Goal: Information Seeking & Learning: Learn about a topic

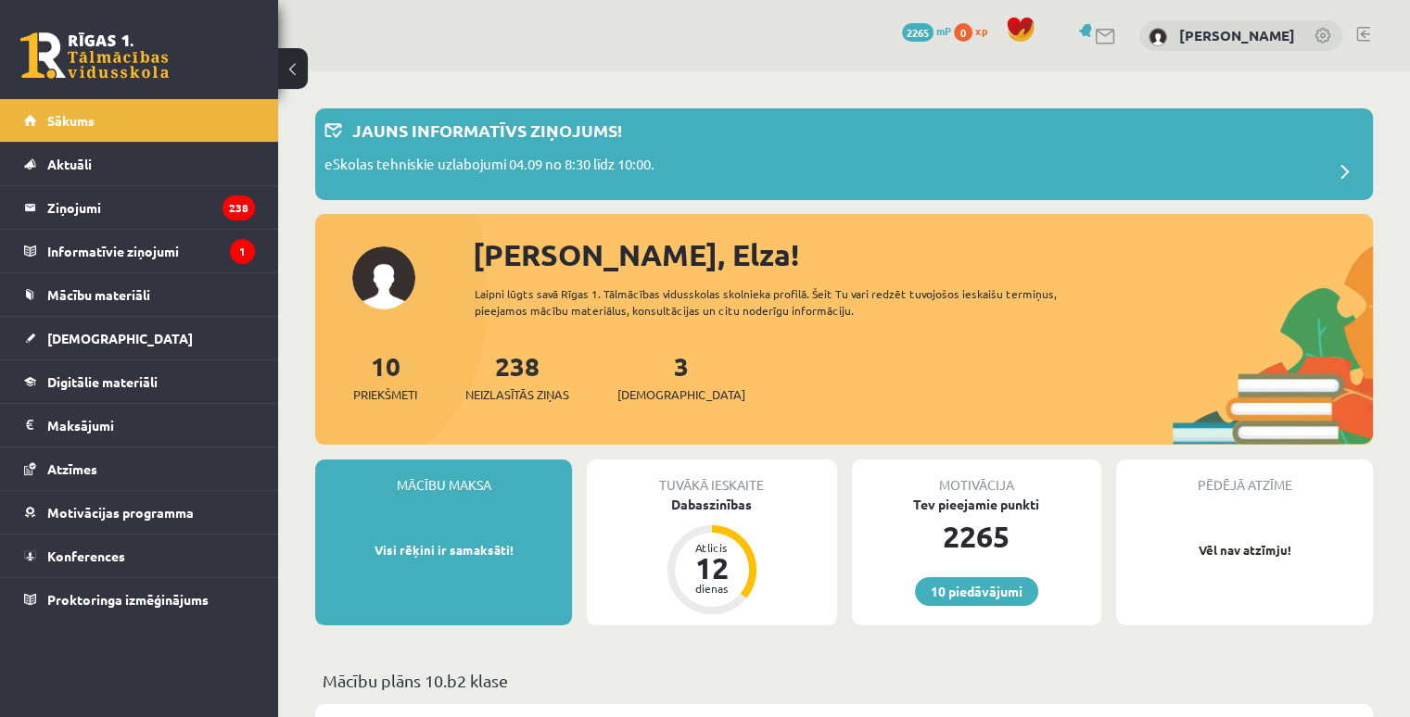
click at [690, 526] on div "Tuvākā ieskaite Dabaszinības Atlicis 12 dienas" at bounding box center [711, 543] width 249 height 166
click at [700, 511] on div "Dabaszinības" at bounding box center [711, 504] width 249 height 19
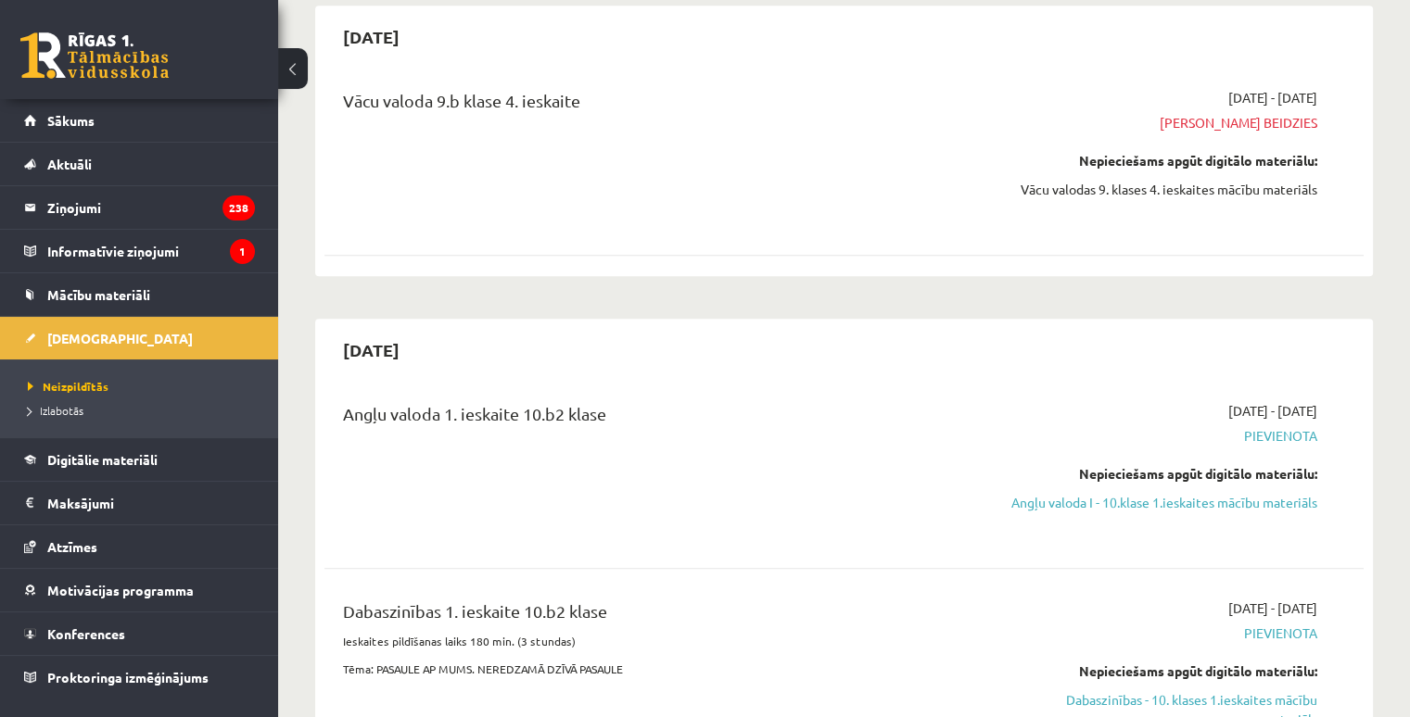
scroll to position [1994, 0]
click at [1145, 492] on link "Angļu valoda I - 10.klase 1.ieskaites mācību materiāls" at bounding box center [1164, 501] width 306 height 19
click at [822, 400] on div "Angļu valoda 1. ieskaite 10.b2 klase" at bounding box center [663, 468] width 668 height 137
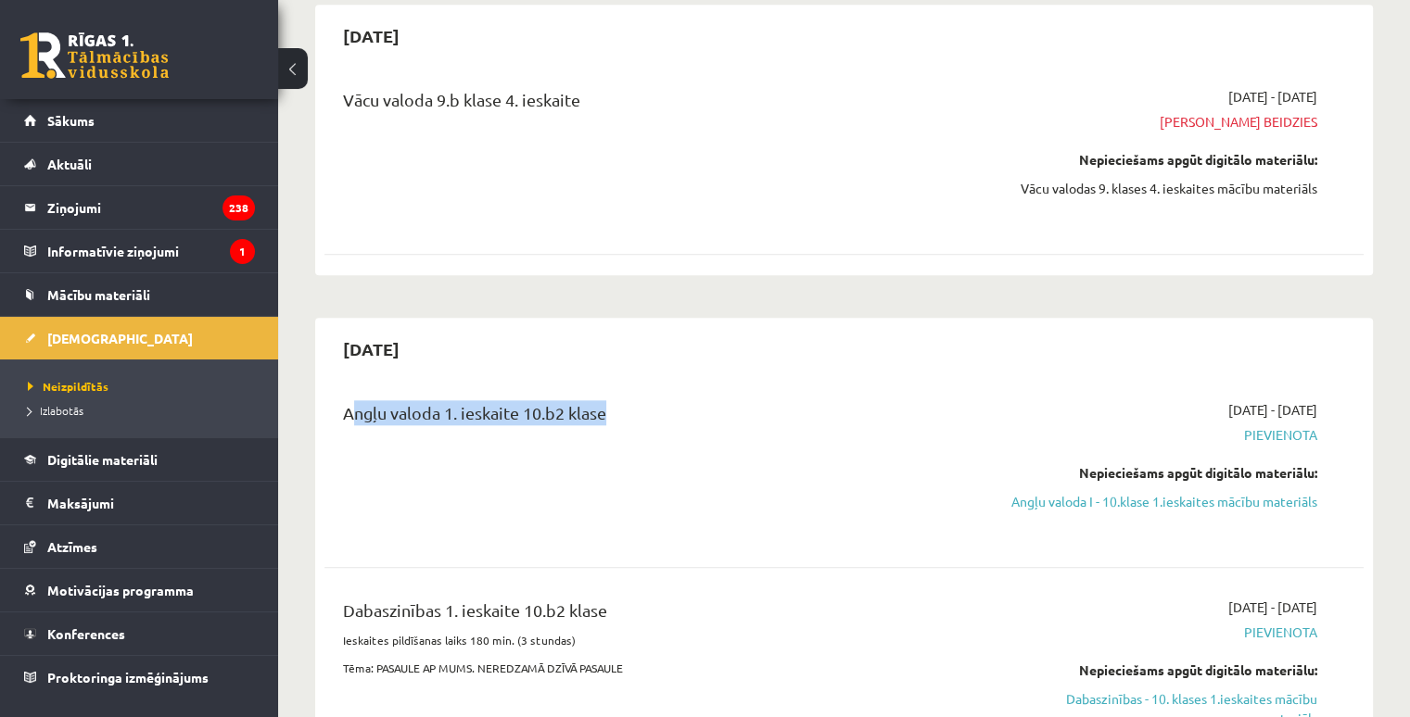
click at [958, 400] on div "Angļu valoda 1. ieskaite 10.b2 klase" at bounding box center [663, 468] width 668 height 137
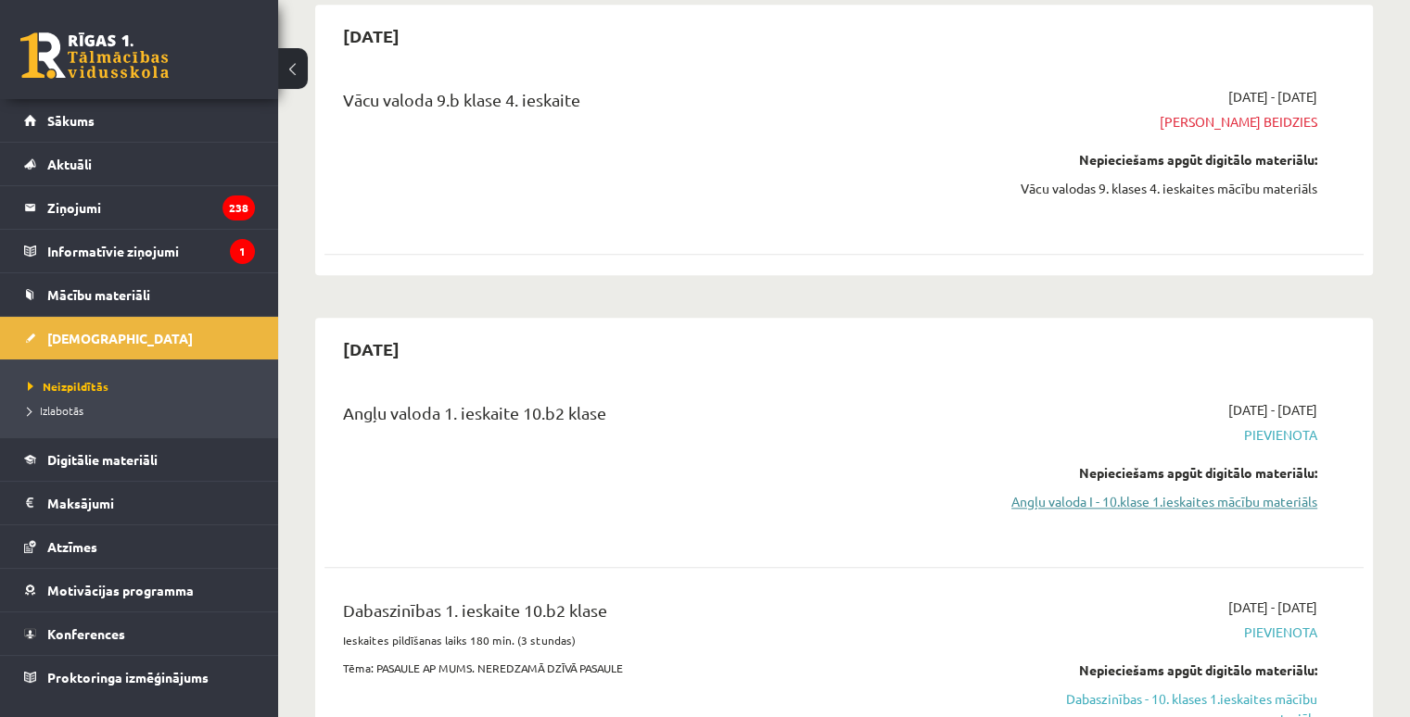
click at [1114, 492] on link "Angļu valoda I - 10.klase 1.ieskaites mācību materiāls" at bounding box center [1164, 501] width 306 height 19
click at [979, 598] on div "Dabaszinības 1. ieskaite 10.b2 klase" at bounding box center [663, 615] width 640 height 34
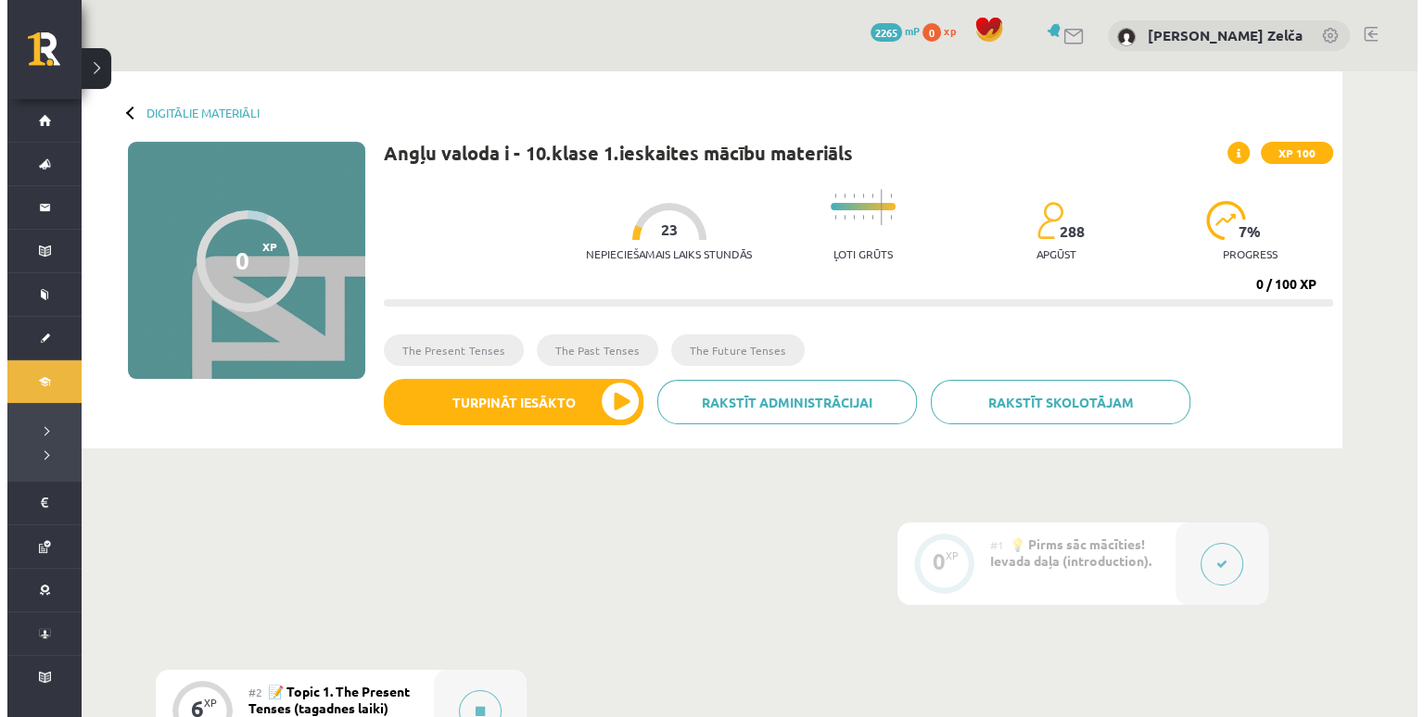
scroll to position [204, 0]
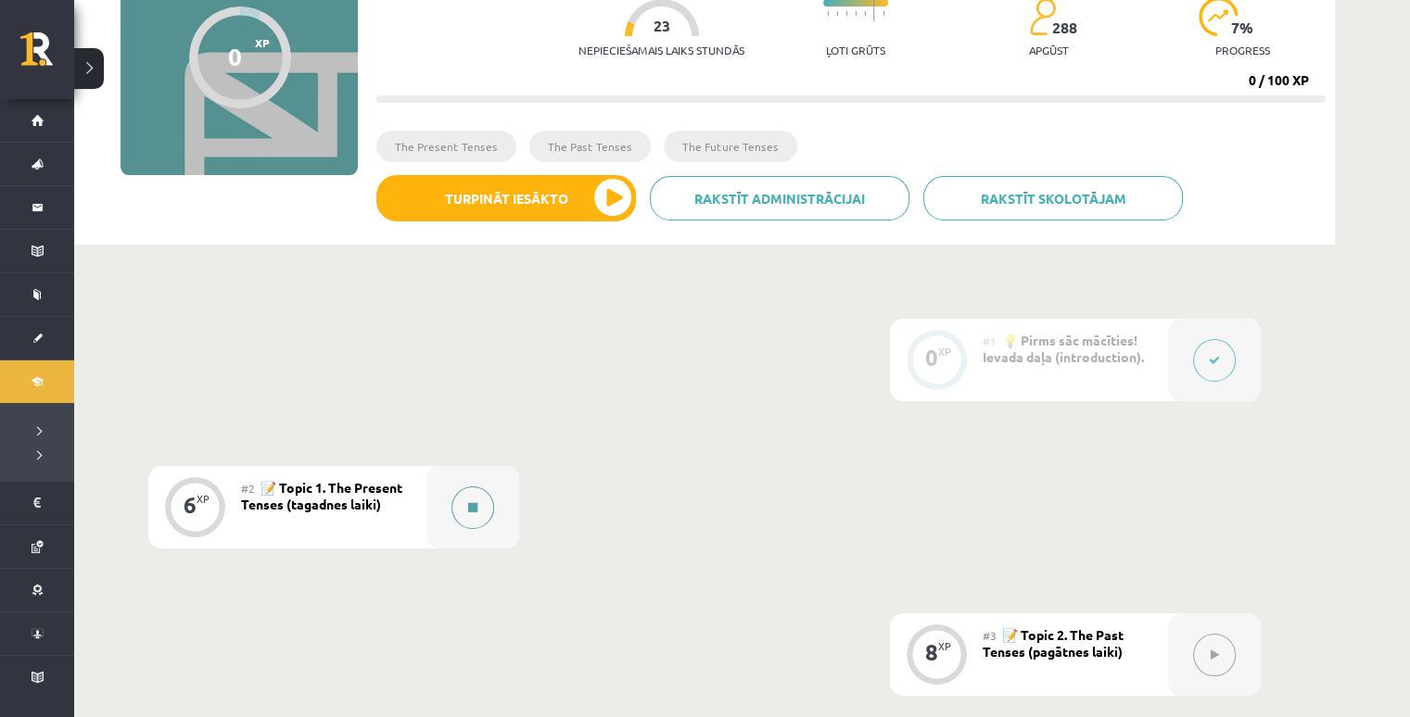
click at [453, 509] on button at bounding box center [472, 508] width 43 height 43
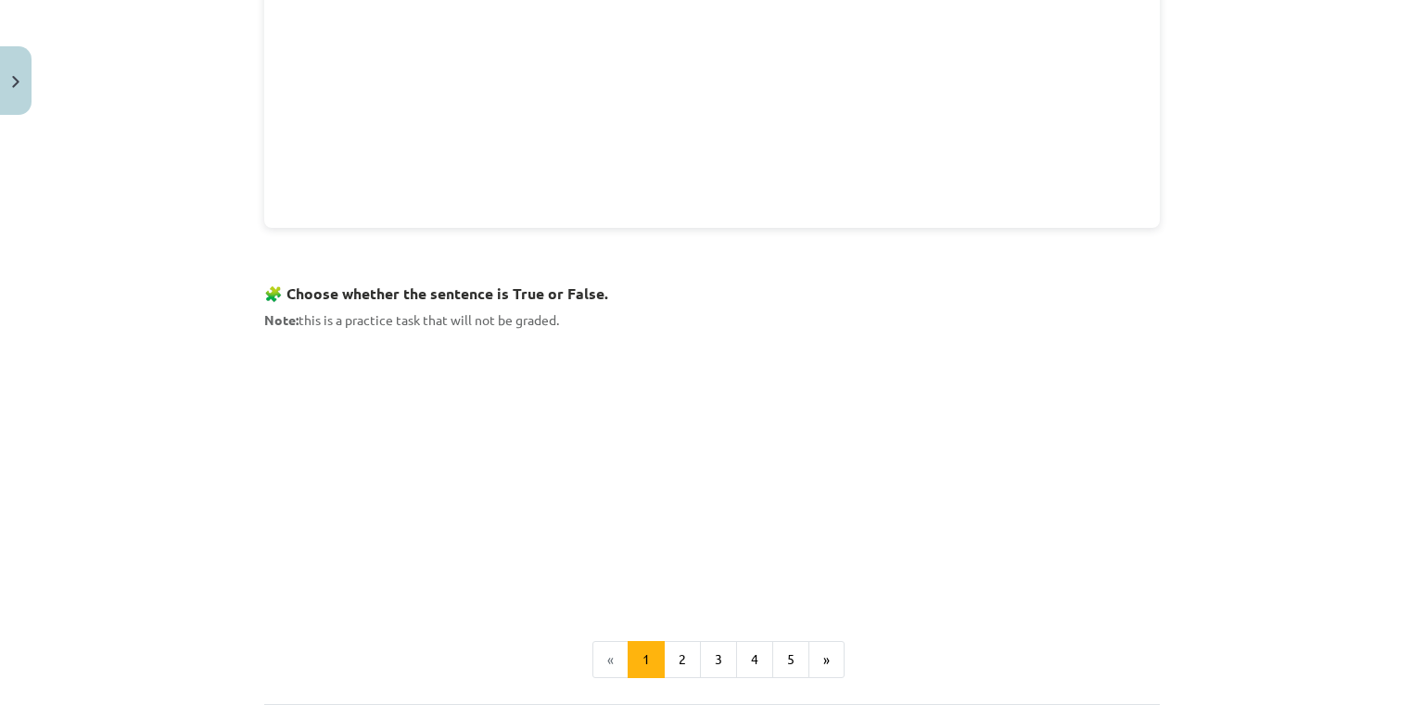
scroll to position [979, 0]
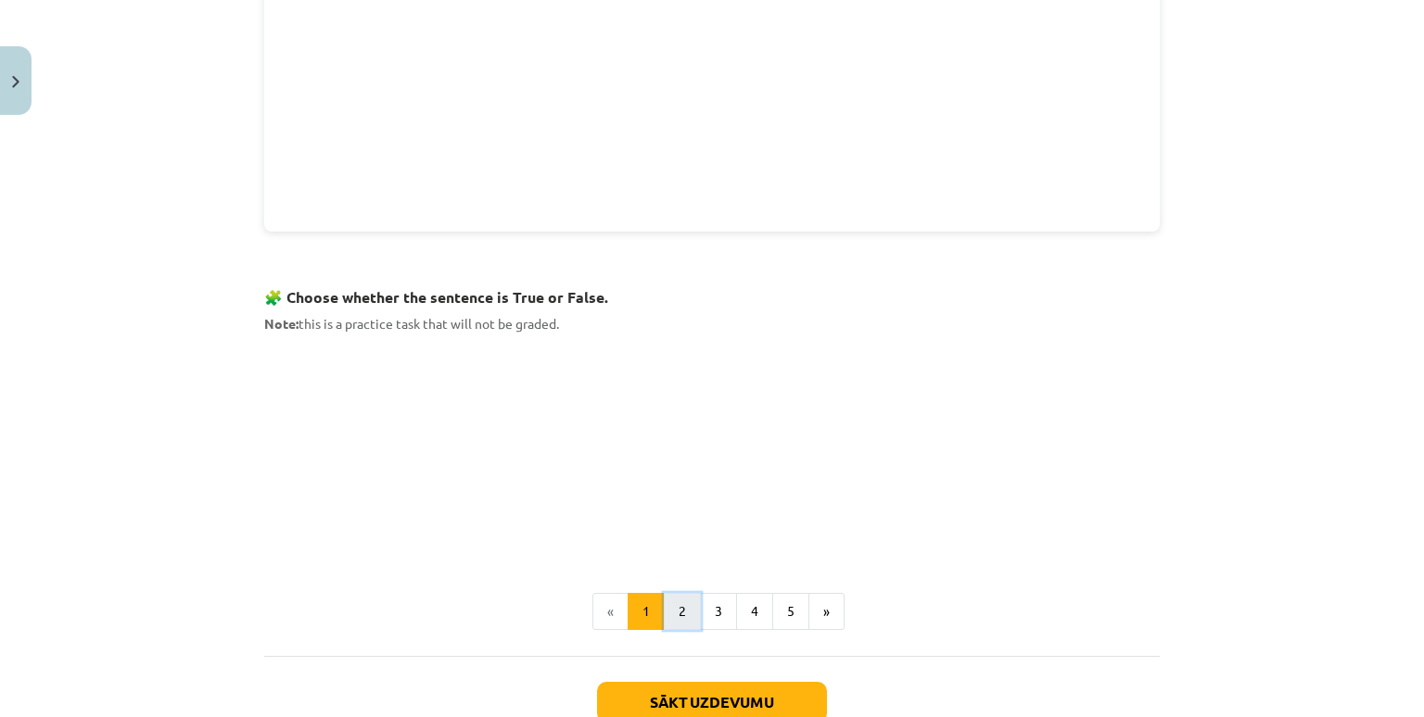
click at [684, 616] on button "2" at bounding box center [682, 611] width 37 height 37
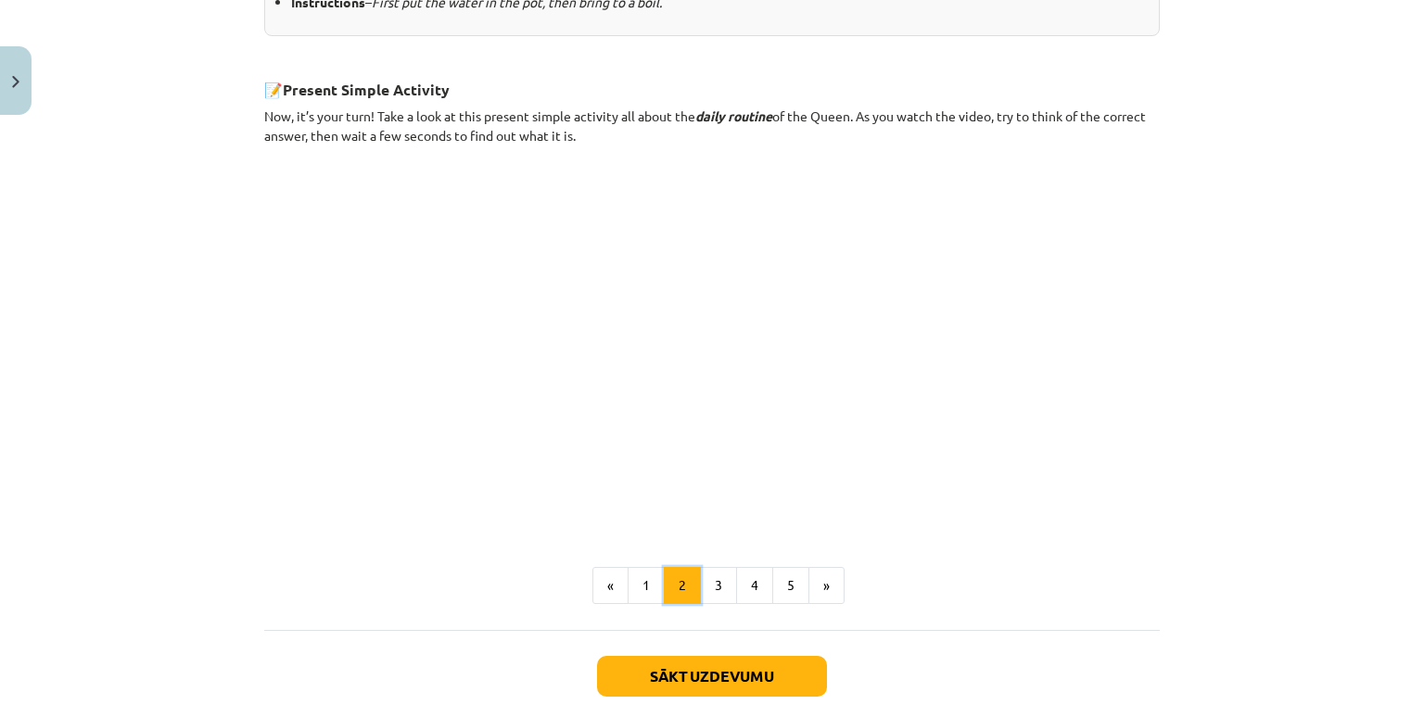
scroll to position [1012, 0]
click at [612, 589] on button "«" at bounding box center [610, 584] width 36 height 37
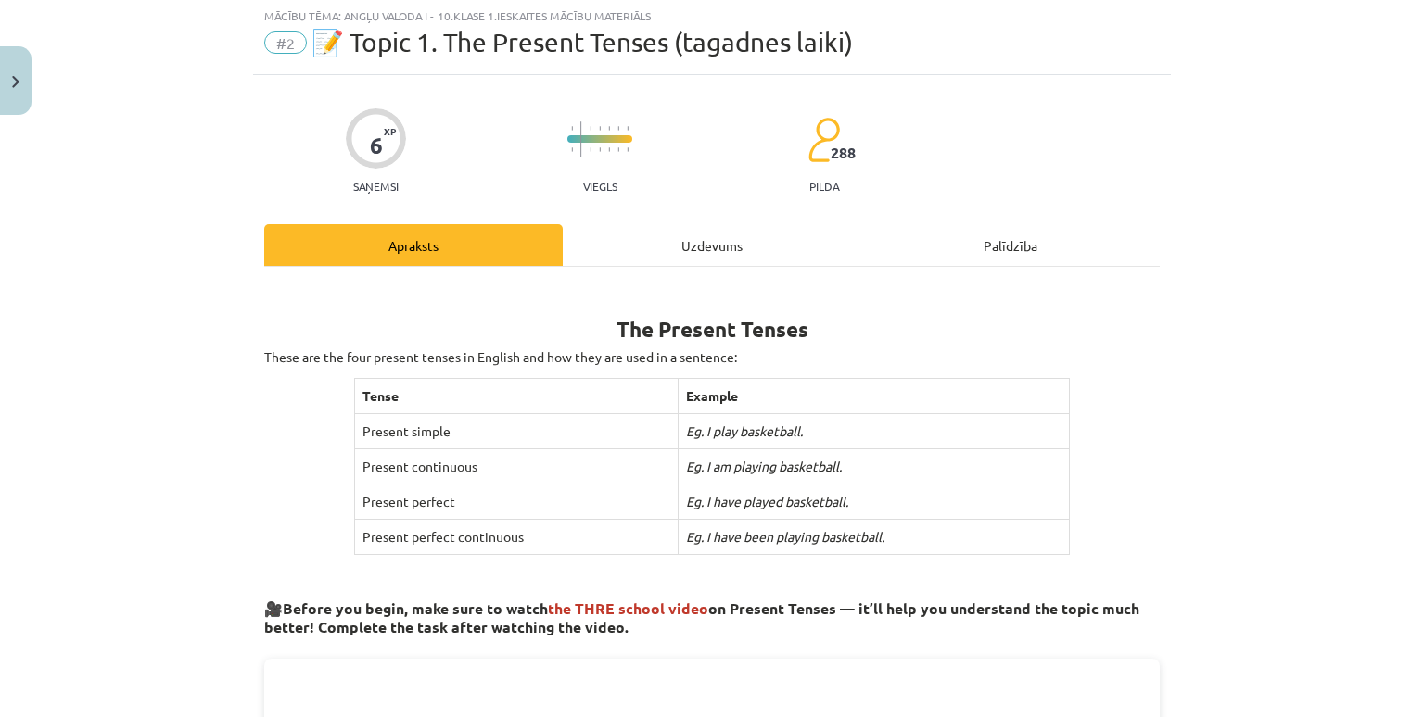
scroll to position [46, 0]
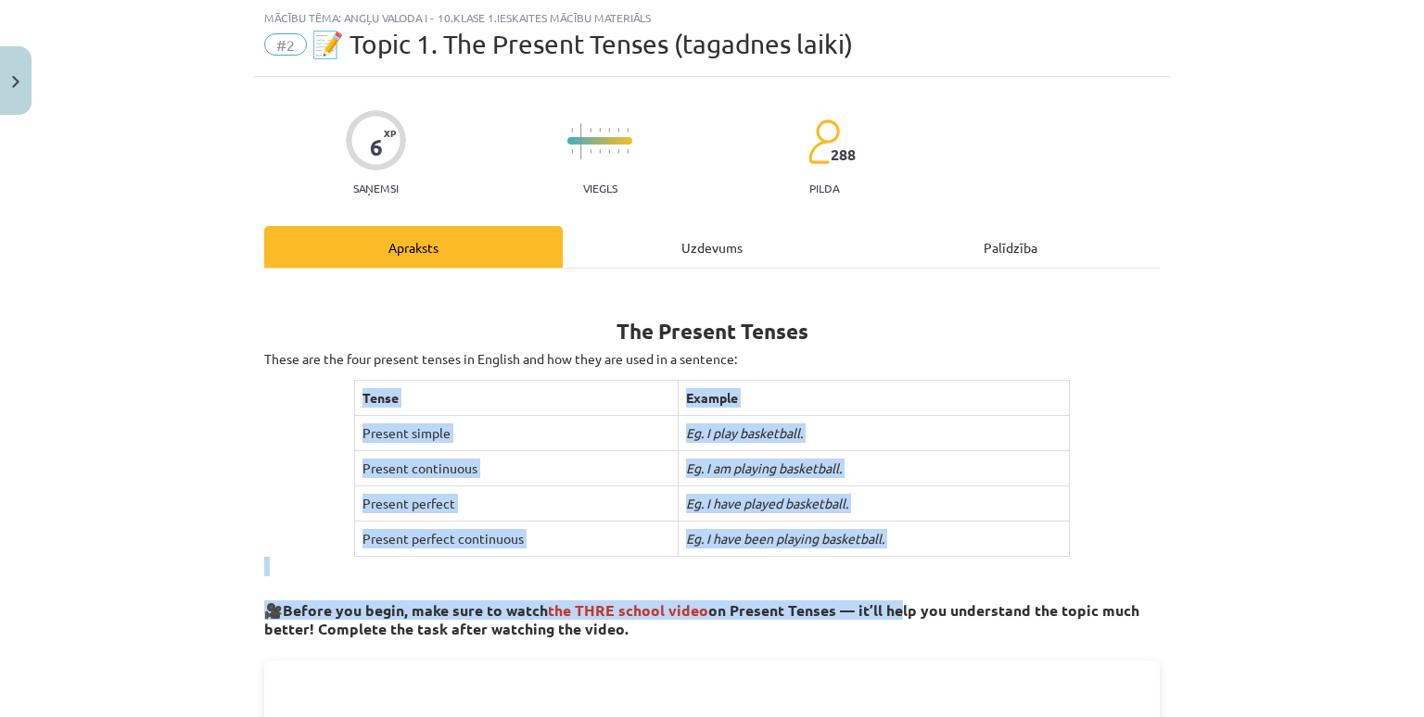
drag, startPoint x: 327, startPoint y: 402, endPoint x: 887, endPoint y: 583, distance: 588.2
click at [912, 524] on td "Eg. I have been playing basketball." at bounding box center [873, 539] width 391 height 35
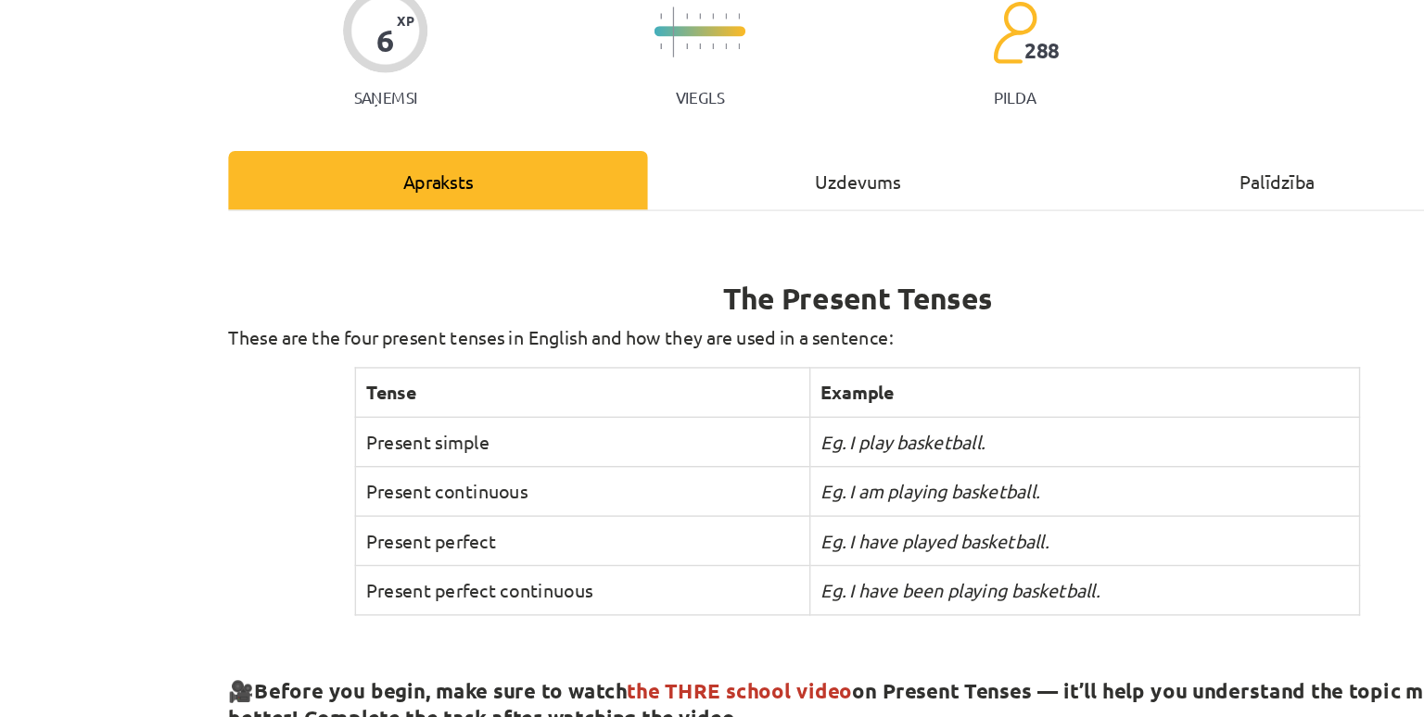
scroll to position [204, 0]
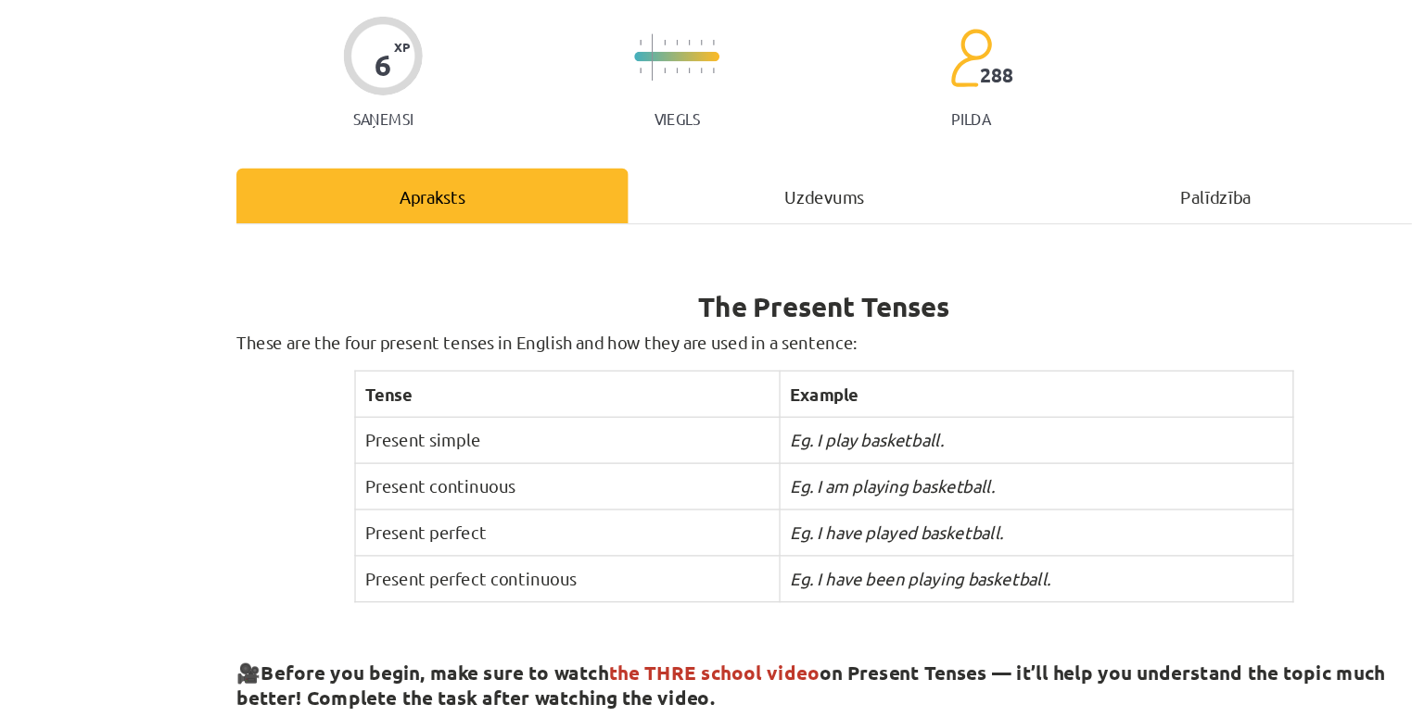
click at [354, 411] on th "Tense" at bounding box center [515, 398] width 323 height 35
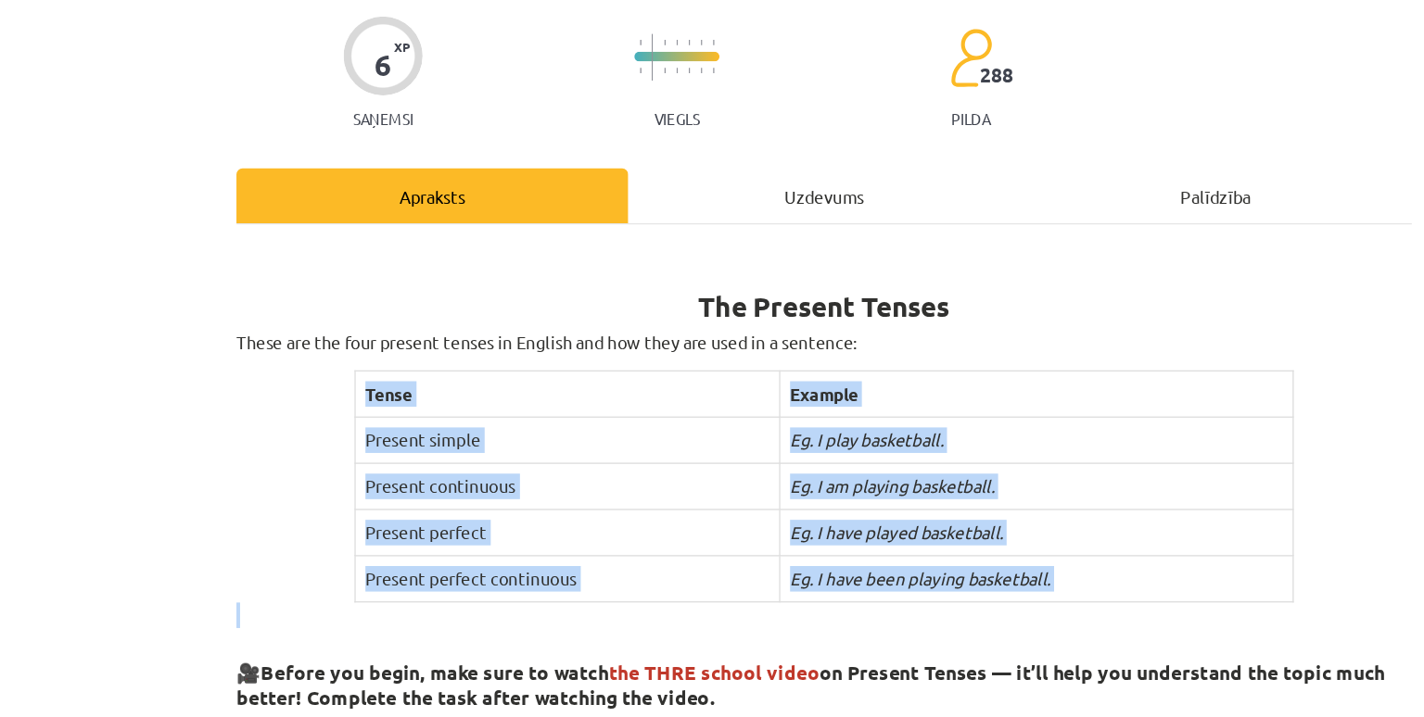
drag, startPoint x: 350, startPoint y: 392, endPoint x: 813, endPoint y: 569, distance: 495.2
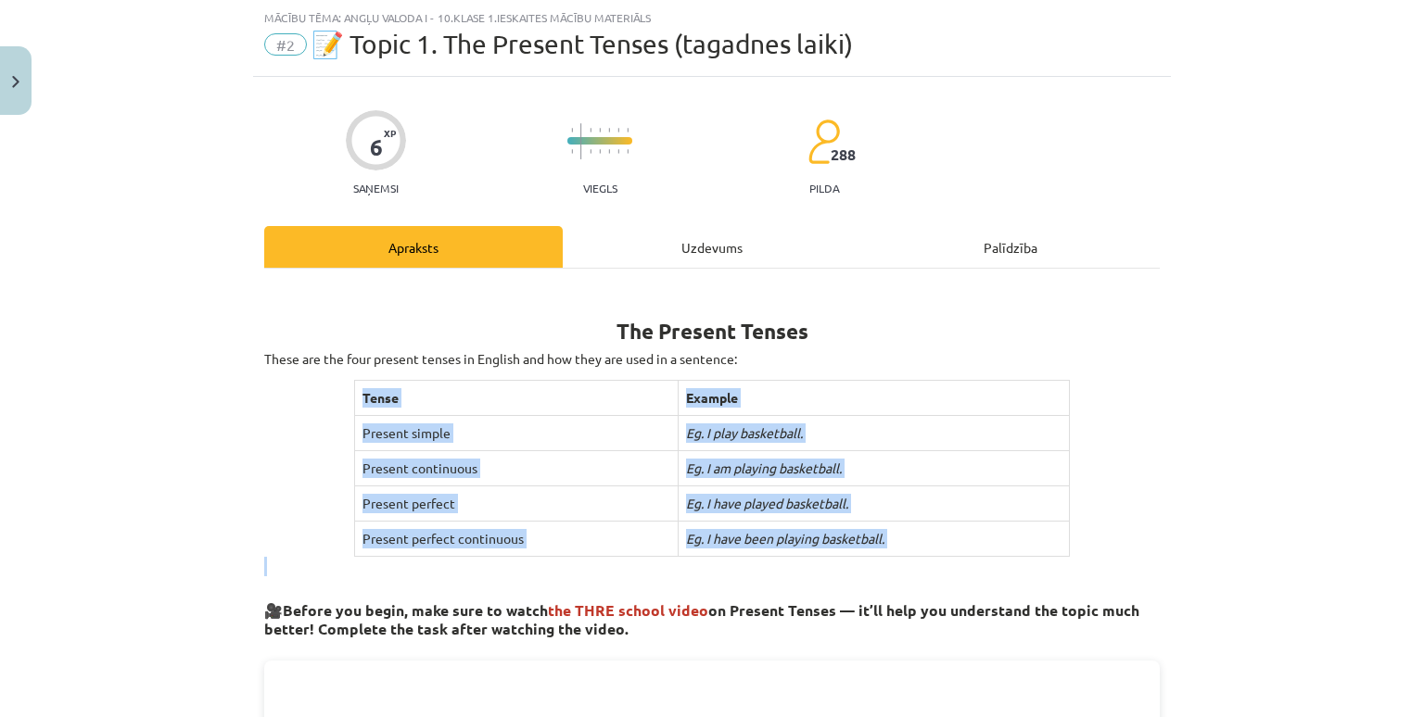
copy div "Tense Example Present simple Eg. I play basketball. Present continuous Eg. I am…"
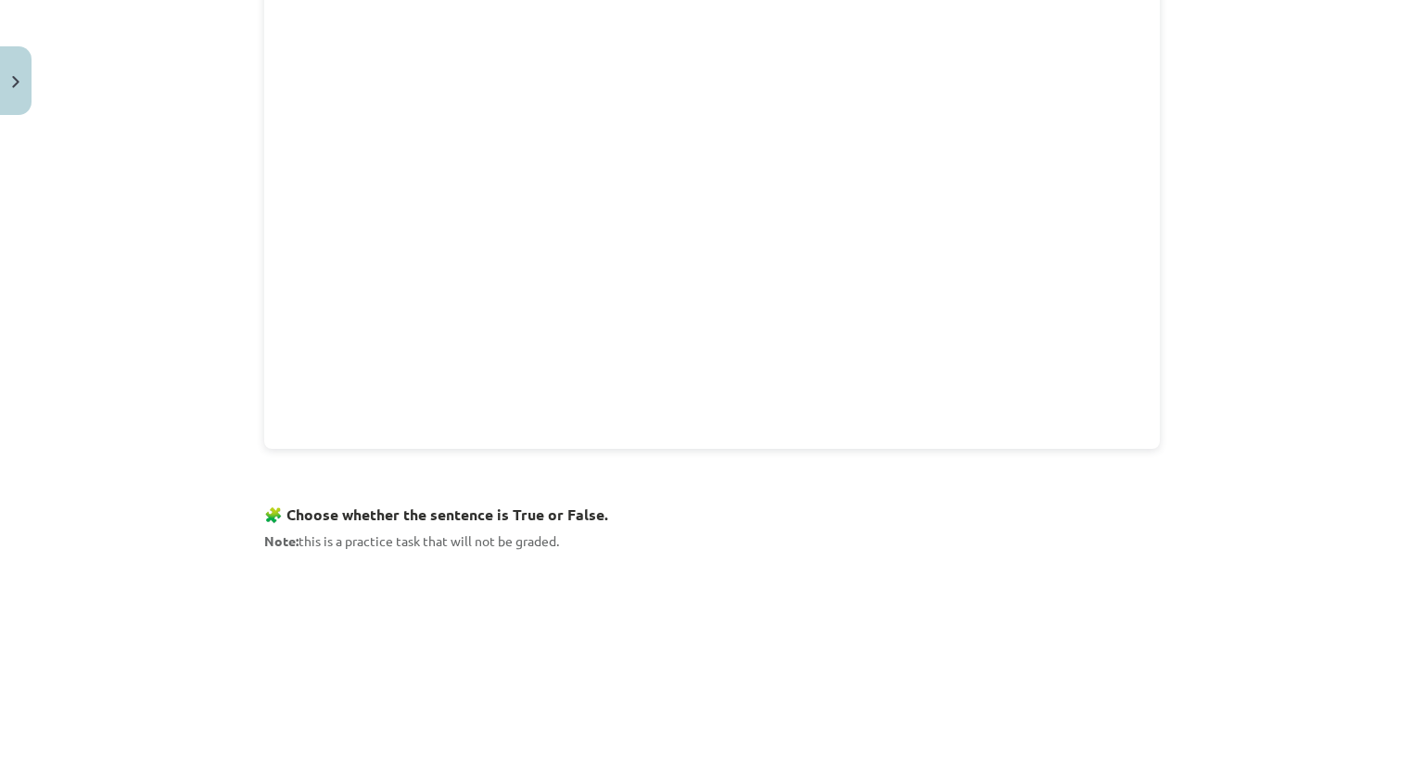
scroll to position [743, 0]
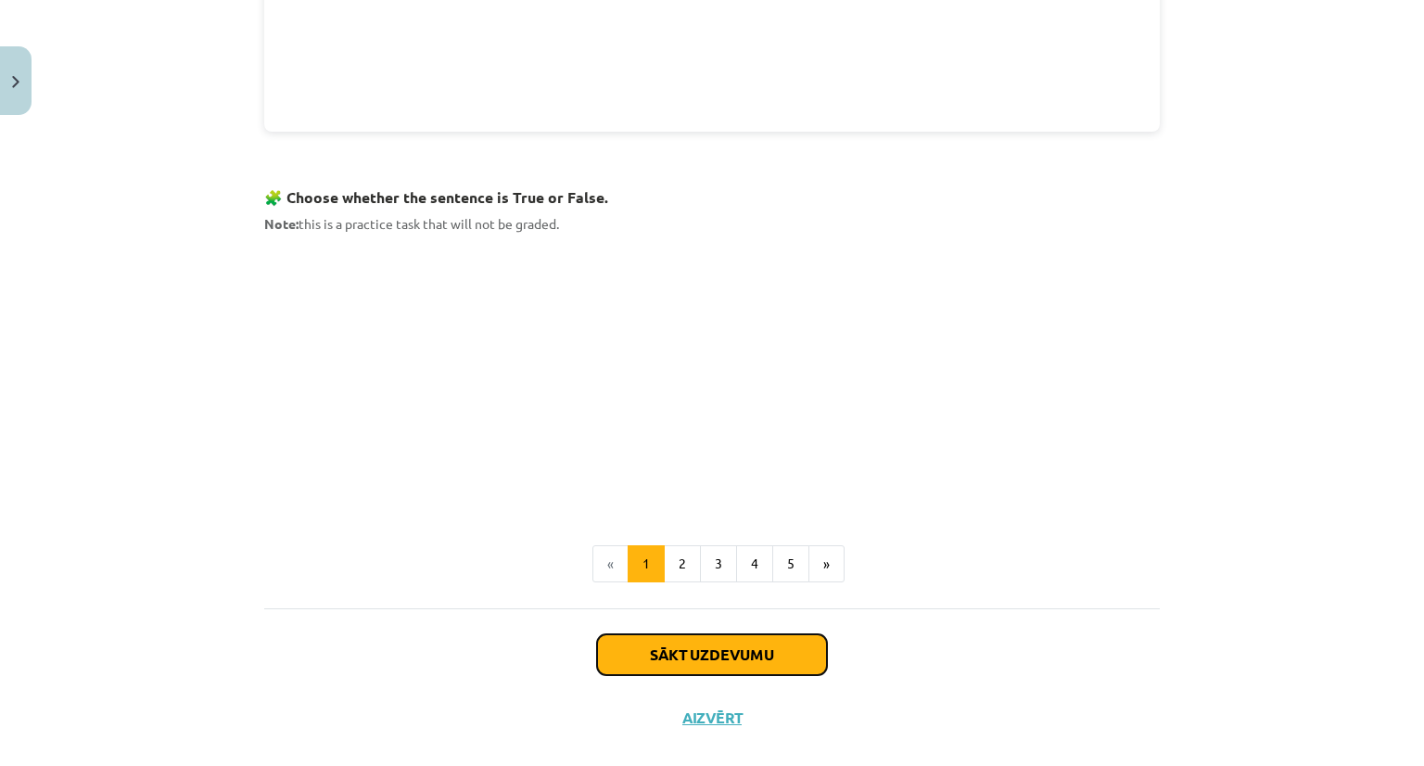
click at [652, 634] on button "Sākt uzdevumu" at bounding box center [712, 654] width 230 height 41
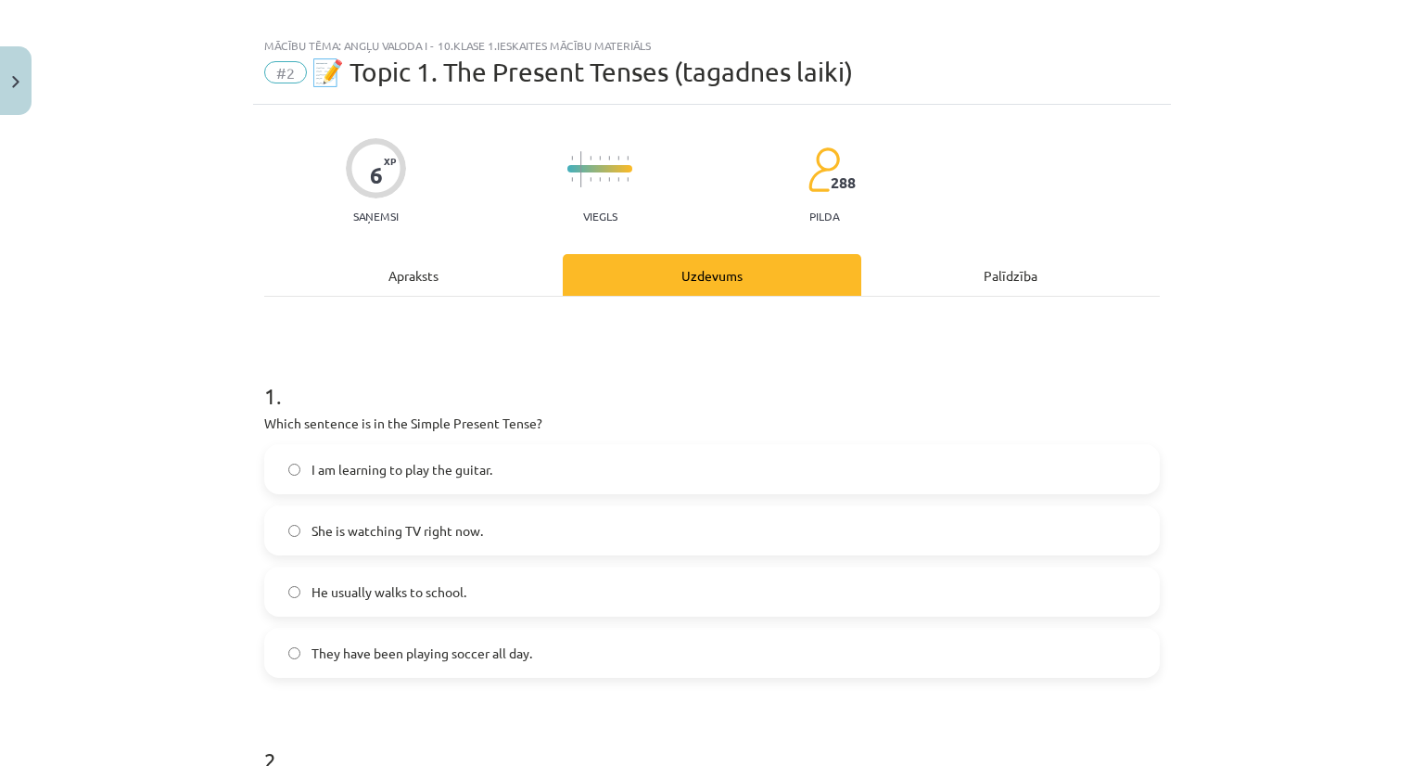
scroll to position [0, 0]
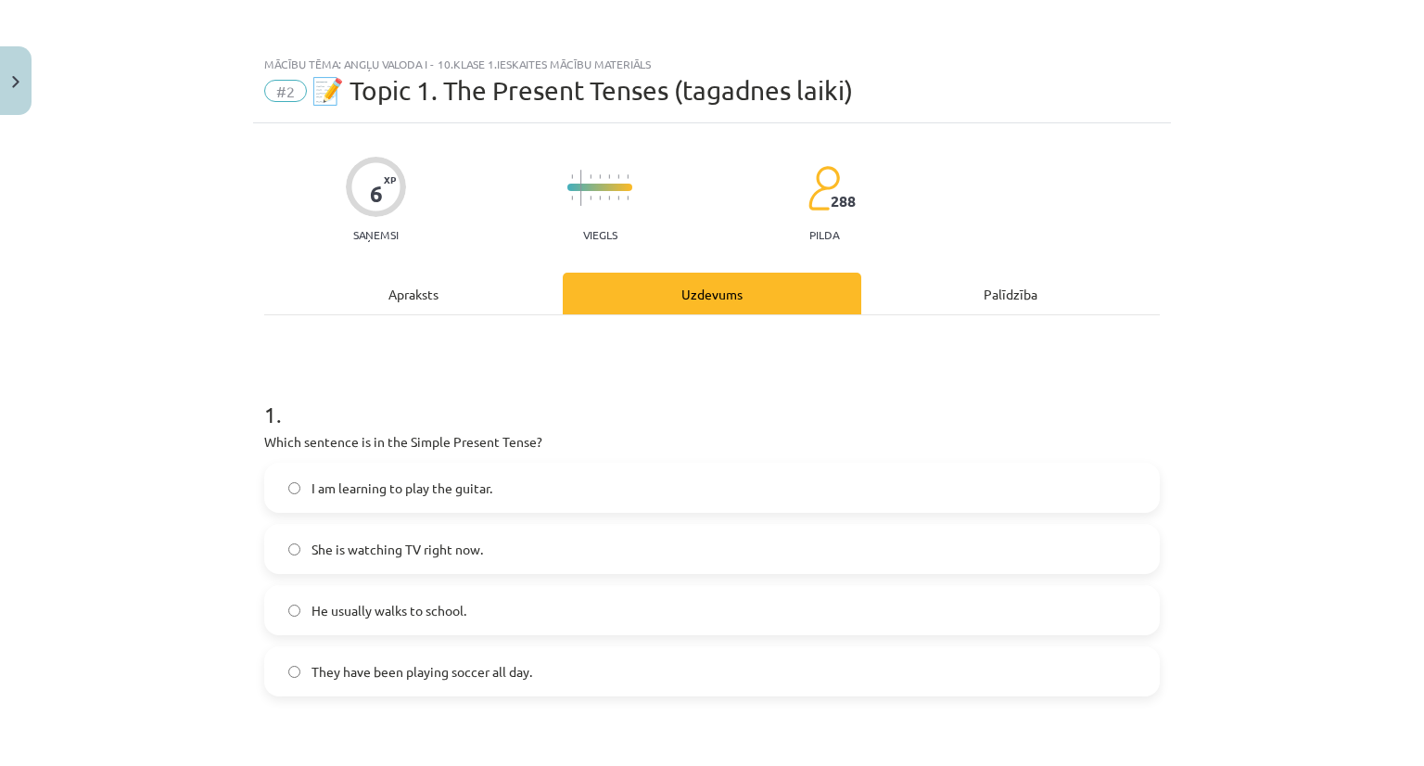
click at [393, 304] on div "Apraksts" at bounding box center [413, 293] width 298 height 42
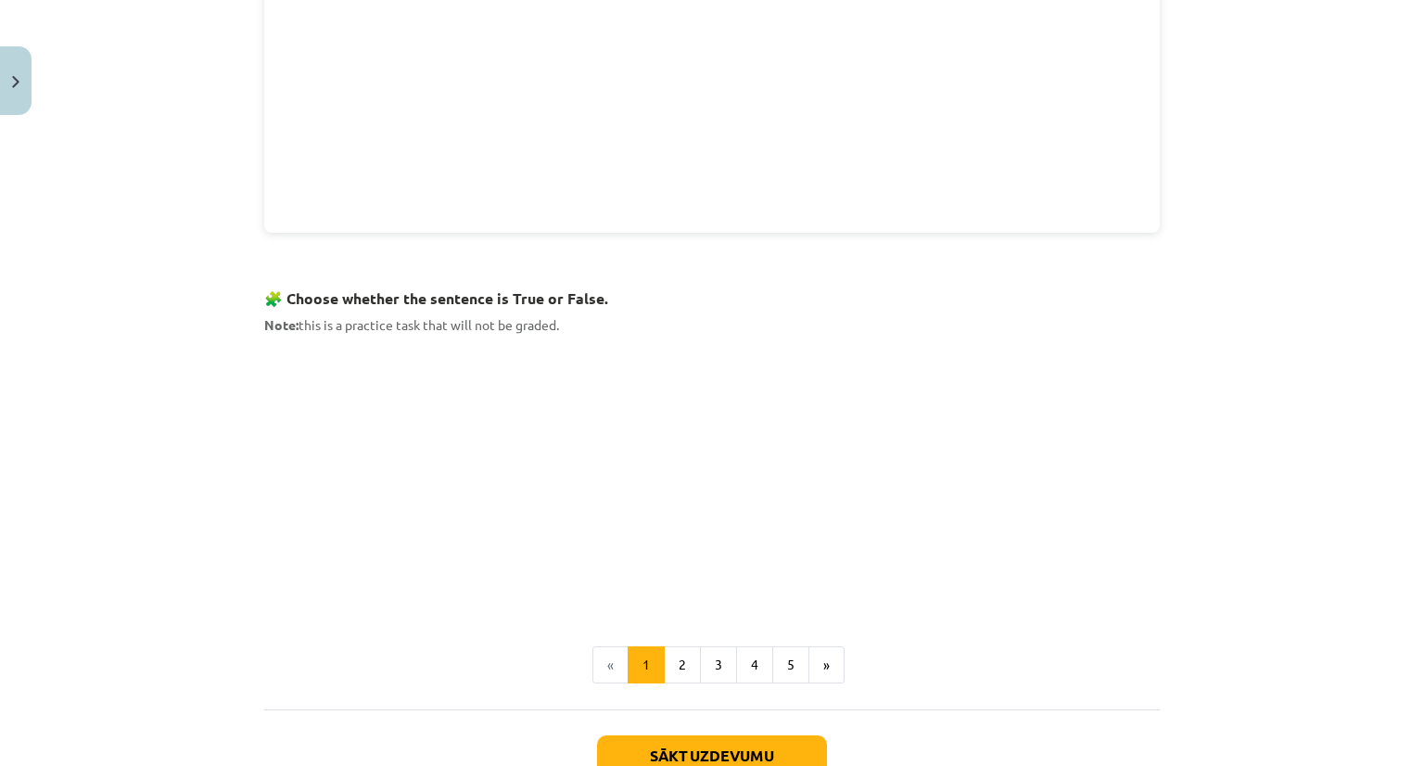
scroll to position [1103, 0]
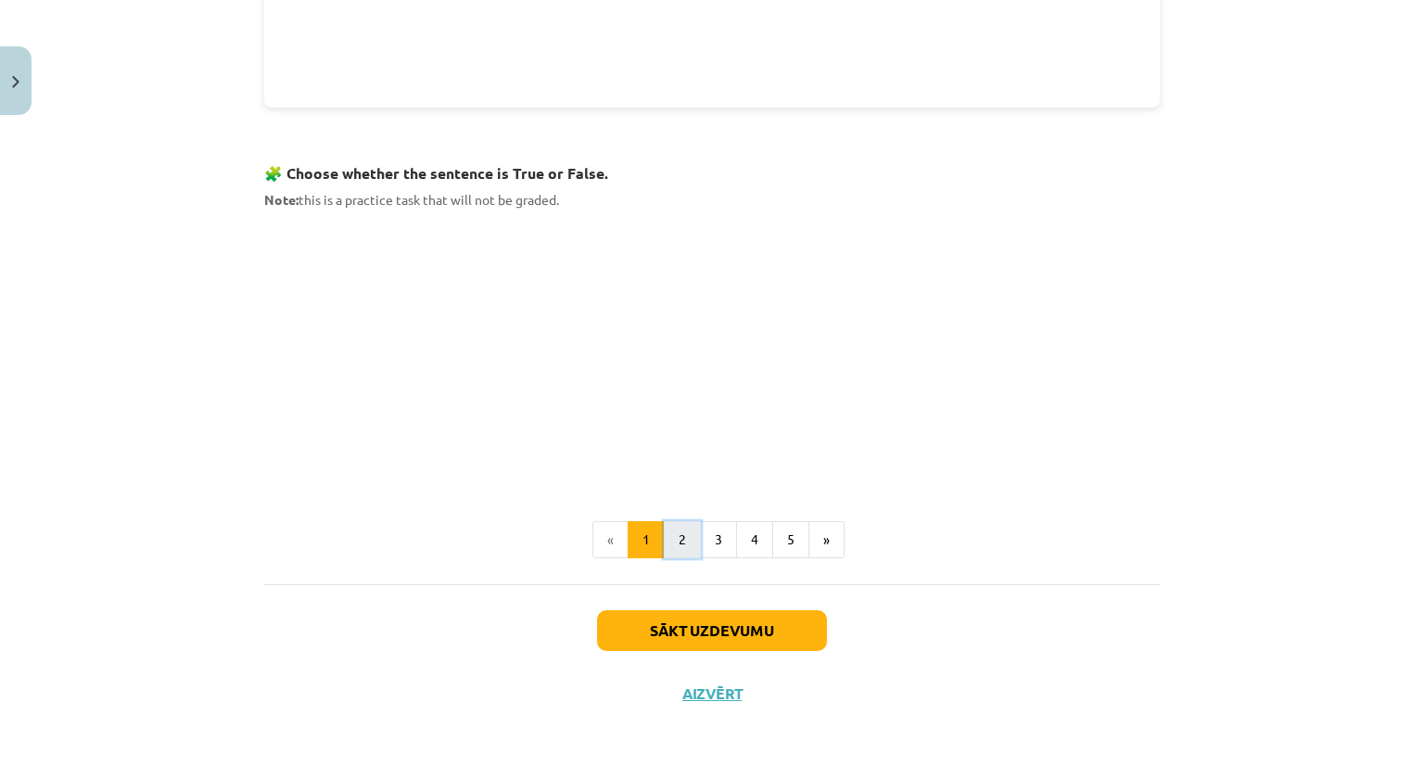
click at [676, 544] on button "2" at bounding box center [682, 539] width 37 height 37
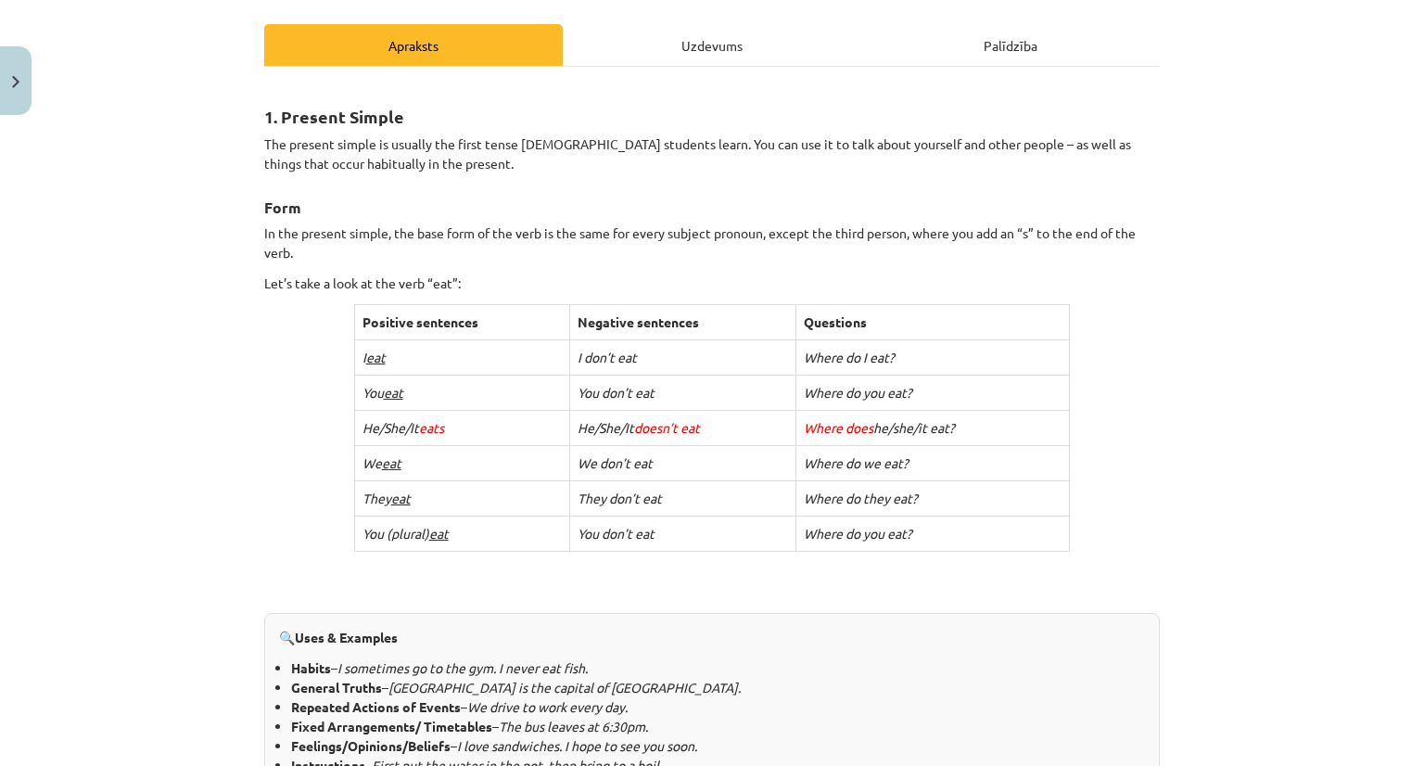
scroll to position [249, 0]
drag, startPoint x: 268, startPoint y: 112, endPoint x: 402, endPoint y: 122, distance: 134.8
click at [402, 122] on h2 "1. Present Simple" at bounding box center [711, 104] width 895 height 45
click at [230, 82] on div "Mācību tēma: Angļu valoda i - 10.[PERSON_NAME] 1.ieskaites mācību materiāls #2 …" at bounding box center [712, 383] width 1424 height 766
click at [279, 105] on strong "1. Present Simple" at bounding box center [334, 115] width 140 height 21
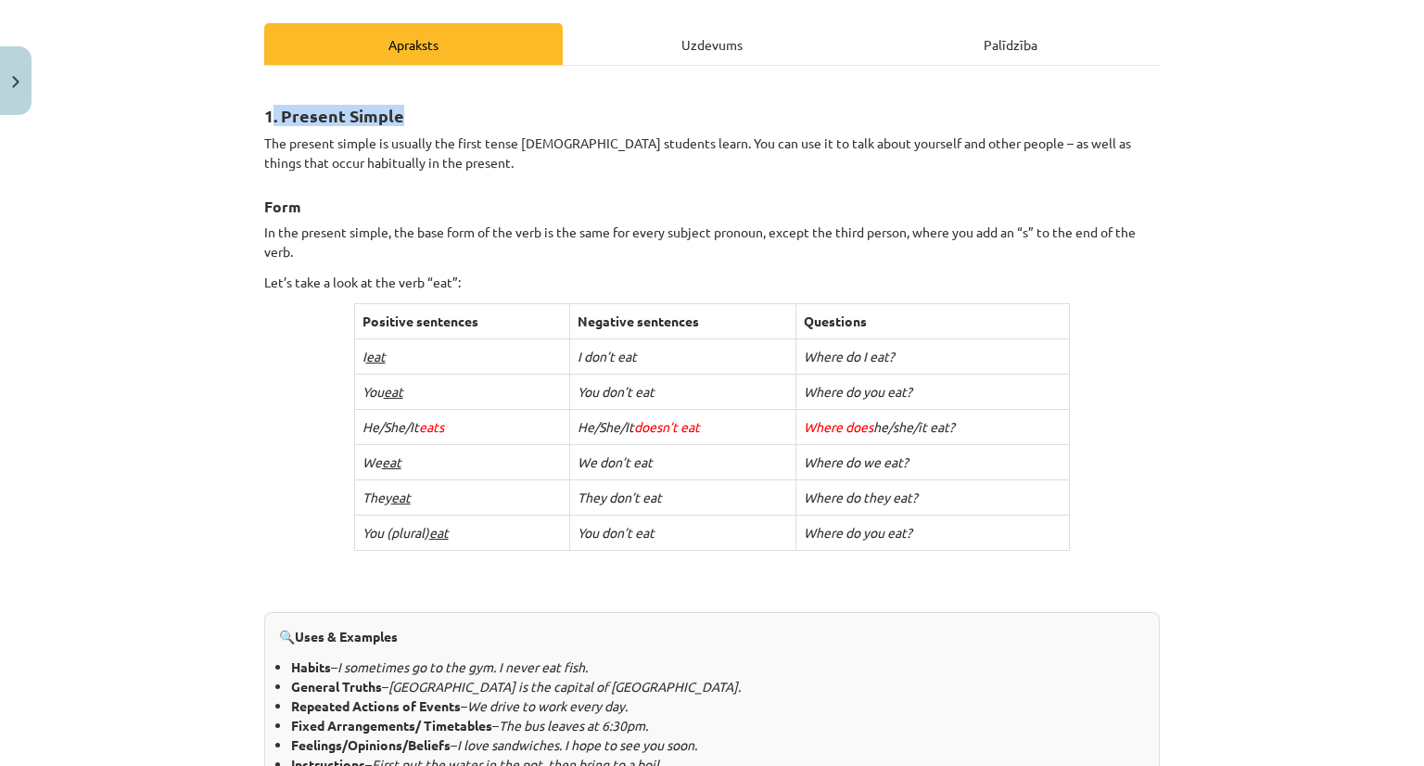
drag, startPoint x: 267, startPoint y: 112, endPoint x: 393, endPoint y: 125, distance: 126.7
click at [393, 125] on h2 "1. Present Simple" at bounding box center [711, 104] width 895 height 45
click at [196, 71] on div "Mācību tēma: Angļu valoda i - 10.[PERSON_NAME] 1.ieskaites mācību materiāls #2 …" at bounding box center [712, 383] width 1424 height 766
drag, startPoint x: 254, startPoint y: 112, endPoint x: 461, endPoint y: 129, distance: 207.4
click at [461, 129] on div "6 XP Saņemsi Viegls 288 pilda Apraksts Uzdevums Palīdzība 1. Present Simple The…" at bounding box center [712, 703] width 918 height 1659
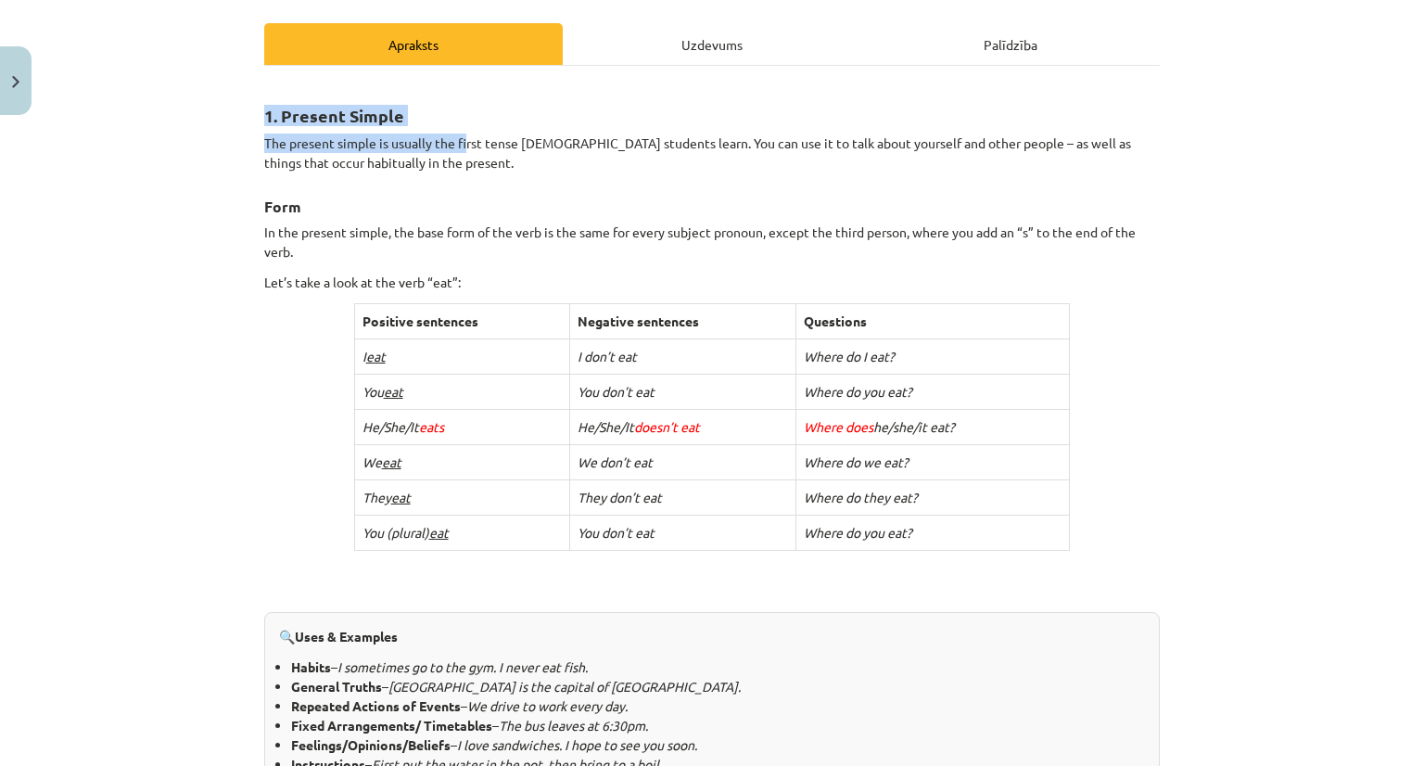
click at [439, 117] on h2 "1. Present Simple" at bounding box center [711, 104] width 895 height 45
drag, startPoint x: 251, startPoint y: 115, endPoint x: 437, endPoint y: 112, distance: 185.4
click at [437, 112] on div "6 XP Saņemsi Viegls 288 pilda Apraksts Uzdevums Palīdzība 1. Present Simple The…" at bounding box center [712, 703] width 918 height 1659
copy strong "1. Present Simple"
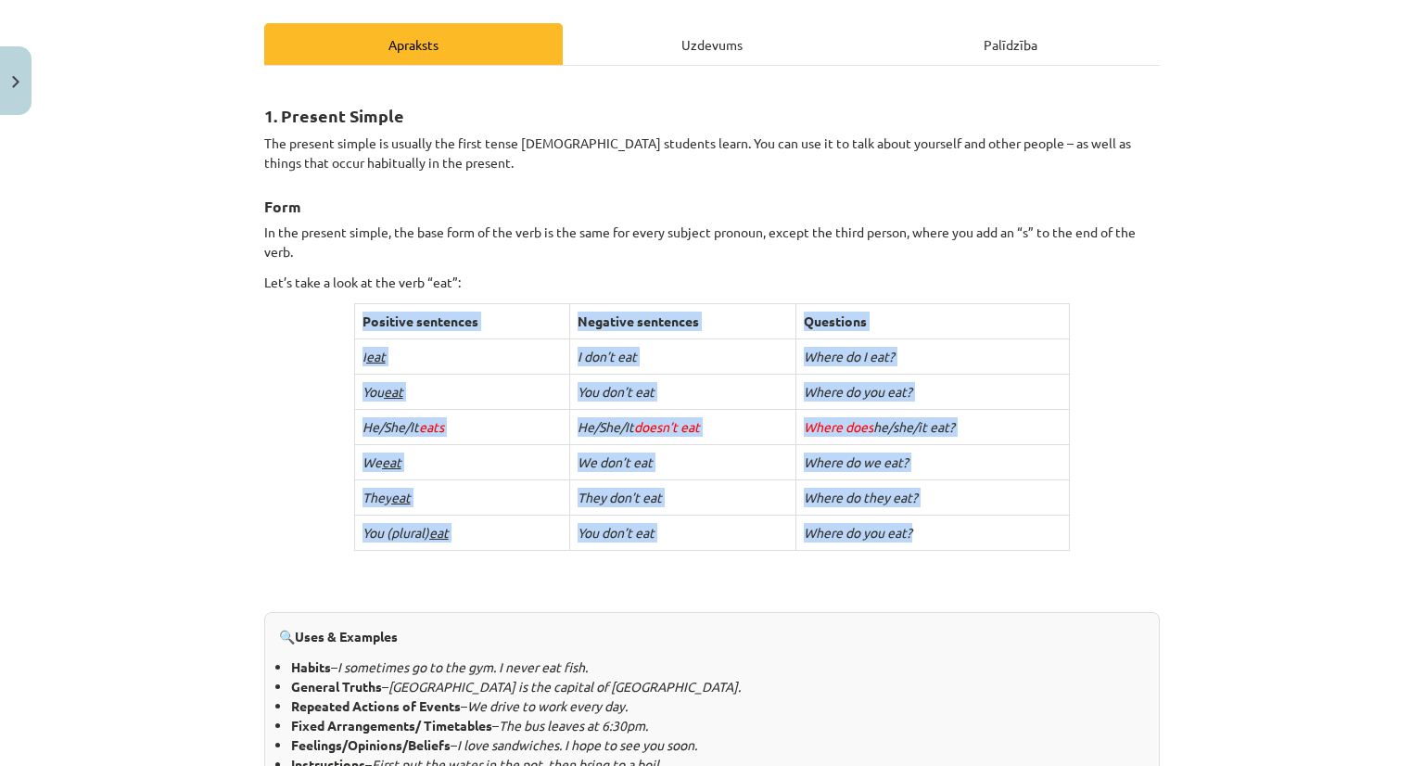
drag, startPoint x: 346, startPoint y: 311, endPoint x: 963, endPoint y: 536, distance: 656.7
click at [963, 536] on table "Positive sentences Negative sentences Questions I eat I don’t eat Where do I ea…" at bounding box center [712, 426] width 716 height 247
copy div "Positive sentences Negative sentences Questions I eat I don’t eat Where do I ea…"
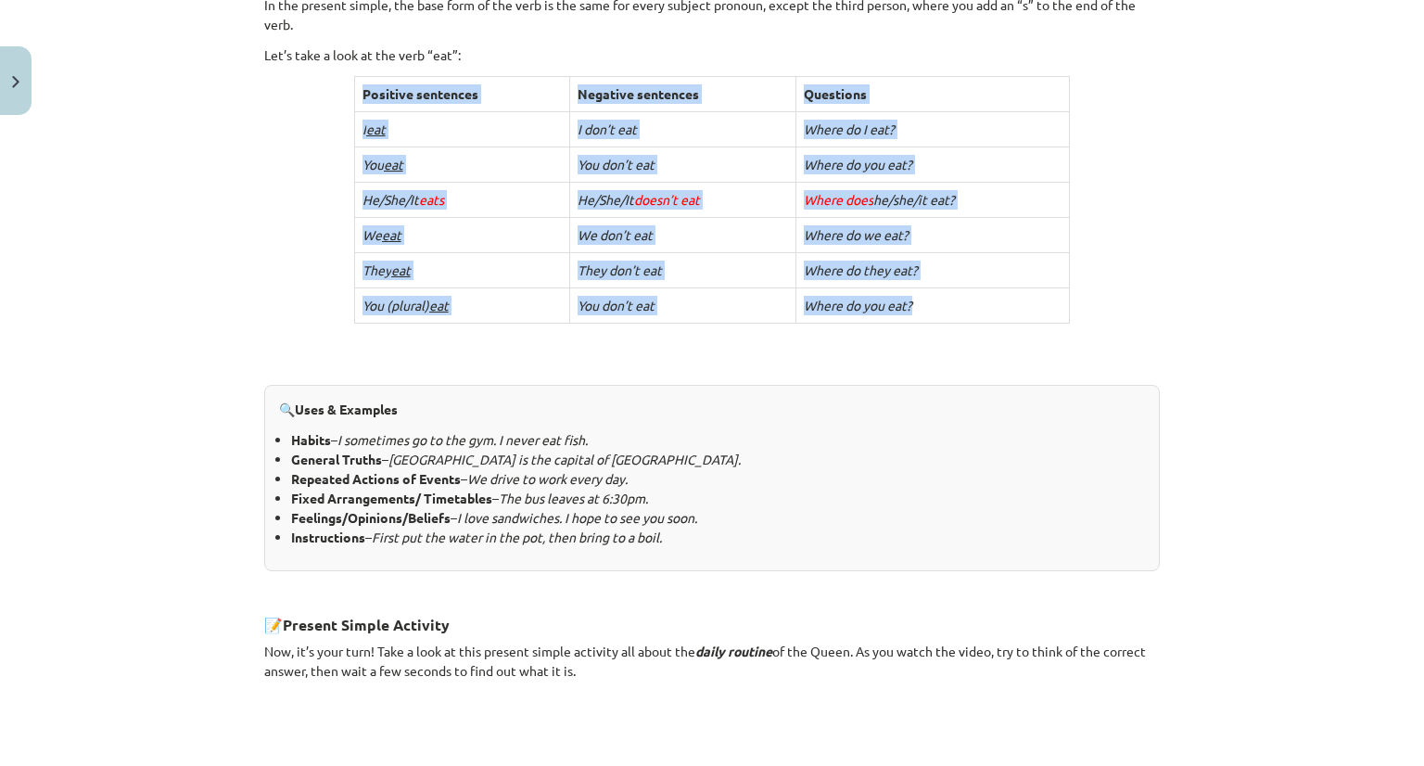
scroll to position [483, 0]
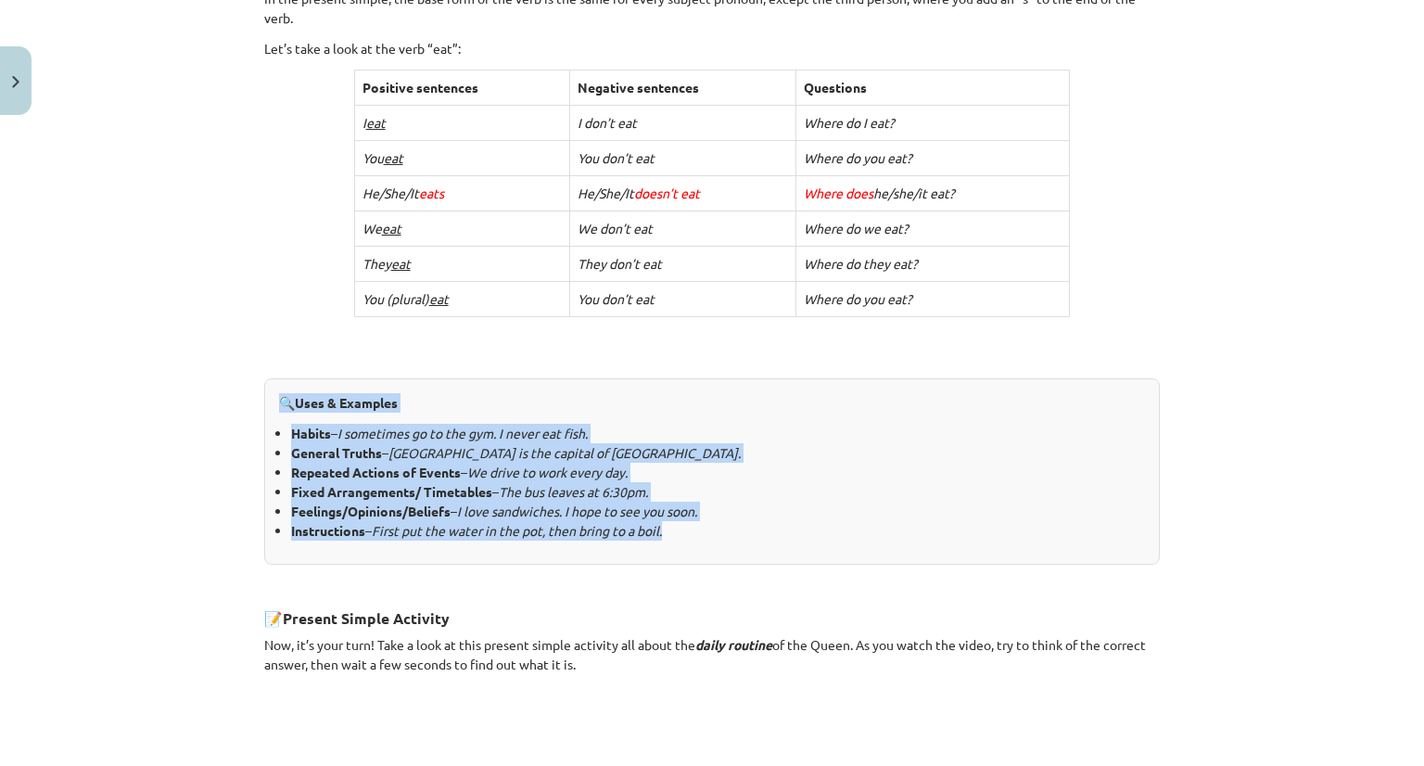
drag, startPoint x: 265, startPoint y: 406, endPoint x: 672, endPoint y: 538, distance: 427.6
click at [672, 538] on div "🔍 Uses & Examples Habits – I sometimes go to the gym. I never eat fish. General…" at bounding box center [711, 471] width 895 height 186
copy div "🔍 Uses & Examples Habits – I sometimes go to the gym. I never eat fish. General…"
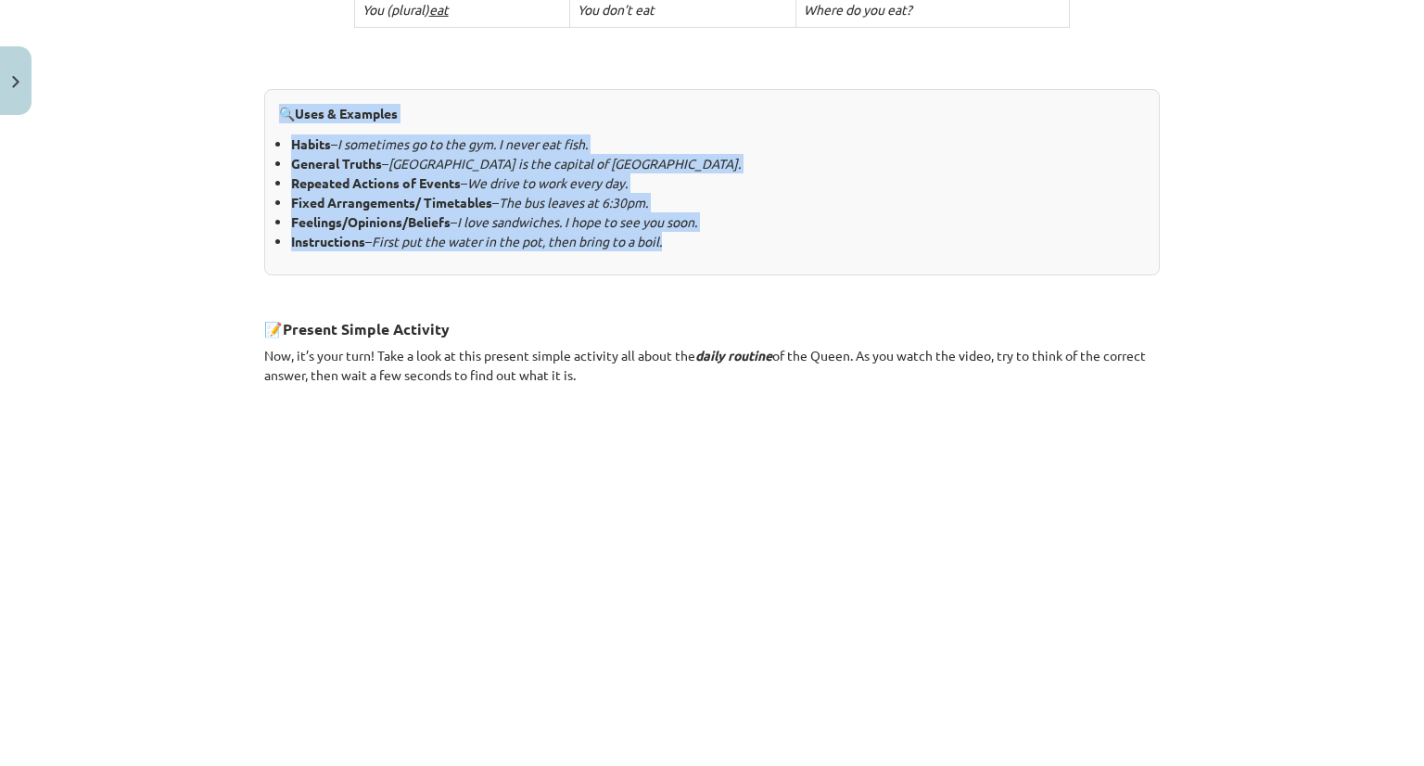
scroll to position [1059, 0]
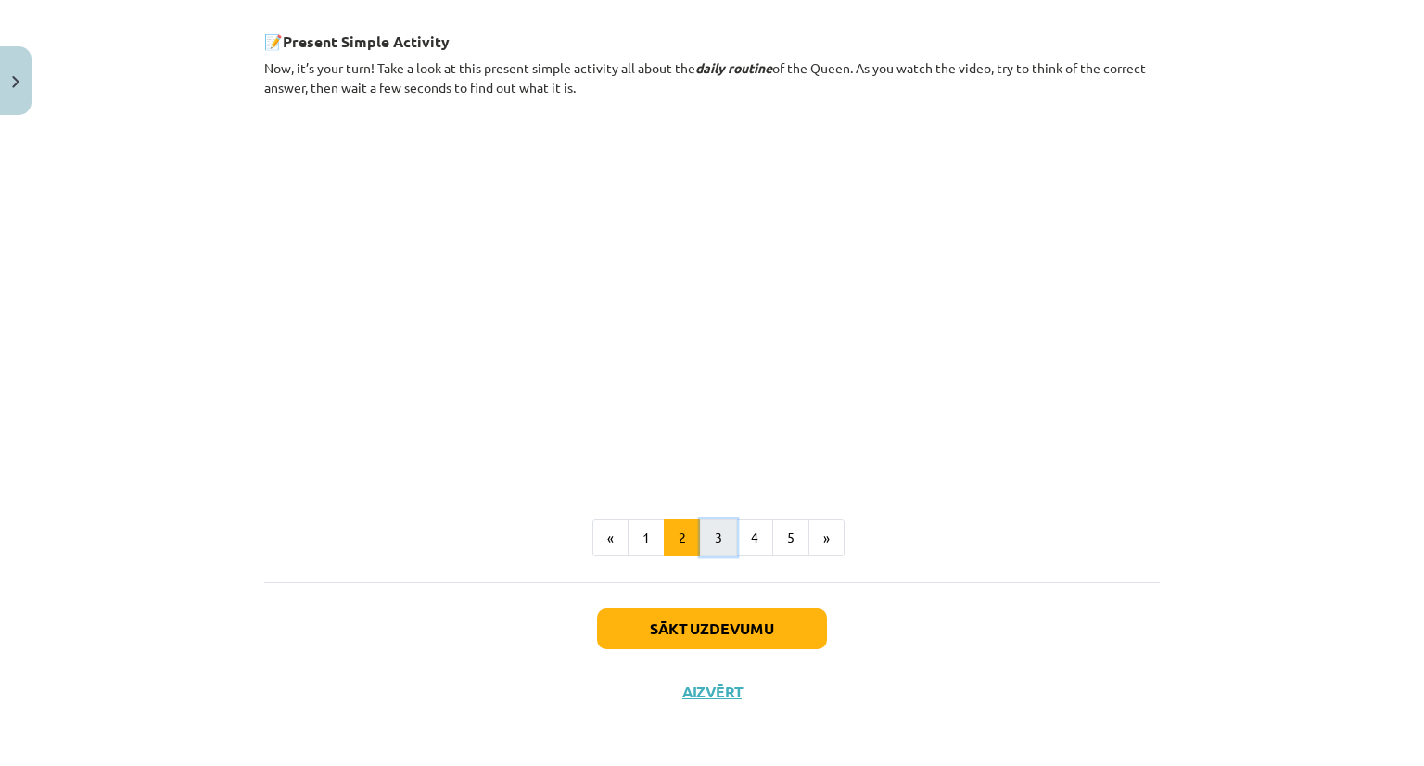
click at [711, 526] on button "3" at bounding box center [718, 537] width 37 height 37
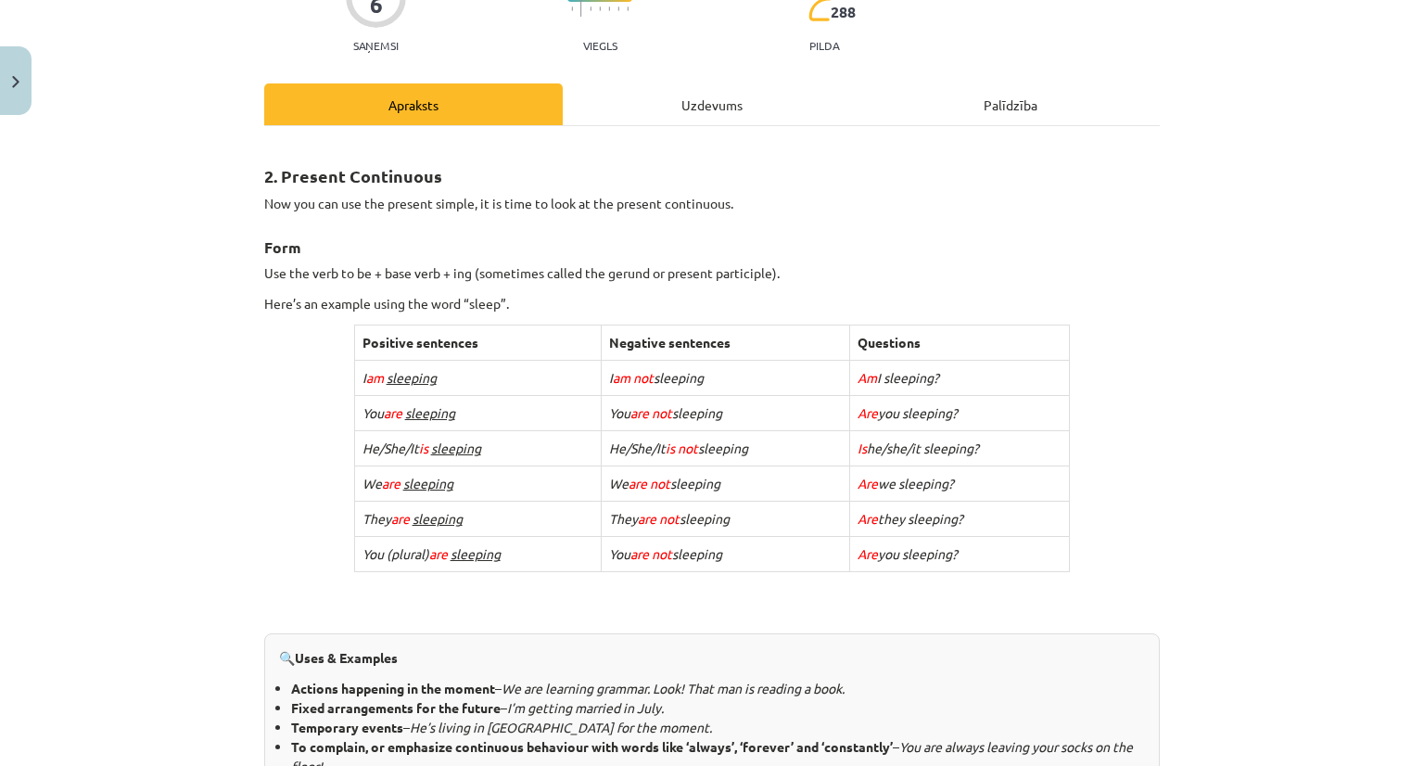
scroll to position [186, 0]
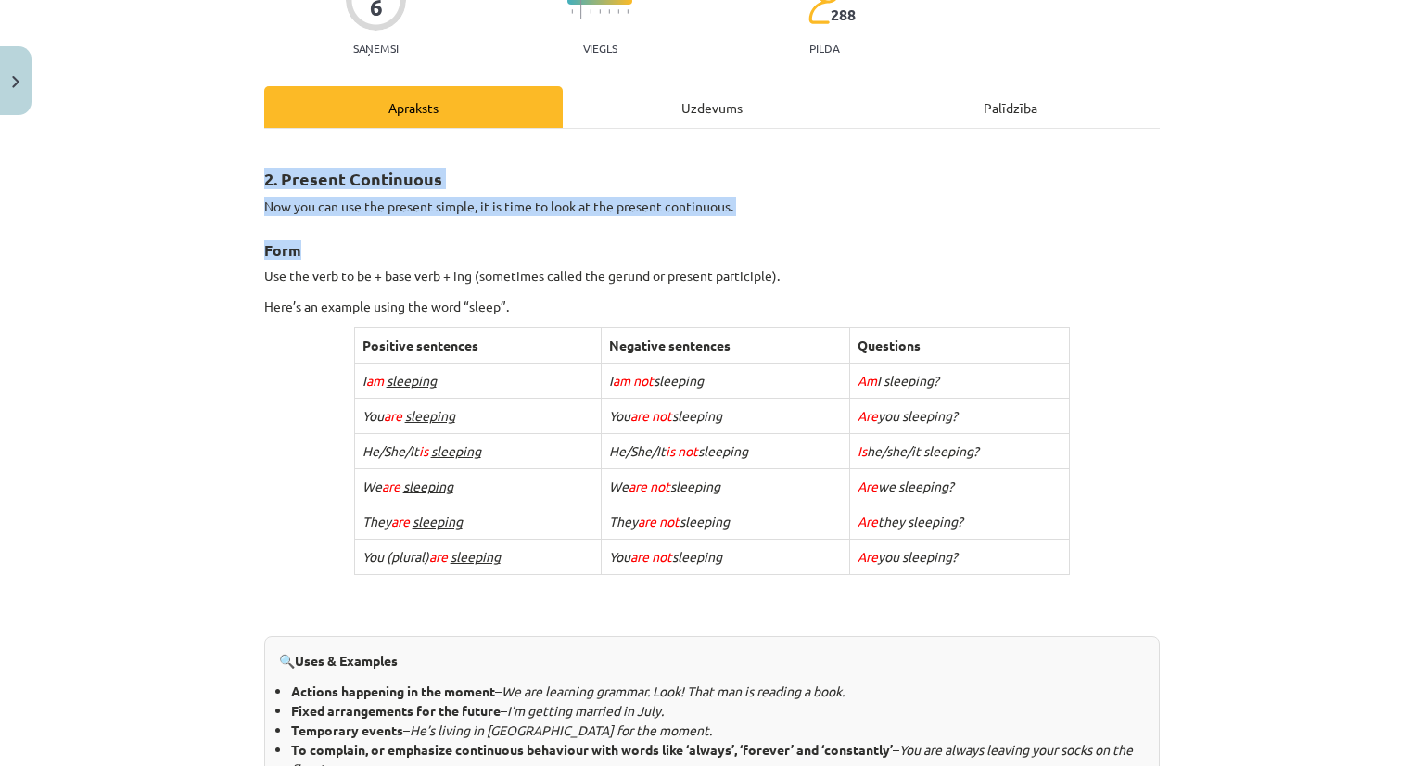
drag, startPoint x: 243, startPoint y: 171, endPoint x: 717, endPoint y: 234, distance: 478.7
click at [717, 234] on div "Mācību tēma: Angļu valoda i - 10.[PERSON_NAME] 1.ieskaites mācību materiāls #2 …" at bounding box center [712, 383] width 1424 height 766
copy div "2. Present Continuous Now you can use the present simple, it is time to look at…"
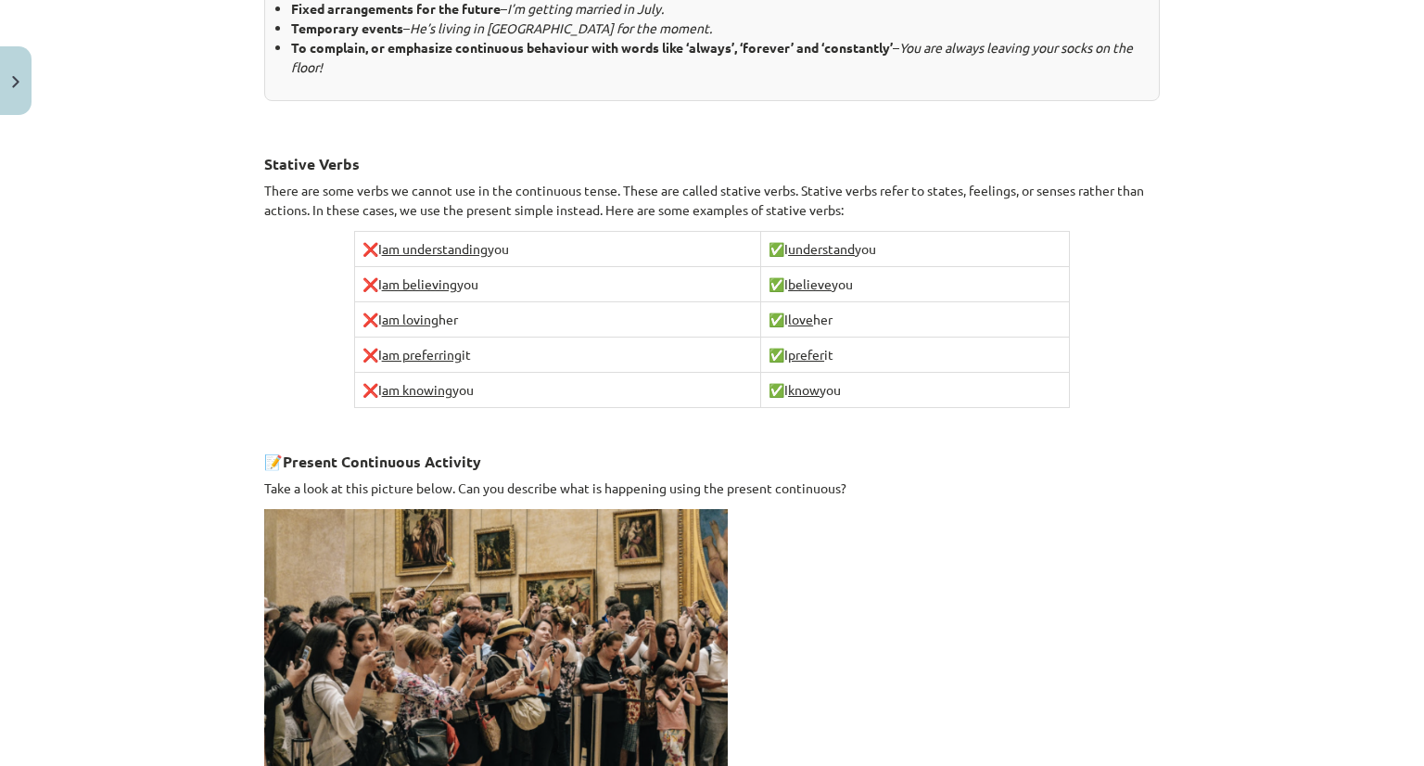
scroll to position [1199, 0]
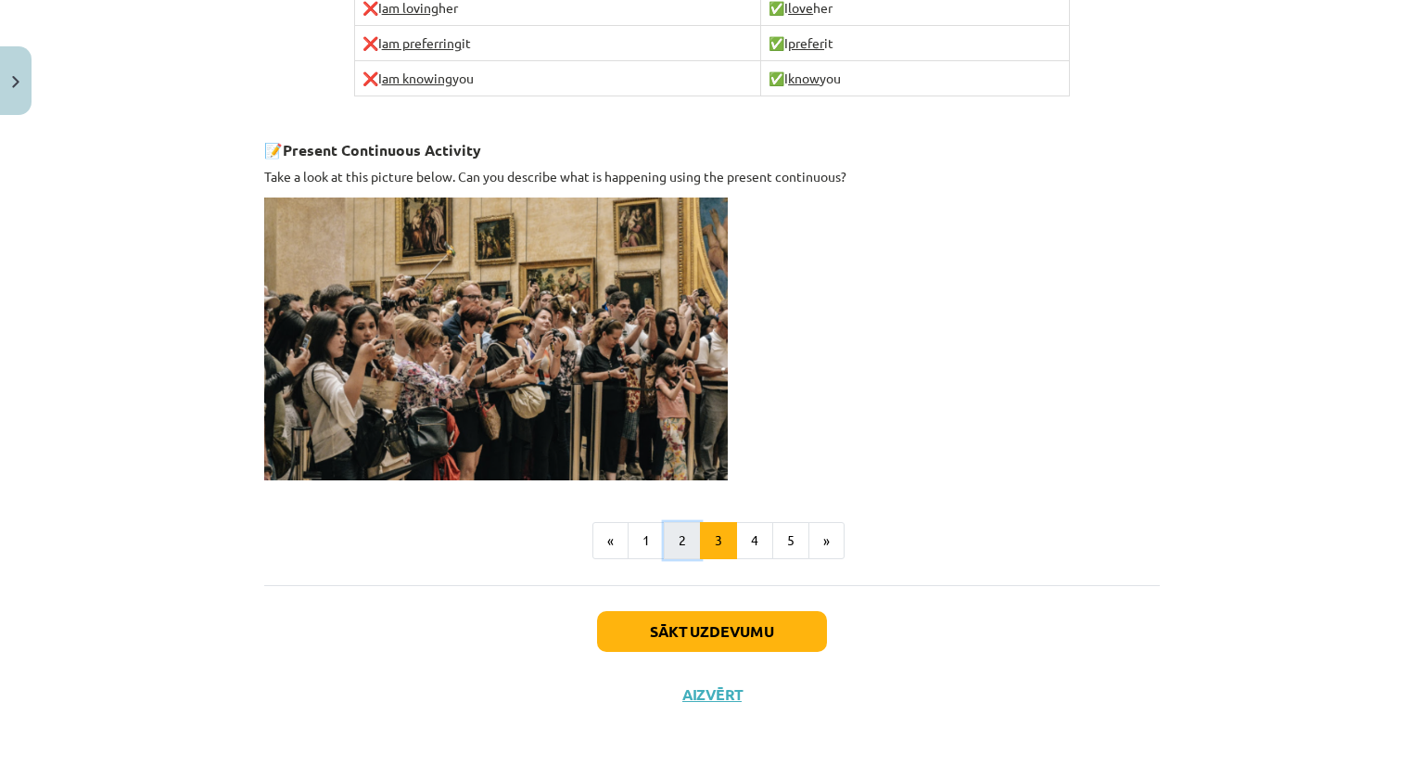
click at [668, 534] on button "2" at bounding box center [682, 540] width 37 height 37
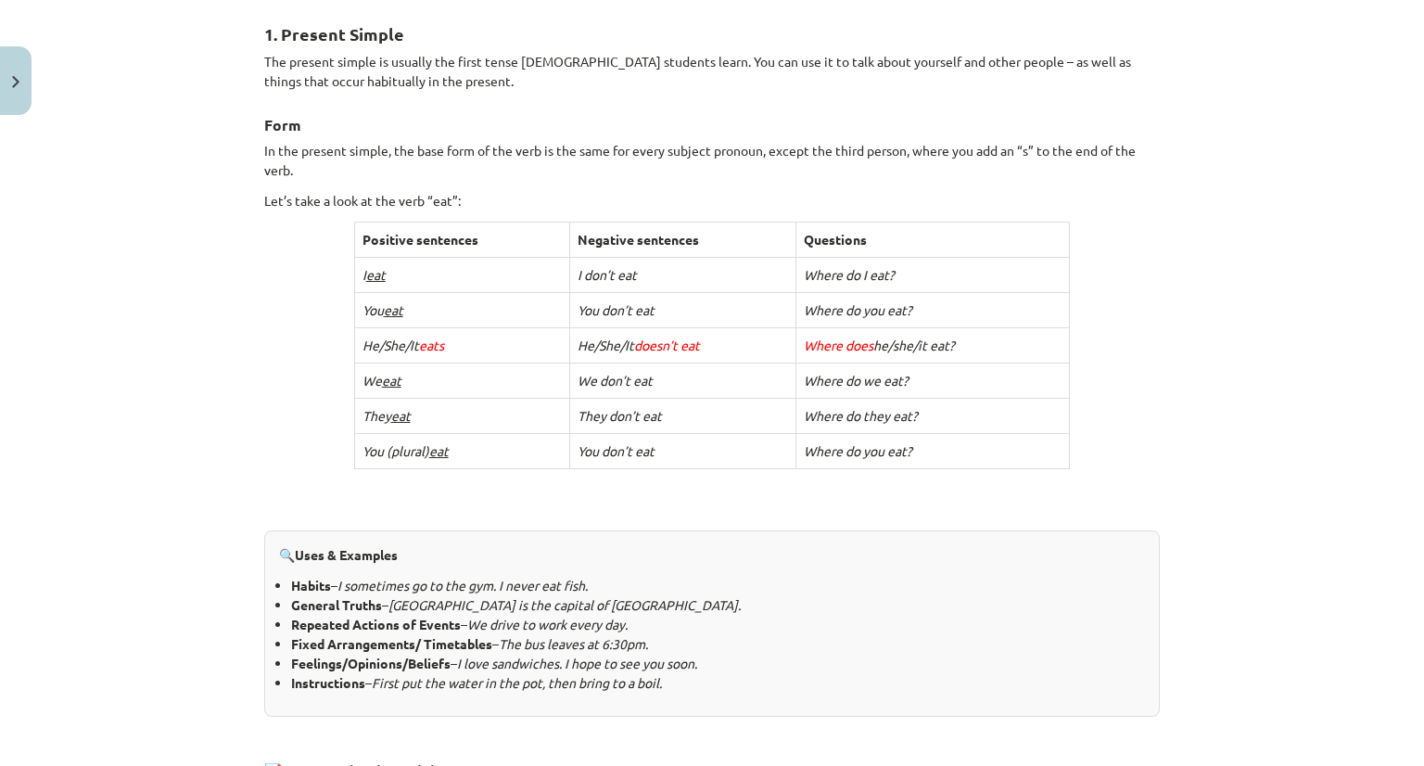
scroll to position [163, 0]
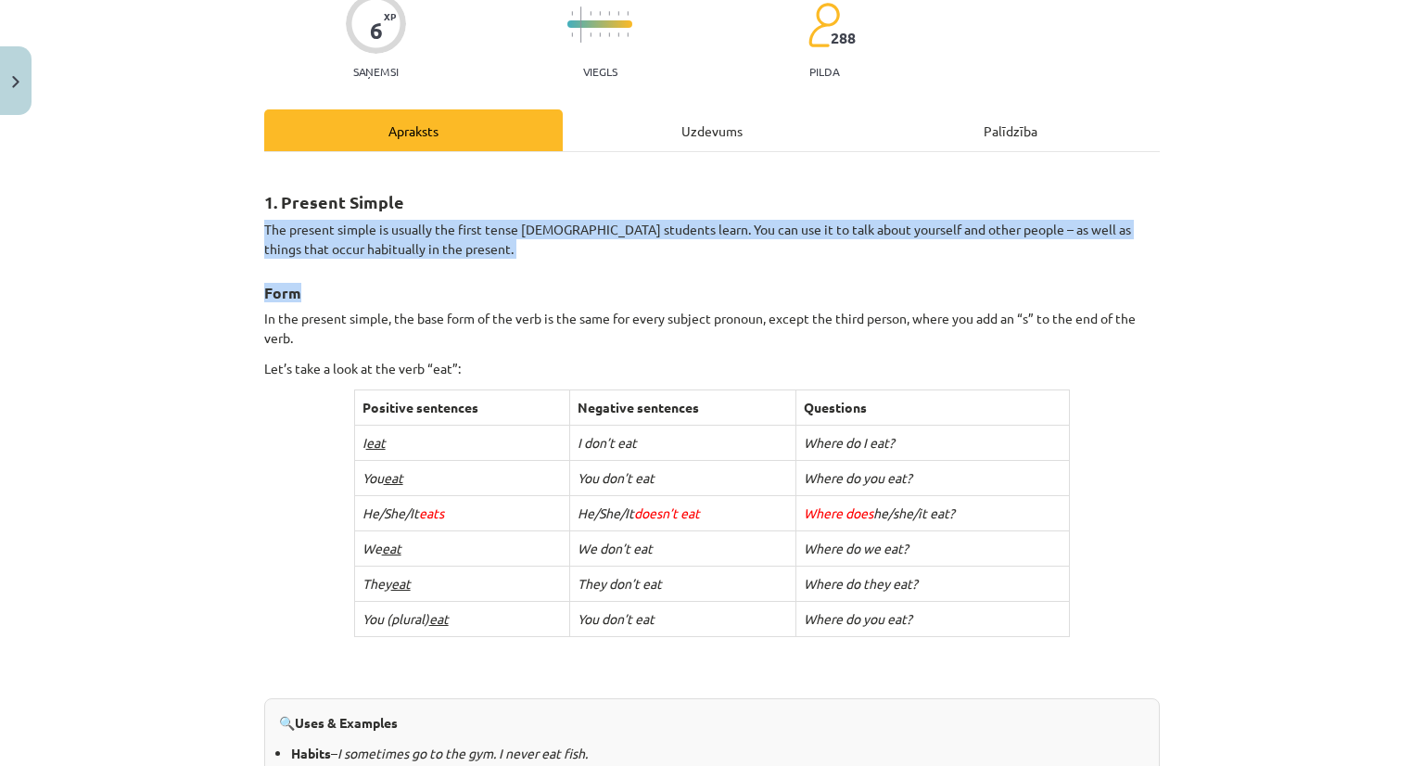
drag, startPoint x: 256, startPoint y: 234, endPoint x: 436, endPoint y: 279, distance: 185.4
click at [436, 279] on h3 "Form" at bounding box center [711, 287] width 895 height 34
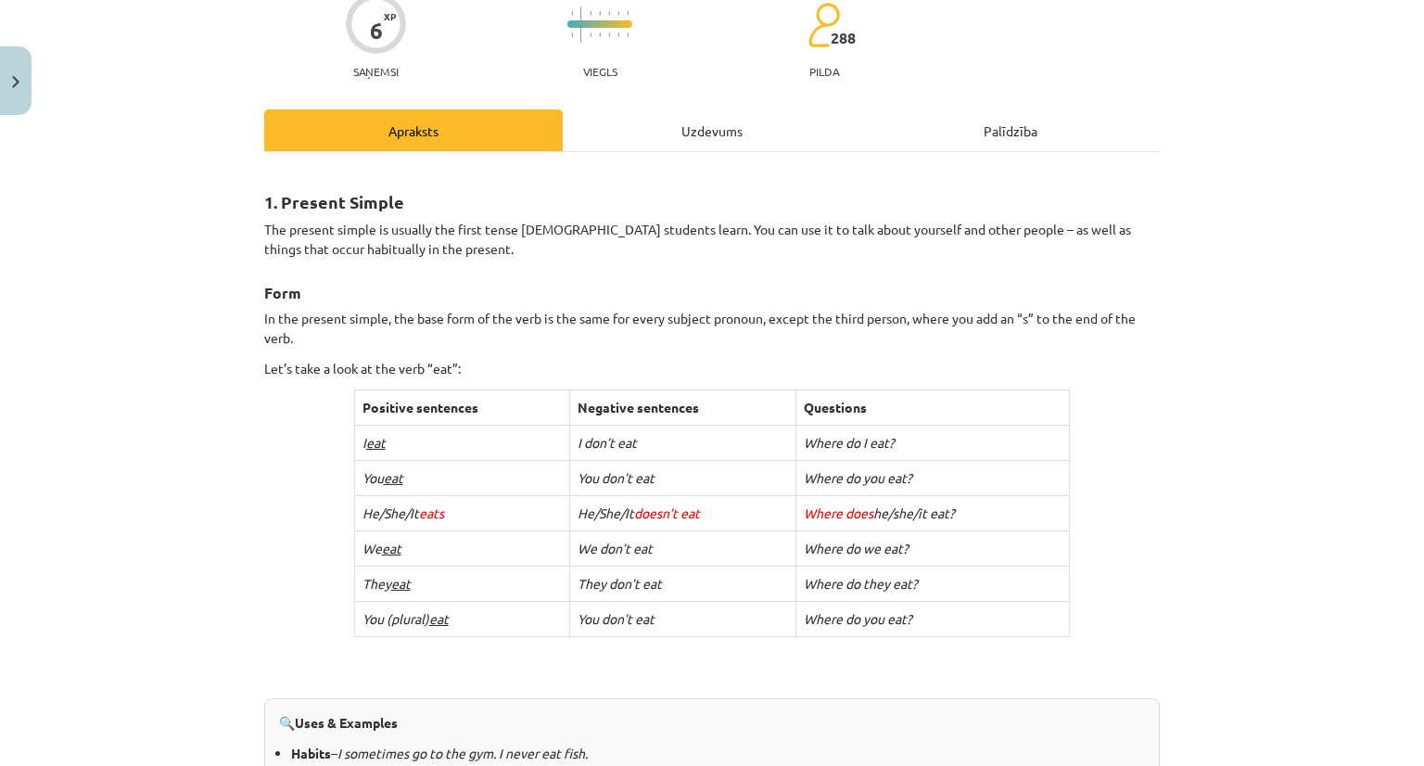
drag, startPoint x: 436, startPoint y: 279, endPoint x: 348, endPoint y: 274, distance: 87.2
click at [369, 288] on h3 "Form" at bounding box center [711, 287] width 895 height 34
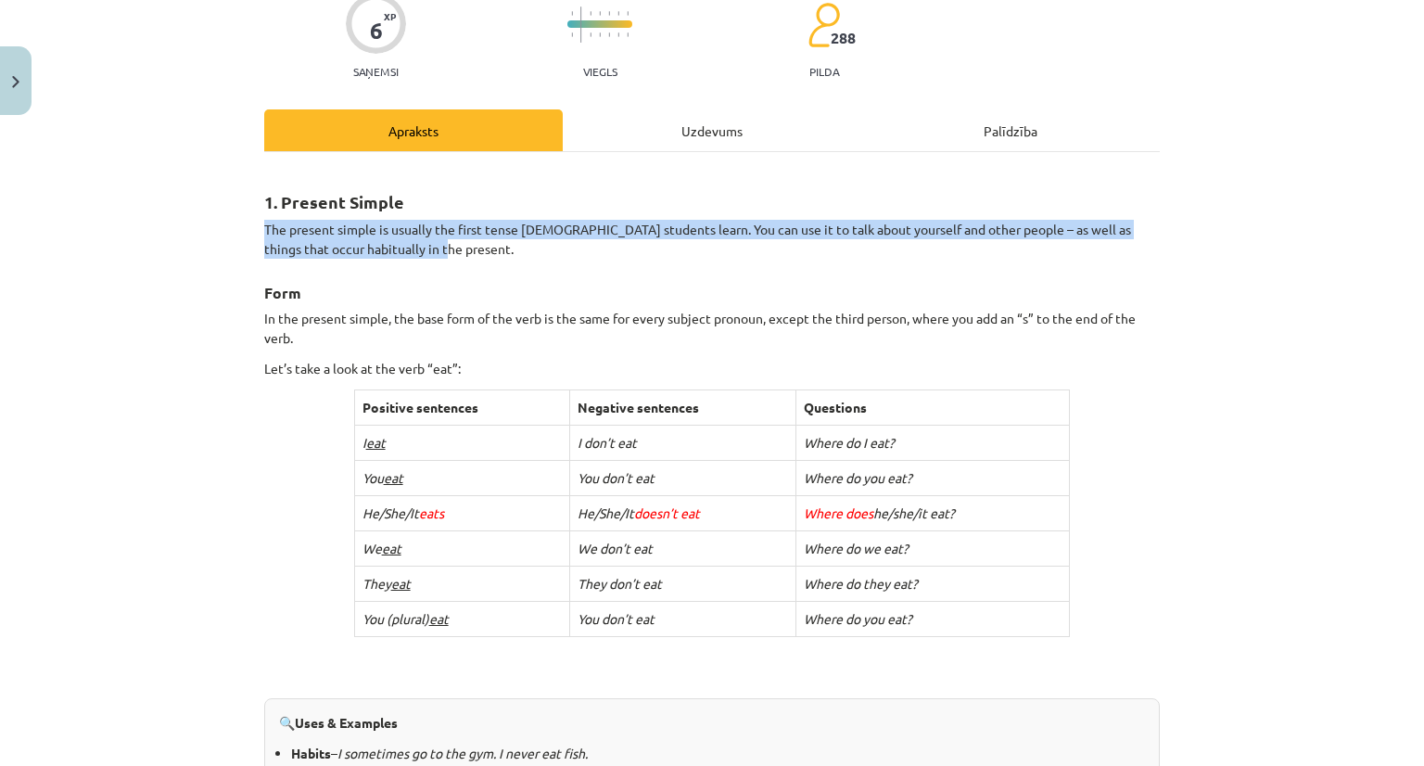
drag, startPoint x: 260, startPoint y: 222, endPoint x: 407, endPoint y: 254, distance: 150.9
click at [407, 254] on p "The present simple is usually the first tense [DEMOGRAPHIC_DATA] students learn…" at bounding box center [711, 239] width 895 height 39
copy p "The present simple is usually the first tense [DEMOGRAPHIC_DATA] students learn…"
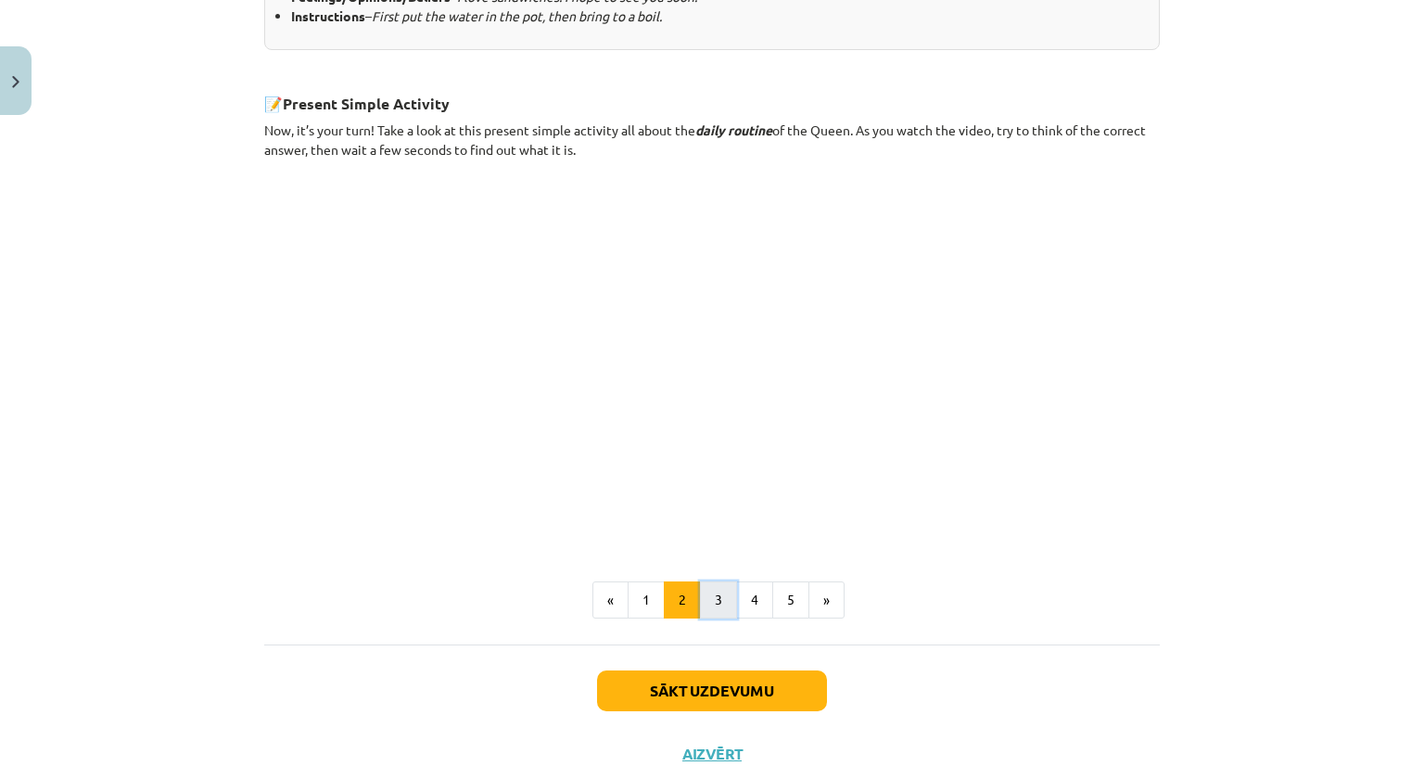
click at [721, 592] on button "3" at bounding box center [718, 599] width 37 height 37
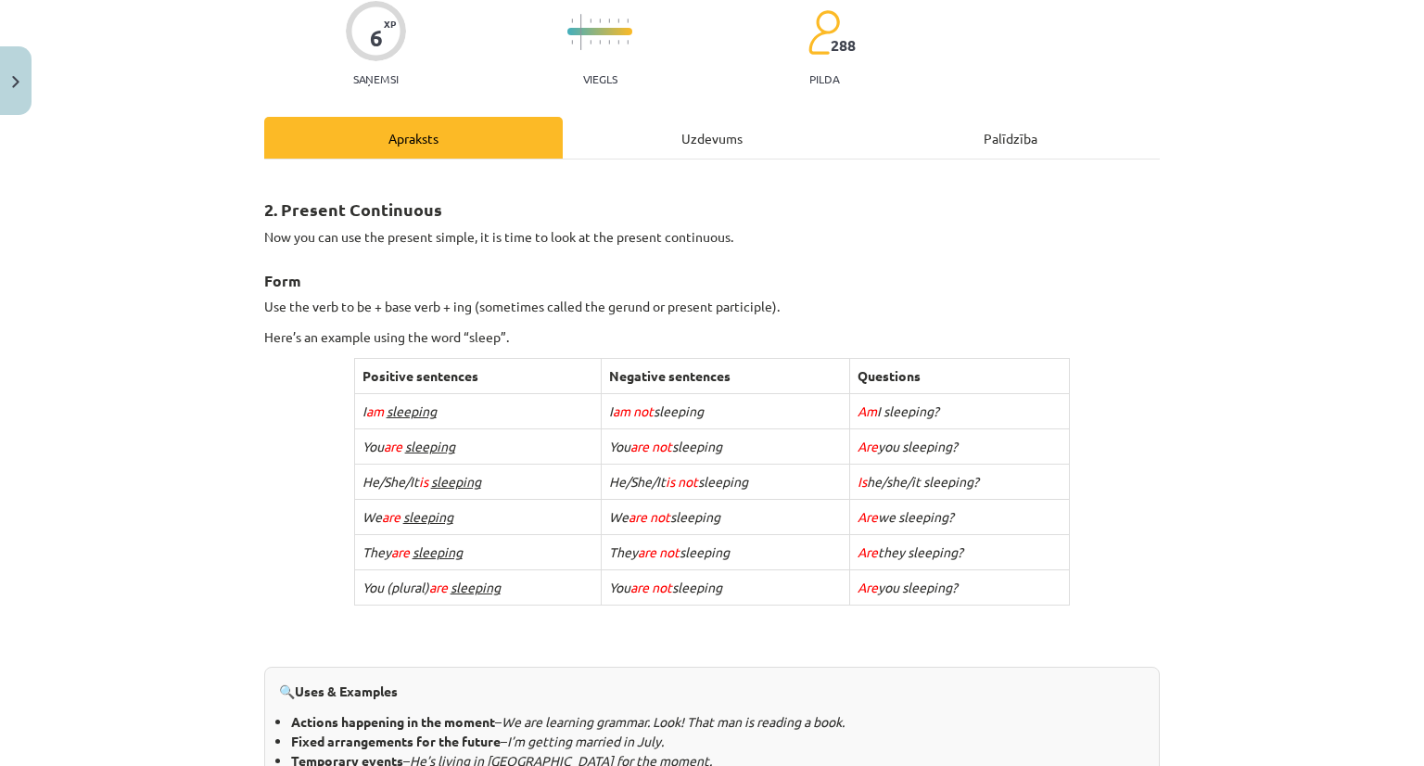
scroll to position [151, 0]
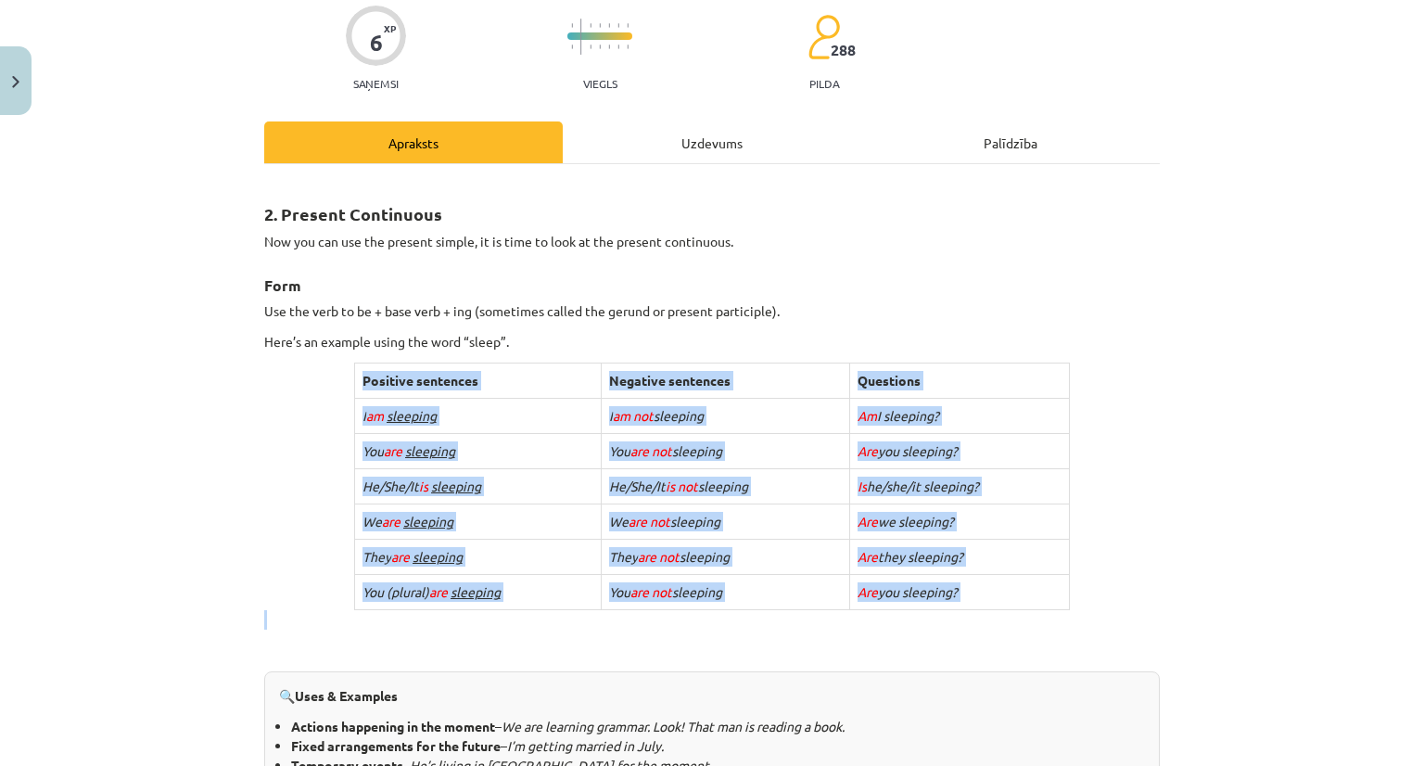
drag, startPoint x: 348, startPoint y: 370, endPoint x: 1090, endPoint y: 609, distance: 779.9
copy div "Positive sentences Negative sentences Questions I am sleeping I am not sleeping…"
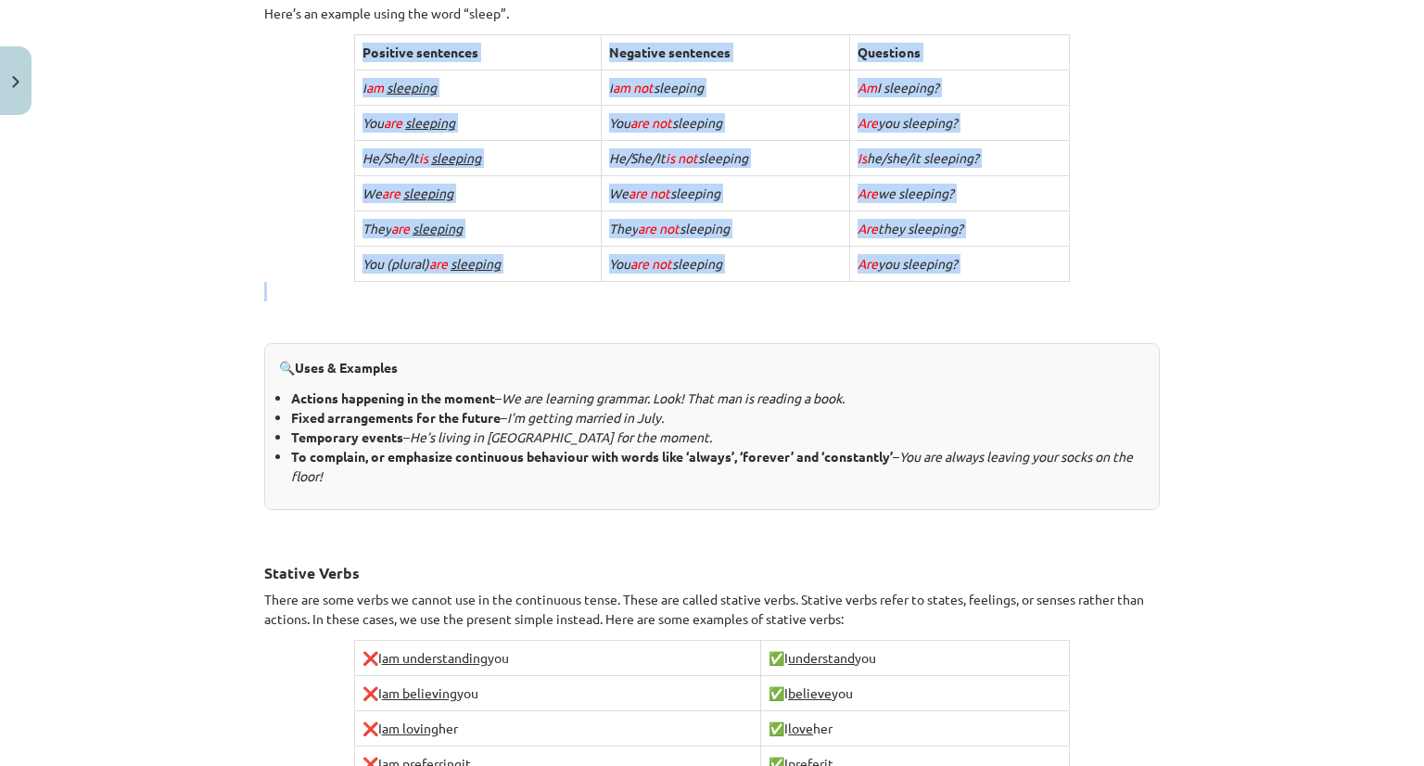
scroll to position [481, 0]
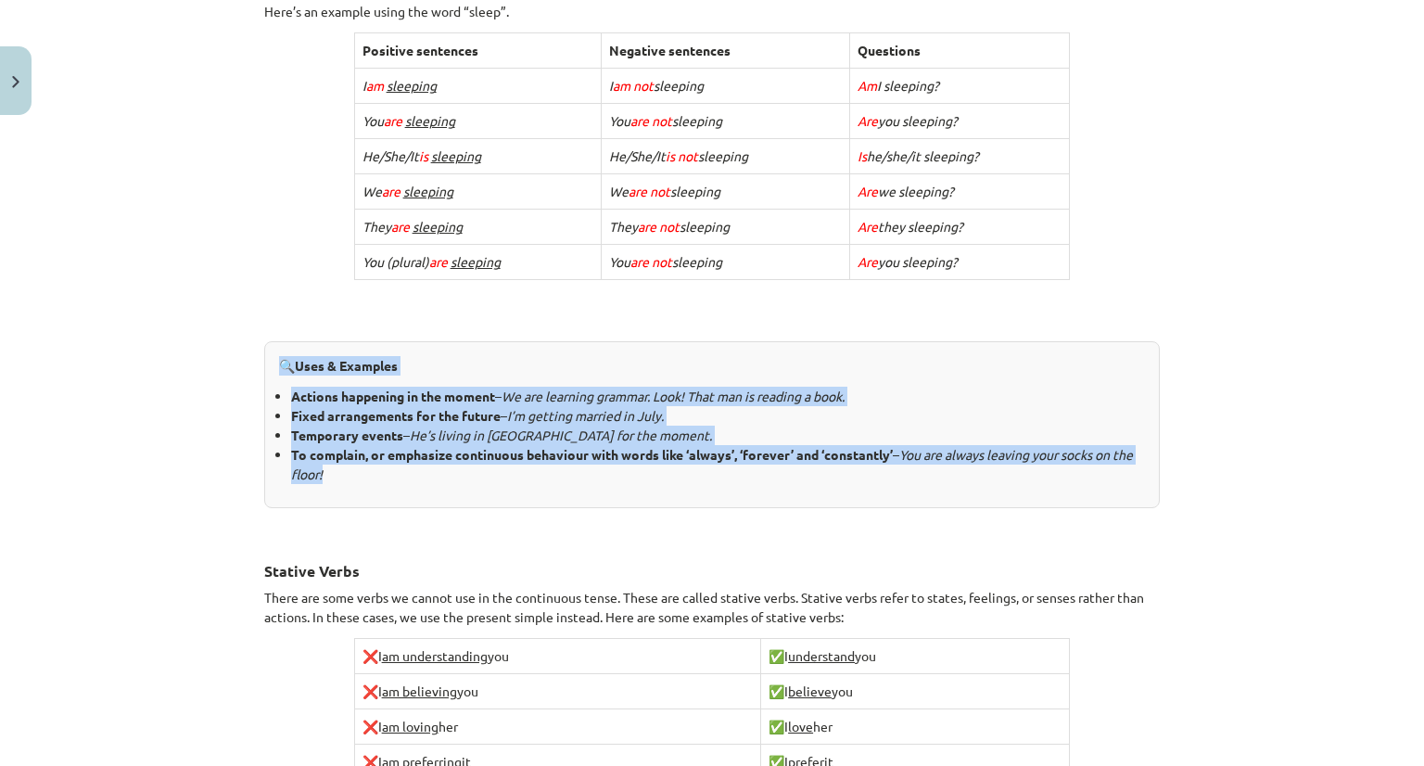
drag, startPoint x: 269, startPoint y: 361, endPoint x: 1071, endPoint y: 472, distance: 810.3
click at [1071, 472] on div "🔍 Uses & Examples Actions happening in the moment – We are learning grammar. Lo…" at bounding box center [711, 424] width 895 height 167
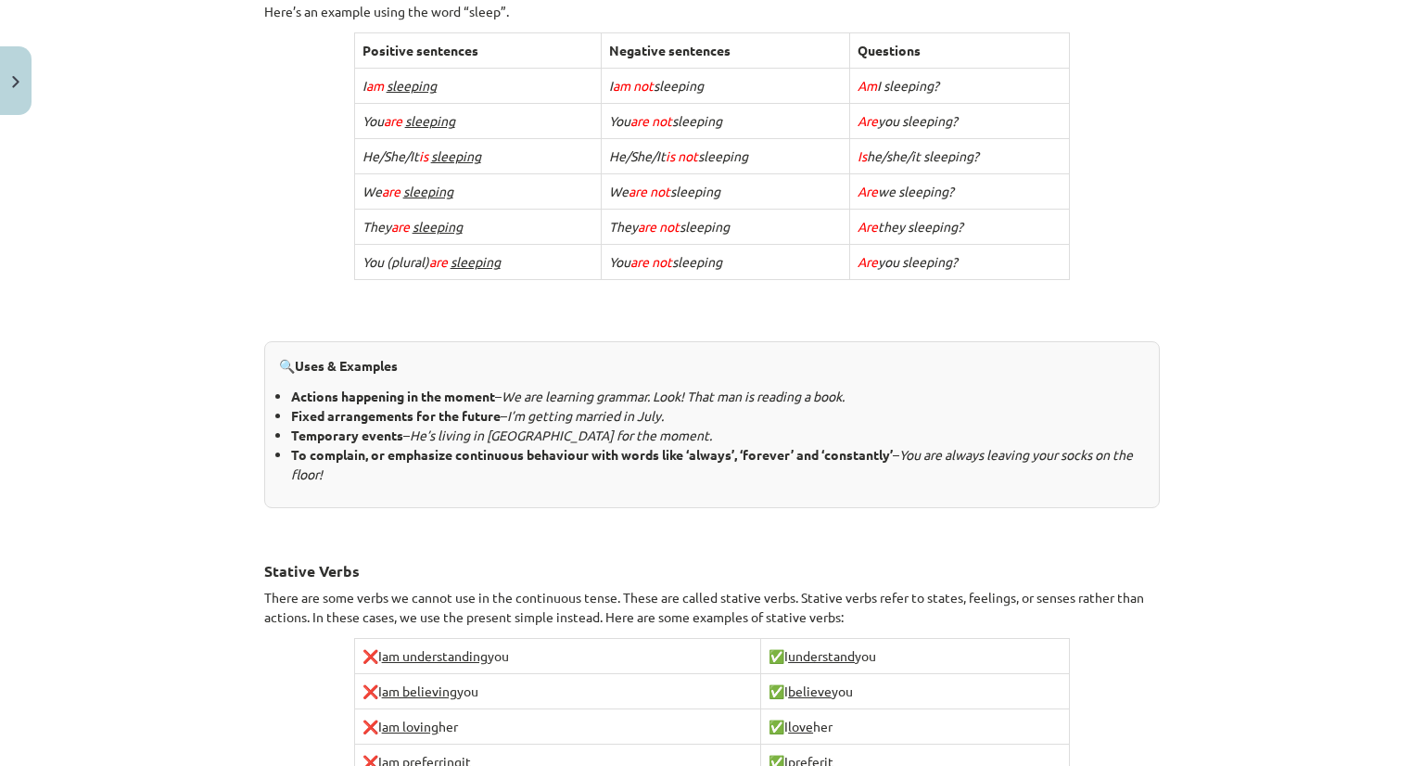
drag, startPoint x: 663, startPoint y: 487, endPoint x: 389, endPoint y: 296, distance: 333.5
click at [389, 296] on p at bounding box center [711, 289] width 895 height 19
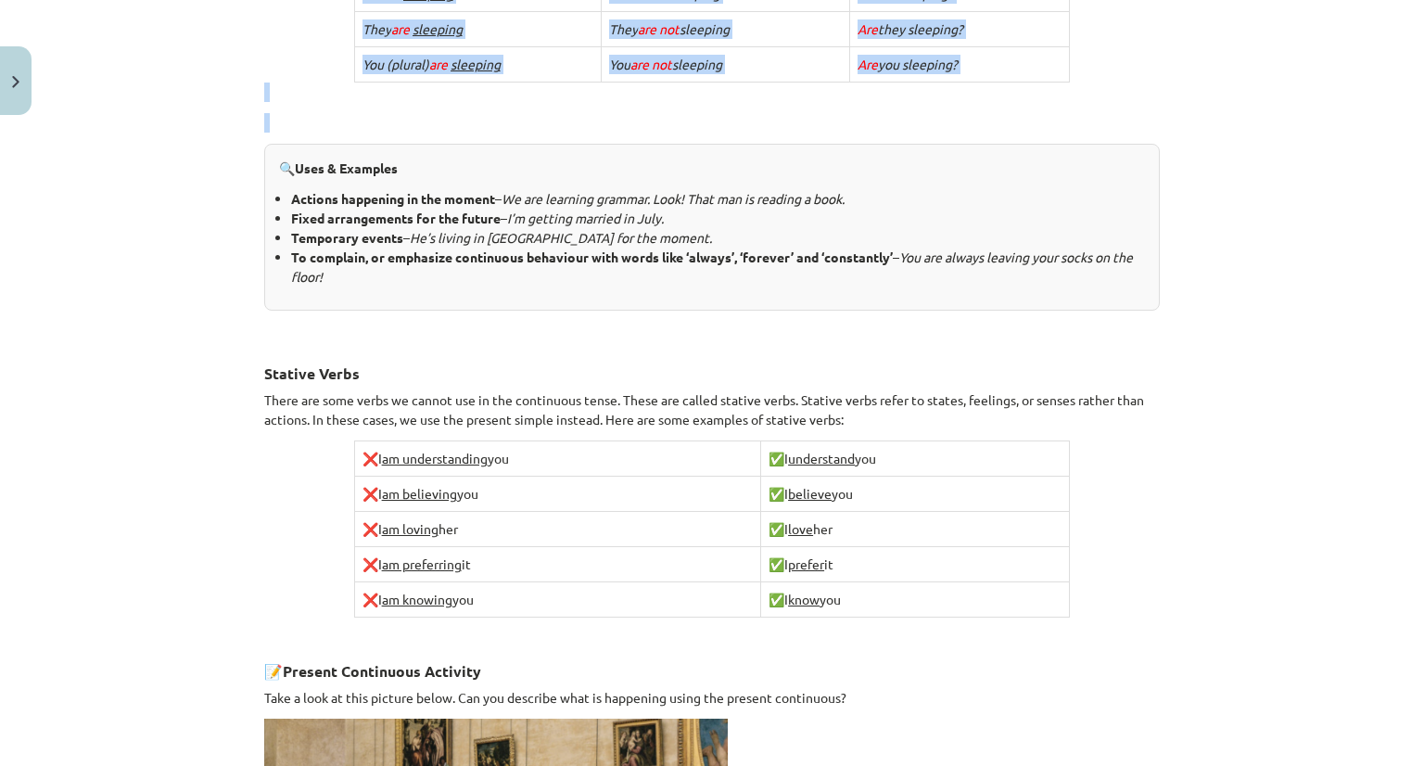
scroll to position [988, 0]
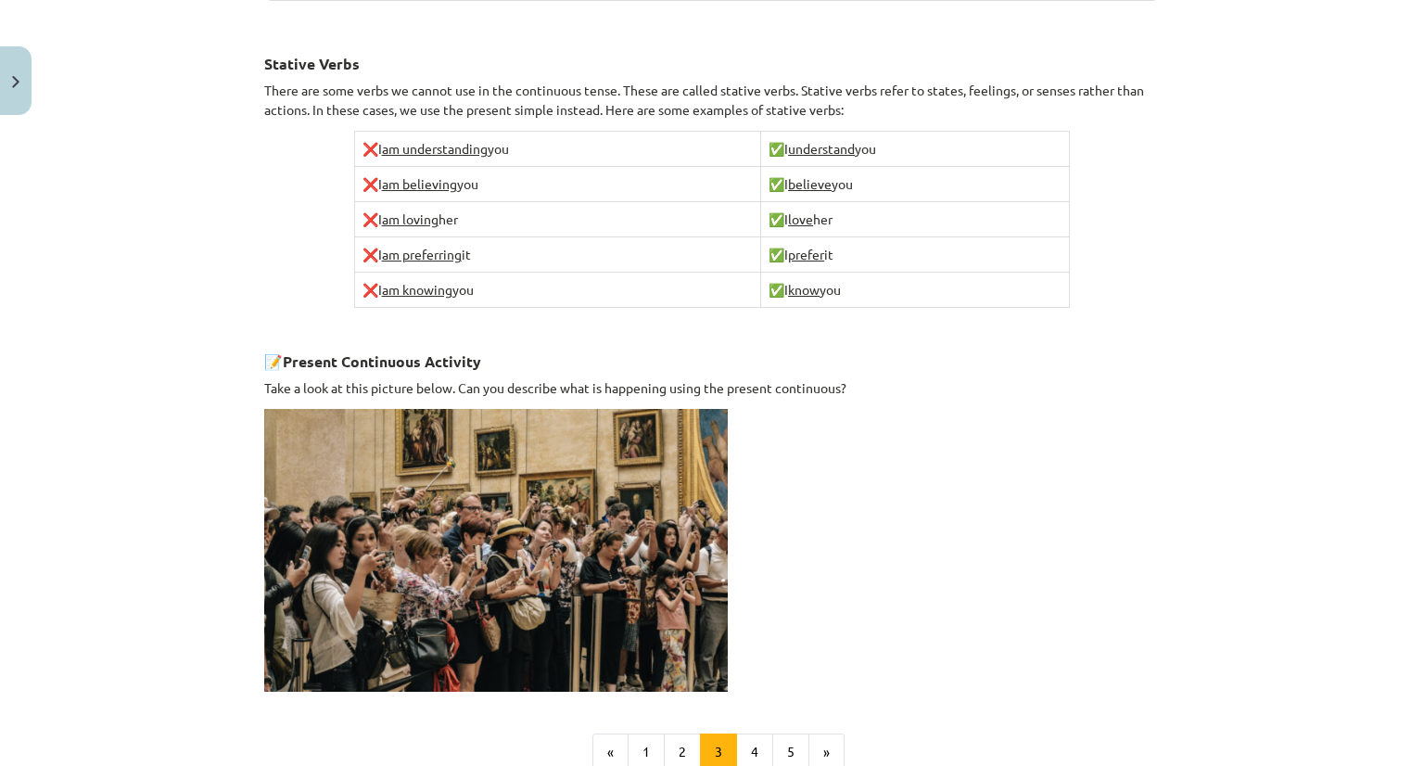
drag, startPoint x: 267, startPoint y: 356, endPoint x: 938, endPoint y: 287, distance: 674.5
click at [938, 287] on div "2. Present Continuous Now you can use the present simple, it is time to look at…" at bounding box center [711, 18] width 895 height 1348
drag, startPoint x: 761, startPoint y: 307, endPoint x: 840, endPoint y: 262, distance: 90.5
click at [840, 262] on td "✅ I prefer it" at bounding box center [915, 254] width 309 height 35
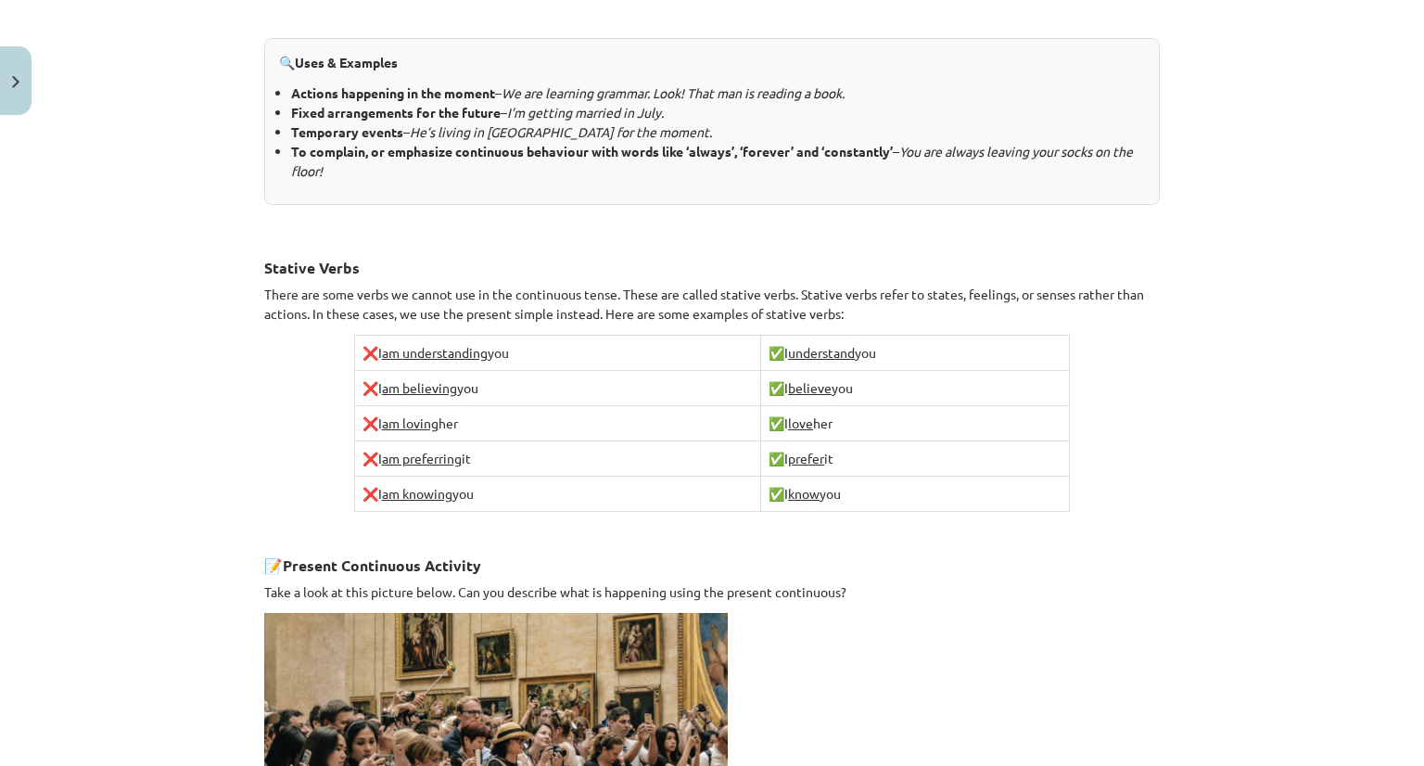
scroll to position [694, 0]
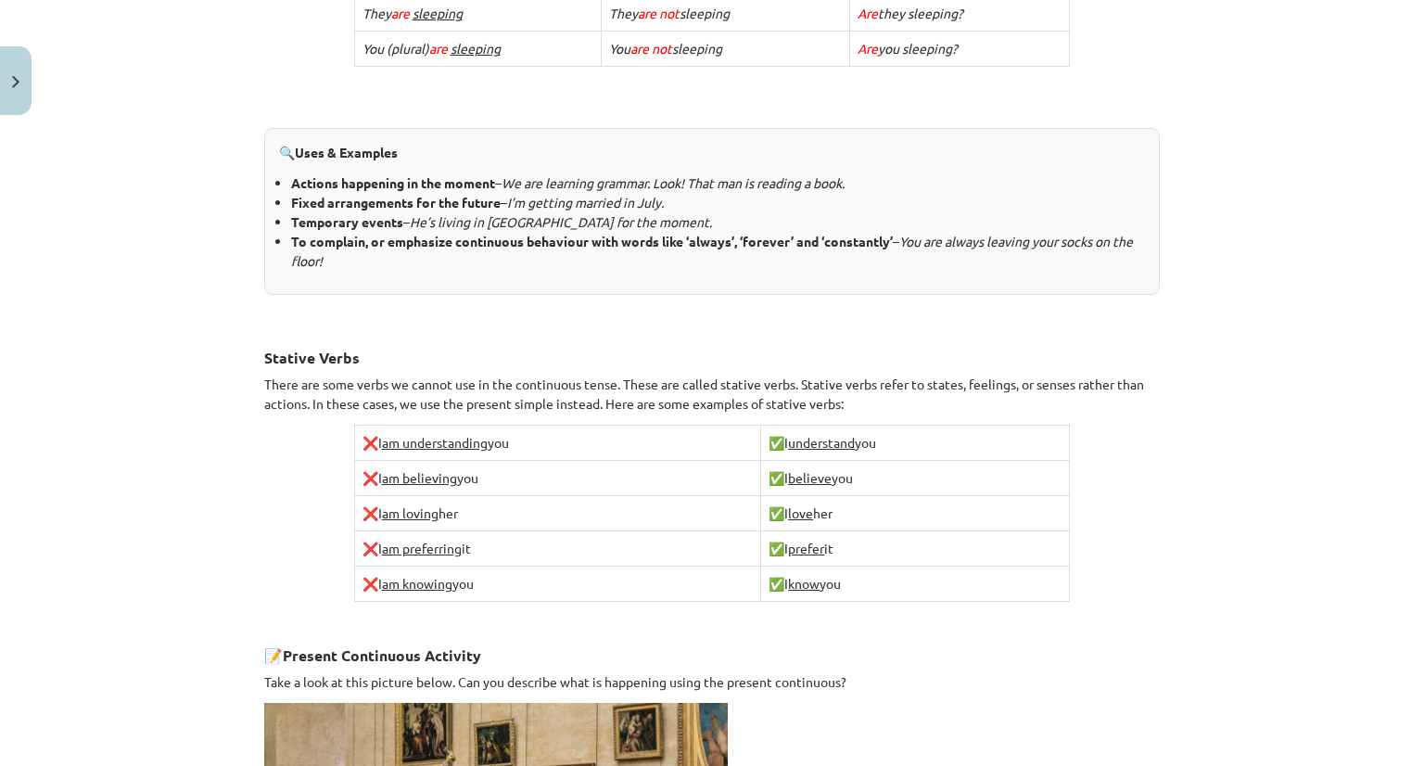
drag, startPoint x: 856, startPoint y: 274, endPoint x: 413, endPoint y: 104, distance: 474.7
click at [413, 104] on div "2. Present Continuous Now you can use the present simple, it is time to look at…" at bounding box center [711, 312] width 895 height 1348
copy div "🔍 Uses & Examples Actions happening in the moment – We are learning grammar. Lo…"
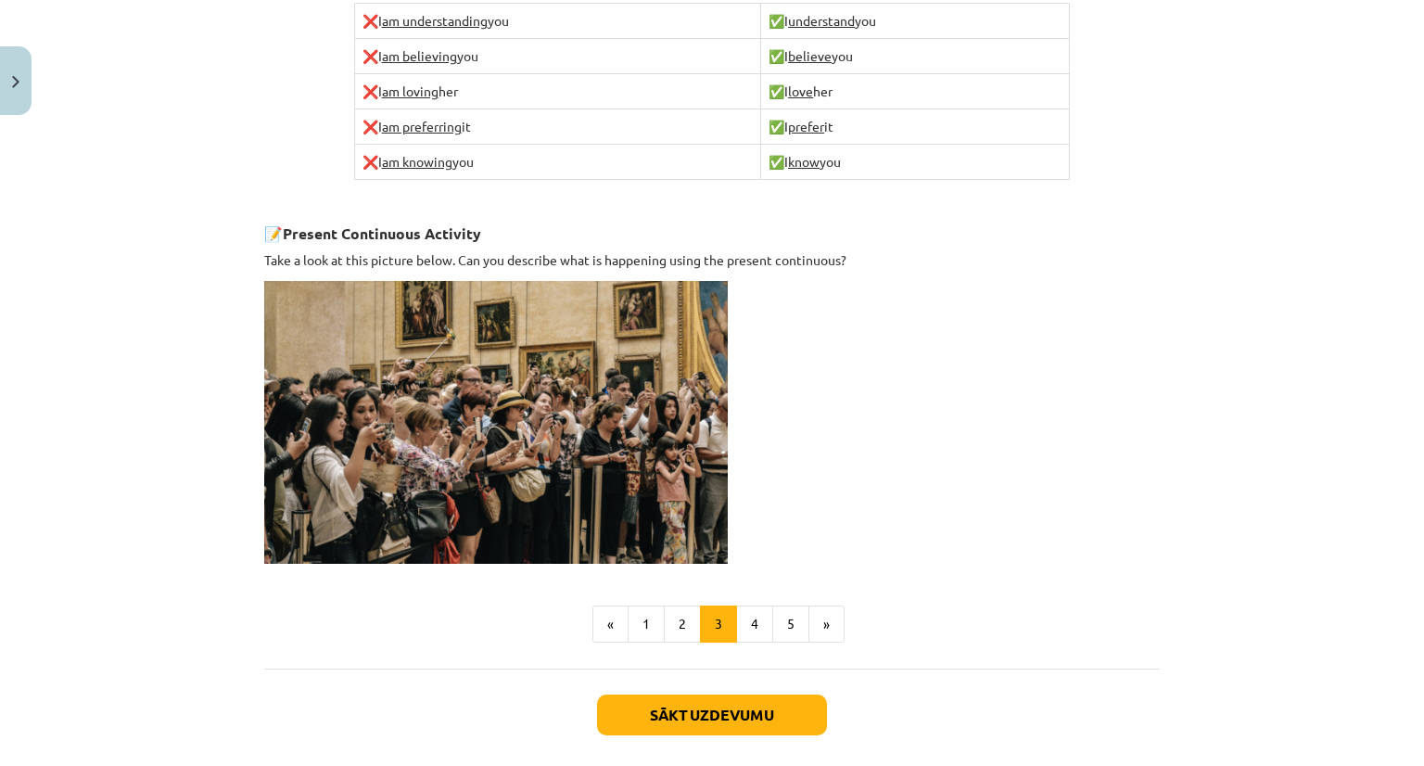
scroll to position [1117, 0]
click at [739, 606] on button "4" at bounding box center [754, 622] width 37 height 37
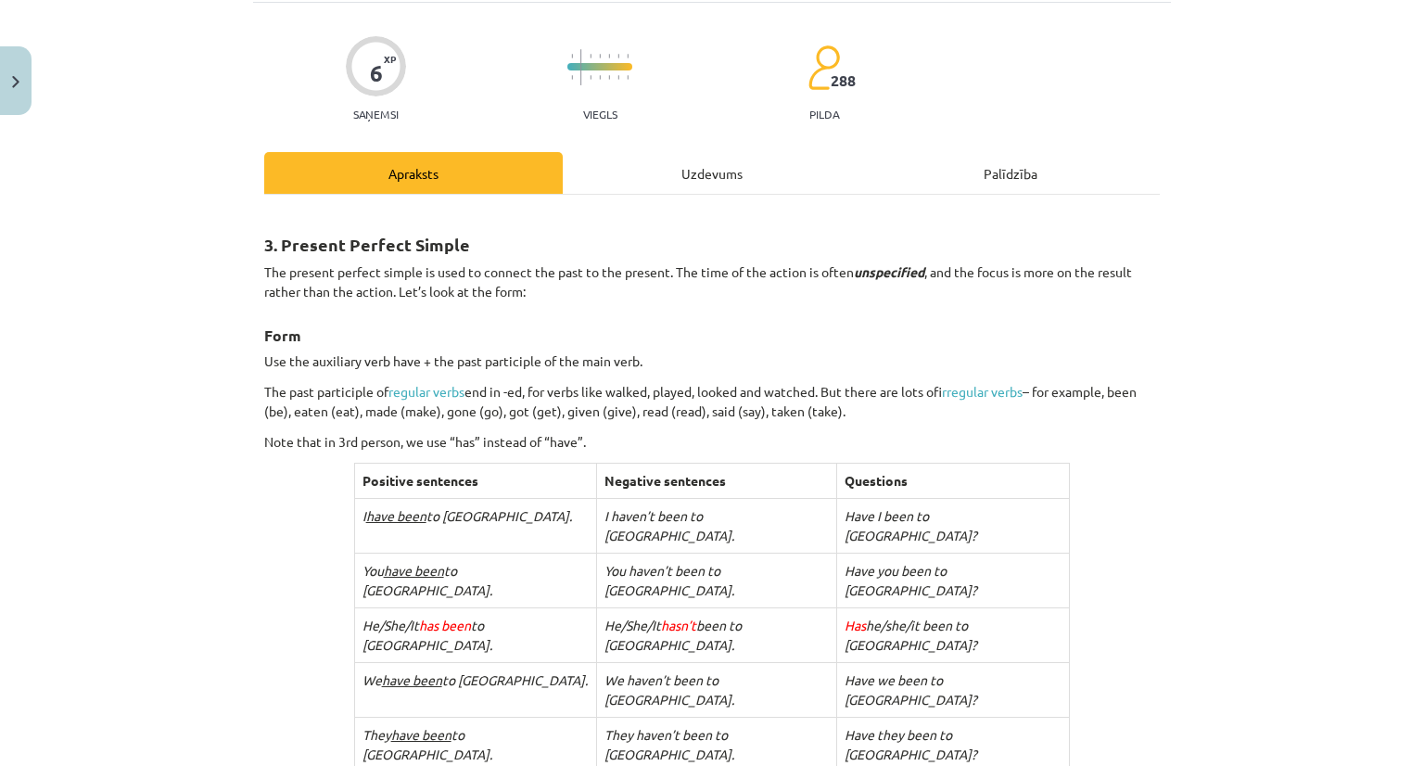
scroll to position [115, 0]
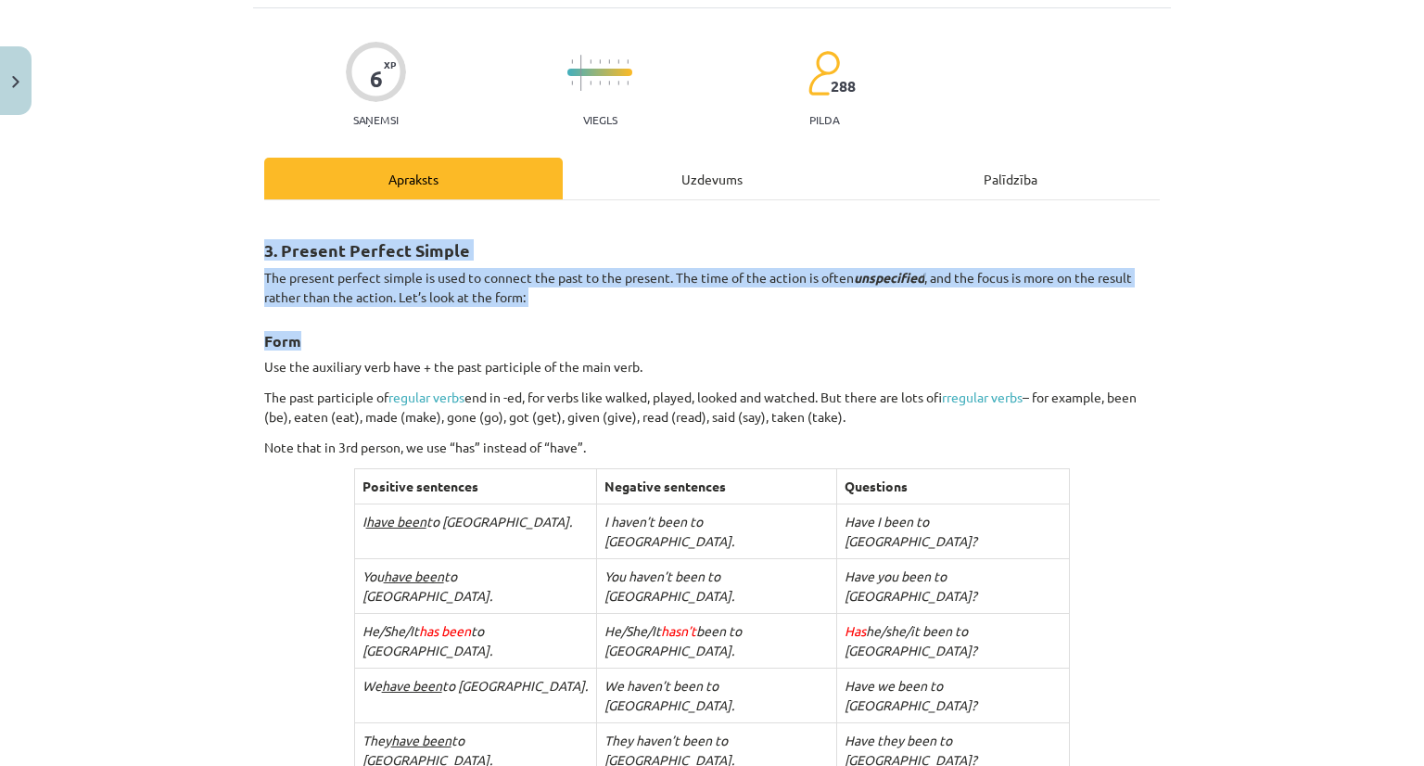
drag, startPoint x: 253, startPoint y: 243, endPoint x: 519, endPoint y: 323, distance: 277.9
click at [452, 280] on p "The present perfect simple is used to connect the past to the present. The time…" at bounding box center [711, 287] width 895 height 39
drag, startPoint x: 248, startPoint y: 245, endPoint x: 541, endPoint y: 298, distance: 297.6
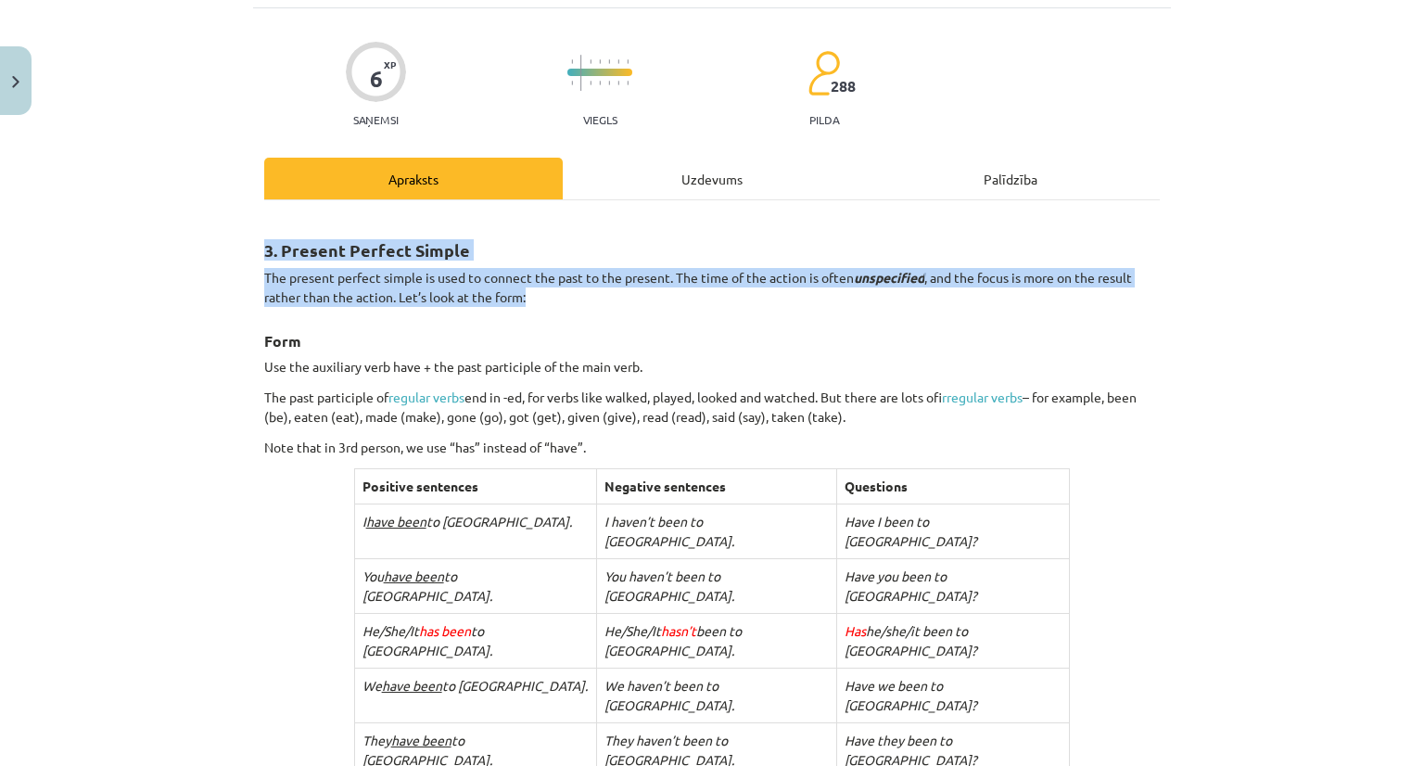
copy div "3. Present Perfect Simple The present perfect simple is used to connect the pas…"
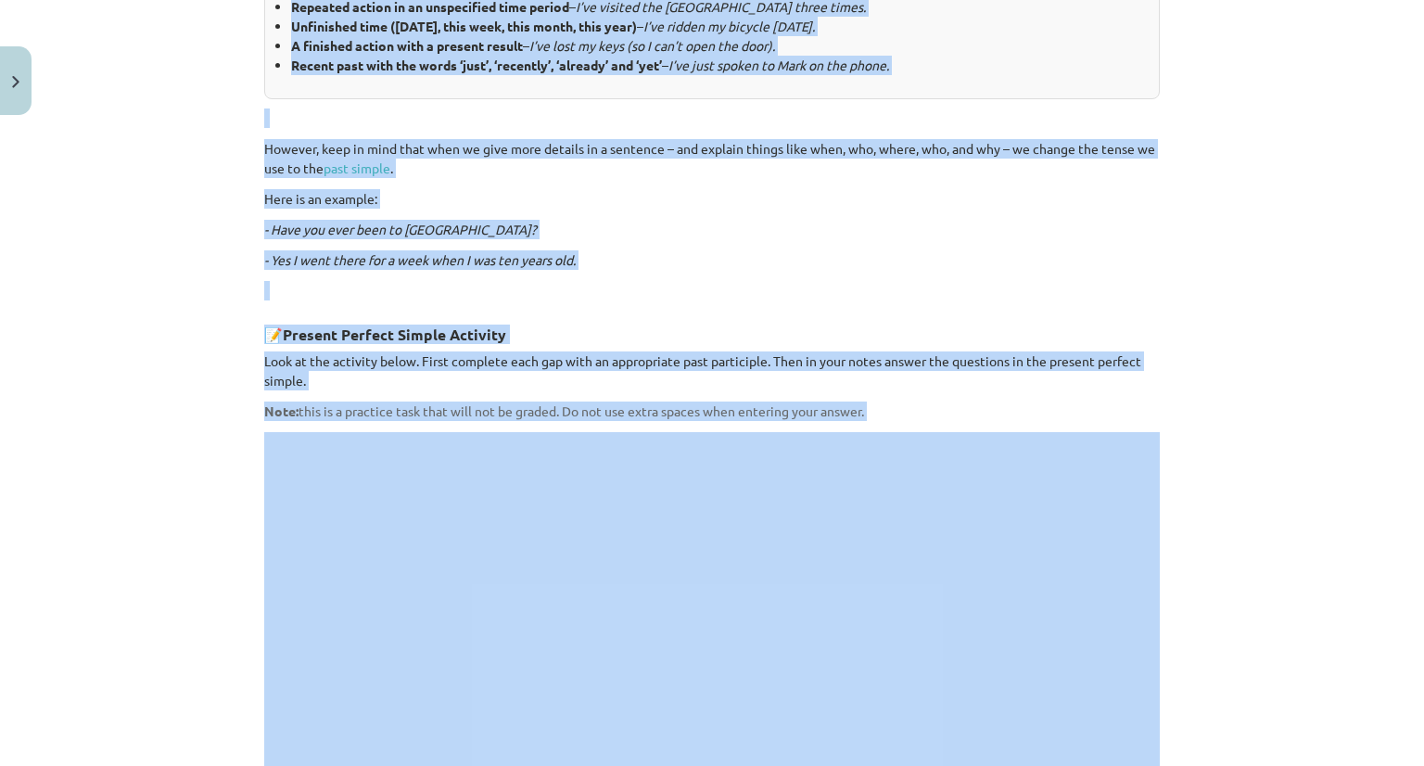
scroll to position [1132, 0]
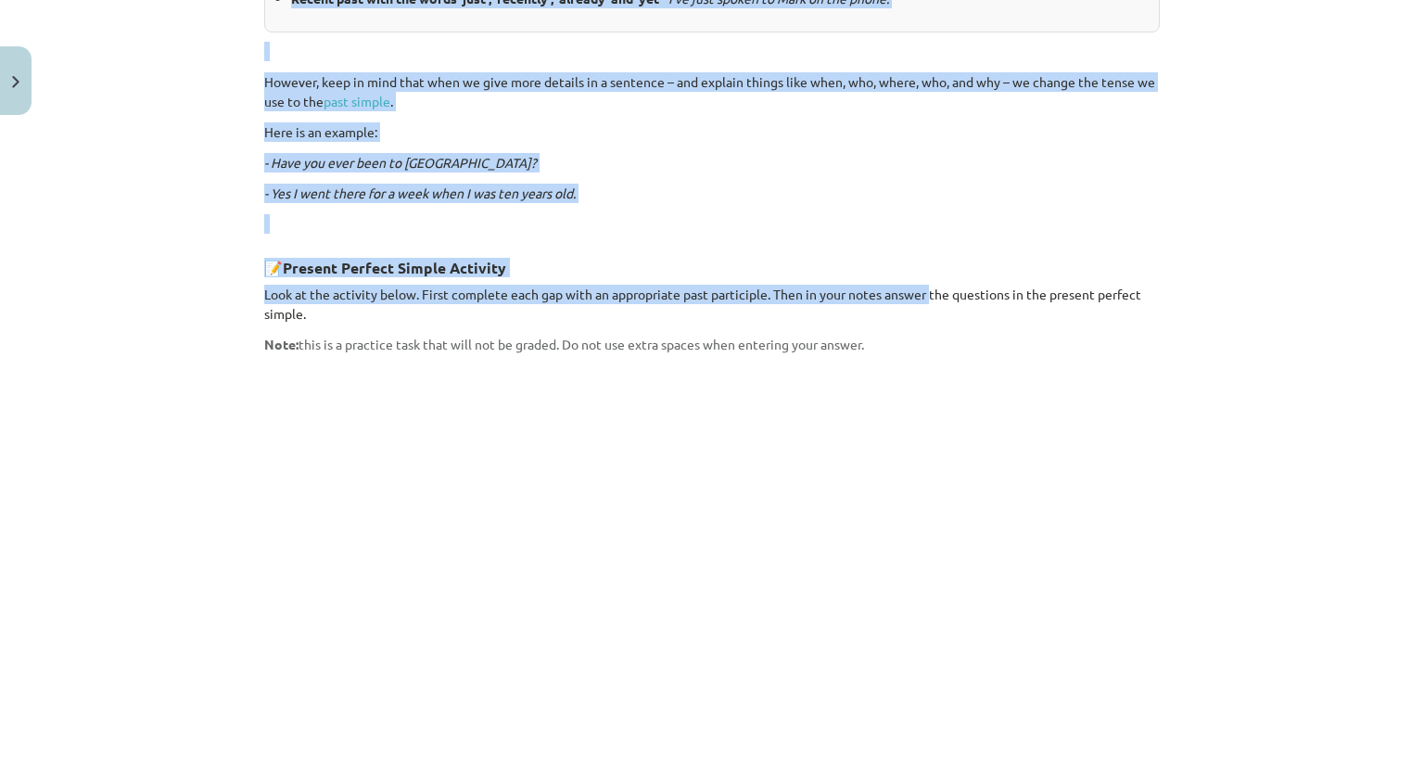
drag, startPoint x: 338, startPoint y: 258, endPoint x: 926, endPoint y: 158, distance: 595.9
click at [926, 158] on div "3. Present Perfect Simple The present perfect simple is used to connect the pas…" at bounding box center [711, 109] width 895 height 1819
click at [971, 184] on p "- Yes I went there for a week when I was ten years old." at bounding box center [711, 193] width 895 height 19
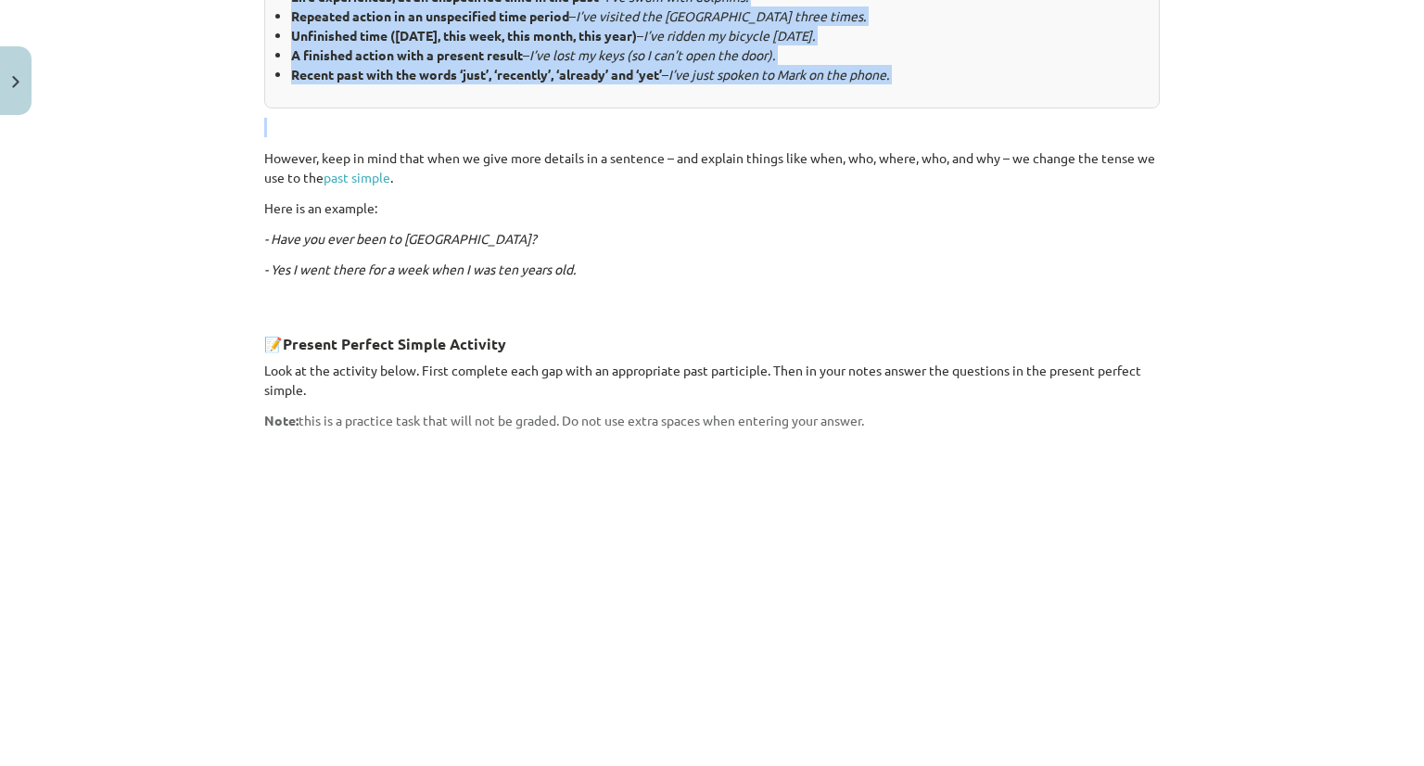
scroll to position [1019, 0]
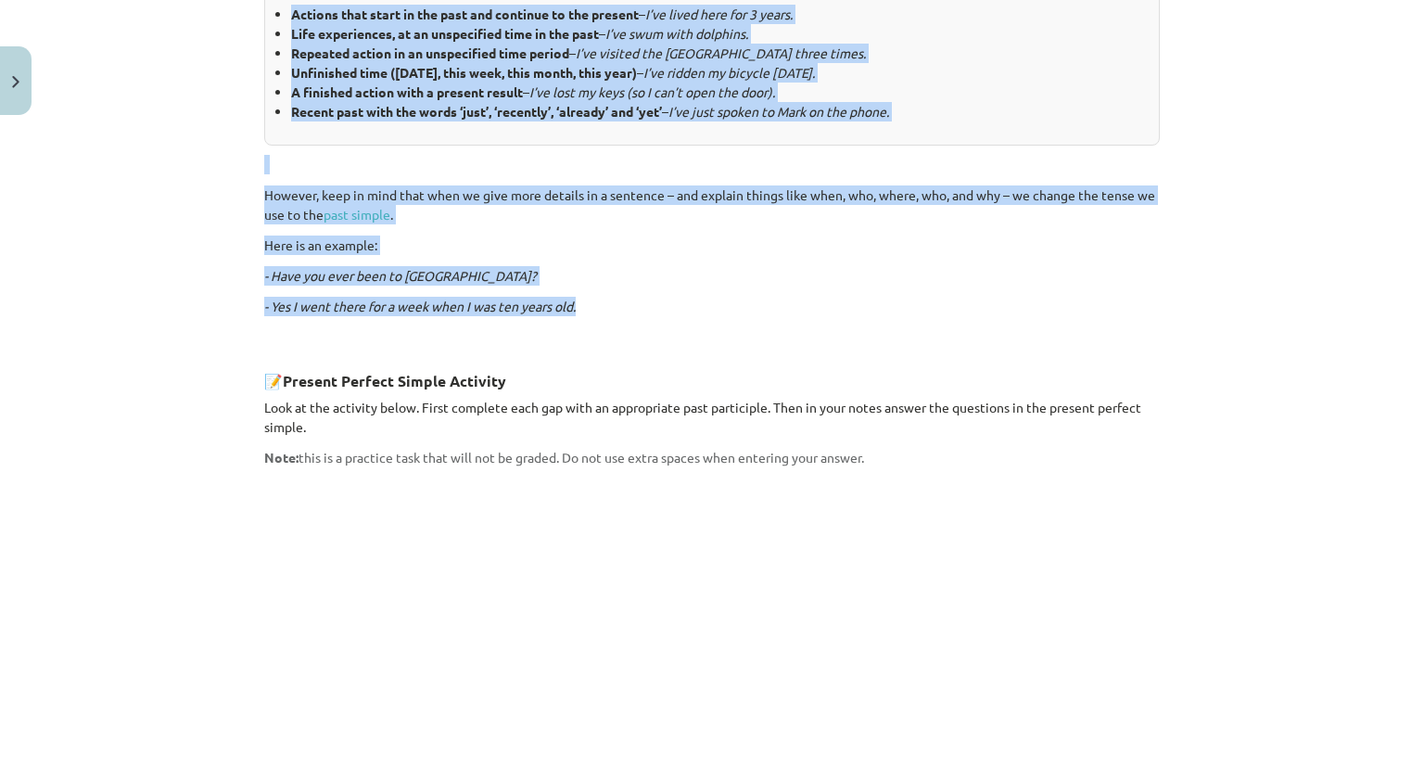
drag, startPoint x: 340, startPoint y: 115, endPoint x: 632, endPoint y: 185, distance: 300.3
click at [632, 185] on div "3. Present Perfect Simple The present perfect simple is used to connect the pas…" at bounding box center [711, 222] width 895 height 1819
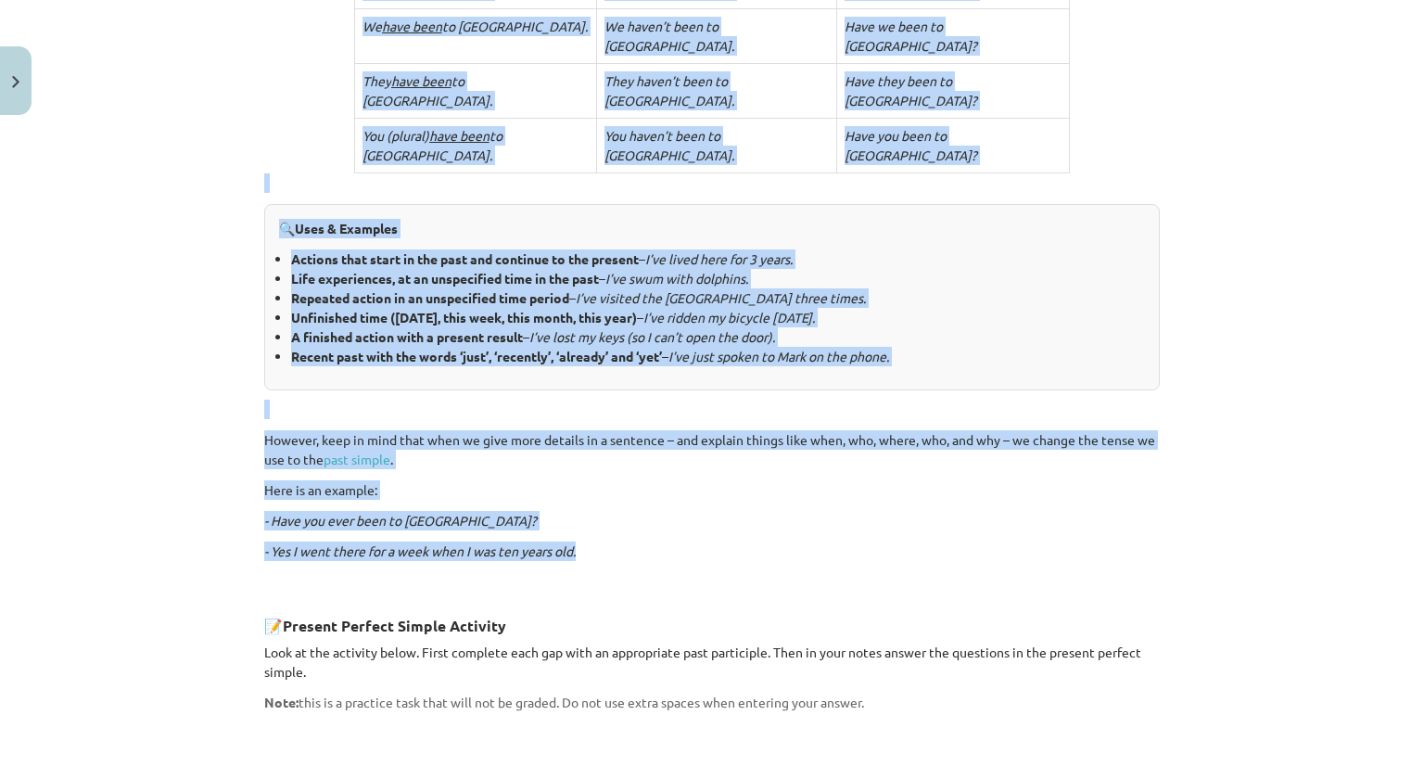
scroll to position [771, 0]
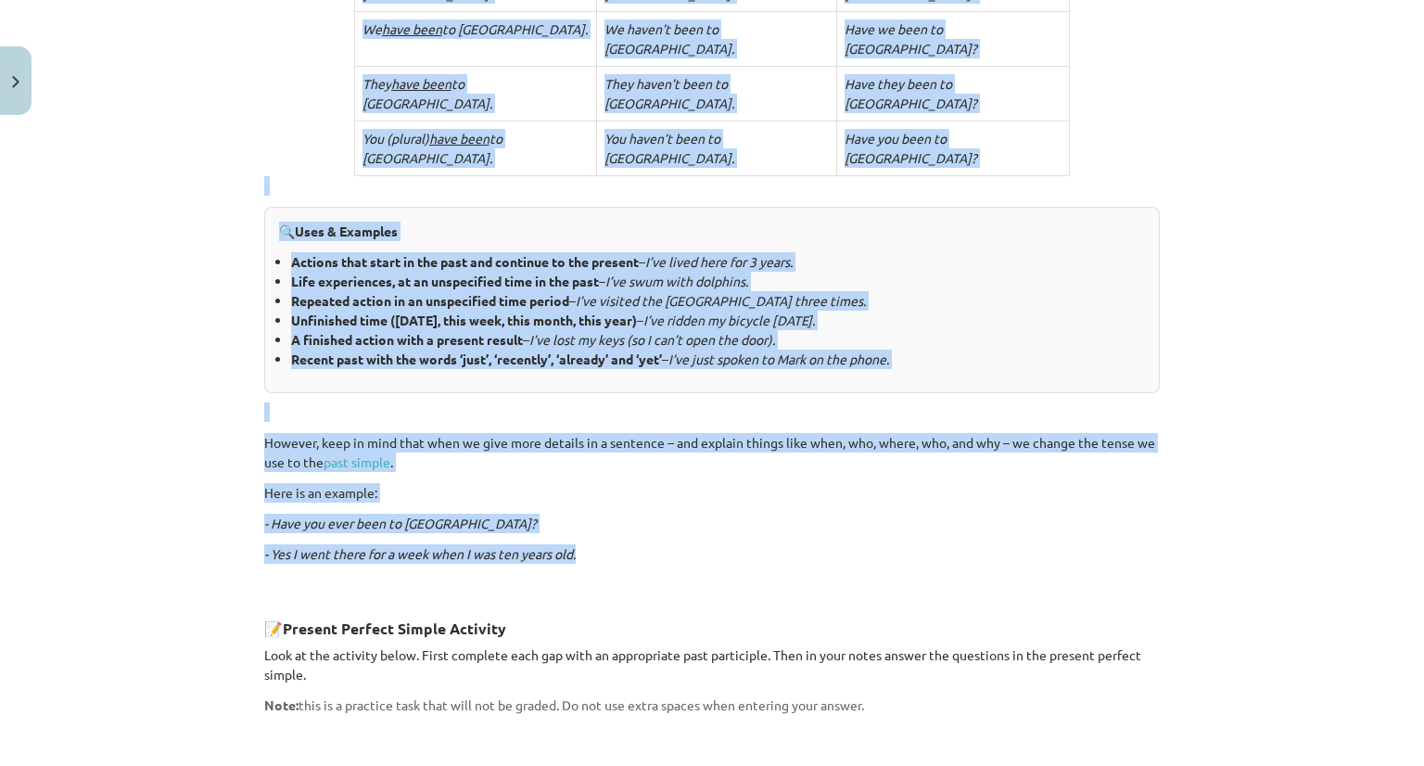
drag, startPoint x: 541, startPoint y: 167, endPoint x: 315, endPoint y: 311, distance: 268.4
click at [315, 311] on div "3. Present Perfect Simple The present perfect simple is used to connect the pas…" at bounding box center [711, 470] width 895 height 1819
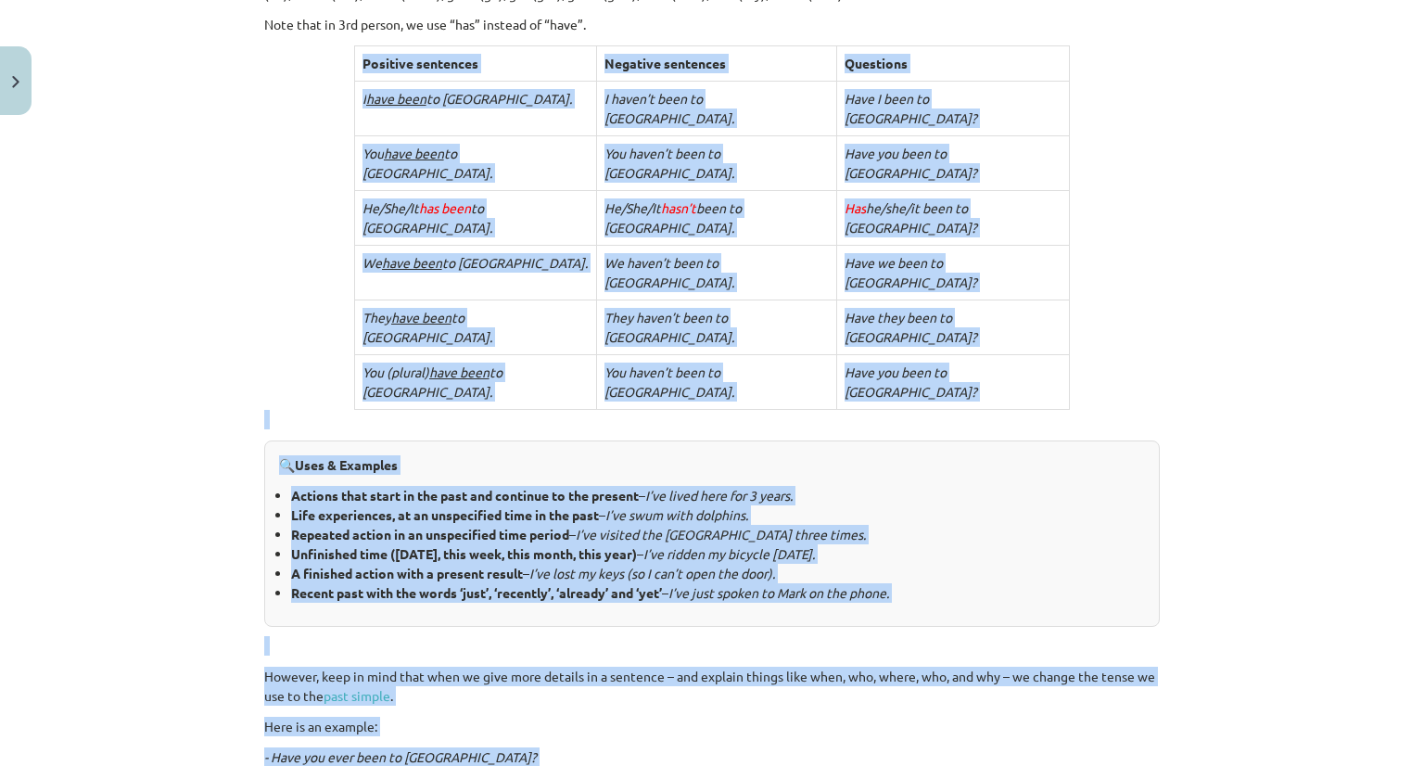
scroll to position [538, 0]
click at [280, 142] on div "3. Present Perfect Simple The present perfect simple is used to connect the pas…" at bounding box center [711, 703] width 895 height 1819
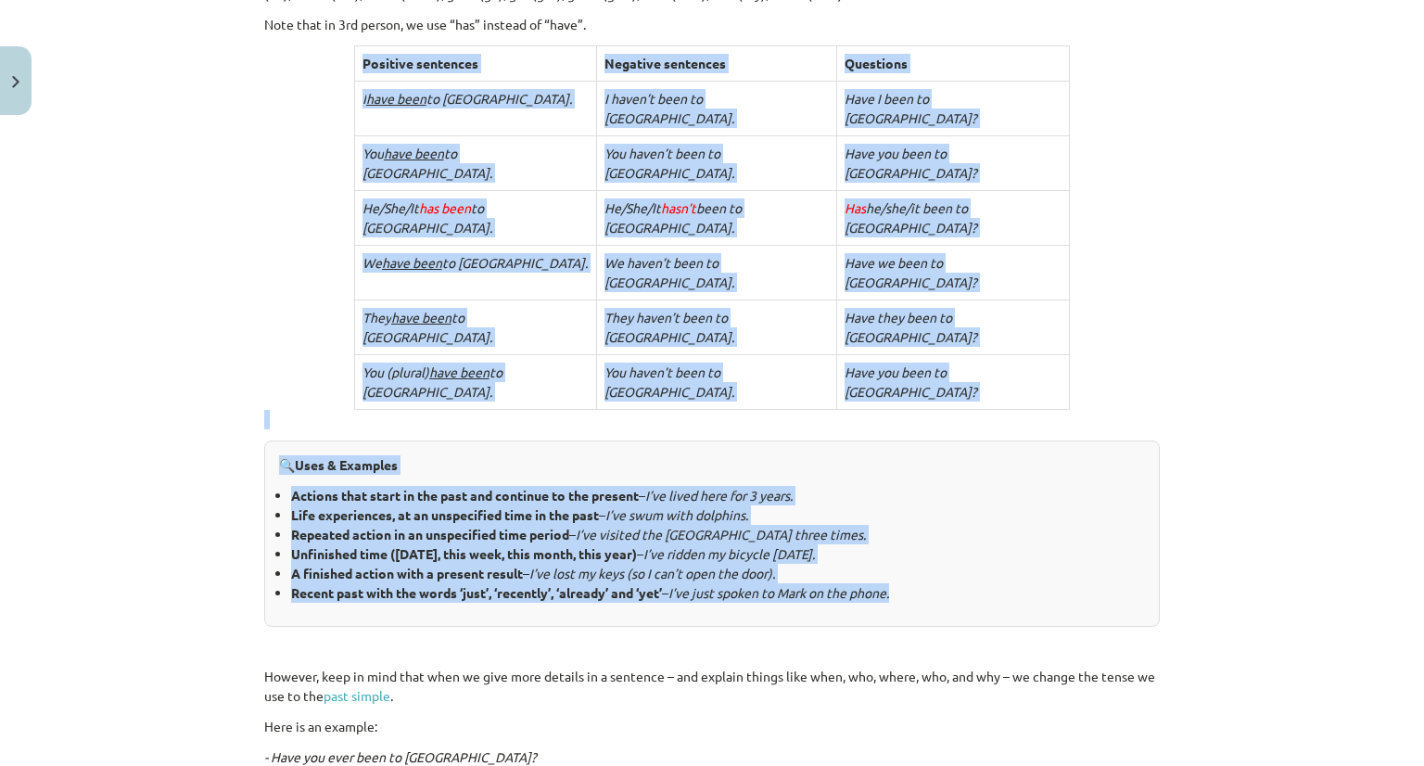
drag, startPoint x: 342, startPoint y: 57, endPoint x: 922, endPoint y: 475, distance: 715.1
click at [922, 475] on div "3. Present Perfect Simple The present perfect simple is used to connect the pas…" at bounding box center [711, 703] width 895 height 1819
copy div "Loremips dolorsita Consecte adipiscin Elitseddo E temp inci ut Labore. E dolor’…"
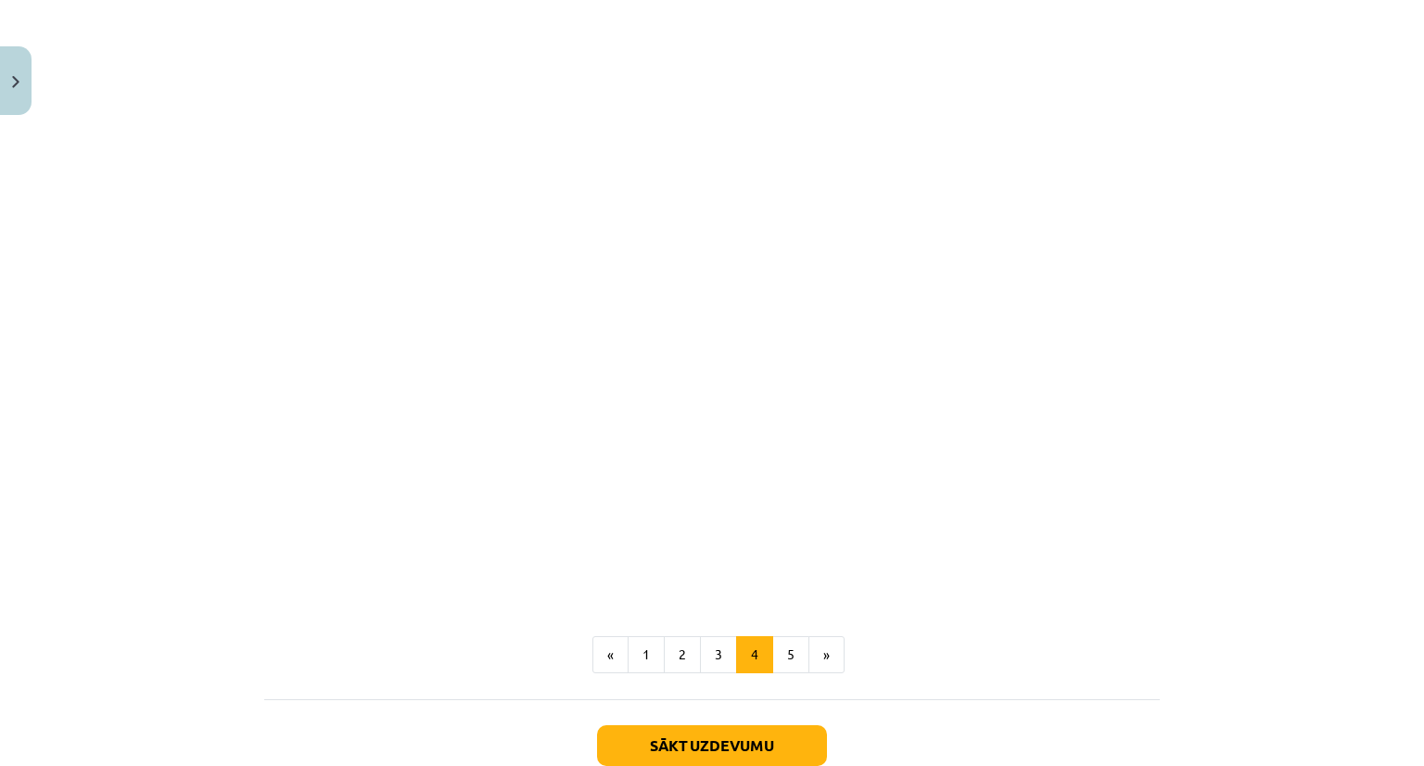
scroll to position [887, 0]
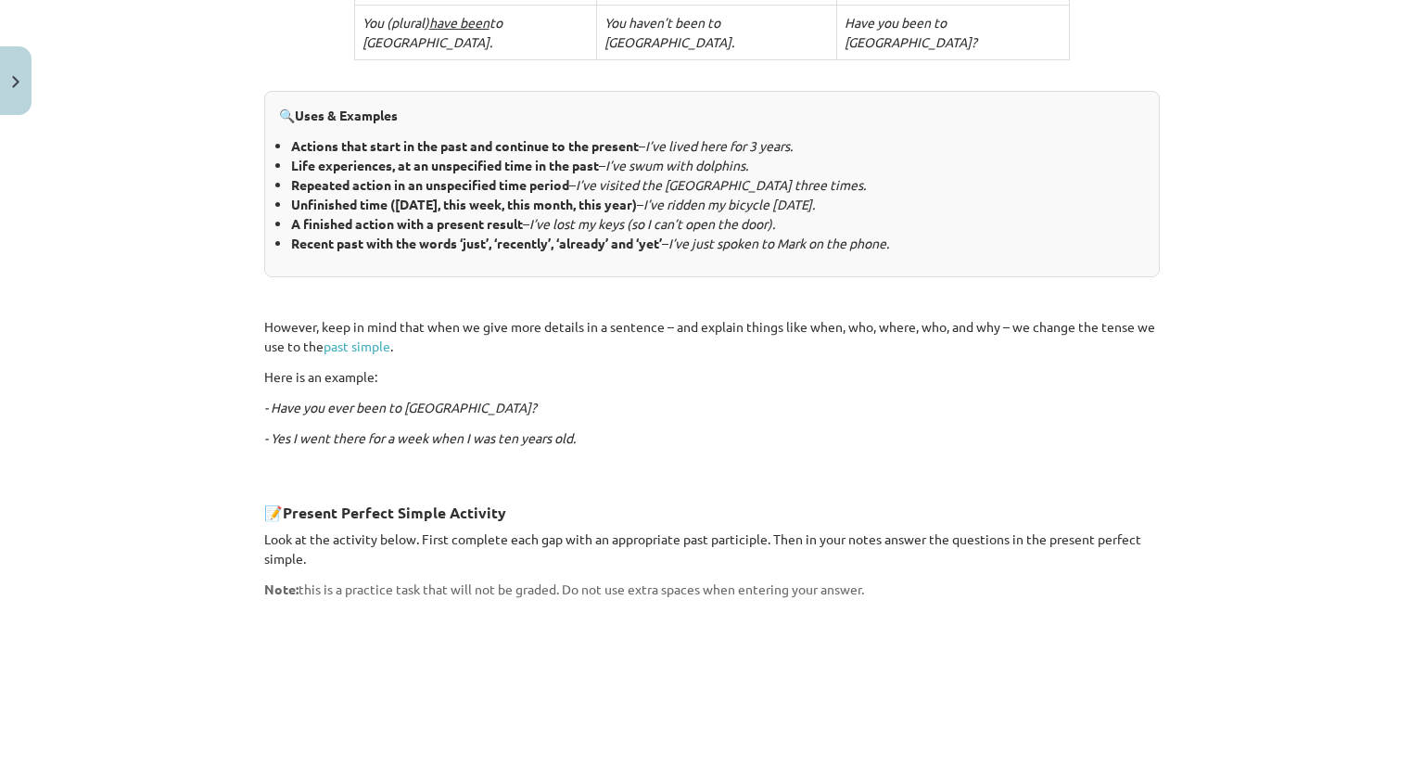
click at [853, 428] on p "- Yes I went there for a week when I was ten years old." at bounding box center [711, 437] width 895 height 19
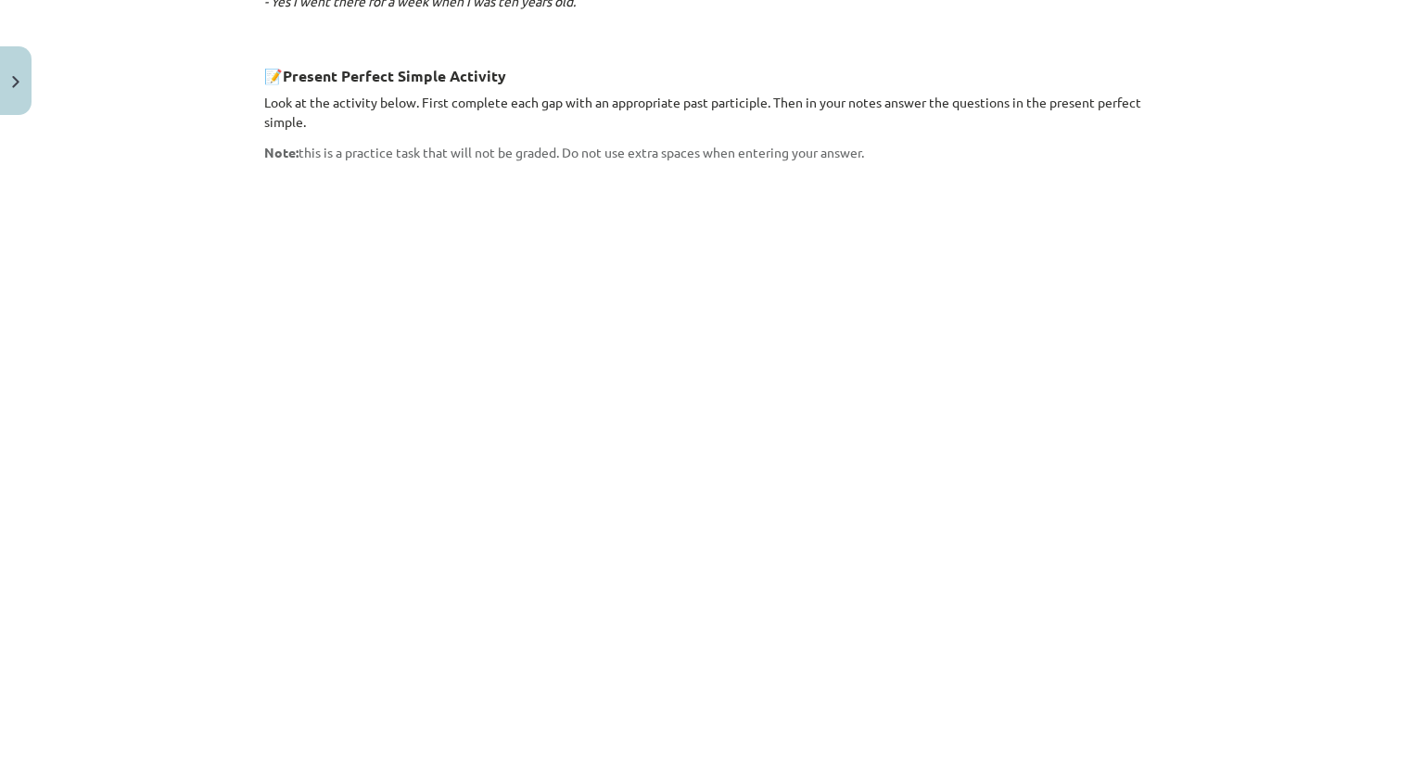
scroll to position [1323, 0]
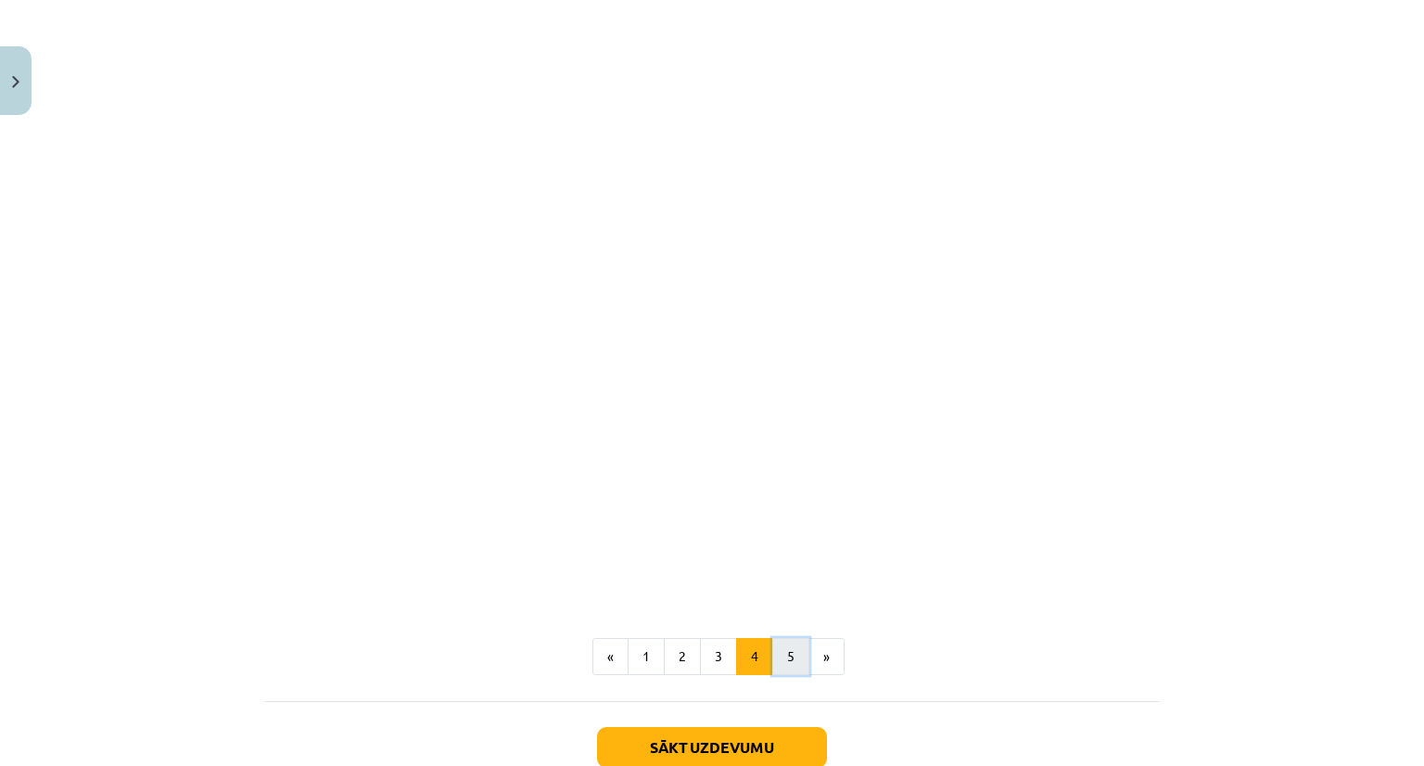
click at [772, 638] on button "5" at bounding box center [790, 656] width 37 height 37
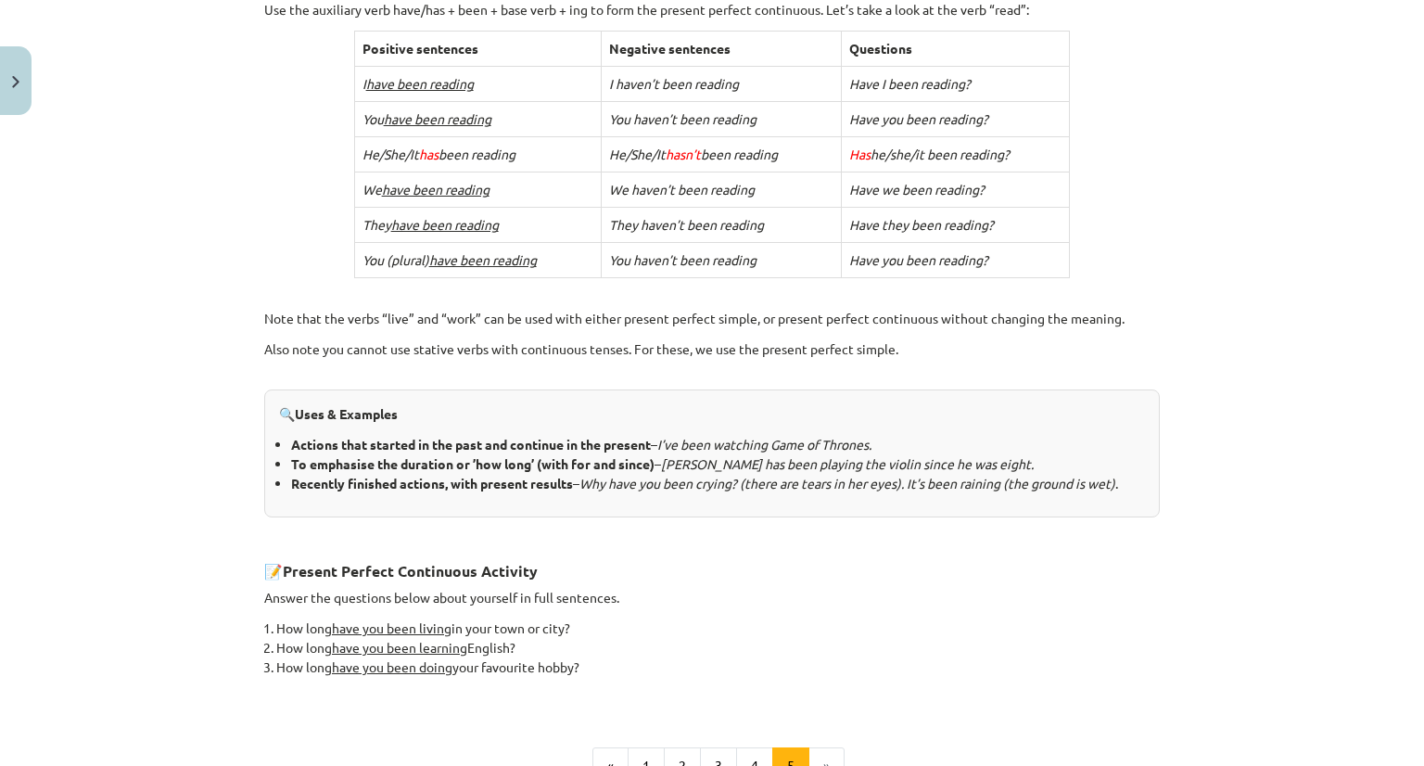
scroll to position [699, 0]
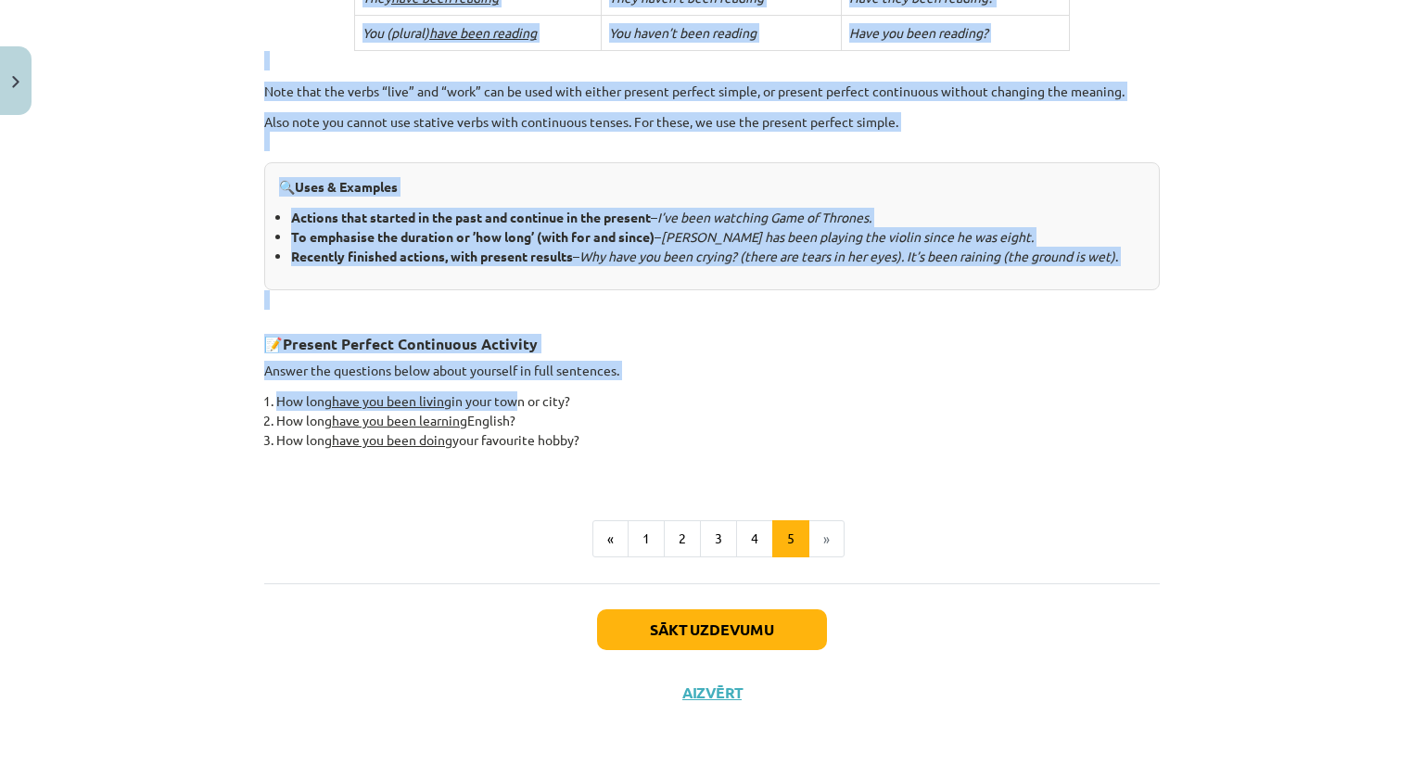
drag, startPoint x: 256, startPoint y: 199, endPoint x: 497, endPoint y: 375, distance: 298.5
click at [497, 375] on div "4. Present Perfect Continuous The present perfect continuous is the last of the…" at bounding box center [711, 55] width 895 height 845
click at [211, 292] on div "Mācību tēma: Angļu valoda i - 10.[PERSON_NAME] 1.ieskaites mācību materiāls #2 …" at bounding box center [712, 383] width 1424 height 766
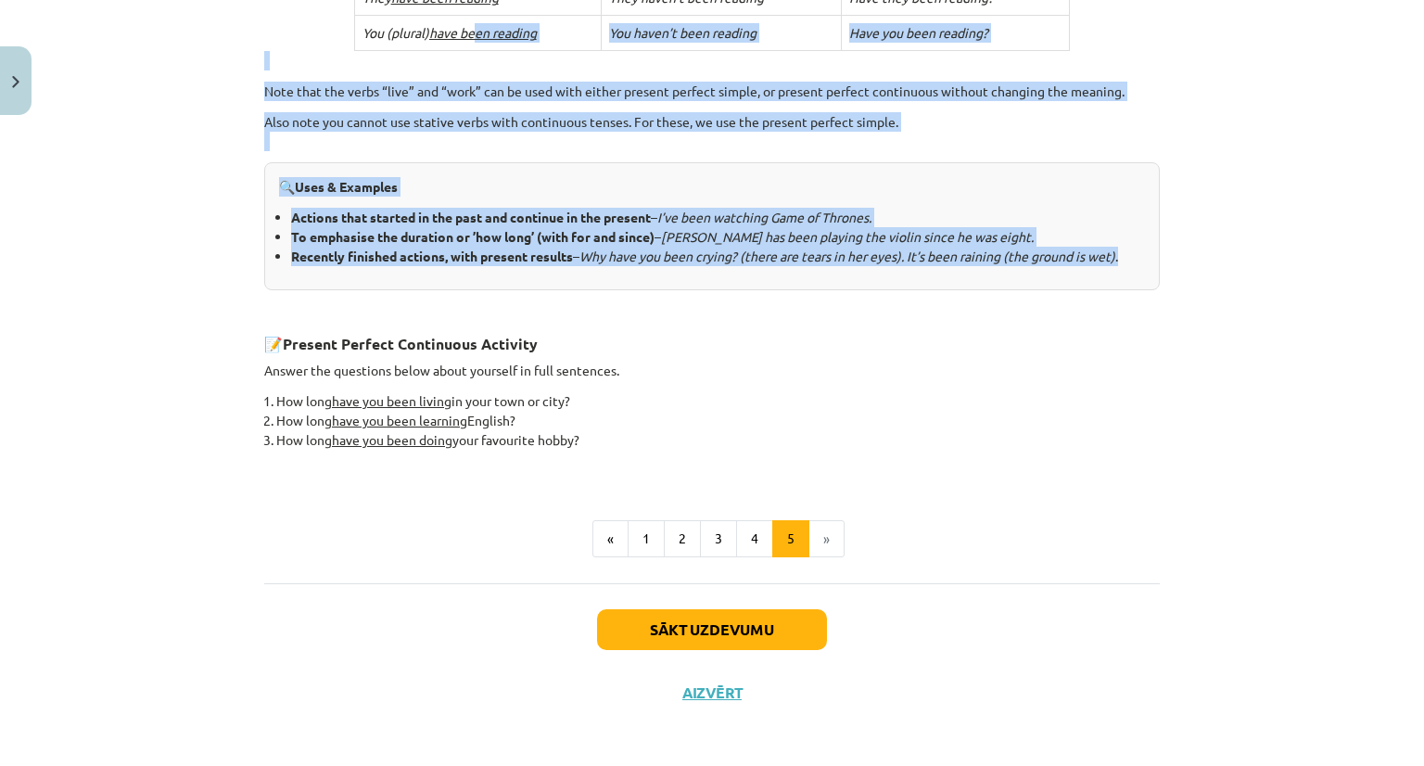
drag, startPoint x: 1147, startPoint y: 250, endPoint x: 470, endPoint y: 6, distance: 720.3
click at [470, 6] on div "4. Present Perfect Continuous The present perfect continuous is the last of the…" at bounding box center [711, 55] width 895 height 845
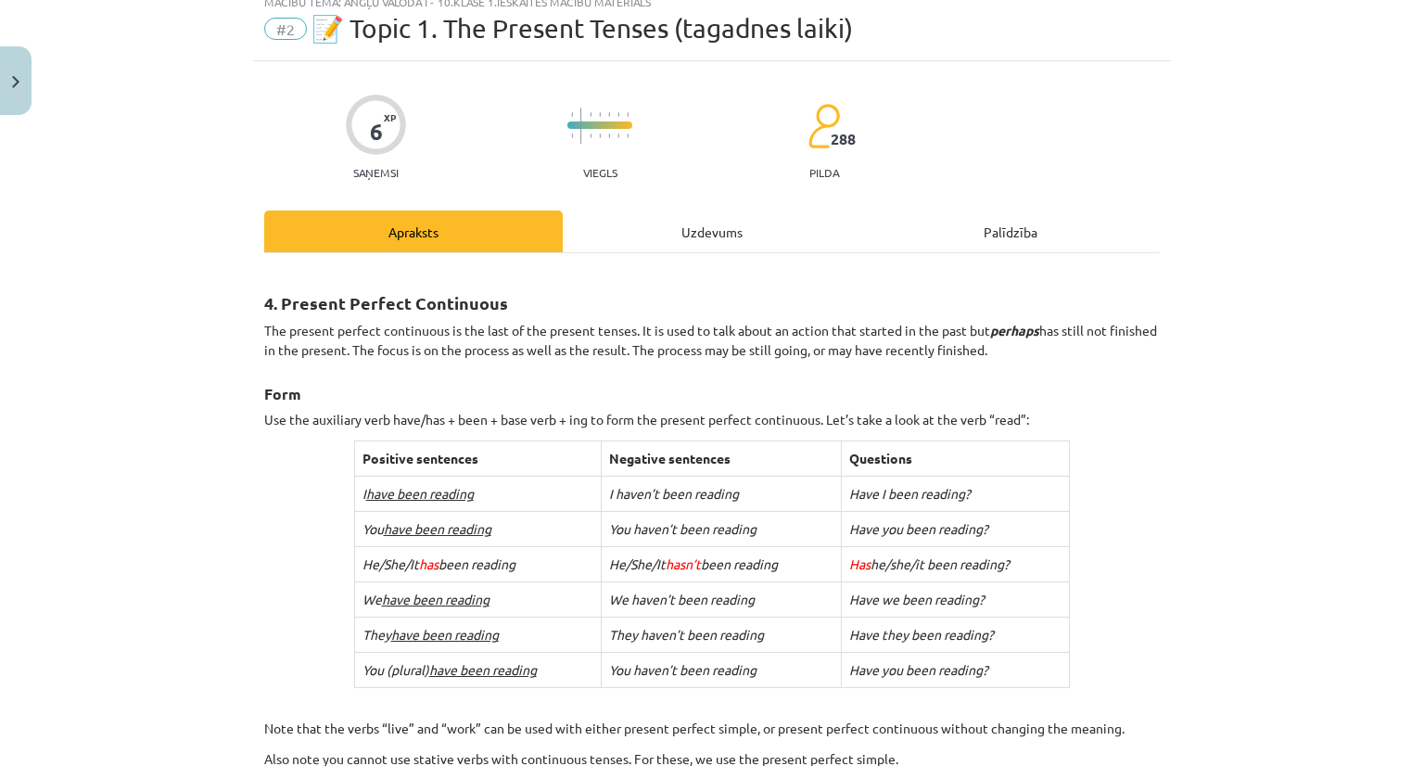
scroll to position [0, 0]
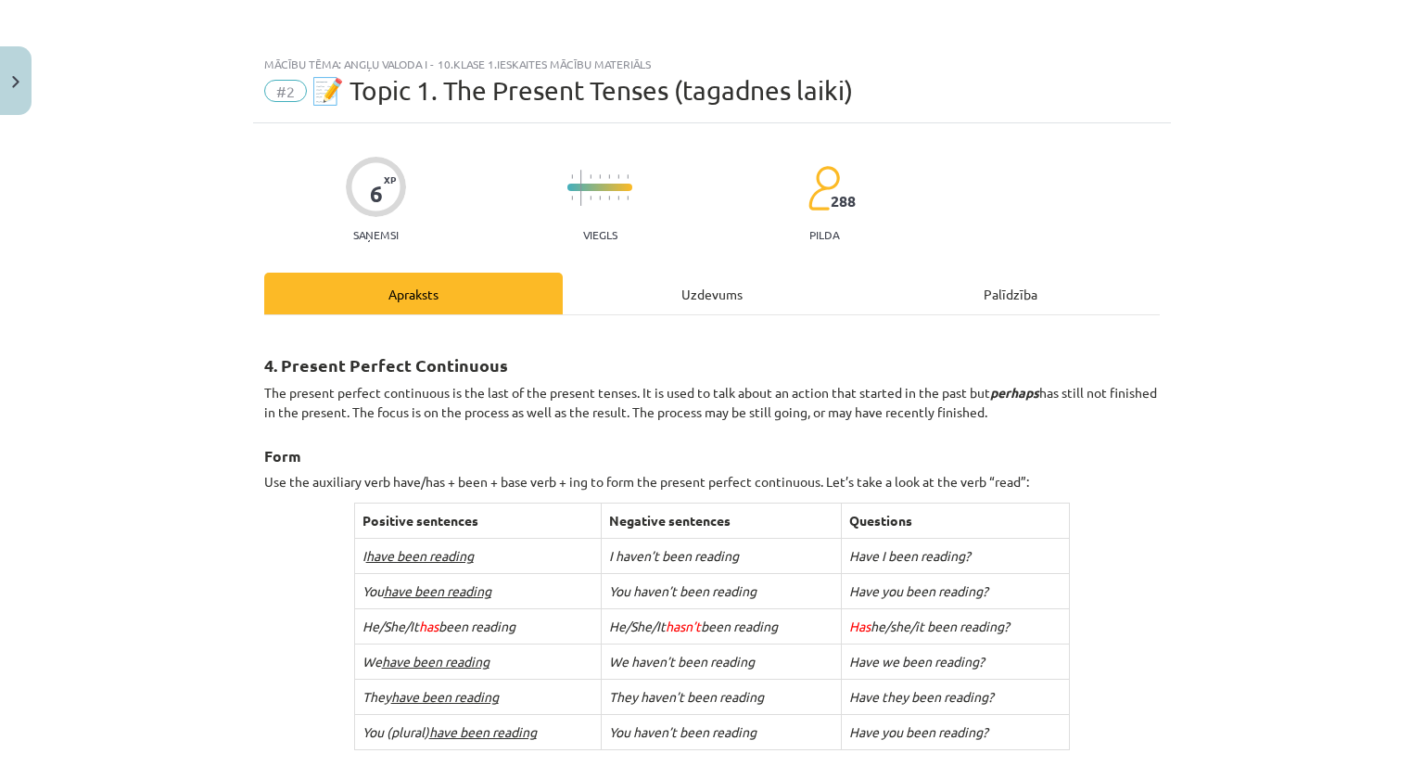
click at [216, 341] on div "Mācību tēma: Angļu valoda i - 10.[PERSON_NAME] 1.ieskaites mācību materiāls #2 …" at bounding box center [712, 383] width 1424 height 766
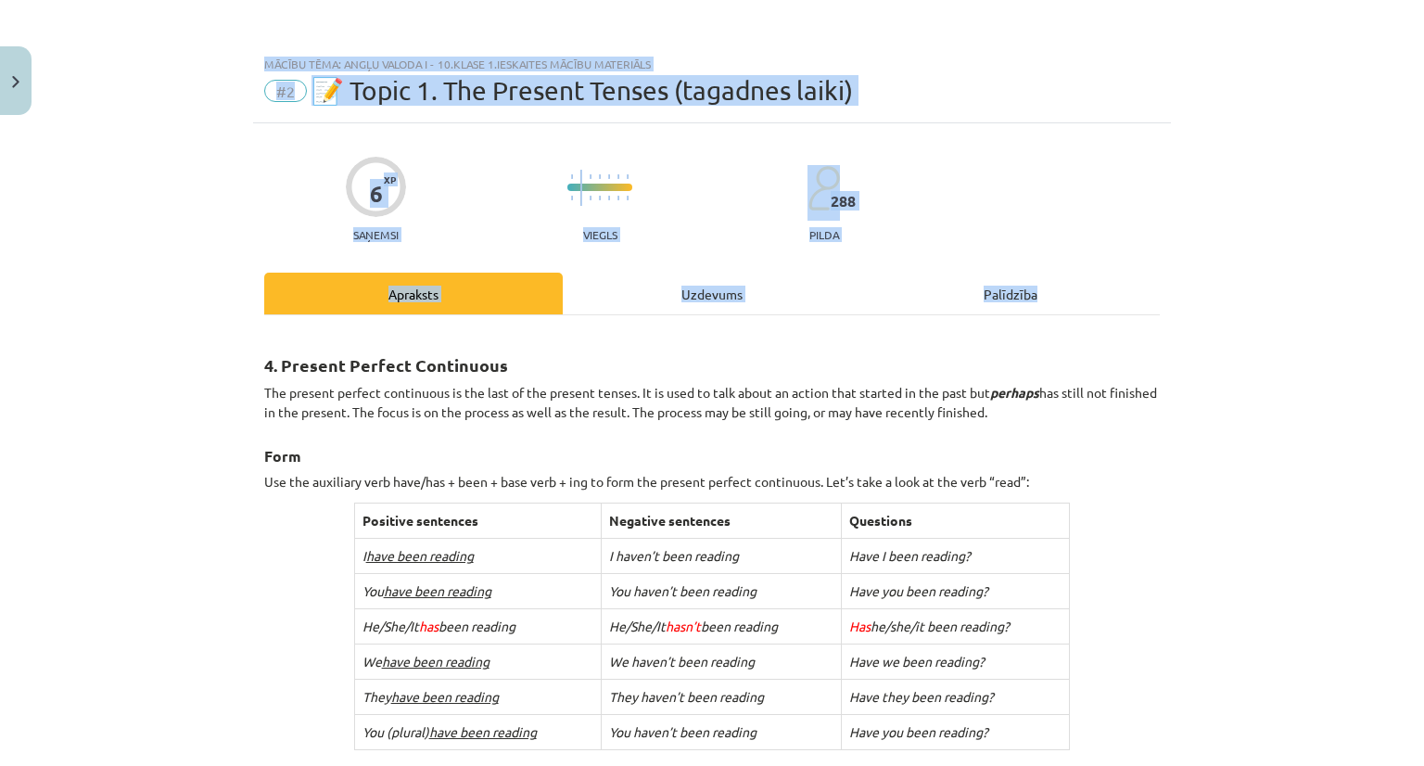
scroll to position [699, 0]
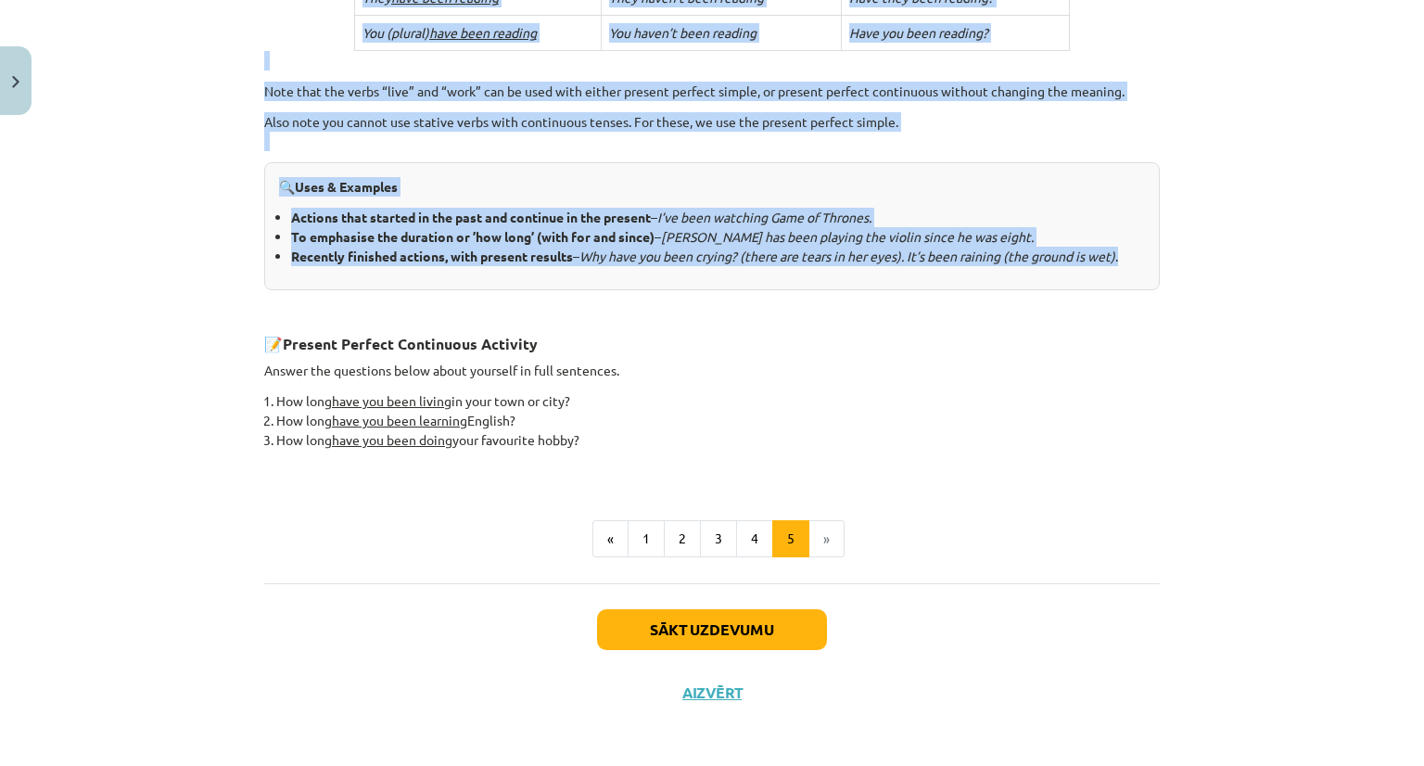
drag, startPoint x: 252, startPoint y: 365, endPoint x: 1245, endPoint y: 281, distance: 996.2
click at [1245, 281] on div "Mācību tēma: Angļu valoda i - 10.[PERSON_NAME] 1.ieskaites mācību materiāls #2 …" at bounding box center [712, 383] width 1424 height 766
click at [700, 525] on button "3" at bounding box center [718, 538] width 37 height 37
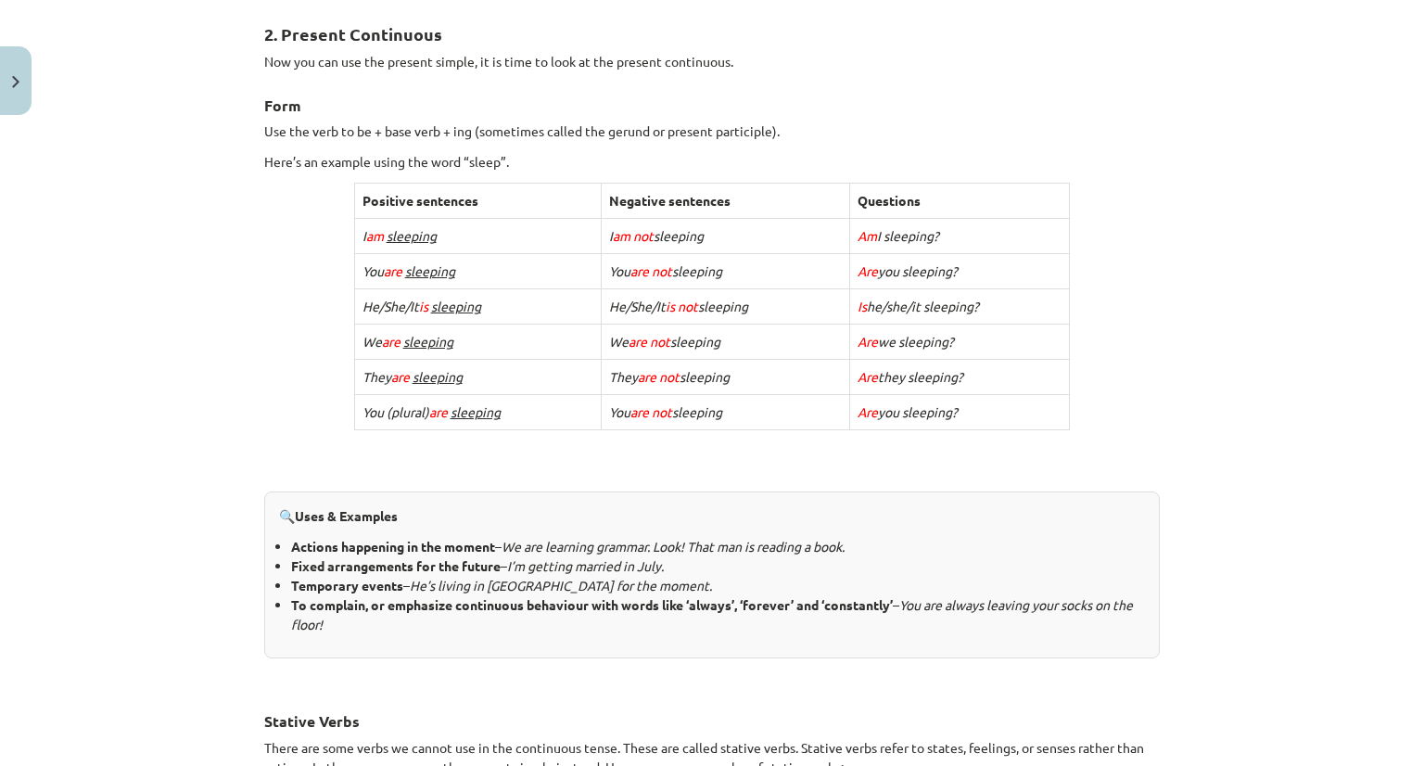
scroll to position [1199, 0]
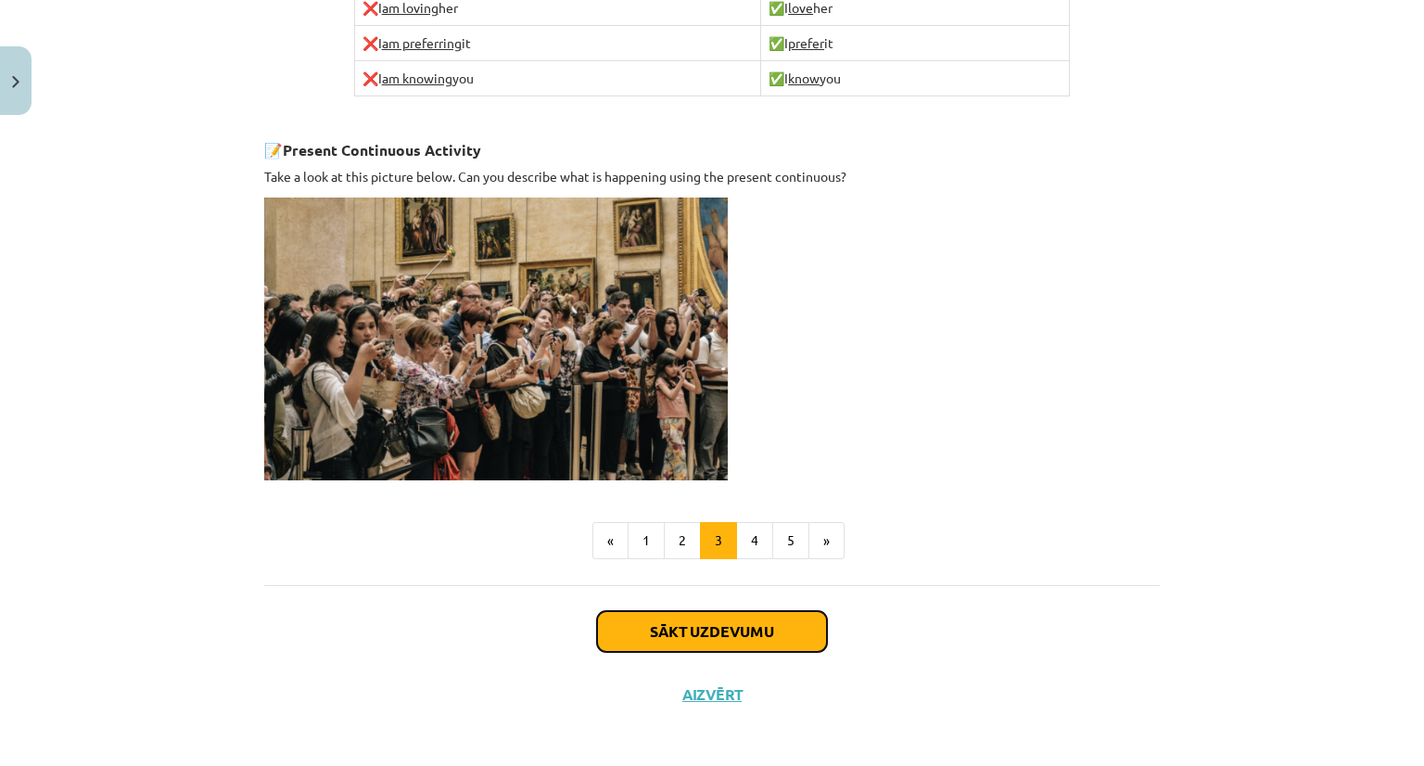
click at [667, 619] on button "Sākt uzdevumu" at bounding box center [712, 631] width 230 height 41
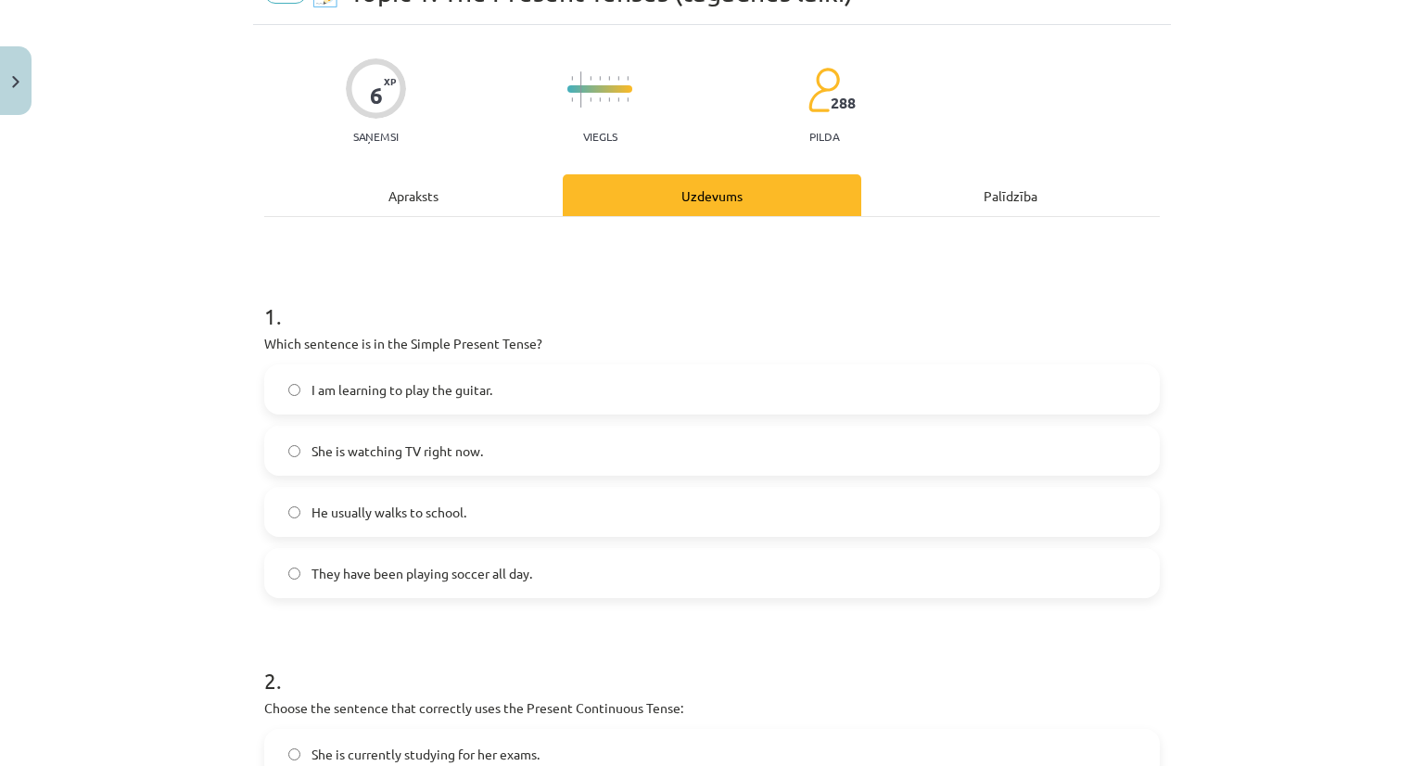
scroll to position [93, 0]
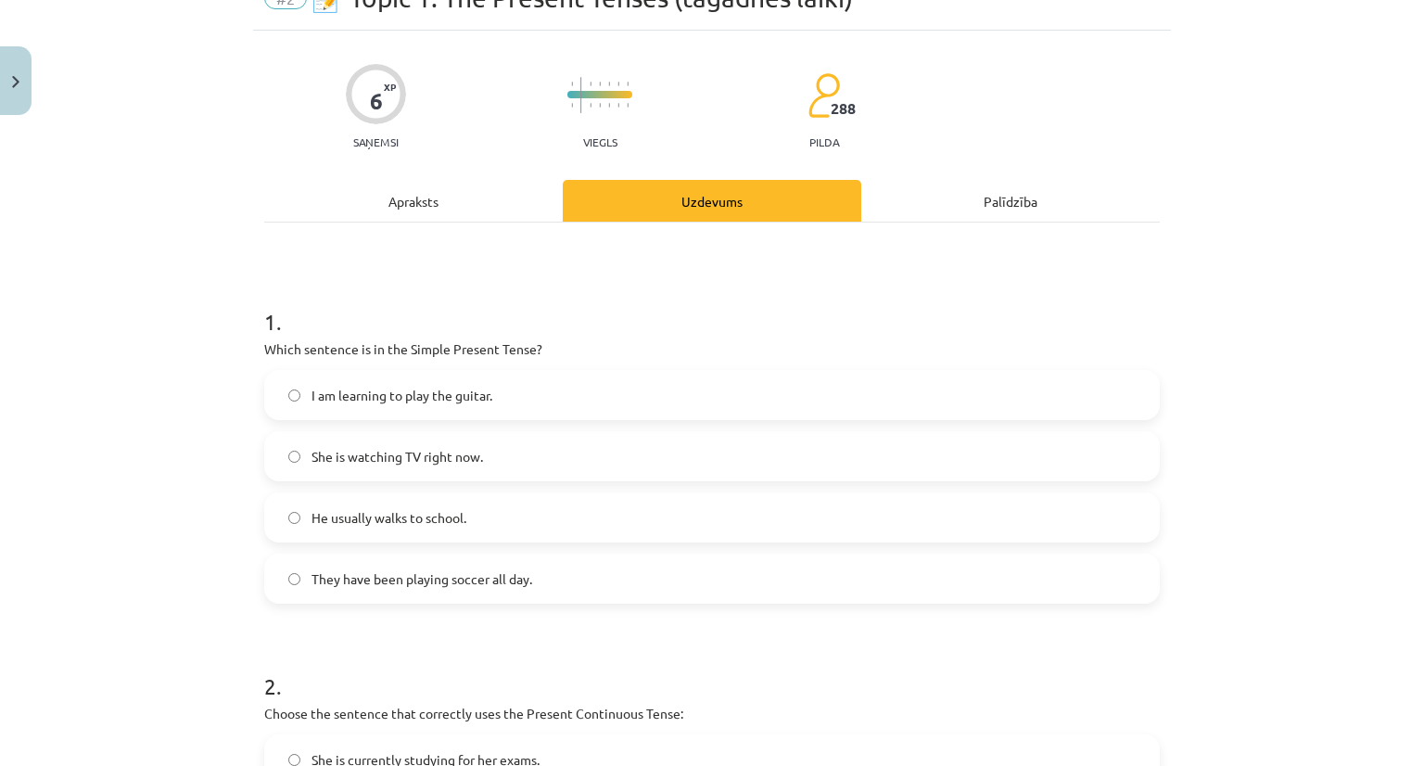
click at [402, 405] on label "I am learning to play the guitar." at bounding box center [712, 395] width 892 height 46
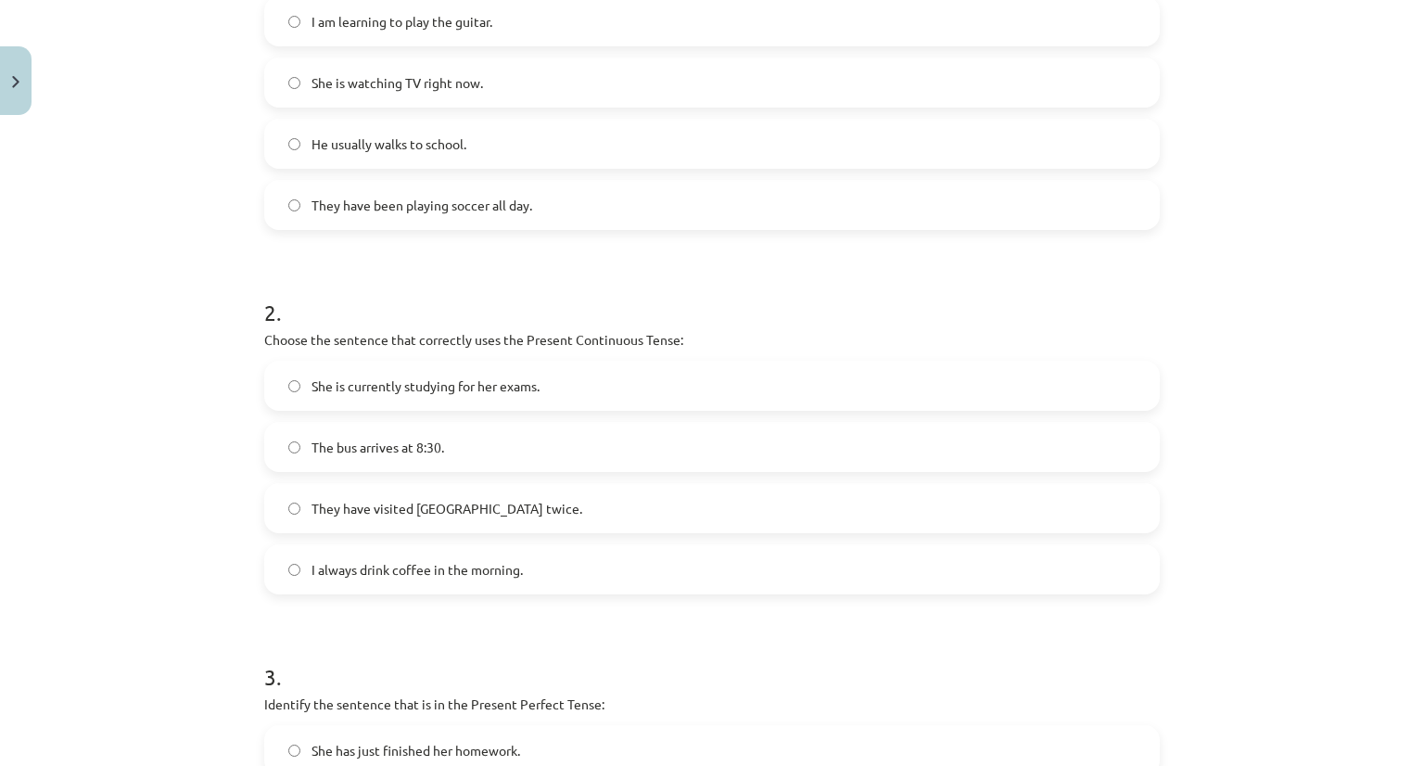
scroll to position [499, 0]
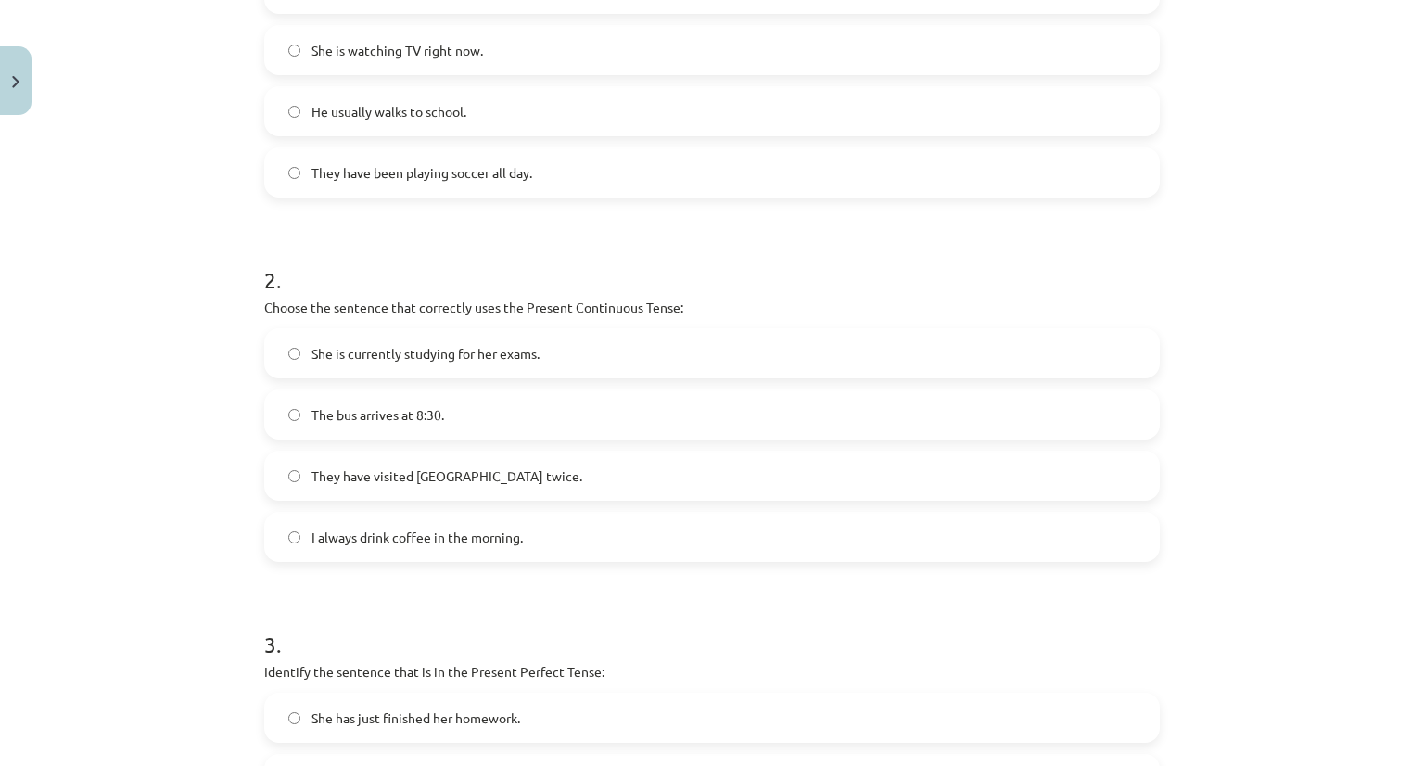
click at [447, 482] on span "They have visited [GEOGRAPHIC_DATA] twice." at bounding box center [446, 475] width 271 height 19
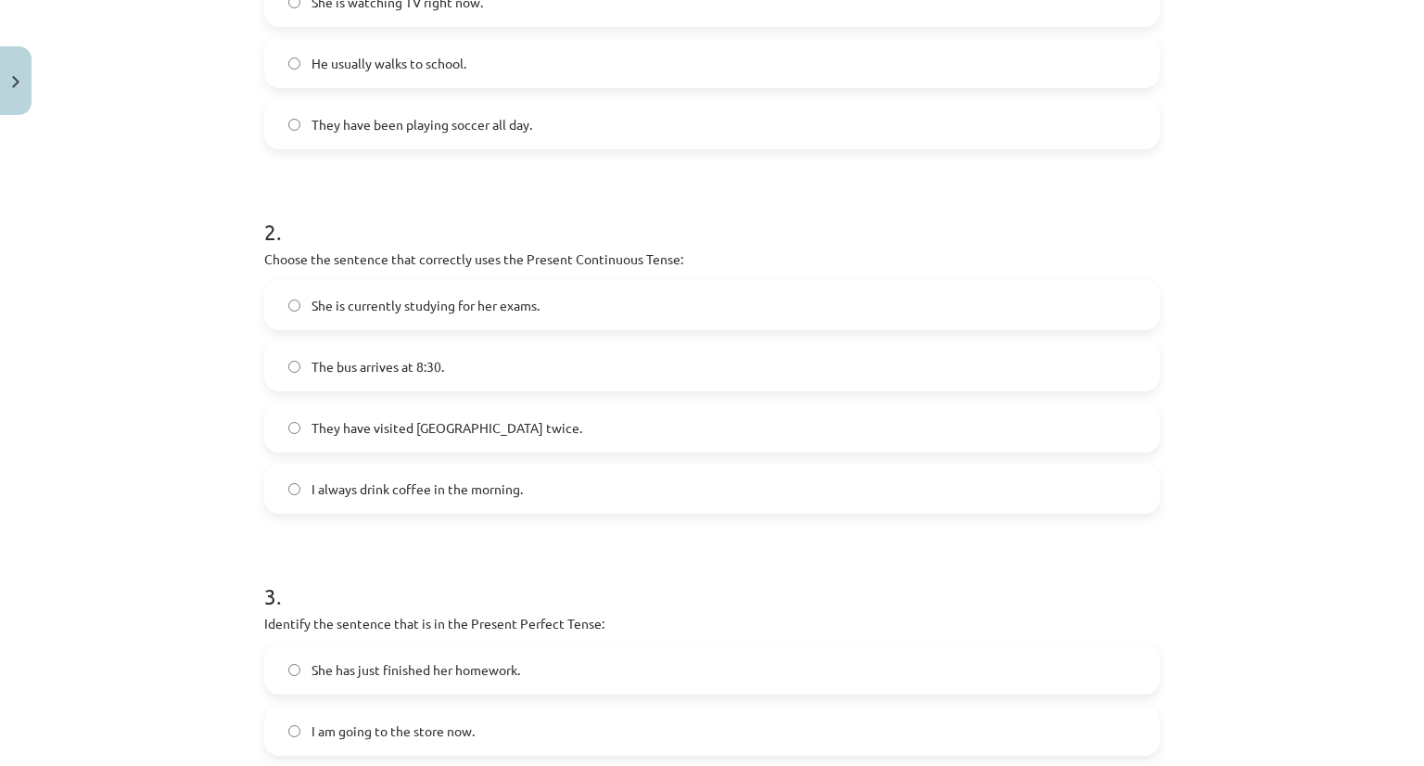
scroll to position [498, 0]
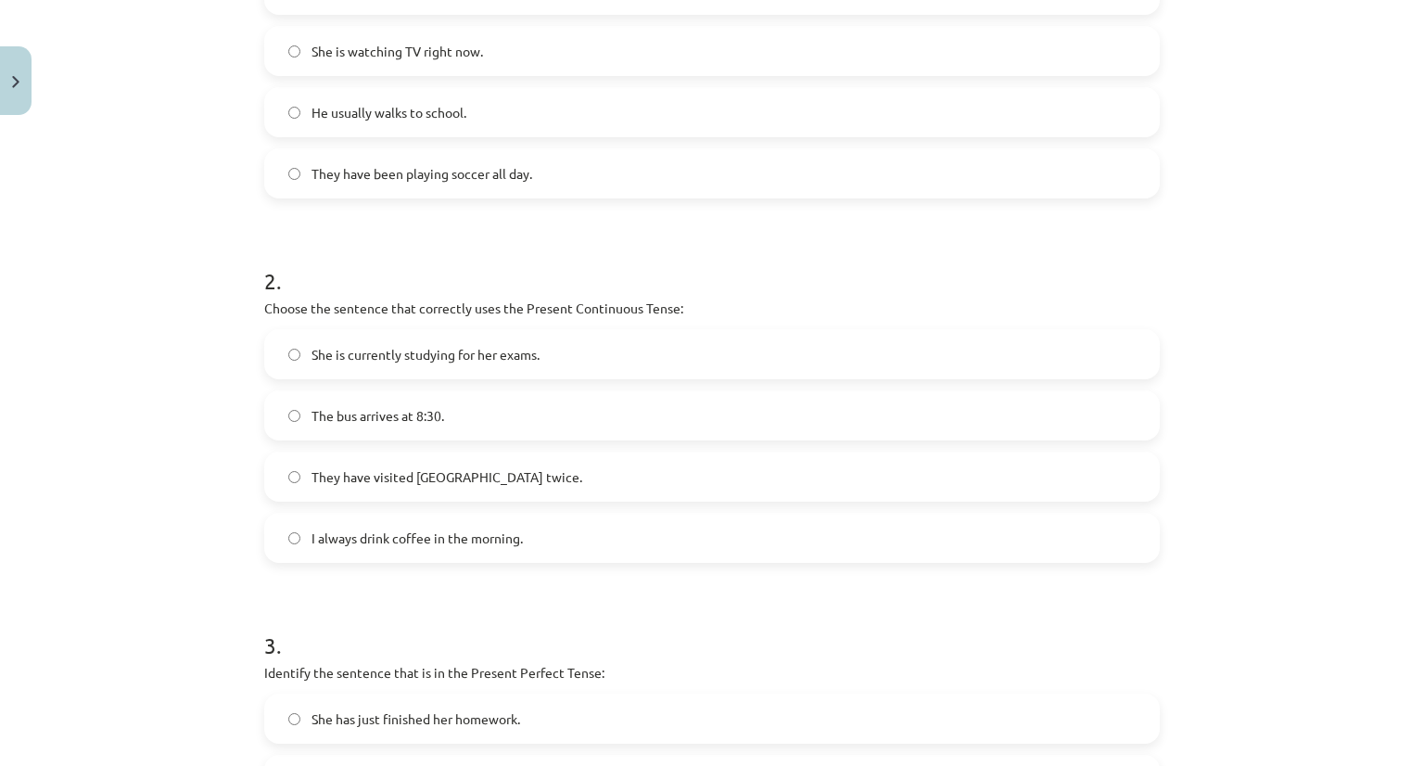
click at [408, 357] on span "She is currently studying for her exams." at bounding box center [425, 354] width 228 height 19
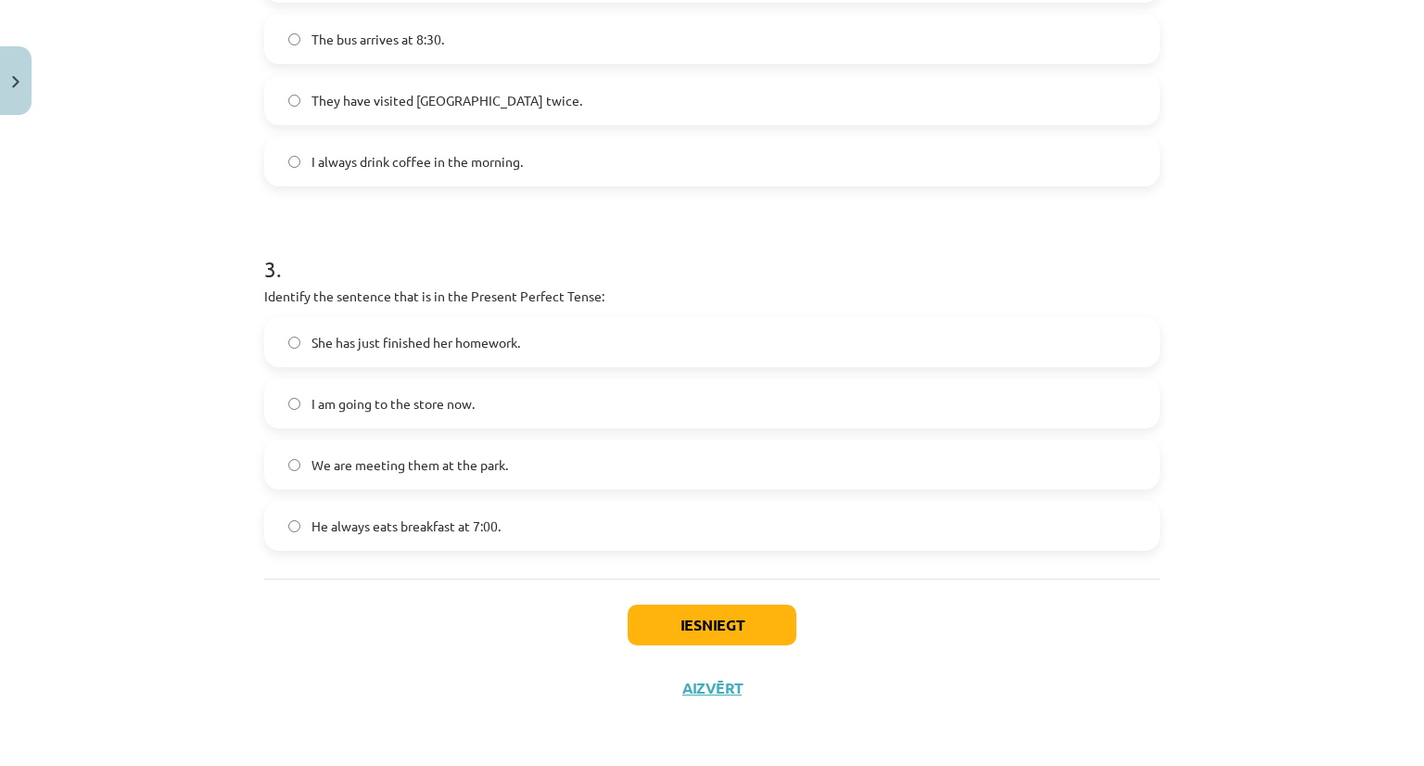
click at [386, 490] on div "She has just finished her homework. I am going to the store now. We are meeting…" at bounding box center [711, 434] width 895 height 234
click at [468, 348] on span "She has just finished her homework." at bounding box center [415, 342] width 209 height 19
click at [643, 624] on button "Iesniegt" at bounding box center [711, 624] width 169 height 41
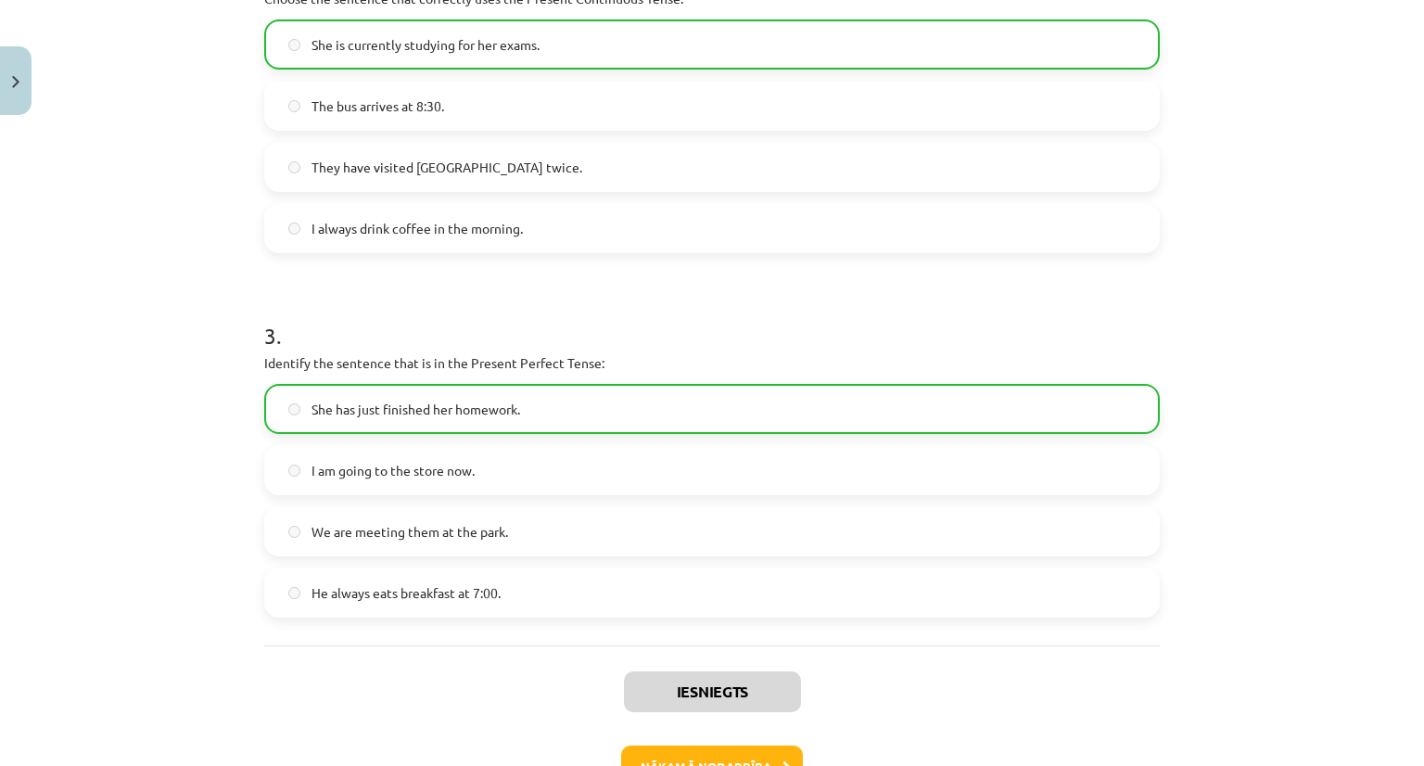
scroll to position [931, 0]
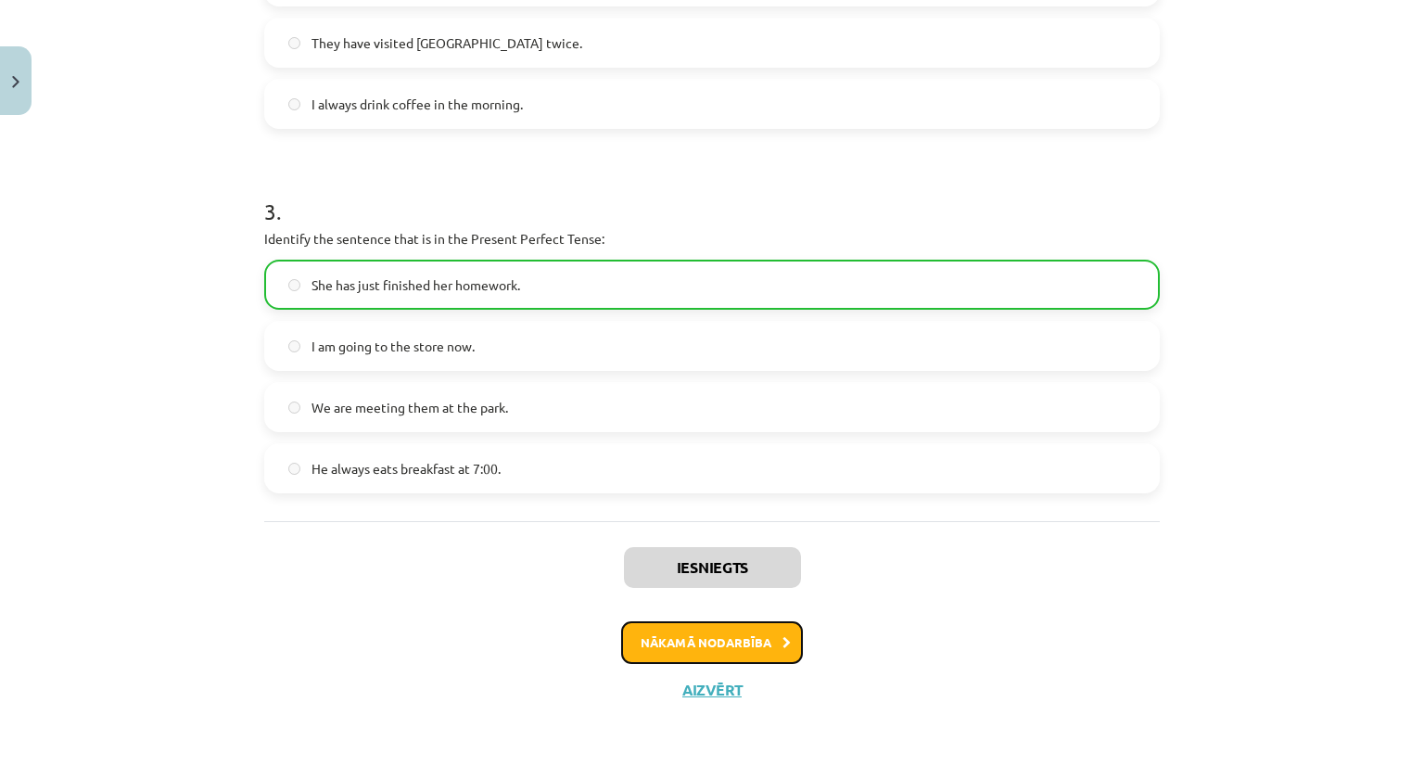
click at [732, 631] on button "Nākamā nodarbība" at bounding box center [712, 642] width 182 height 43
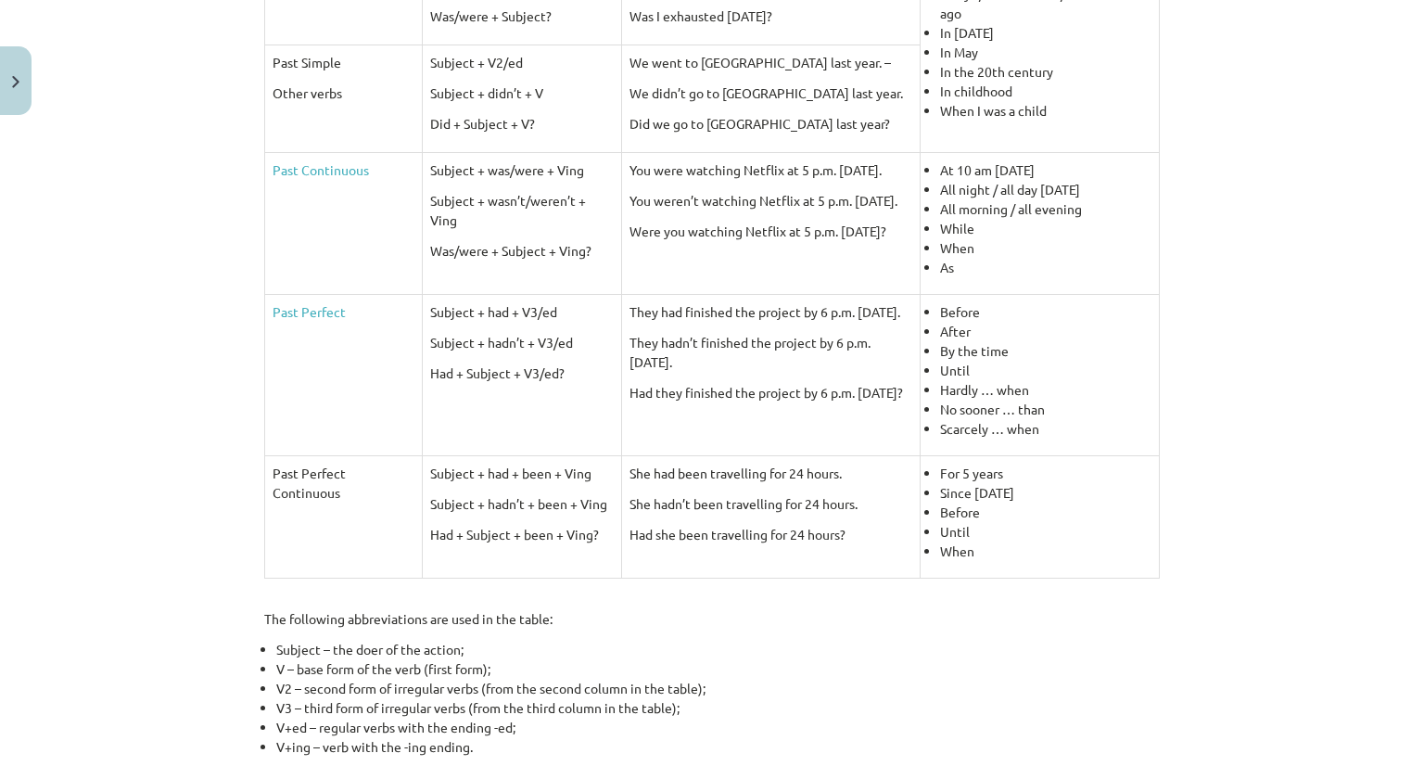
scroll to position [803, 0]
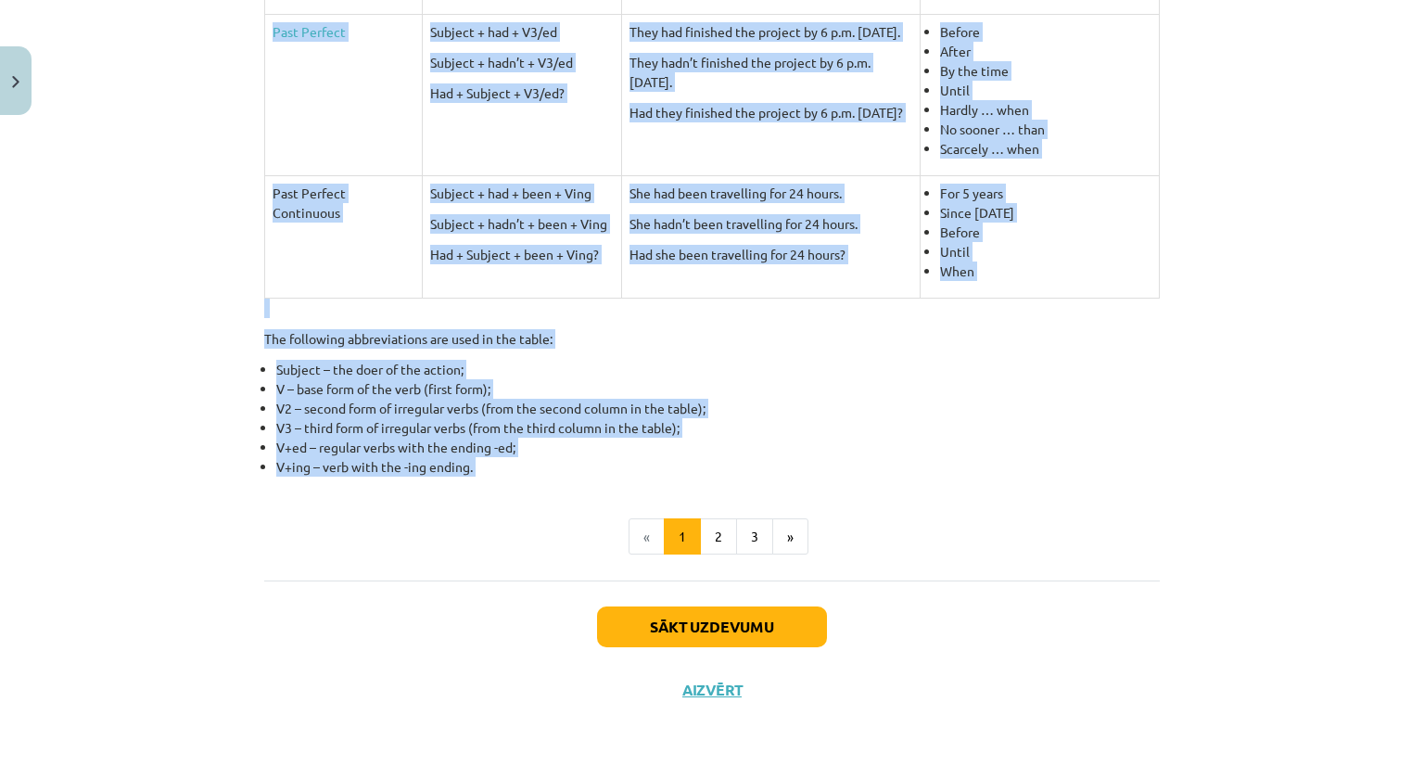
drag, startPoint x: 513, startPoint y: 357, endPoint x: 515, endPoint y: 475, distance: 118.6
click at [515, 475] on div "Past tenses in English: a comparative table To examine the differences in sente…" at bounding box center [711, 41] width 895 height 1025
click at [700, 535] on button "2" at bounding box center [718, 536] width 37 height 37
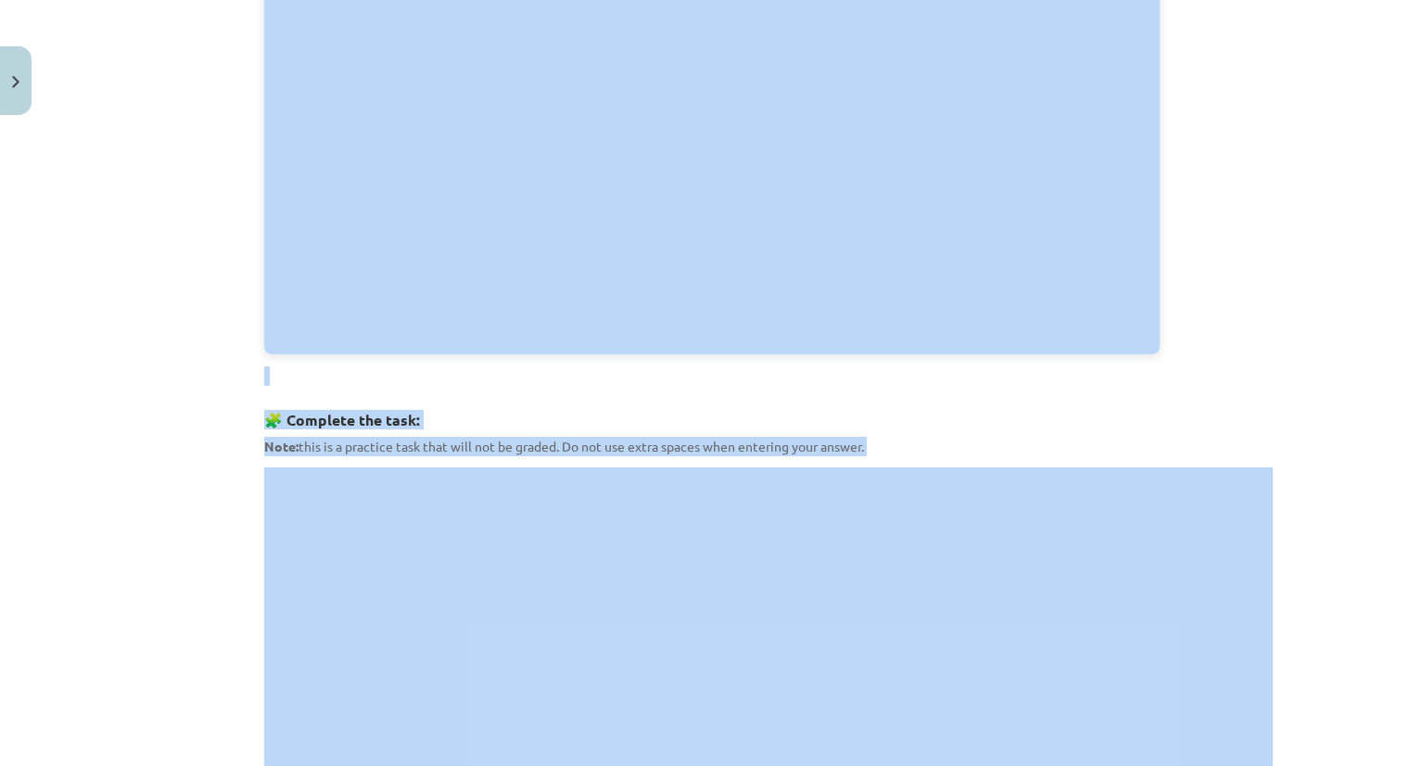
scroll to position [331, 0]
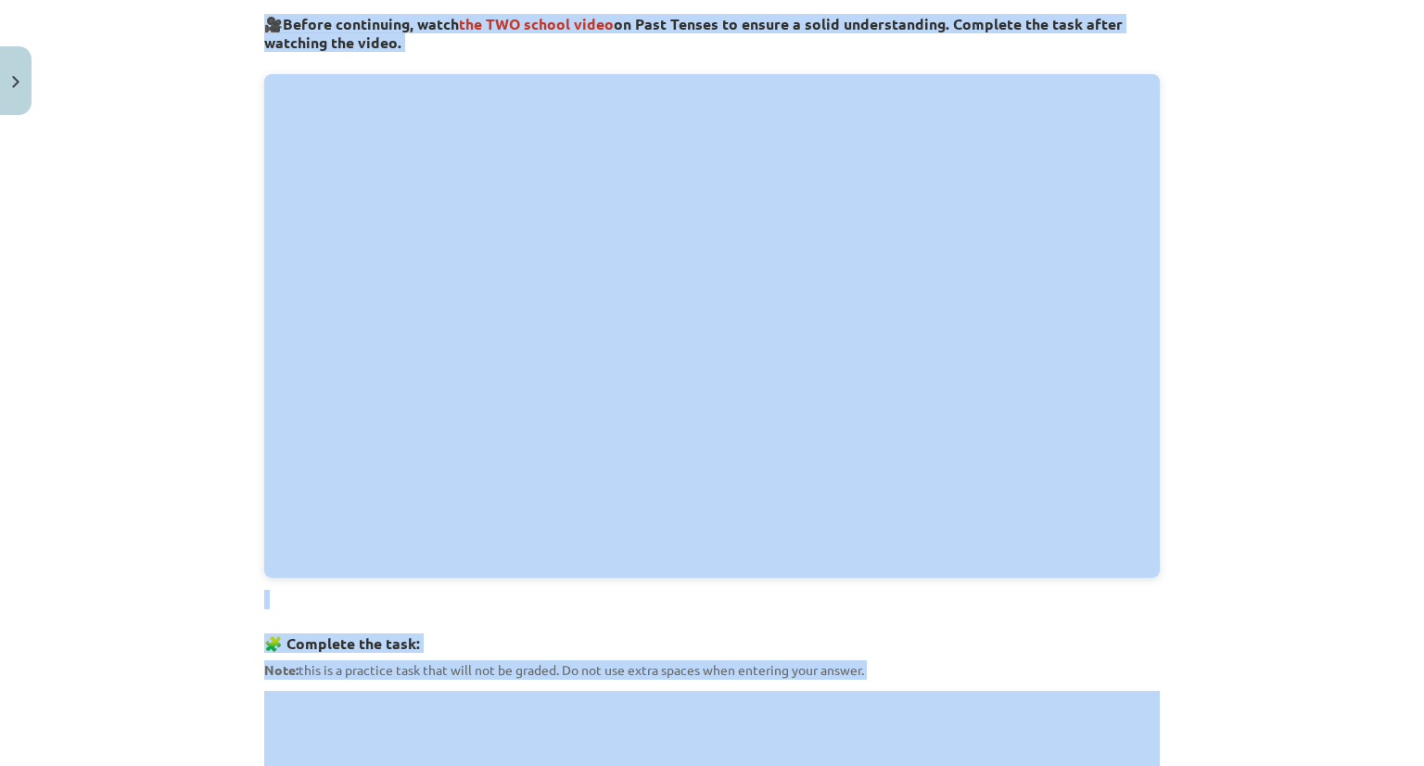
click at [1202, 481] on div "Mācību tēma: Angļu valoda i - 10.[PERSON_NAME] 1.ieskaites mācību materiāls #3 …" at bounding box center [712, 383] width 1424 height 766
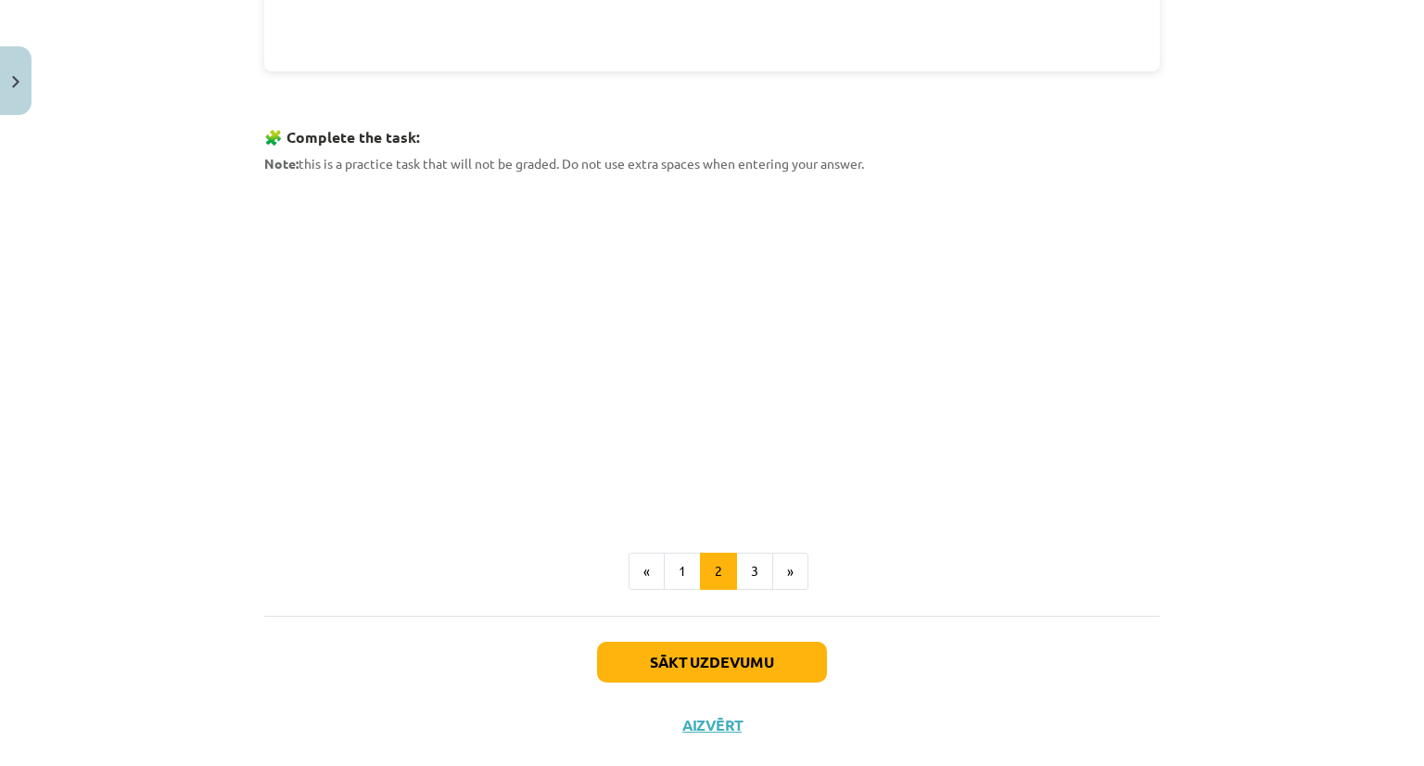
scroll to position [836, 0]
click at [675, 567] on button "1" at bounding box center [682, 571] width 37 height 37
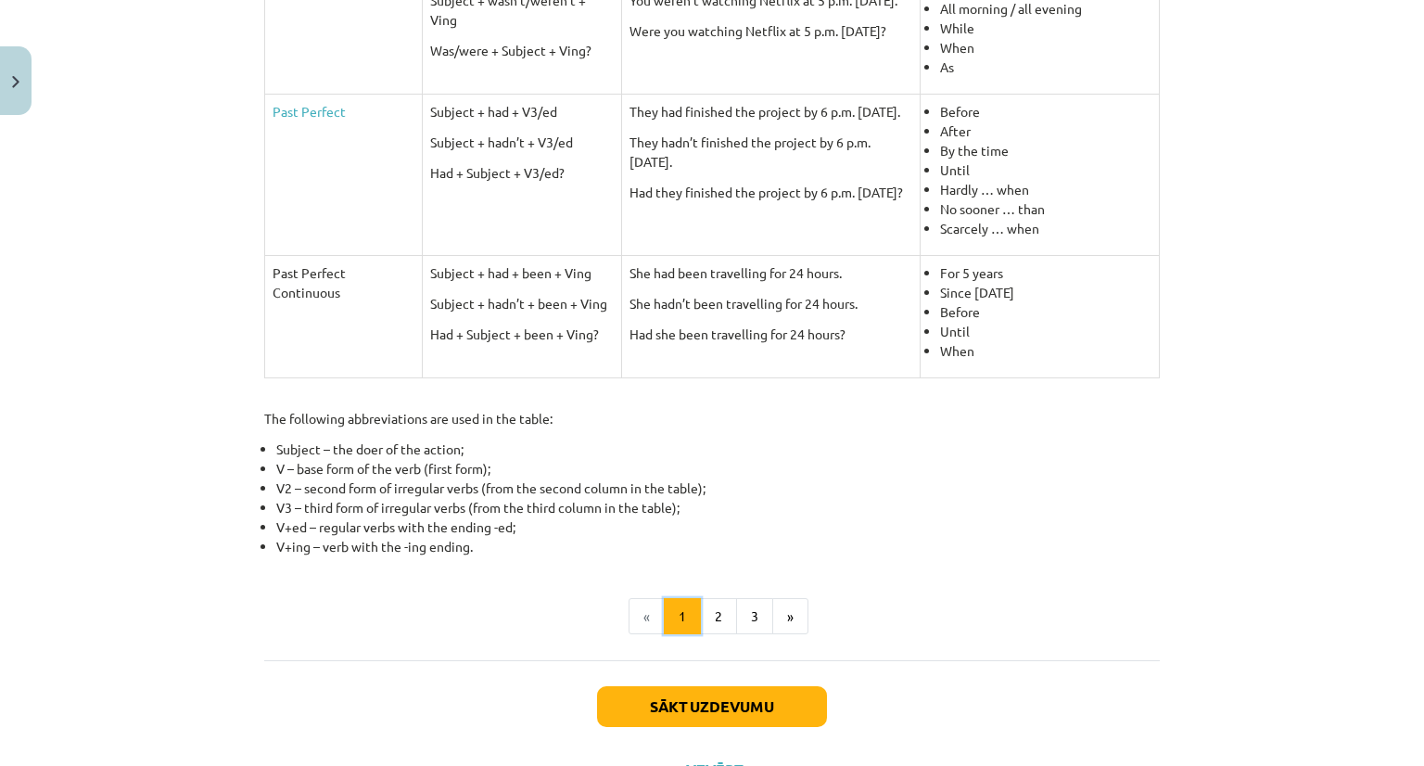
scroll to position [803, 0]
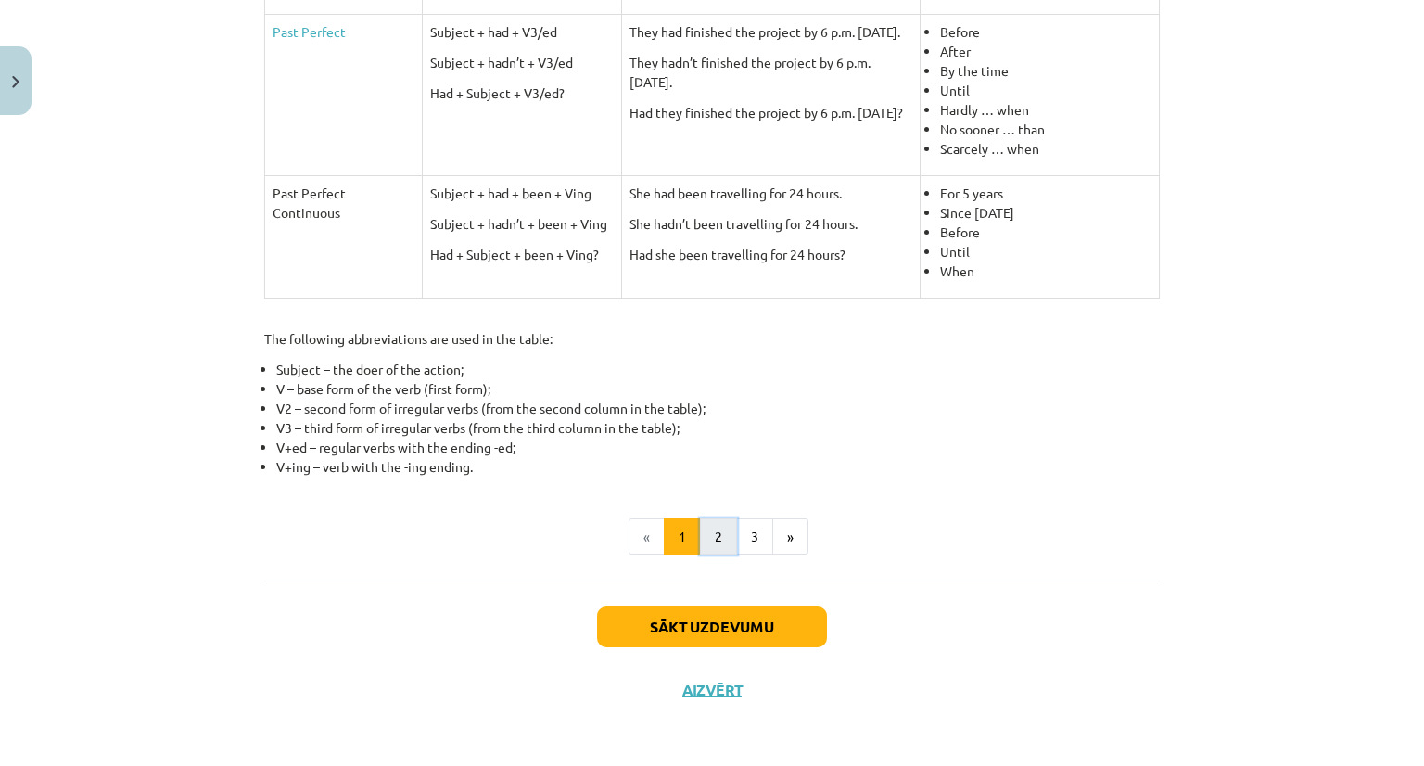
click at [703, 537] on button "2" at bounding box center [718, 536] width 37 height 37
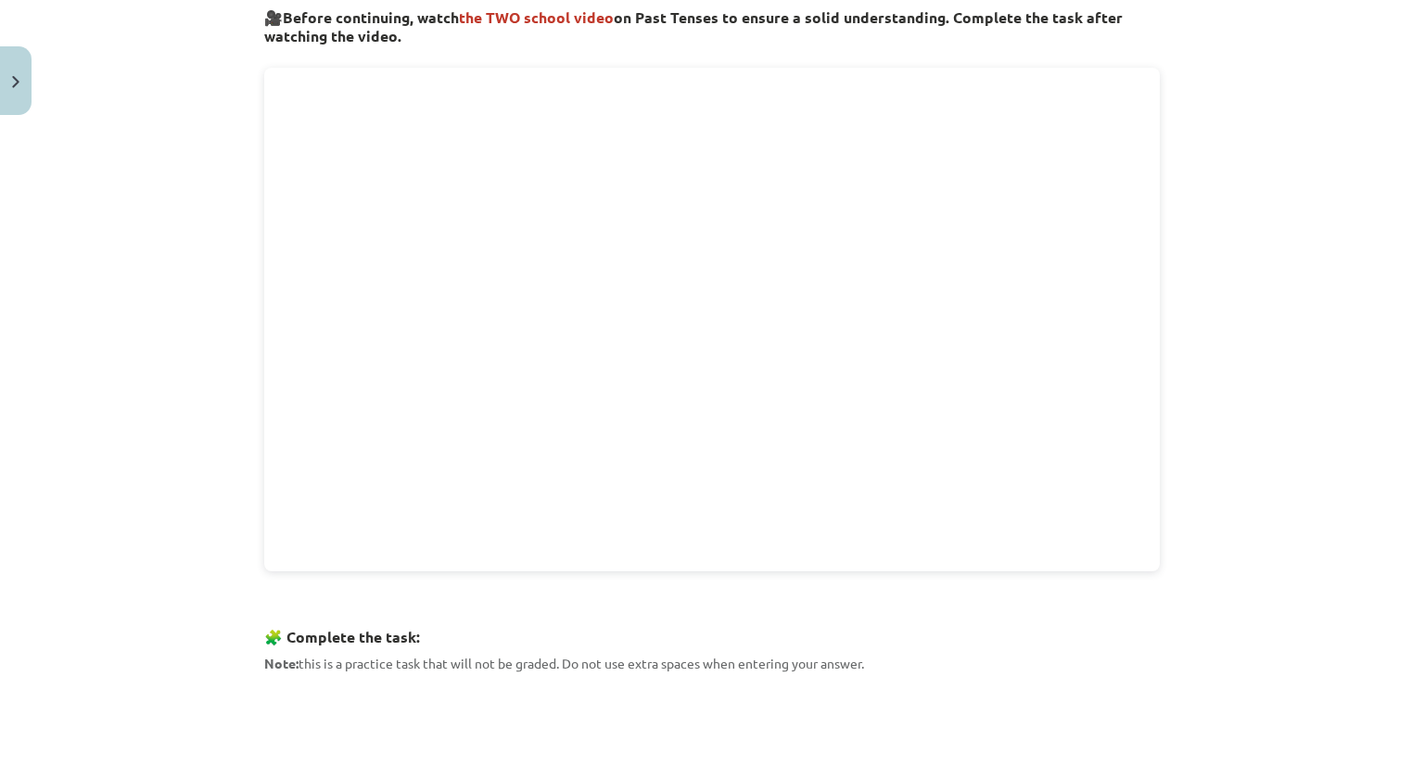
scroll to position [871, 0]
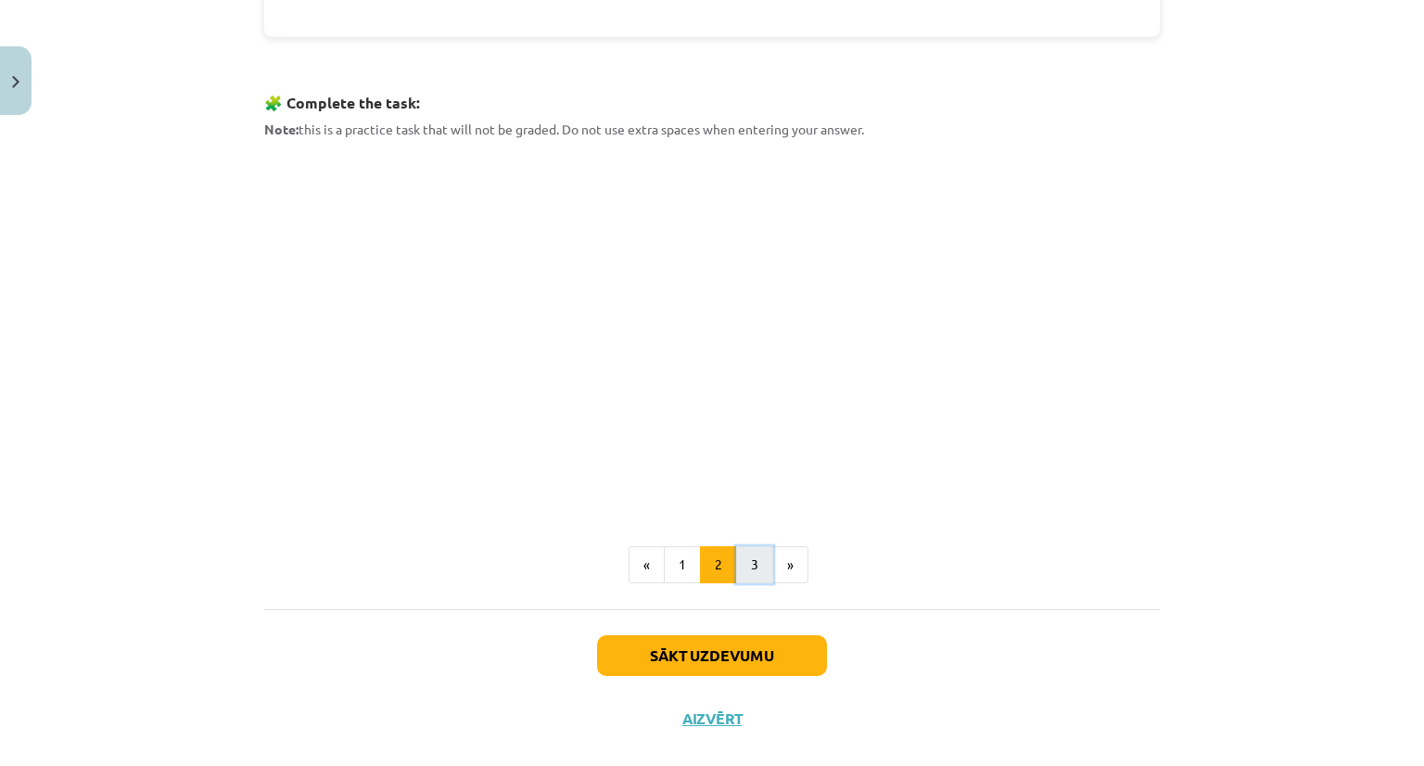
click at [746, 575] on button "3" at bounding box center [754, 564] width 37 height 37
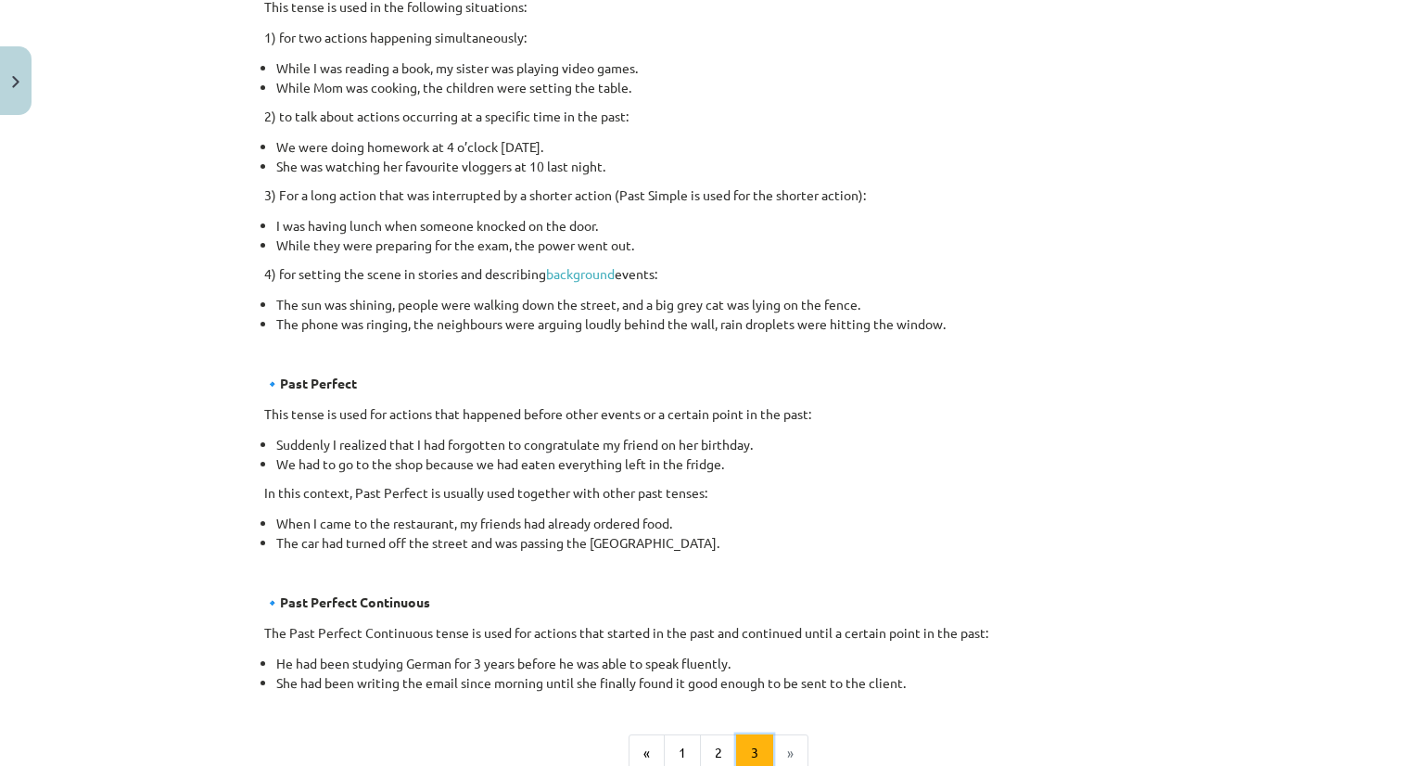
scroll to position [992, 0]
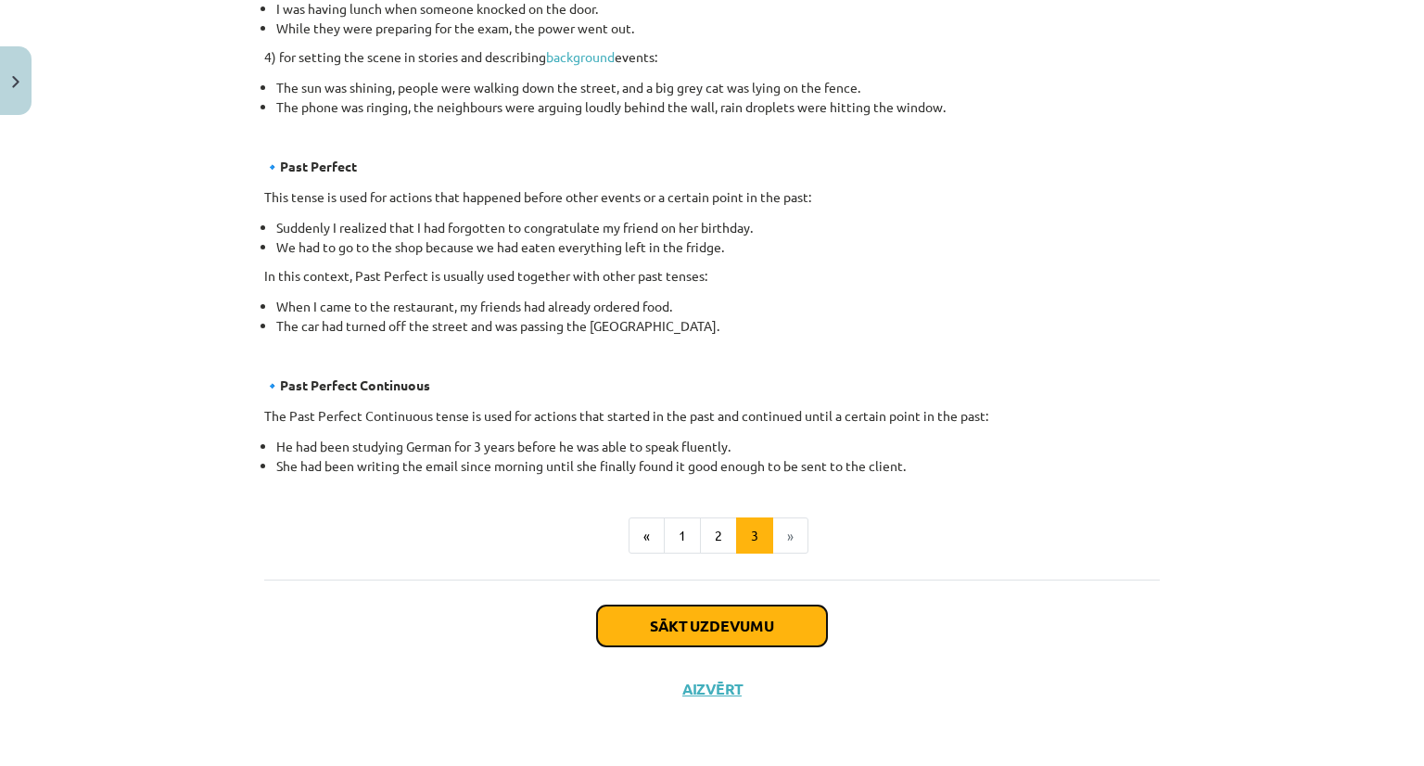
click at [727, 625] on button "Sākt uzdevumu" at bounding box center [712, 625] width 230 height 41
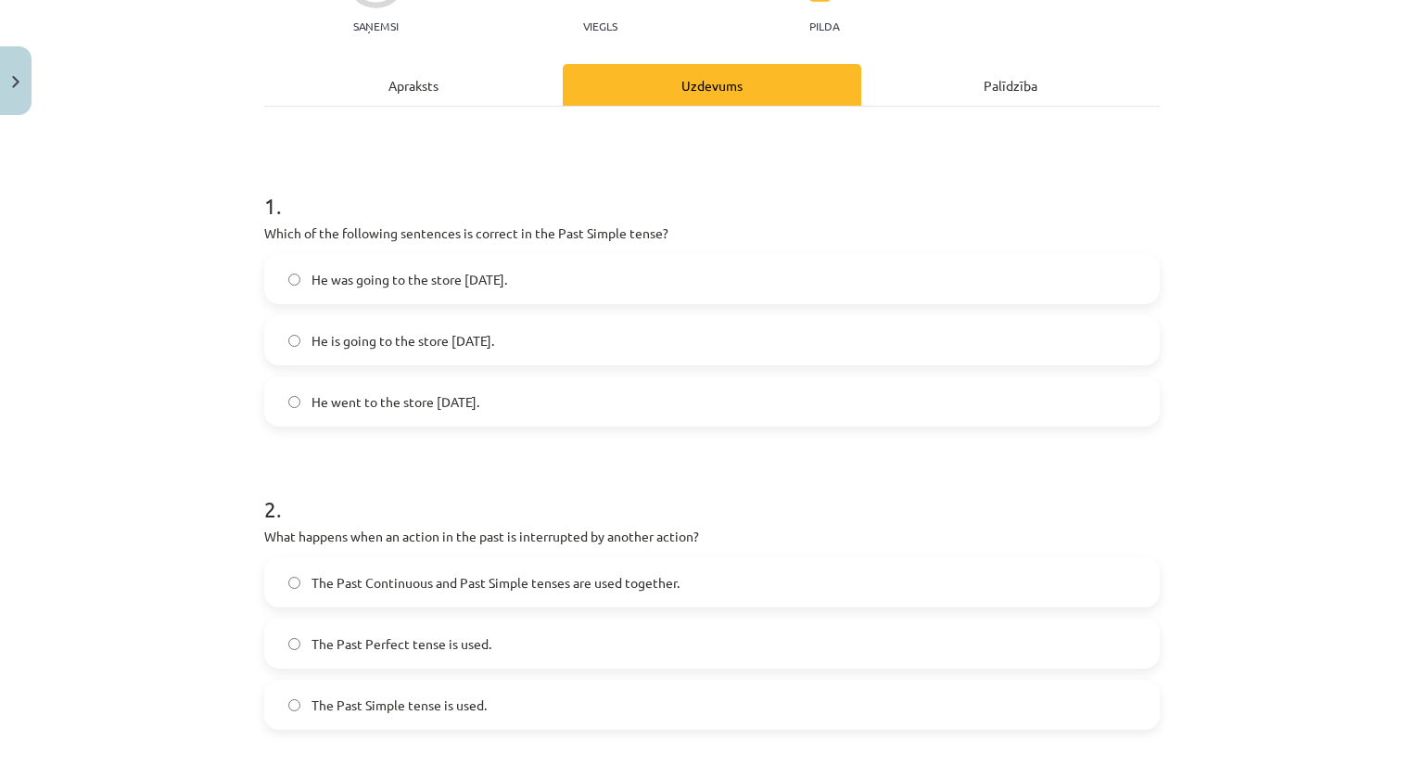
scroll to position [209, 0]
click at [410, 401] on span "He went to the store [DATE]." at bounding box center [395, 400] width 168 height 19
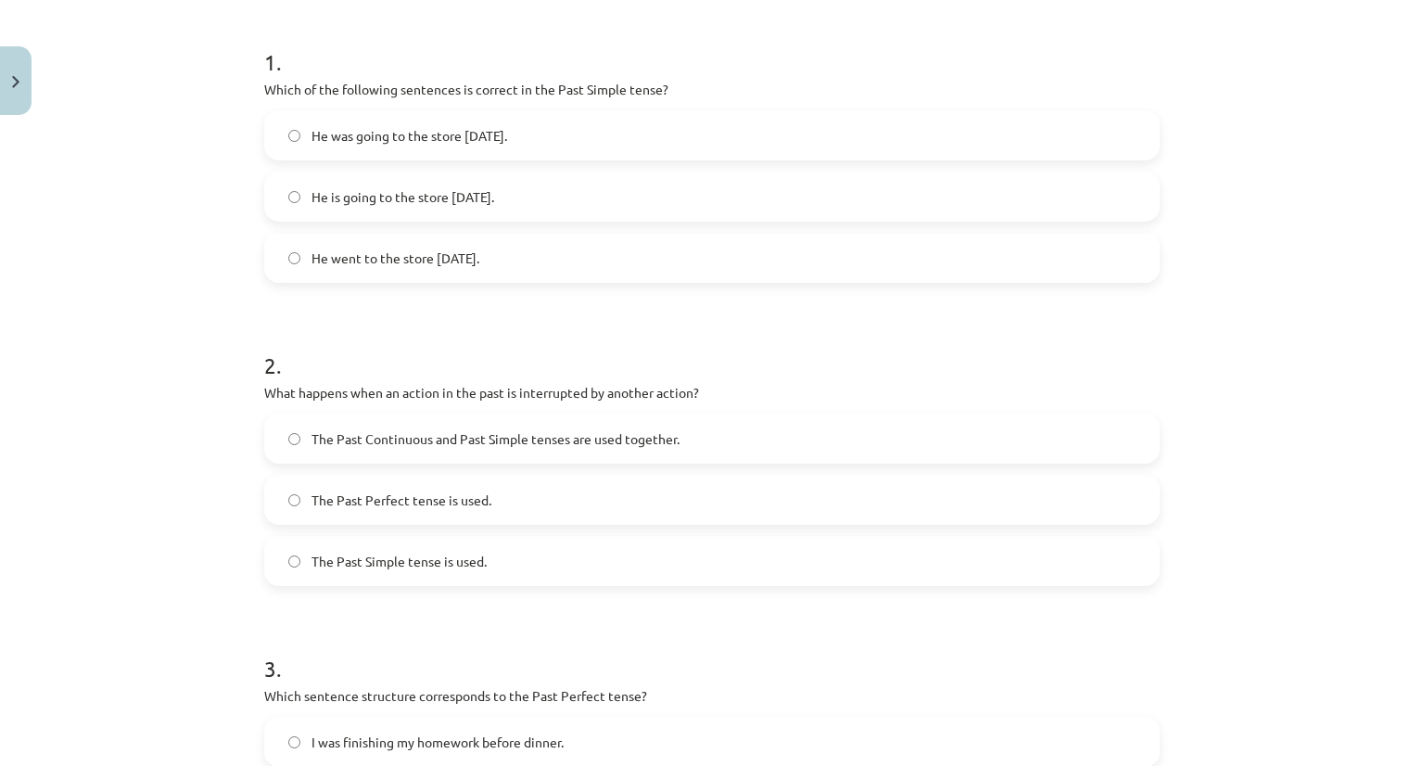
scroll to position [408, 0]
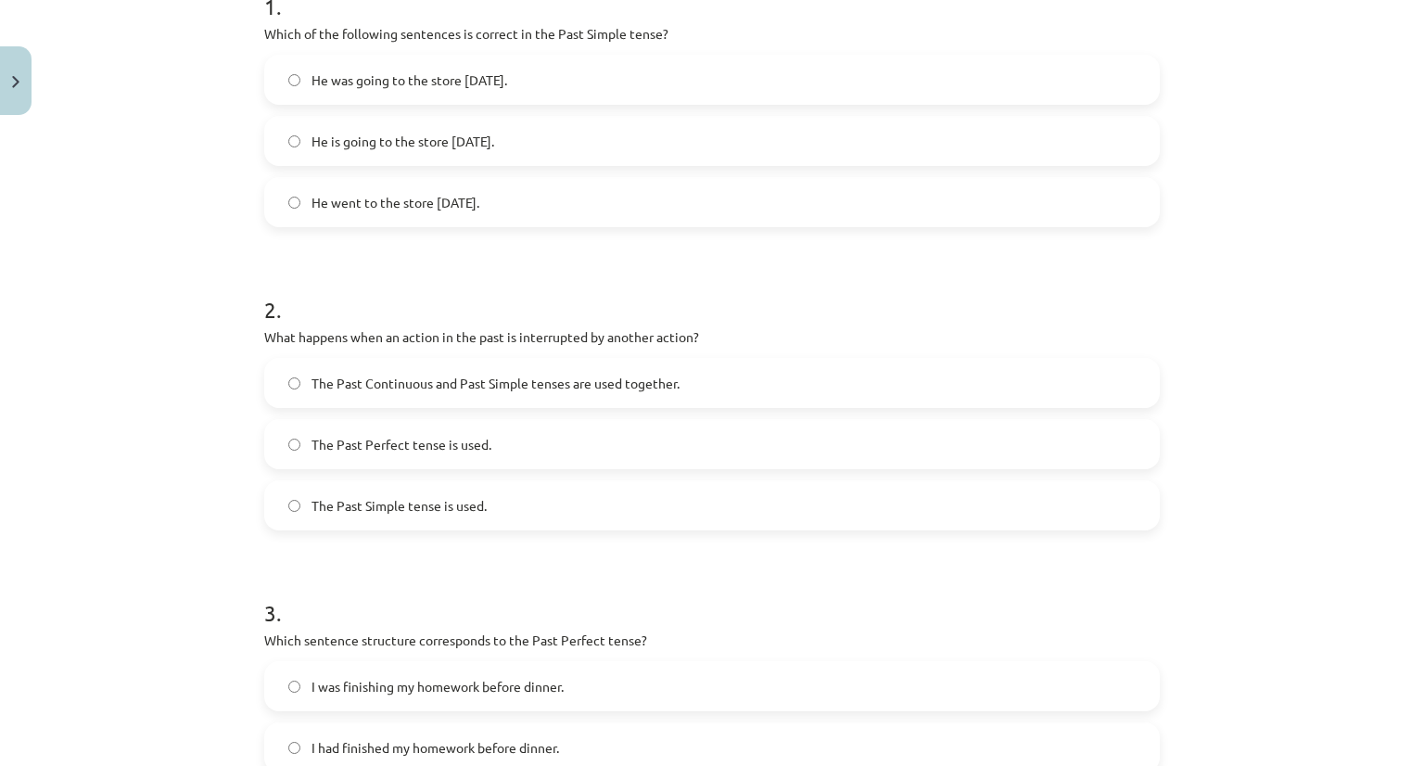
click at [434, 442] on span "The Past Perfect tense is used." at bounding box center [401, 444] width 180 height 19
click at [450, 383] on span "The Past Continuous and Past Simple tenses are used together." at bounding box center [495, 383] width 368 height 19
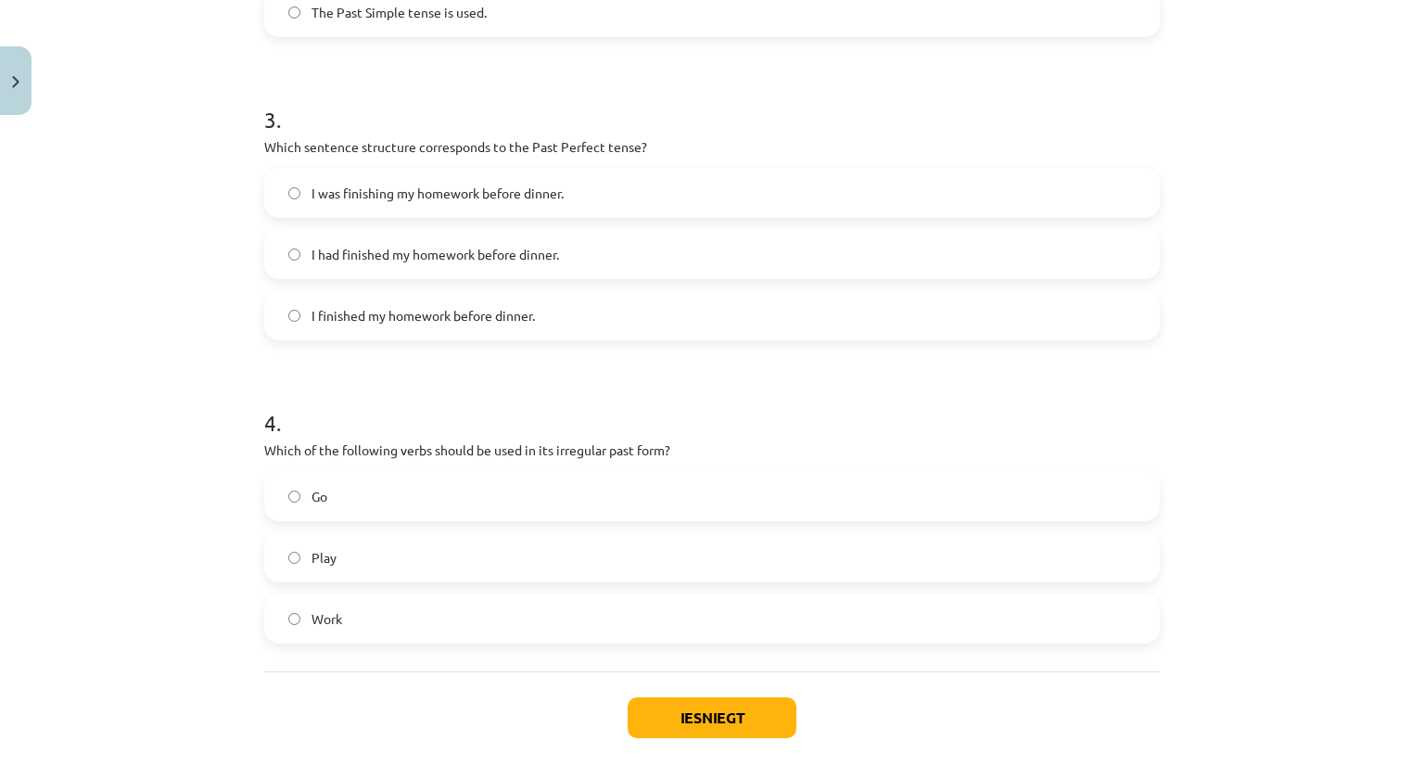
scroll to position [905, 0]
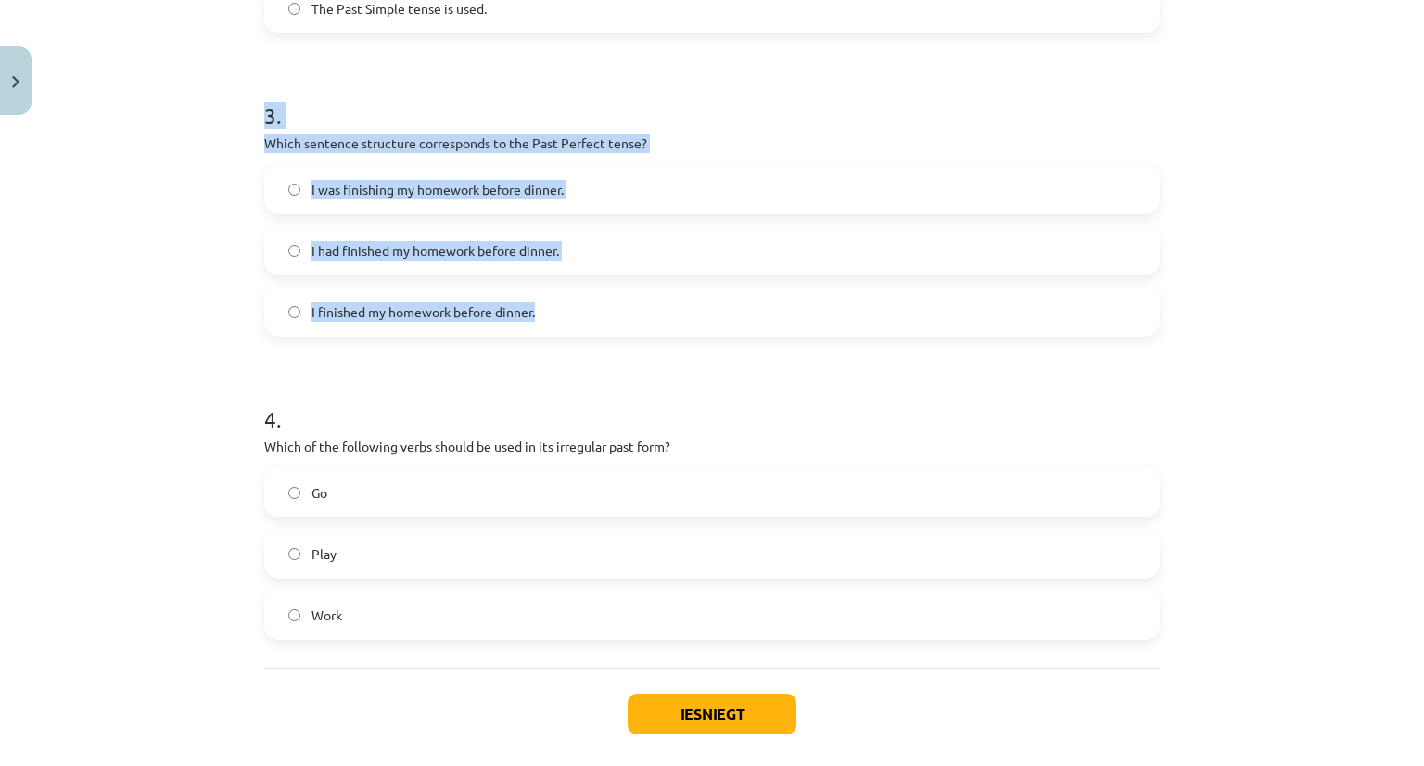
drag, startPoint x: 260, startPoint y: 123, endPoint x: 544, endPoint y: 323, distance: 347.4
click at [544, 323] on div "3 . Which sentence structure corresponds to the Past Perfect tense? I was finis…" at bounding box center [711, 203] width 895 height 266
click at [435, 236] on label "I had finished my homework before dinner." at bounding box center [712, 250] width 892 height 46
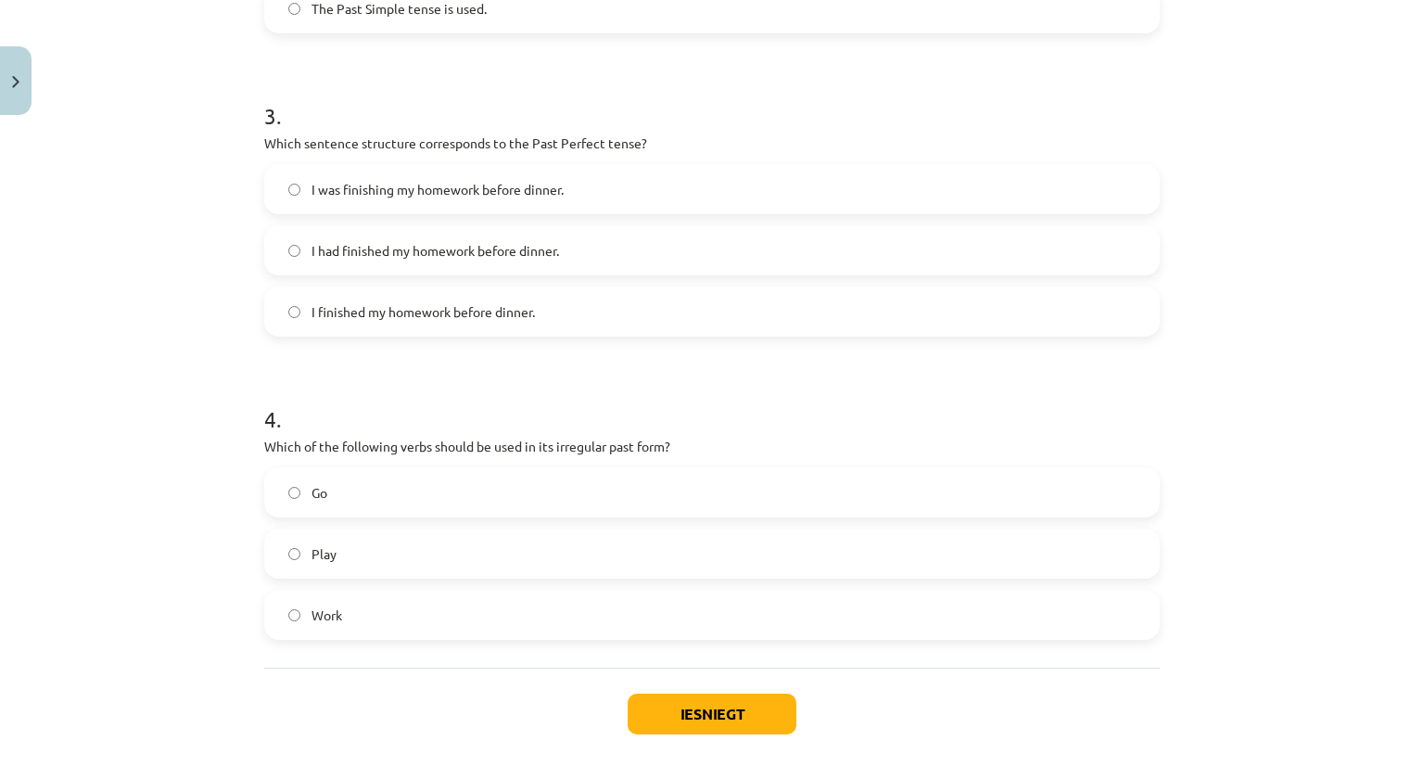
scroll to position [938, 0]
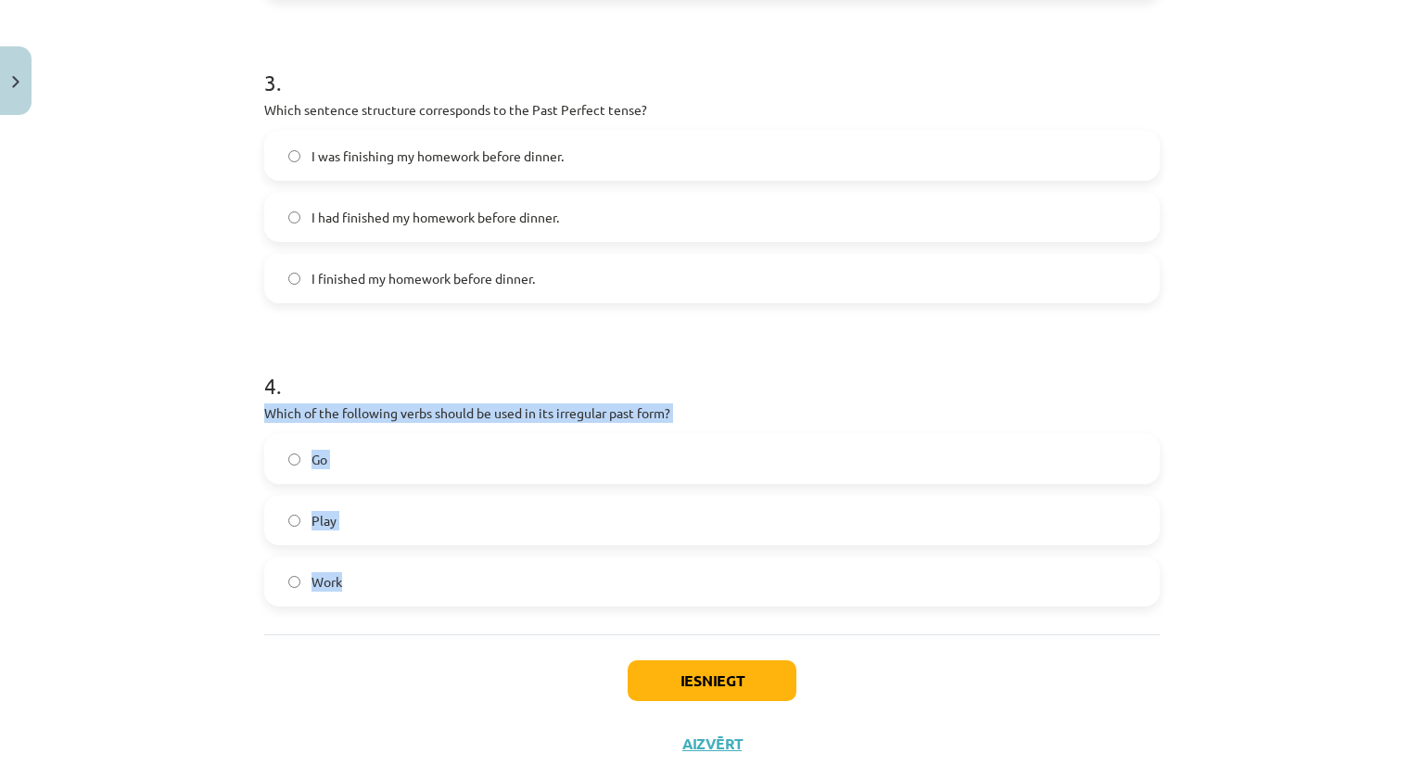
drag, startPoint x: 256, startPoint y: 399, endPoint x: 563, endPoint y: 619, distance: 377.3
click at [563, 619] on div "1 . Which of the following sentences is correct in the Past Simple tense? He wa…" at bounding box center [711, 5] width 895 height 1257
click at [361, 462] on label "Go" at bounding box center [712, 459] width 892 height 46
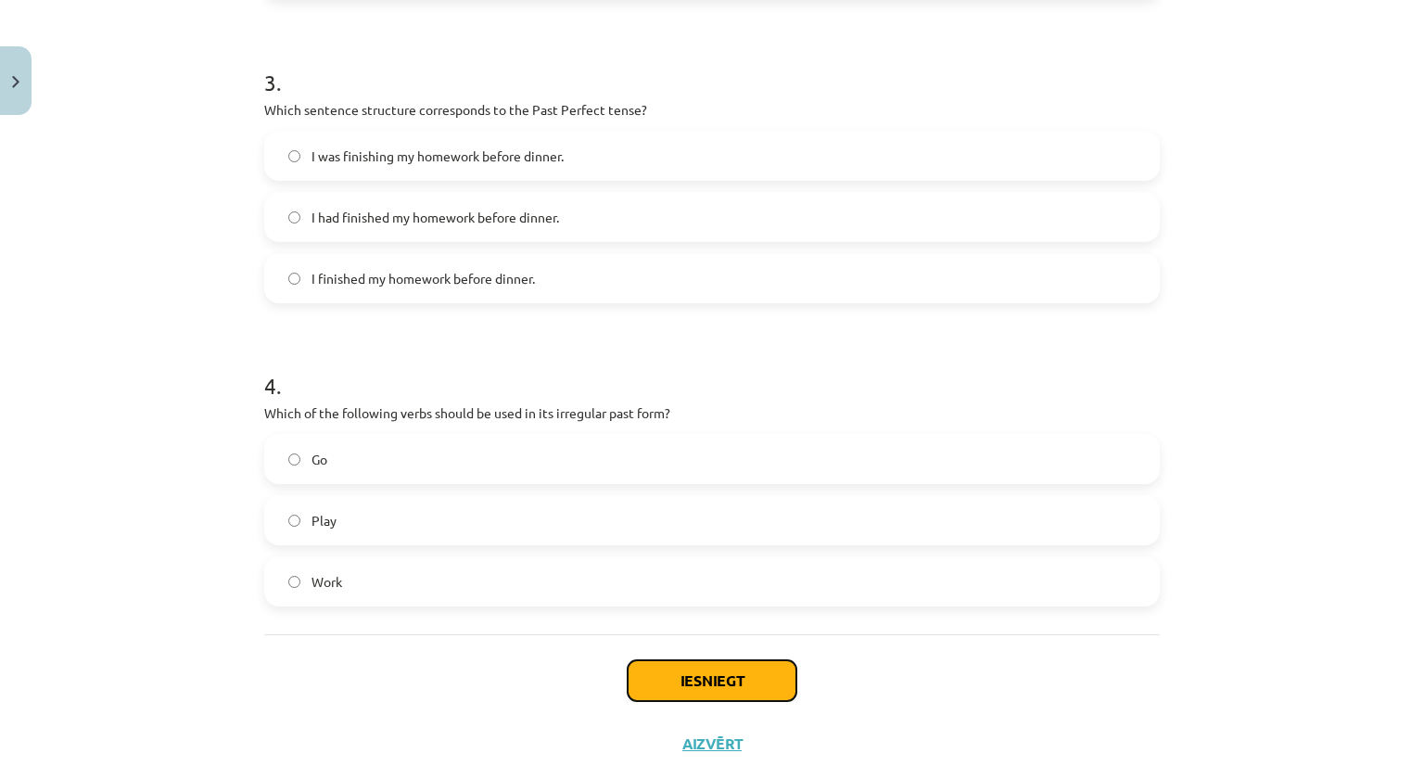
click at [660, 681] on button "Iesniegt" at bounding box center [711, 680] width 169 height 41
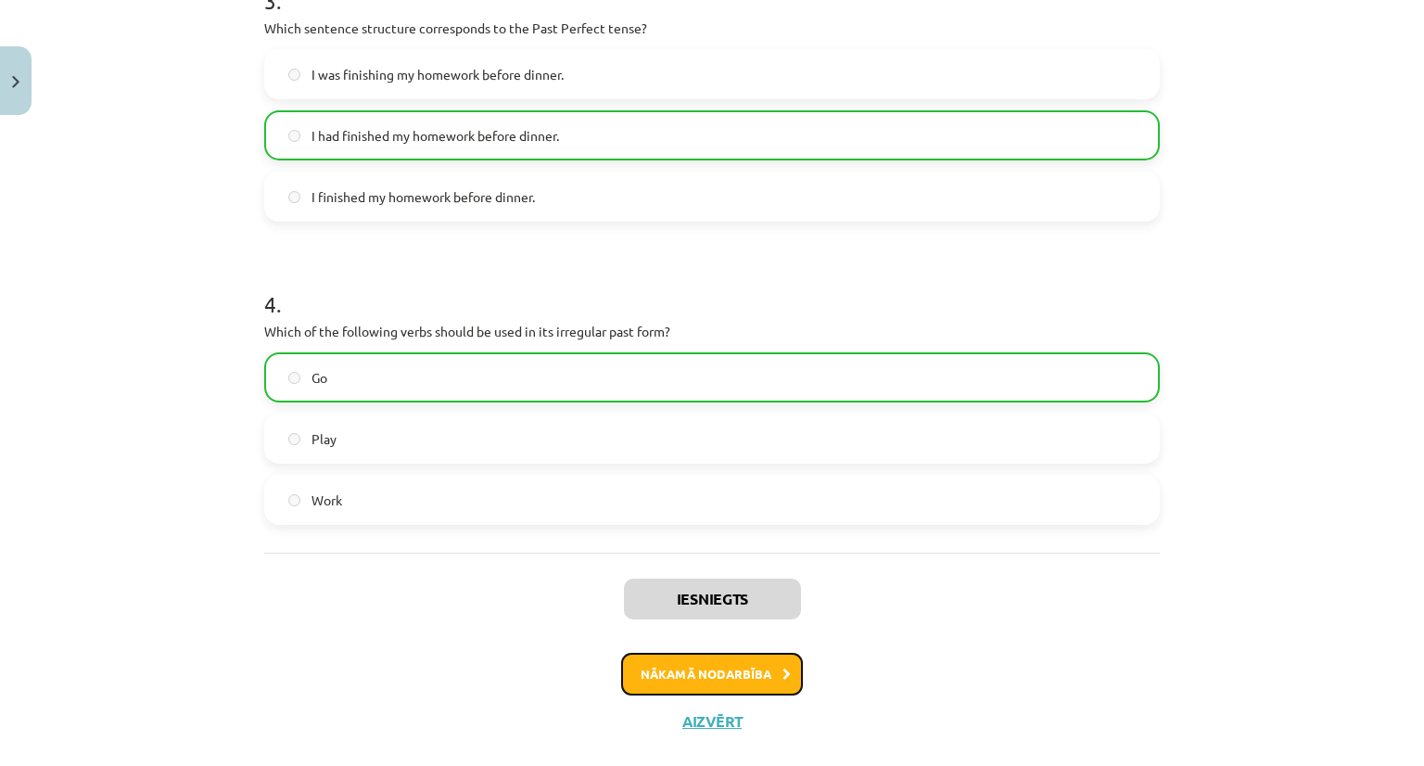
click at [667, 669] on button "Nākamā nodarbība" at bounding box center [712, 673] width 182 height 43
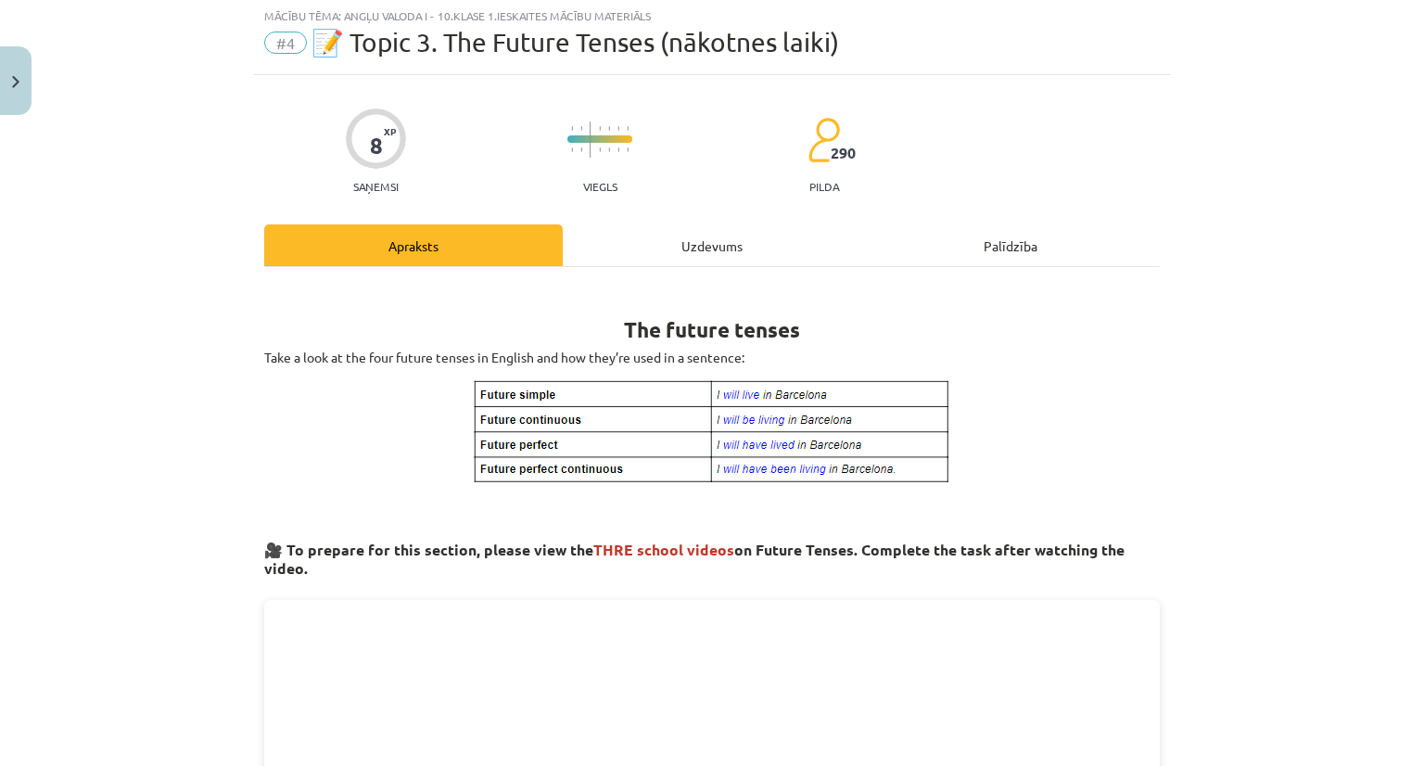
scroll to position [46, 0]
click at [567, 384] on img at bounding box center [712, 433] width 480 height 107
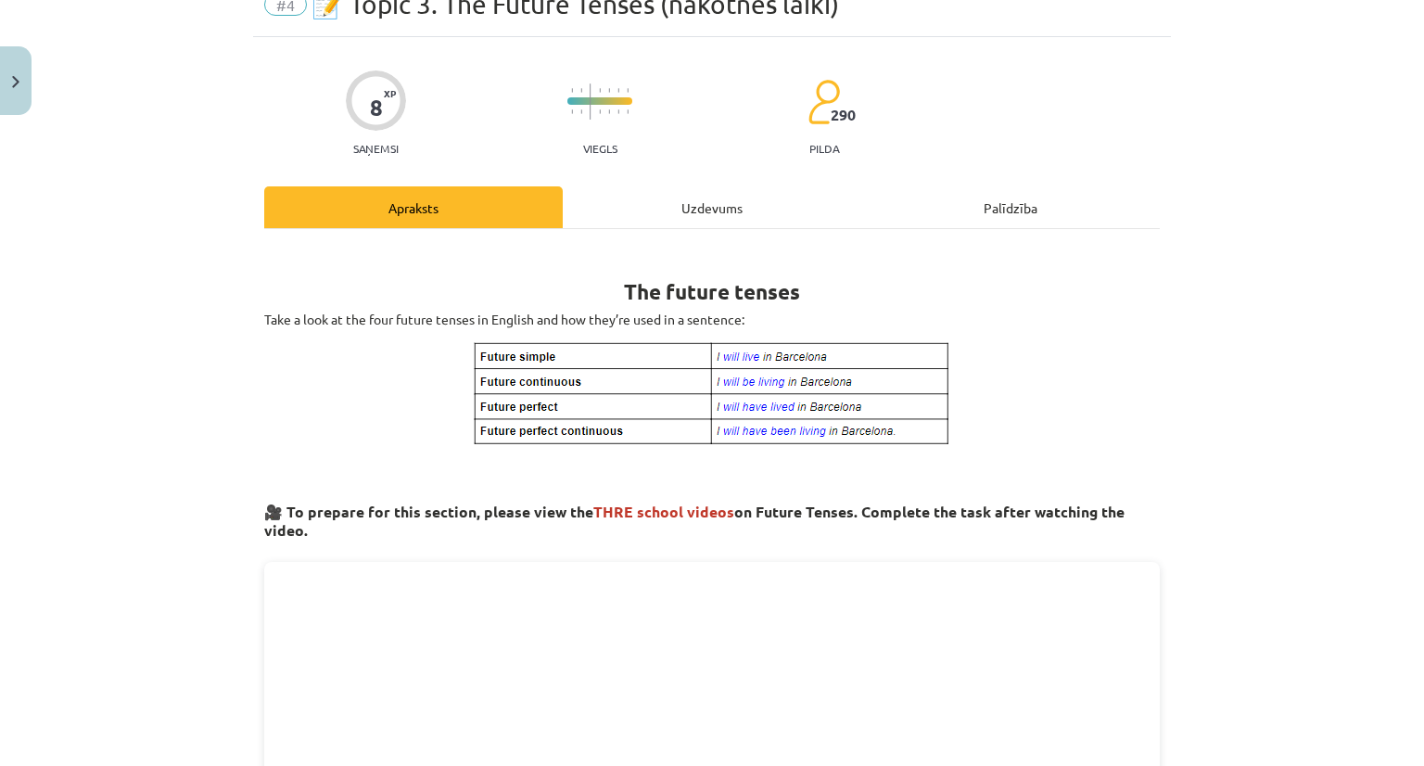
scroll to position [0, 0]
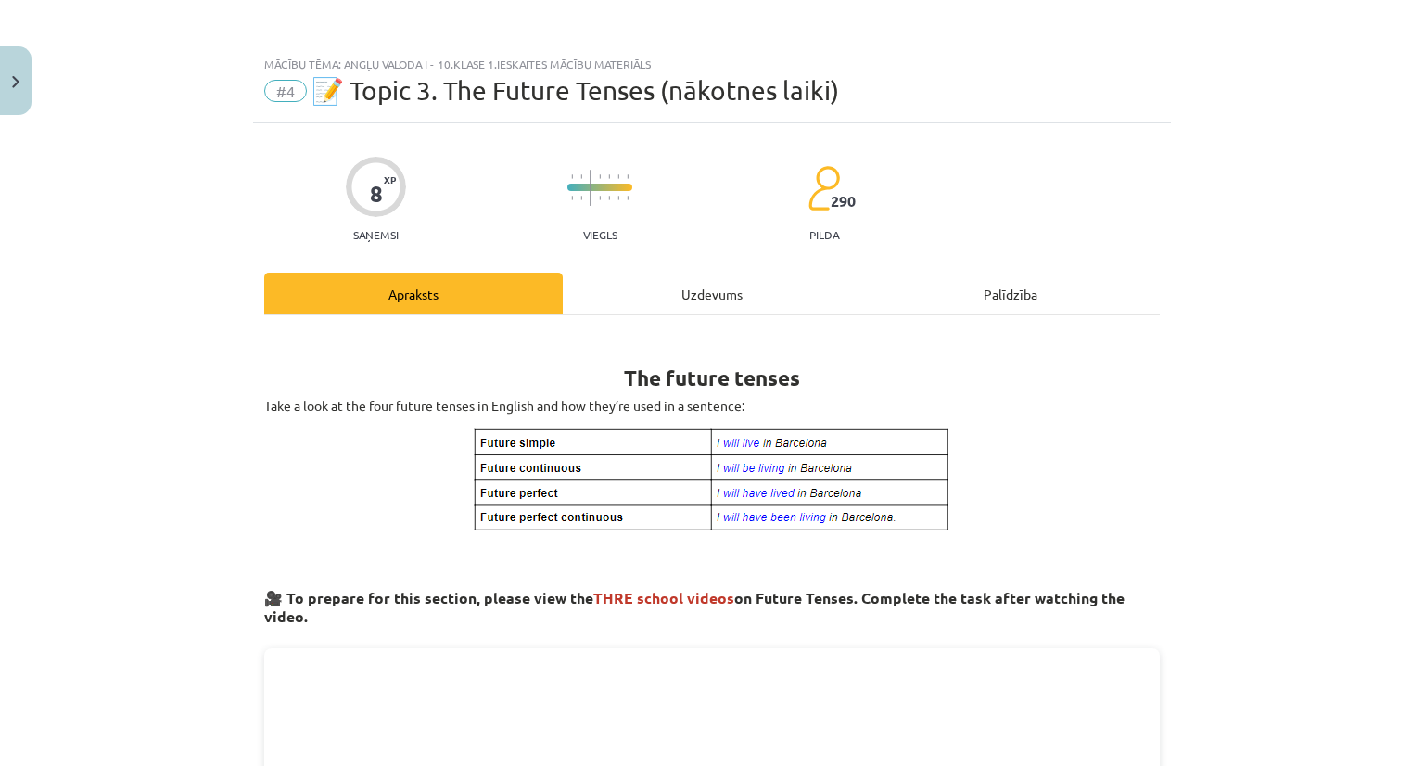
click at [414, 295] on div "Apraksts" at bounding box center [413, 293] width 298 height 42
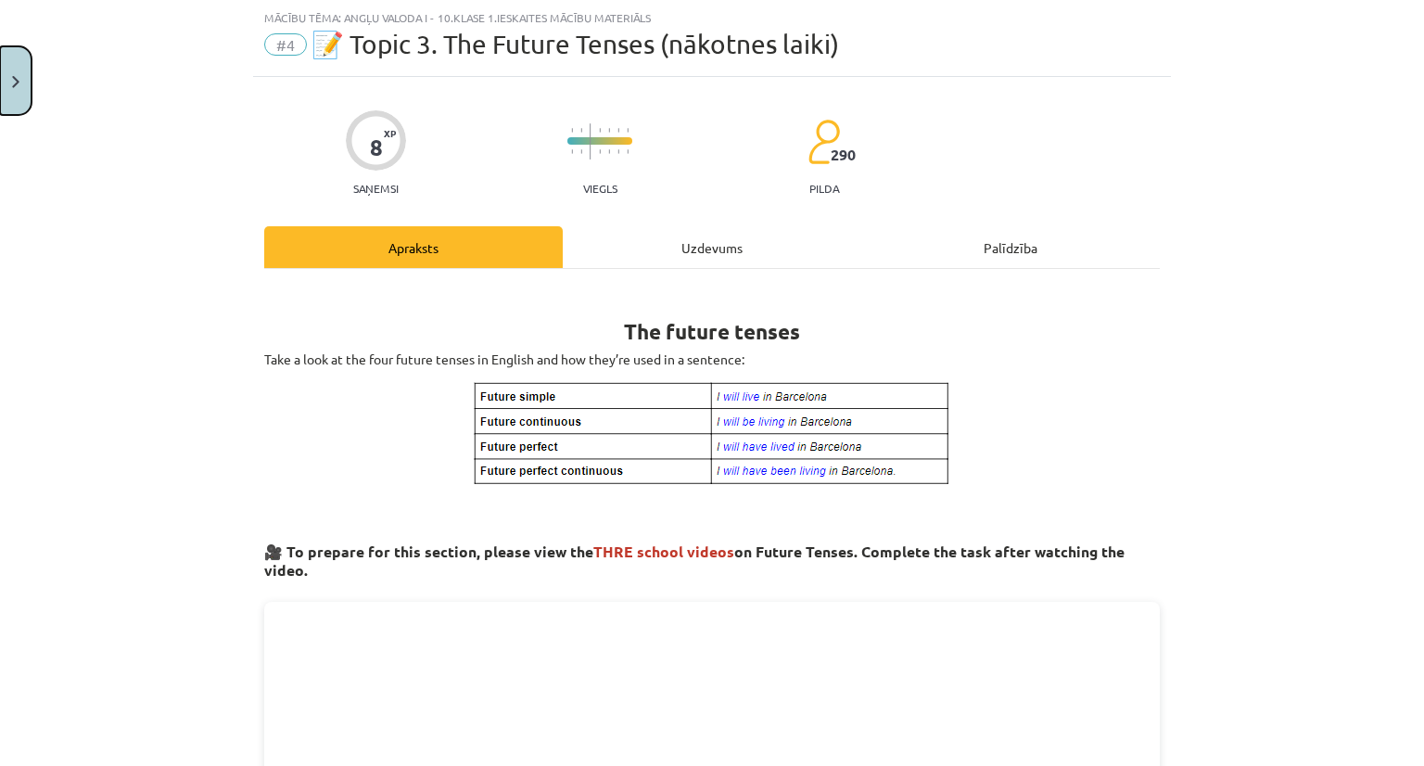
click at [16, 76] on img "Close" at bounding box center [15, 82] width 7 height 12
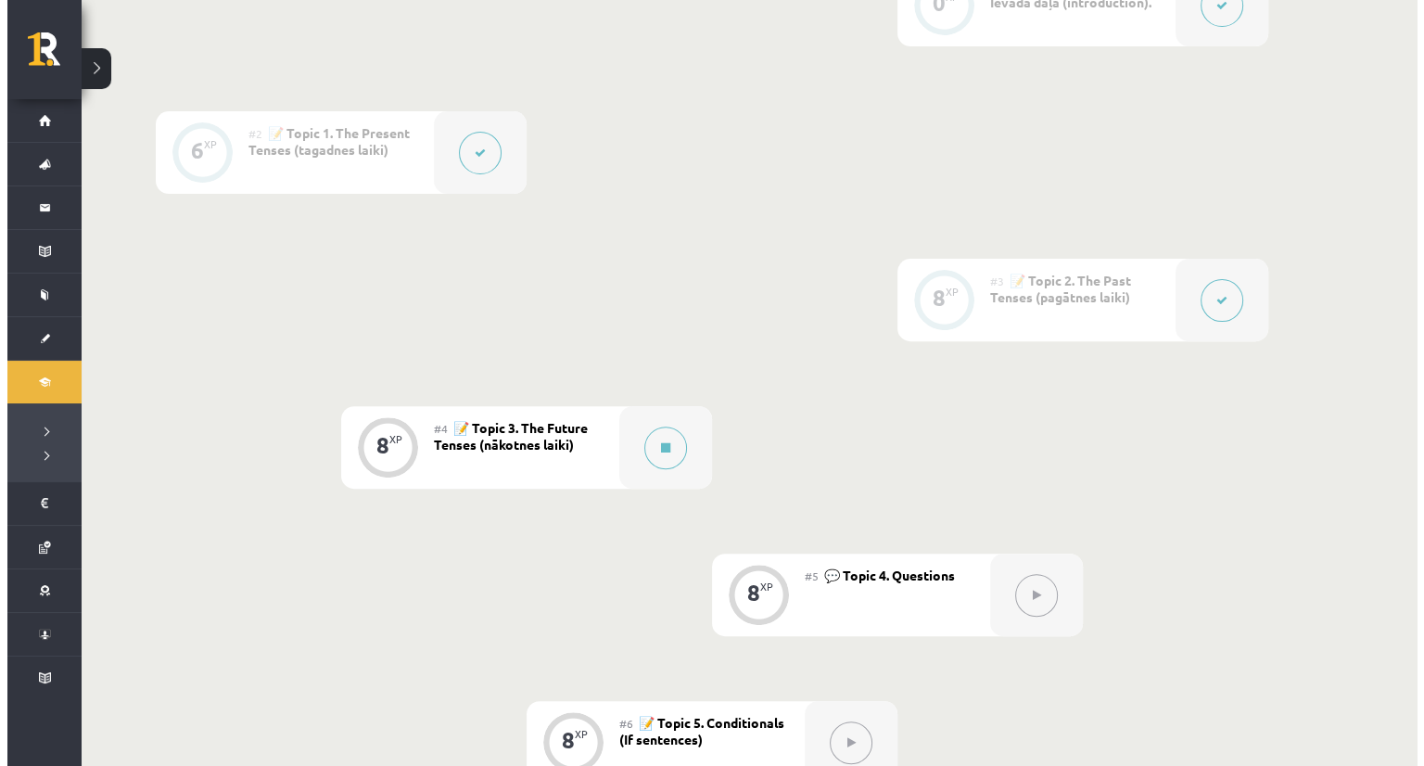
scroll to position [567, 0]
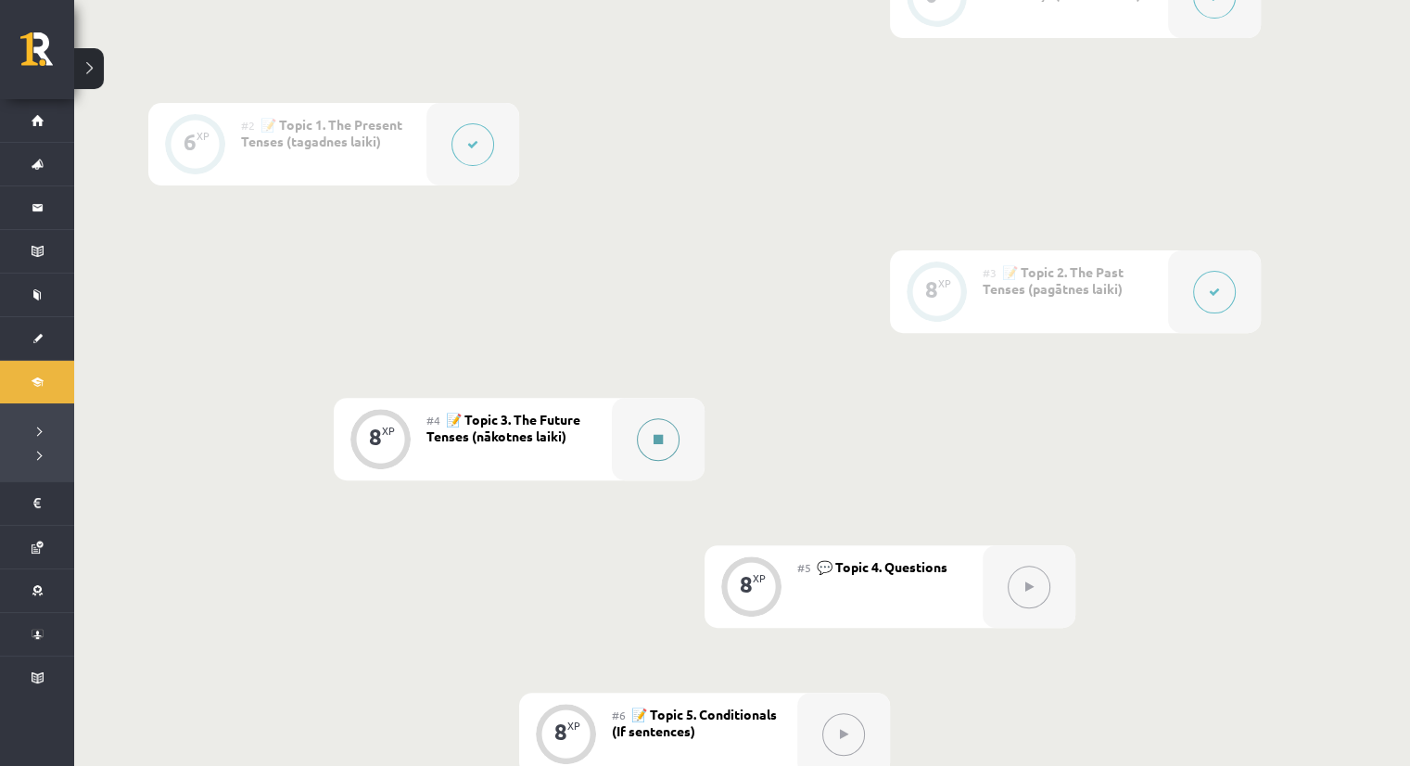
click at [646, 426] on button at bounding box center [658, 439] width 43 height 43
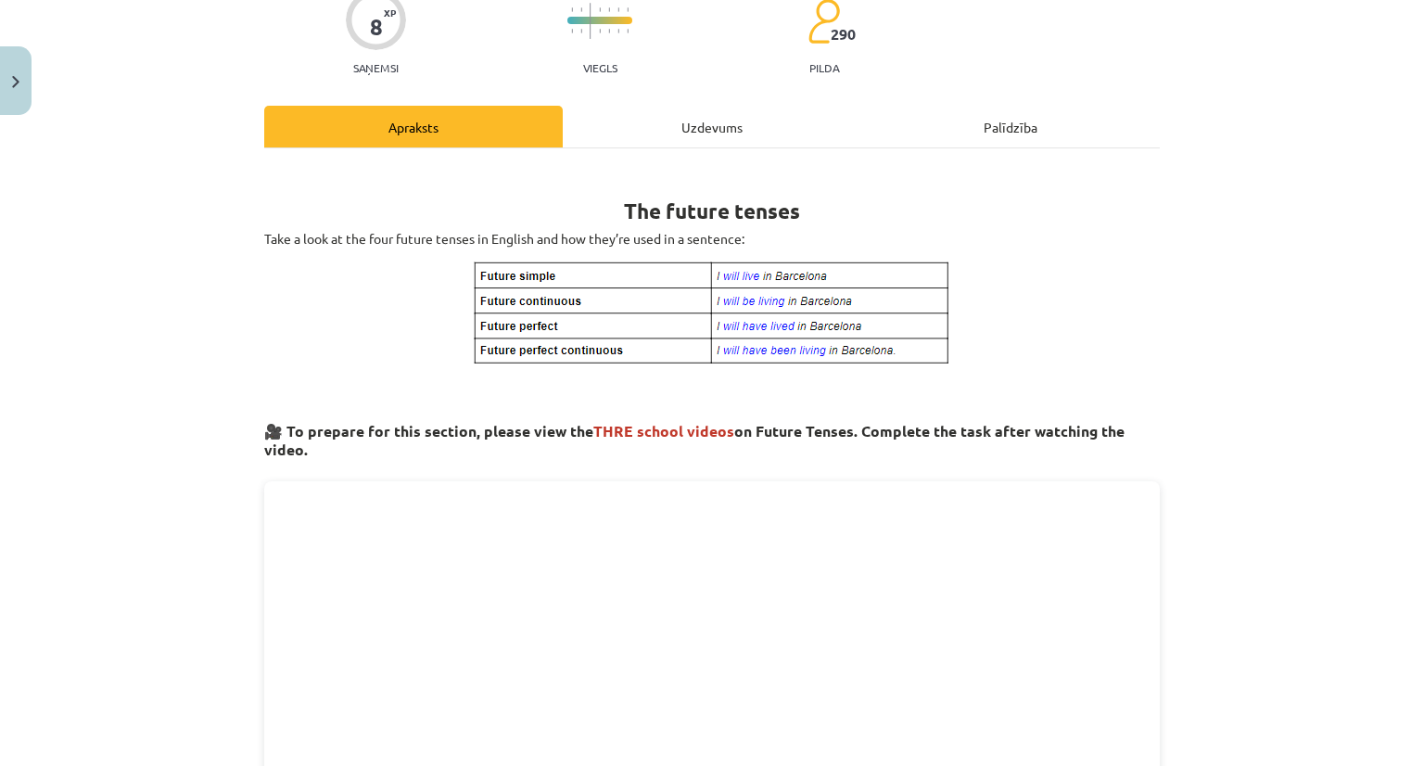
scroll to position [167, 0]
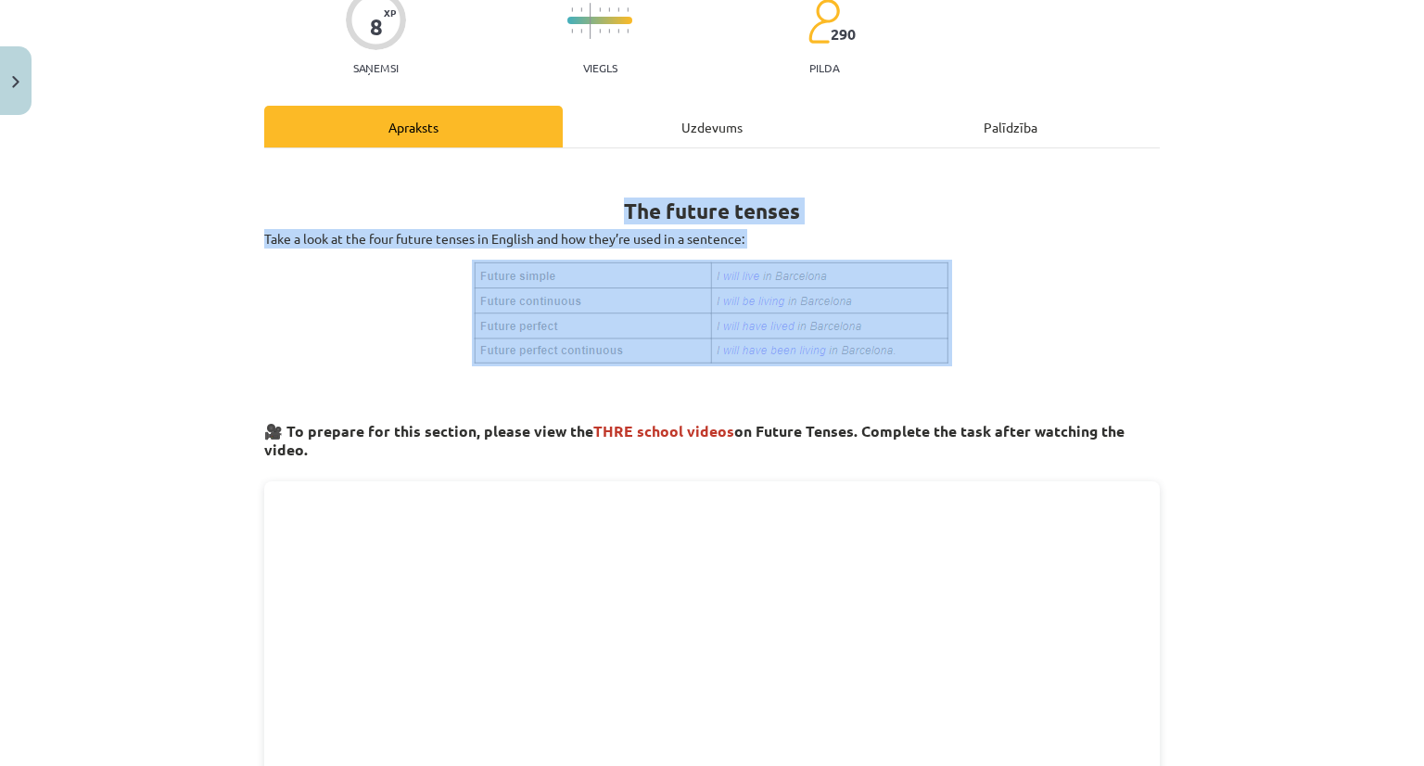
drag, startPoint x: 608, startPoint y: 205, endPoint x: 1007, endPoint y: 298, distance: 410.3
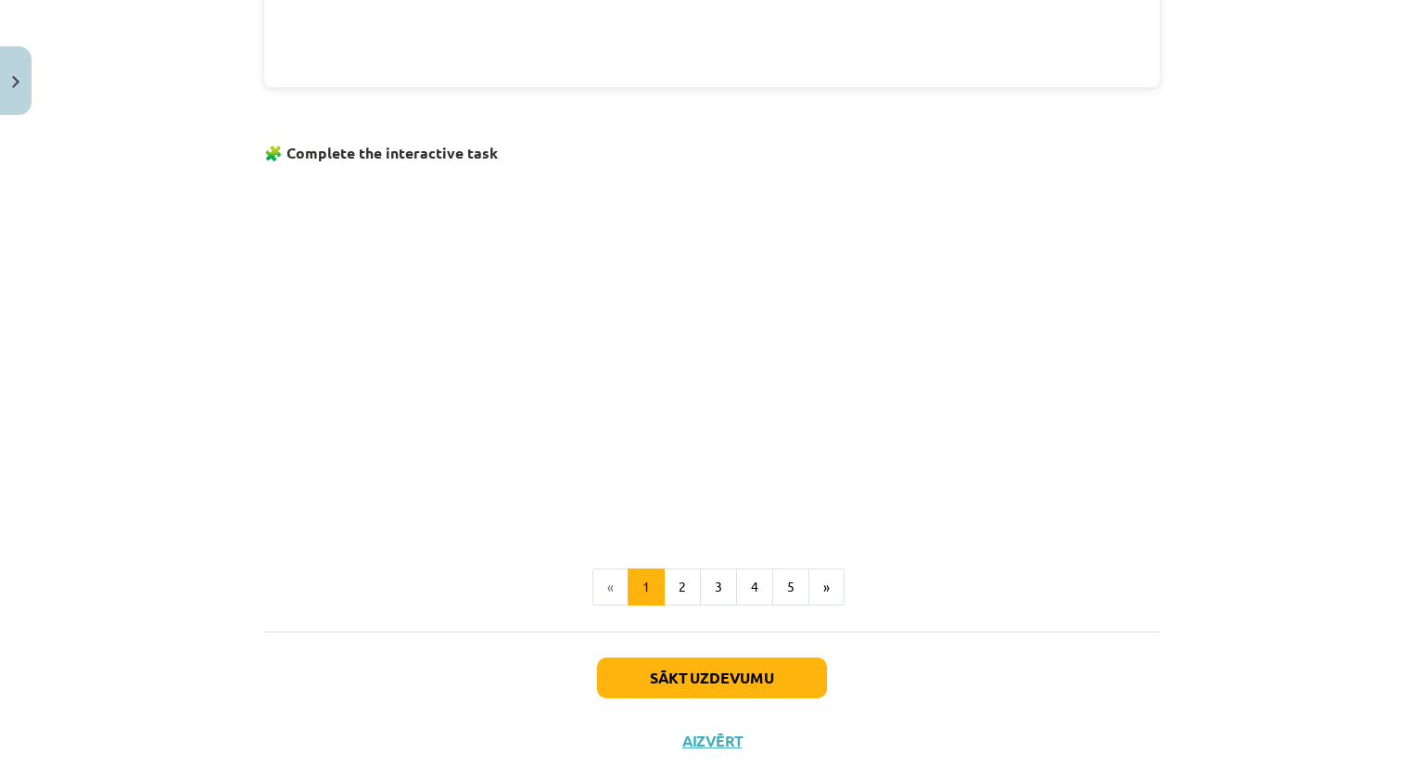
scroll to position [1065, 0]
click at [670, 583] on button "2" at bounding box center [682, 585] width 37 height 37
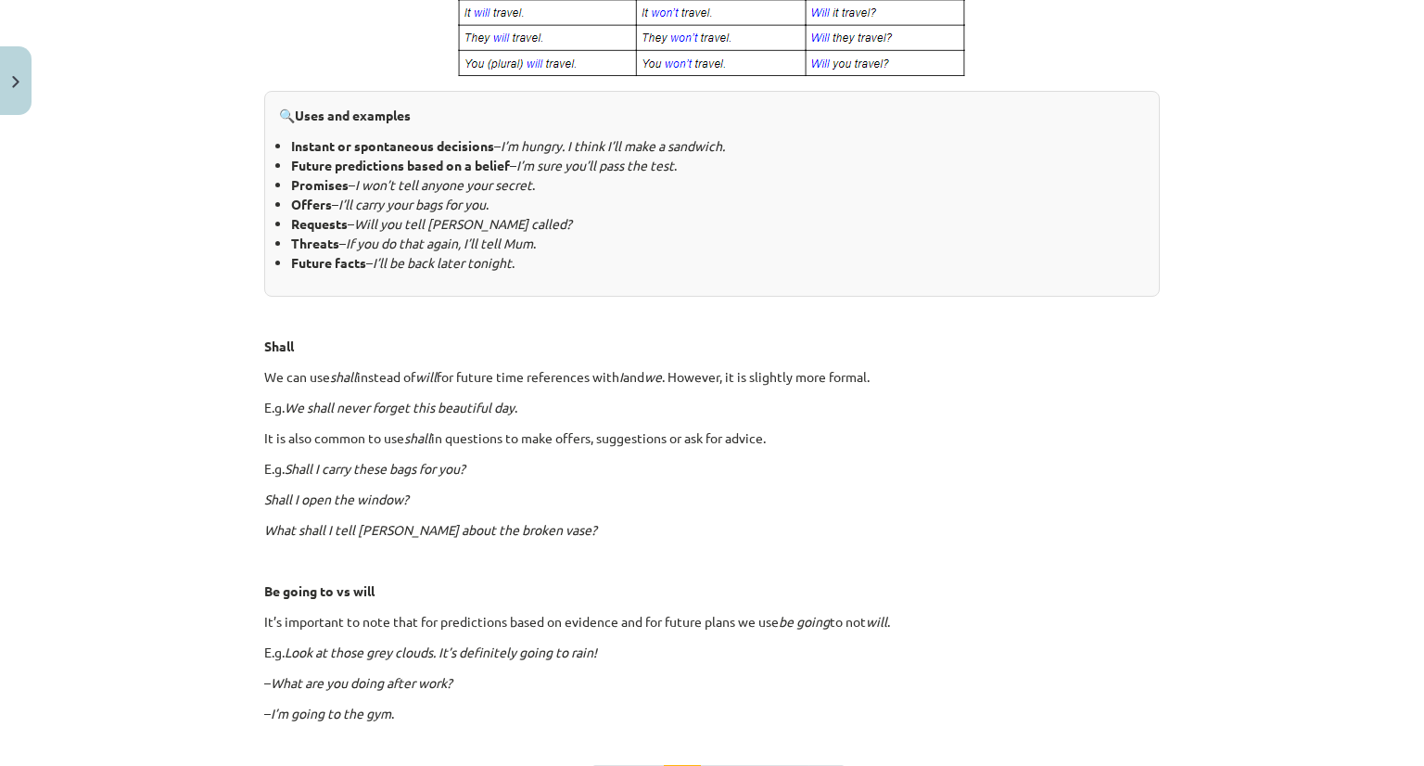
scroll to position [1007, 0]
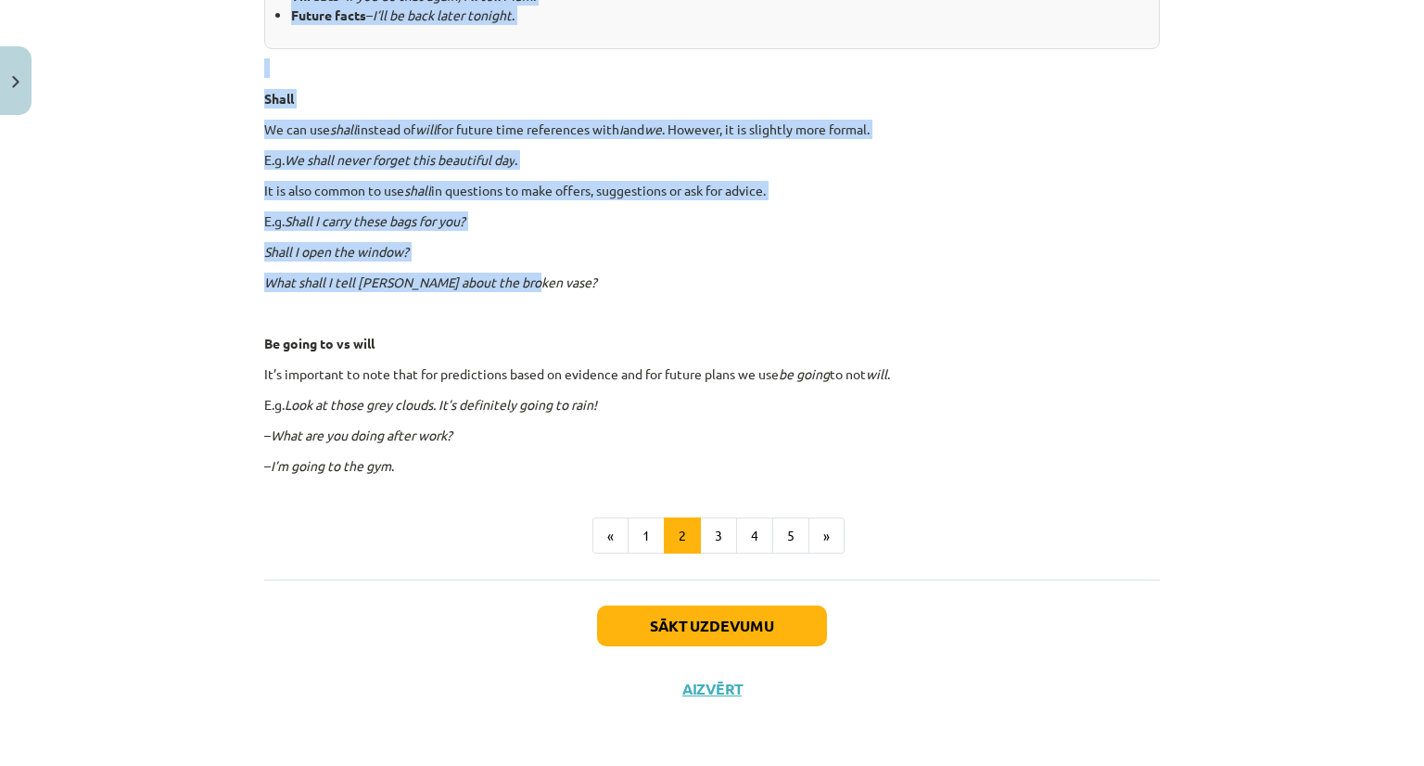
drag, startPoint x: 253, startPoint y: 357, endPoint x: 743, endPoint y: 220, distance: 509.1
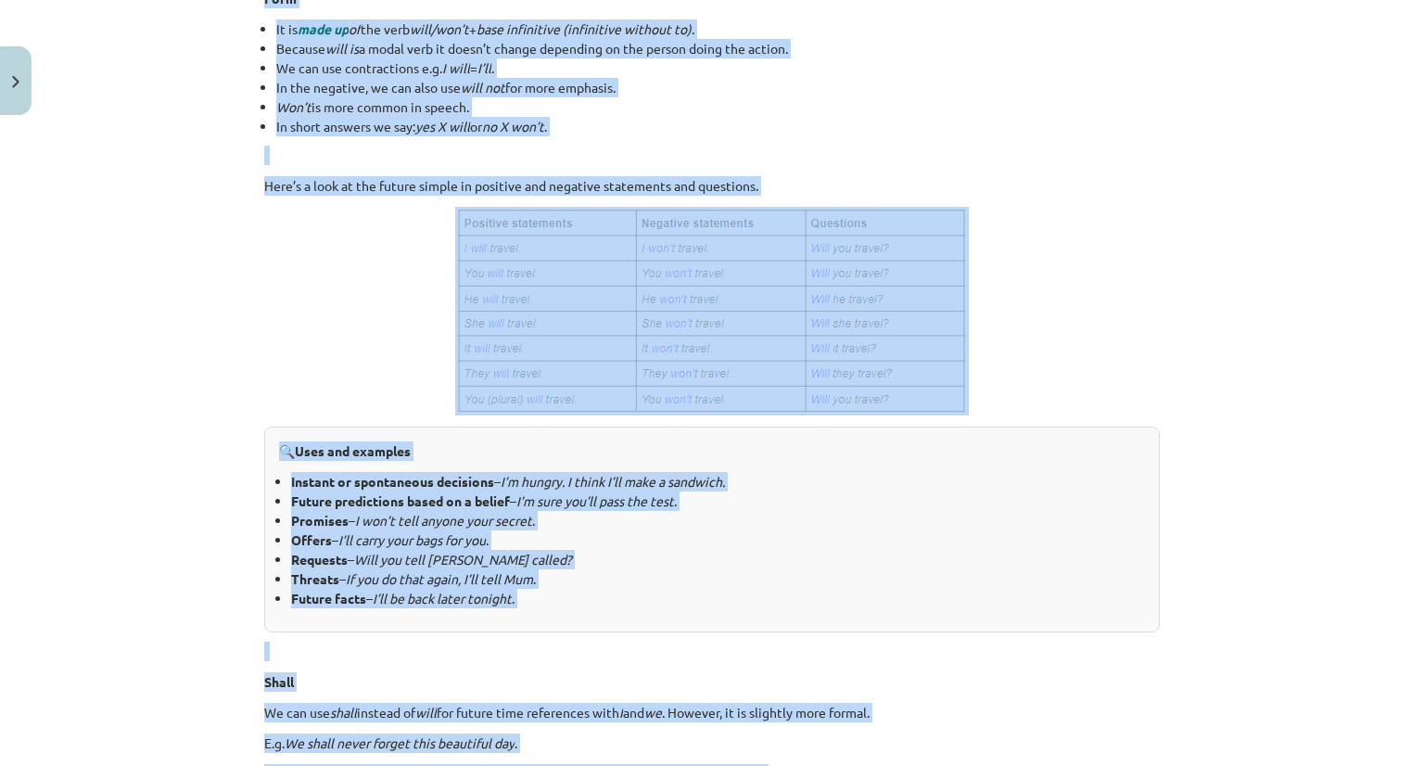
scroll to position [403, 0]
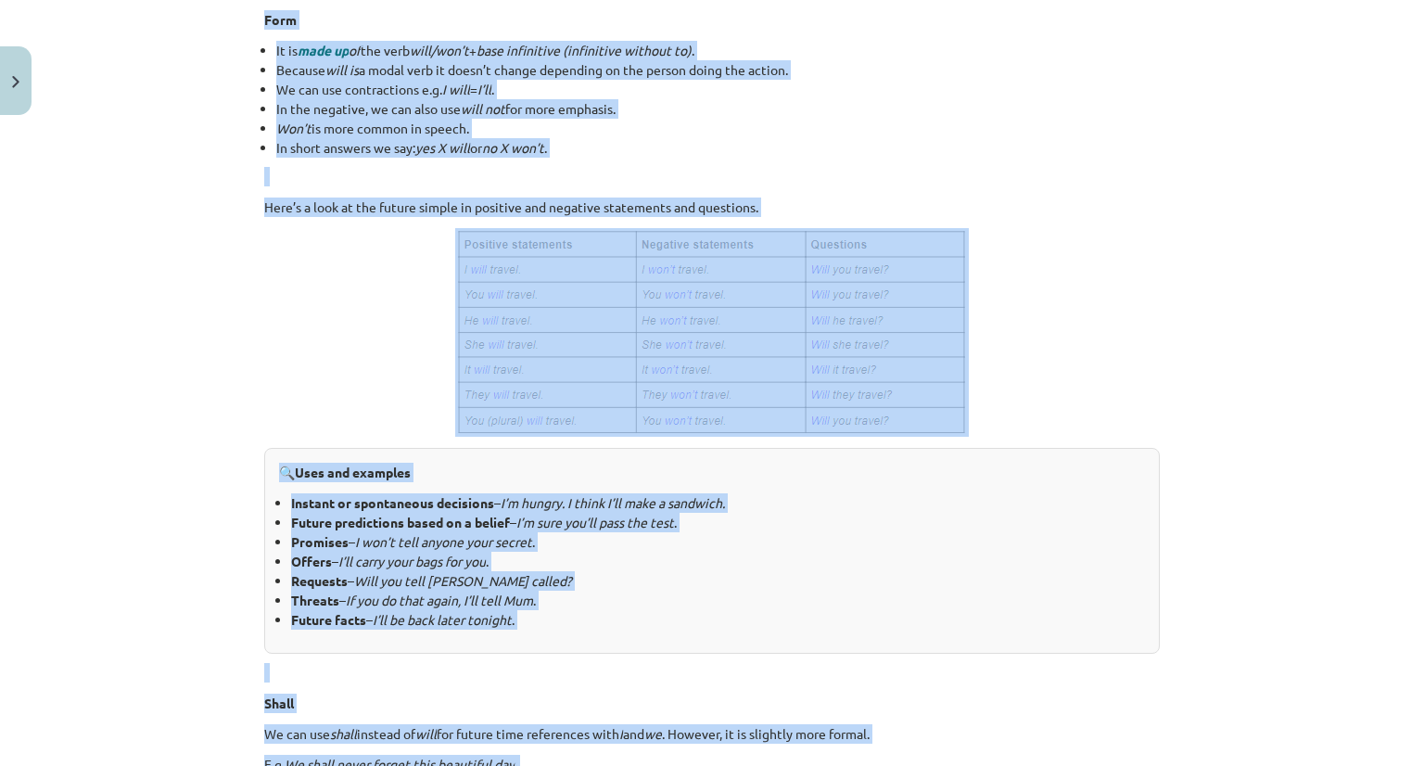
click at [209, 222] on div "Mācību tēma: Angļu valoda i - 10.[PERSON_NAME] 1.ieskaites mācību materiāls #4 …" at bounding box center [712, 383] width 1424 height 766
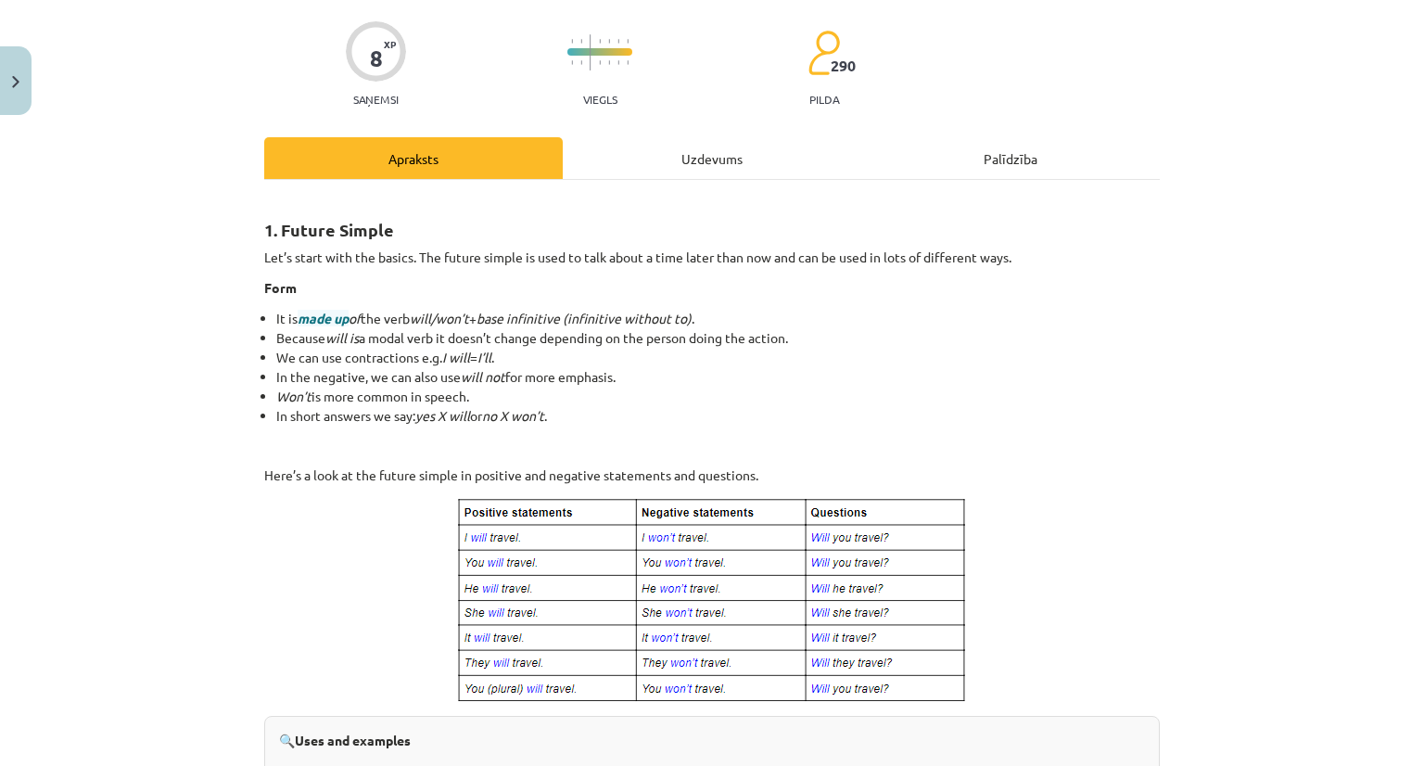
scroll to position [136, 0]
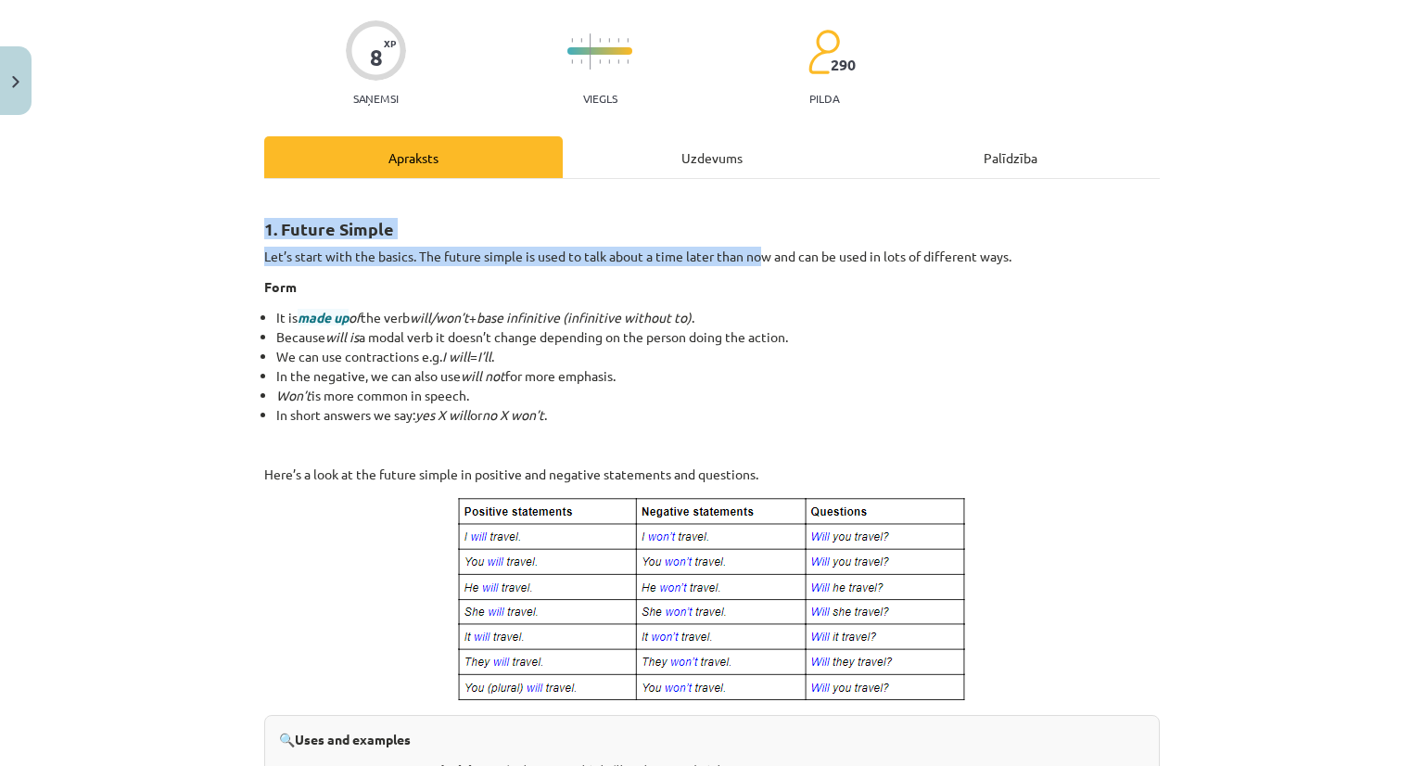
drag, startPoint x: 250, startPoint y: 220, endPoint x: 792, endPoint y: 238, distance: 541.6
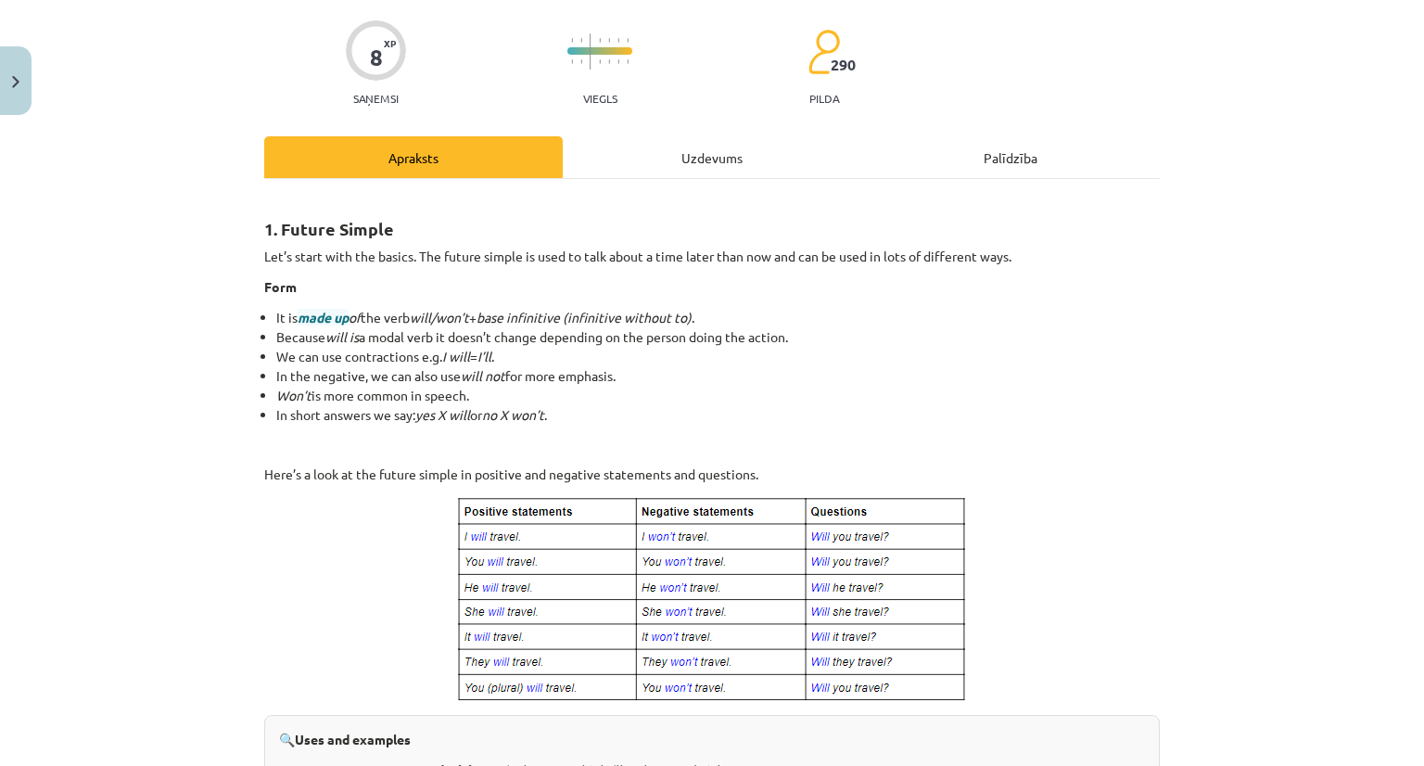
click at [988, 249] on p "Let’s start with the basics. The future simple is used to talk about a time lat…" at bounding box center [711, 256] width 895 height 19
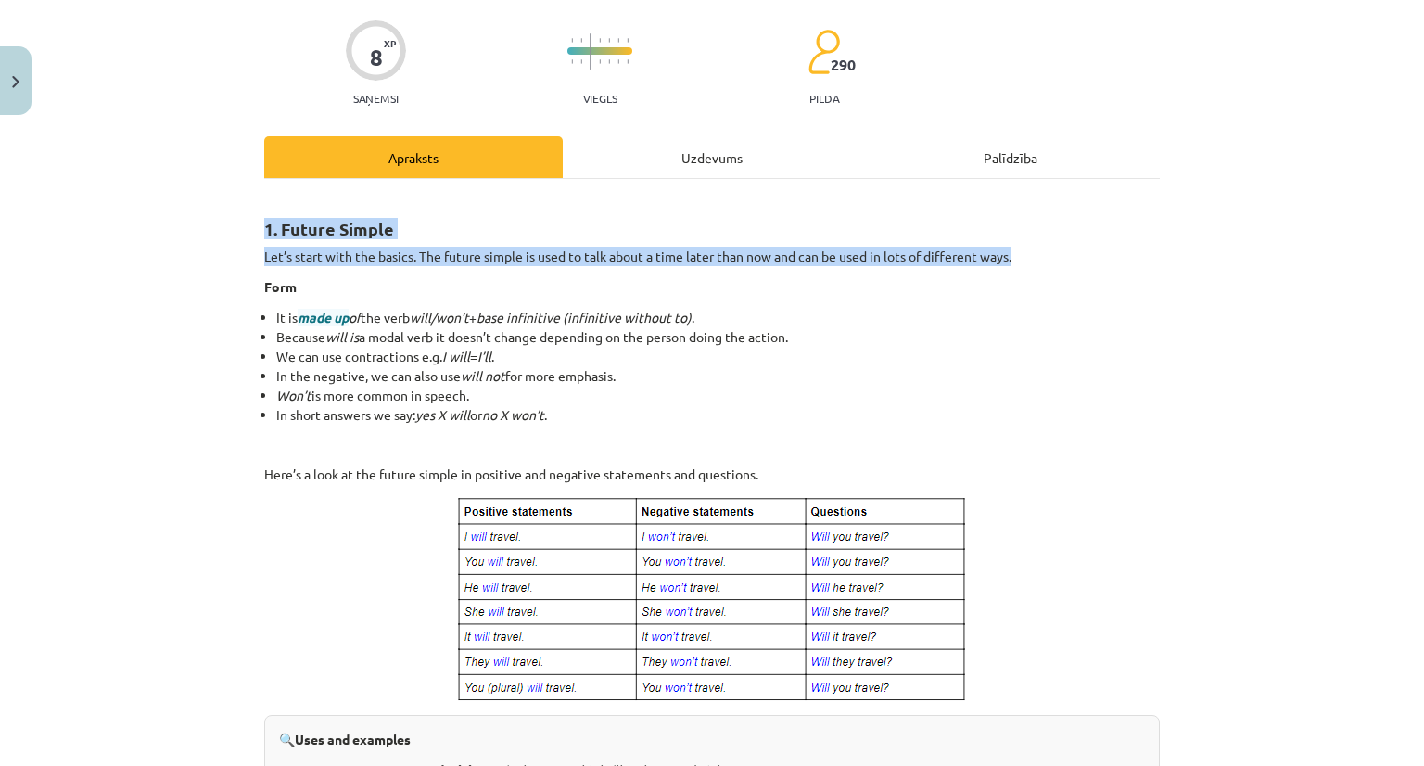
drag, startPoint x: 1016, startPoint y: 260, endPoint x: 251, endPoint y: 206, distance: 766.6
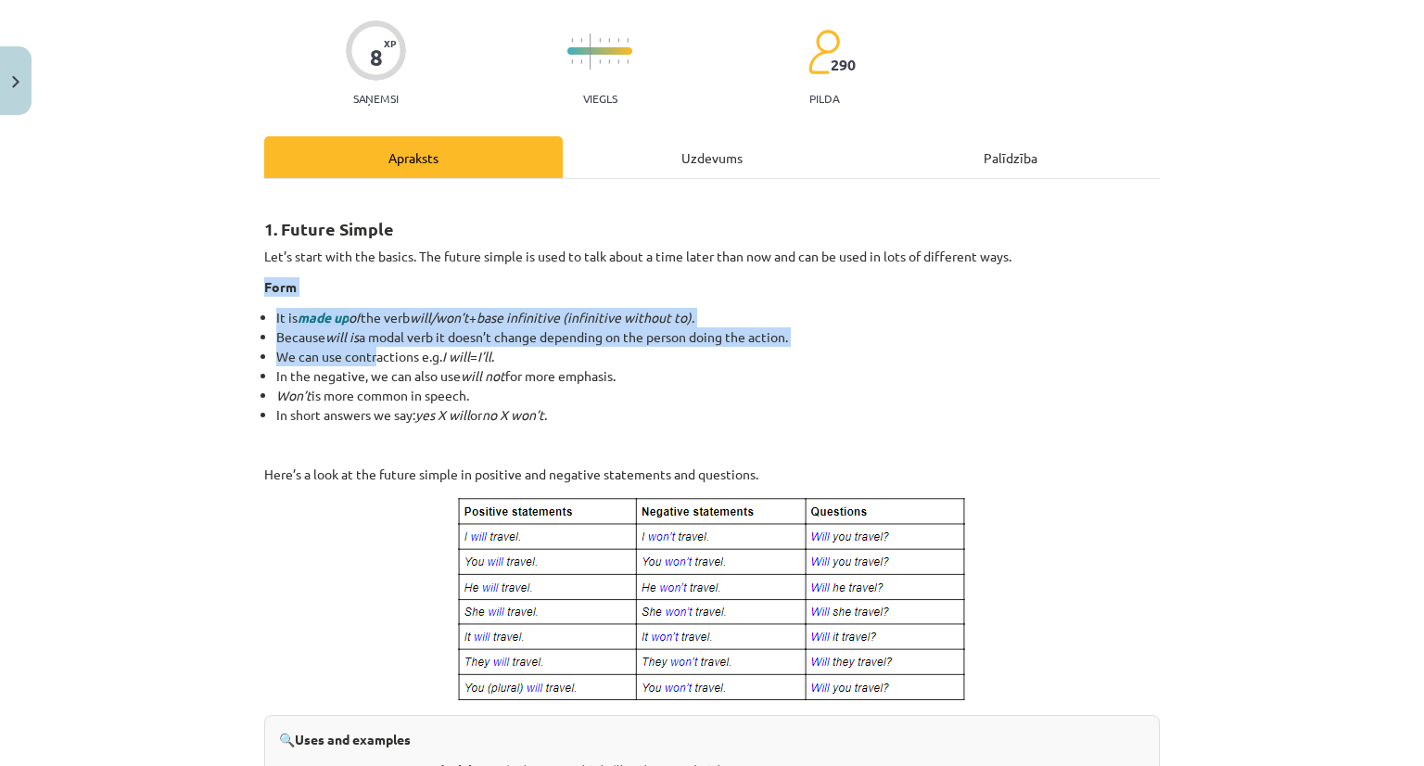
drag, startPoint x: 245, startPoint y: 283, endPoint x: 367, endPoint y: 346, distance: 137.6
click at [367, 346] on div "Mācību tēma: Angļu valoda i - 10.[PERSON_NAME] 1.ieskaites mācību materiāls #4 …" at bounding box center [712, 383] width 1424 height 766
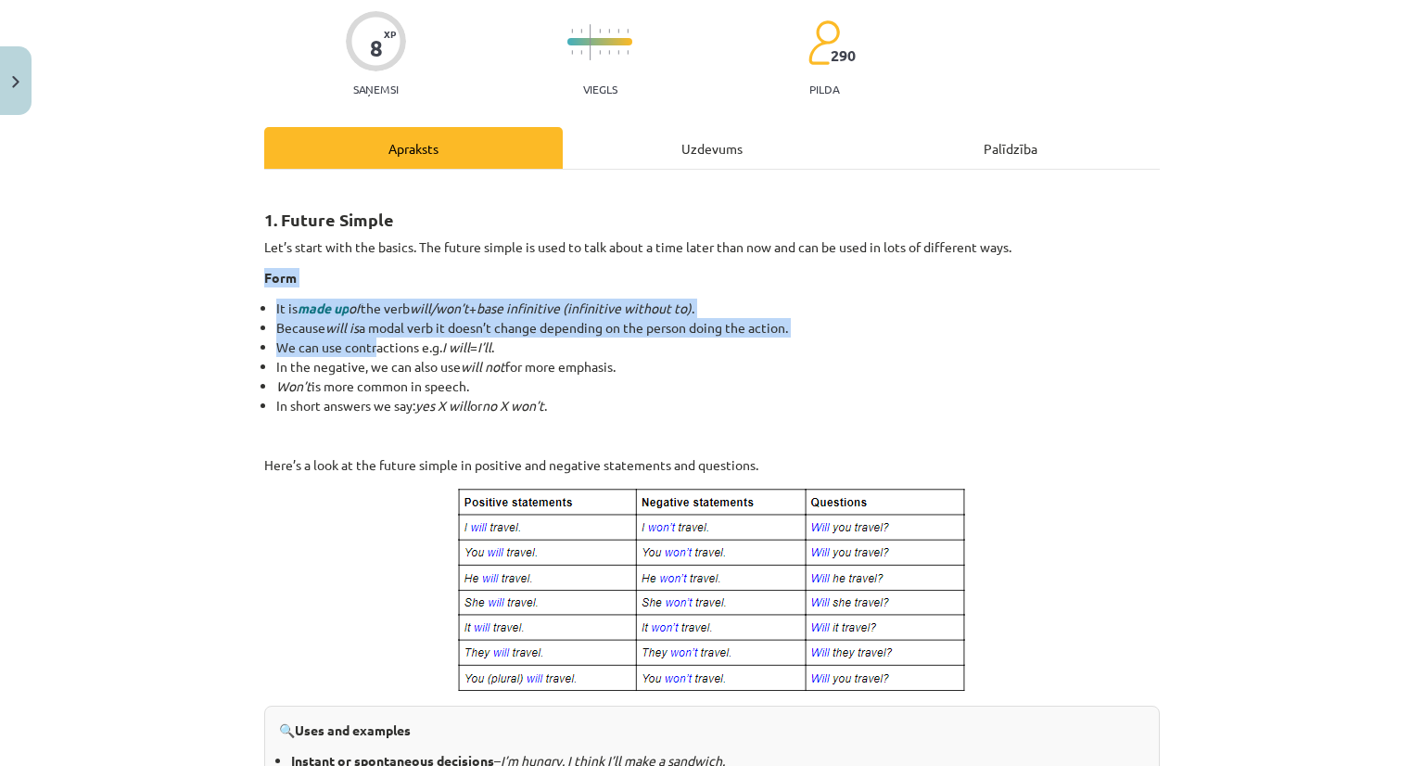
scroll to position [146, 0]
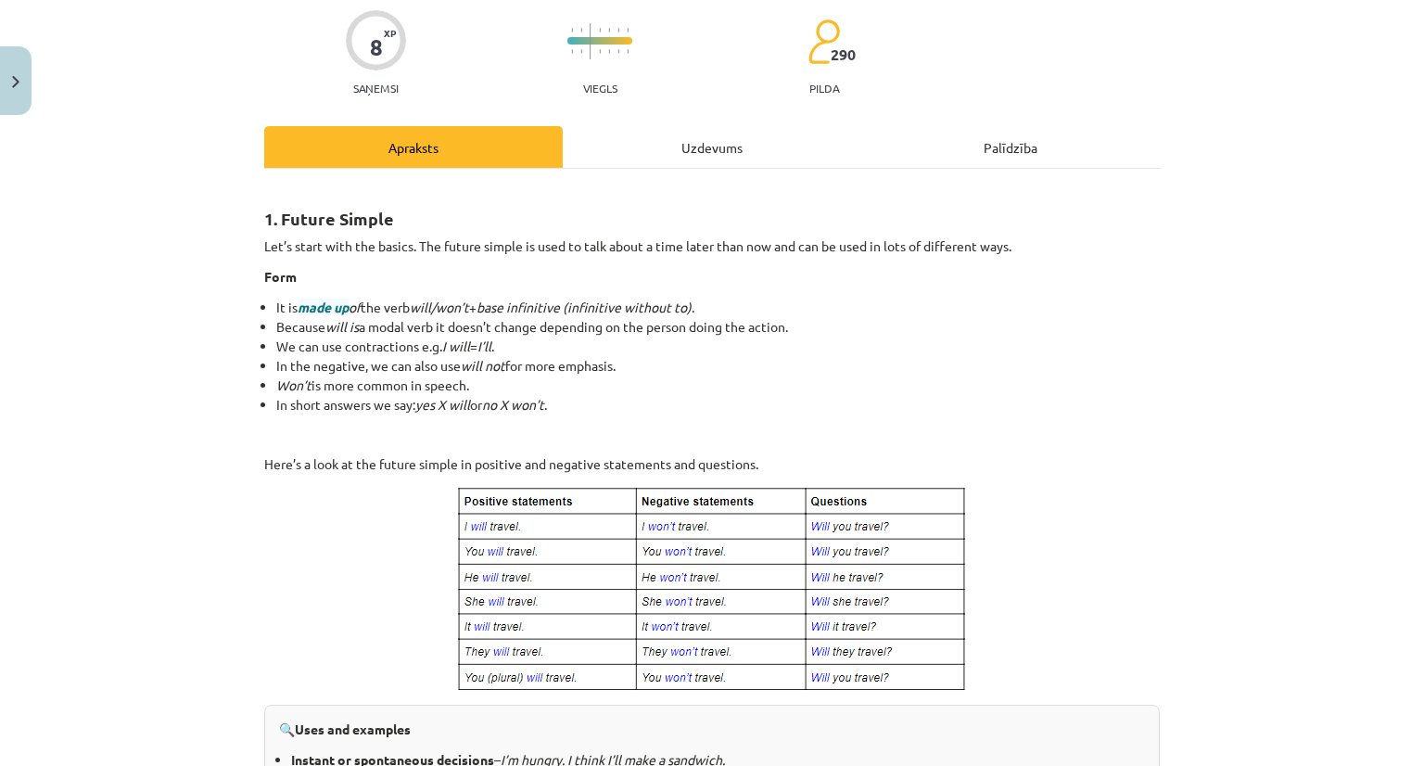
click at [340, 591] on p at bounding box center [711, 589] width 895 height 209
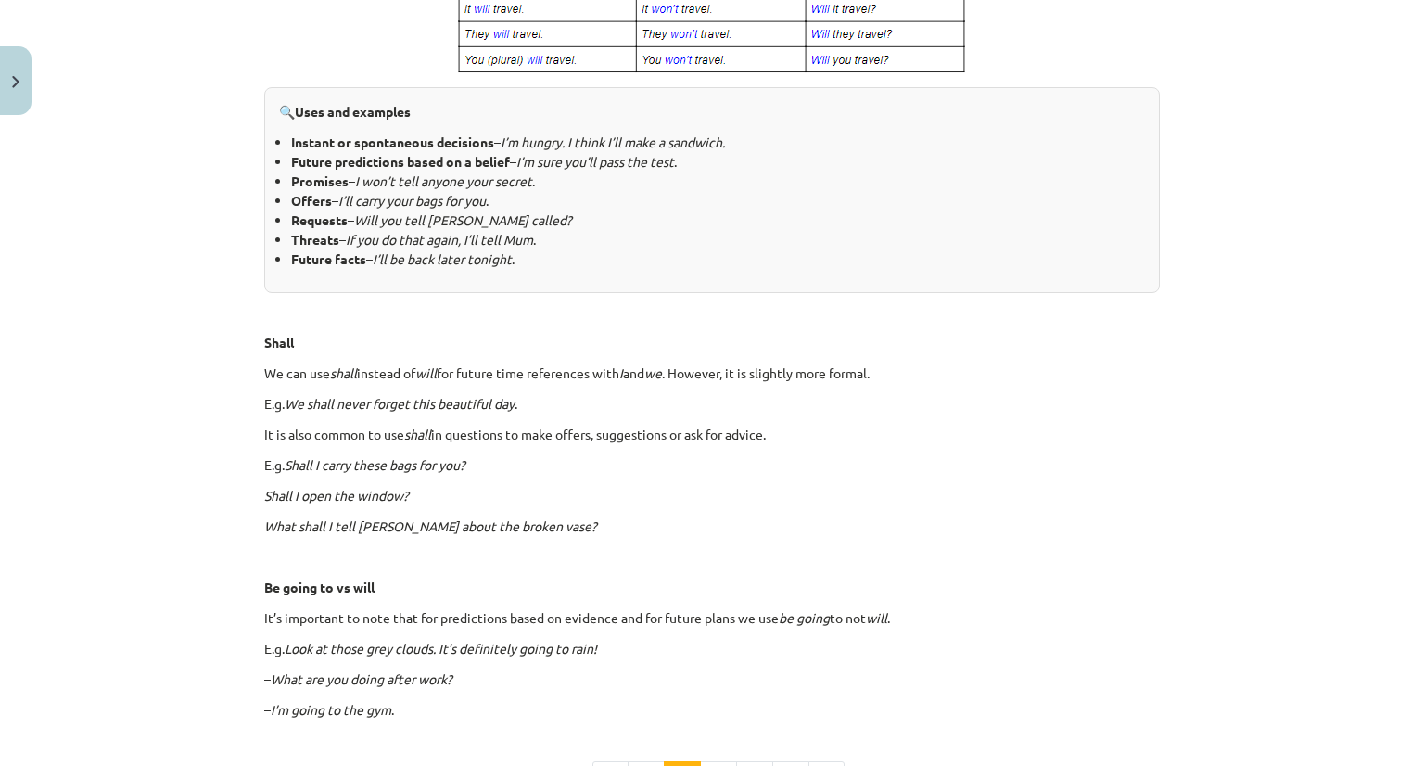
scroll to position [862, 0]
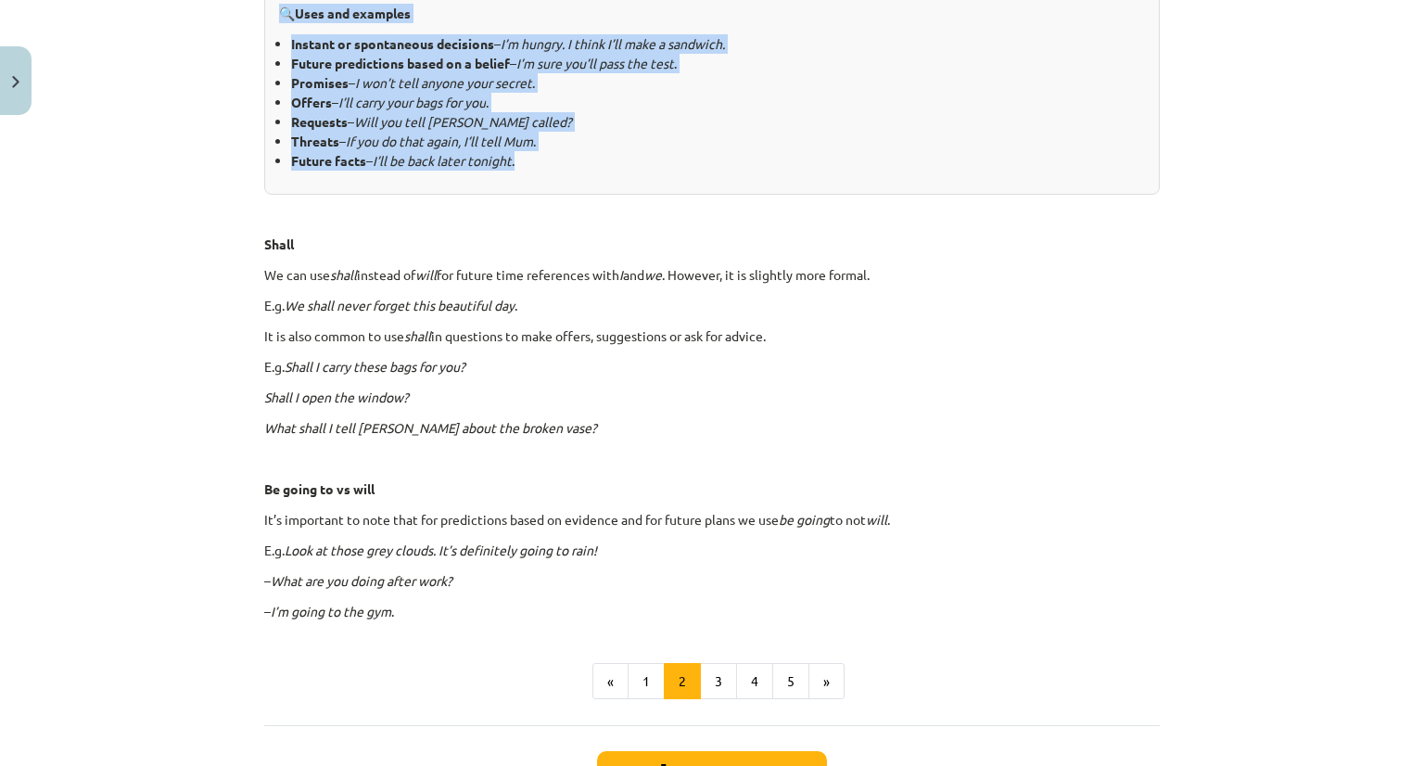
drag, startPoint x: 260, startPoint y: 394, endPoint x: 552, endPoint y: 171, distance: 367.8
click at [552, 171] on div "1. Future Simple Let’s start with the basics. The future simple is used to talk…" at bounding box center [711, 45] width 895 height 1151
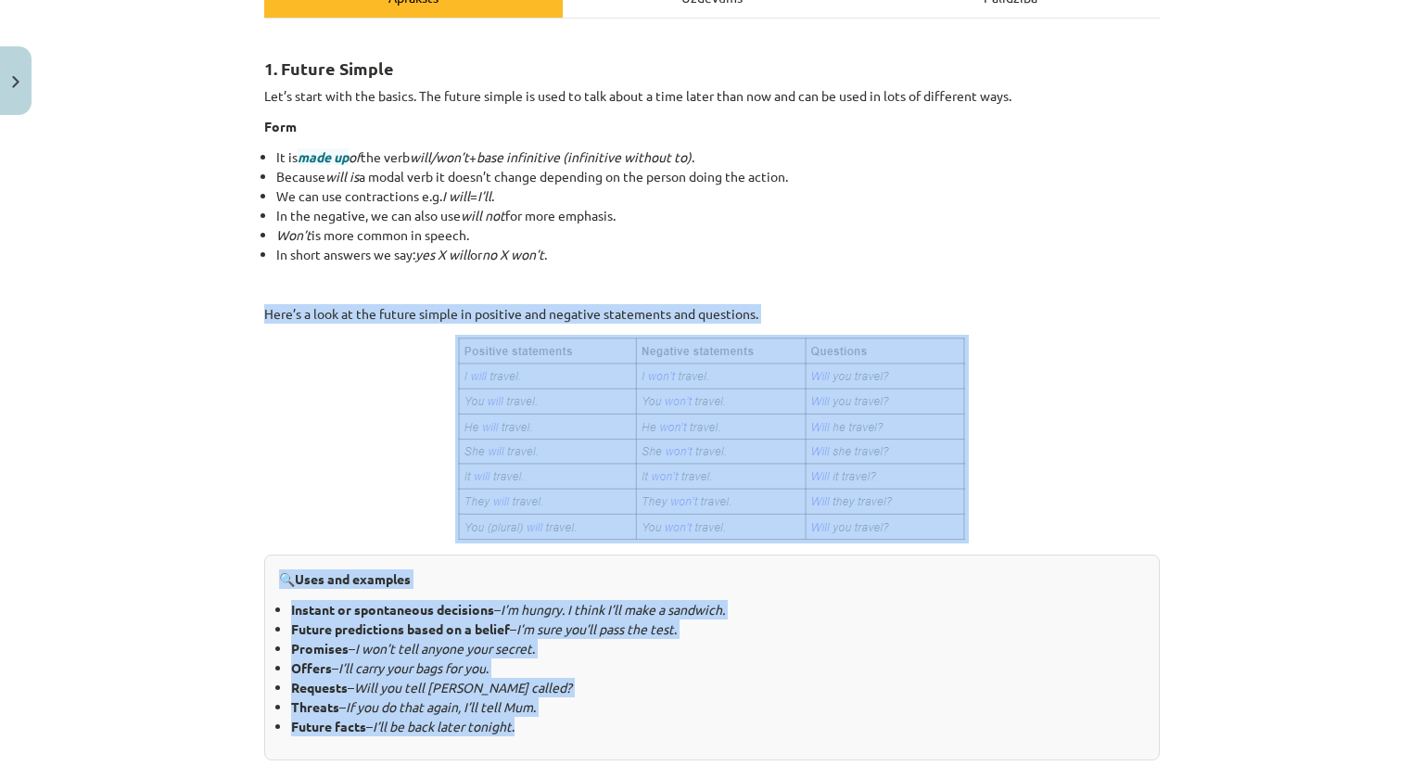
scroll to position [295, 0]
click at [386, 374] on p at bounding box center [711, 440] width 895 height 209
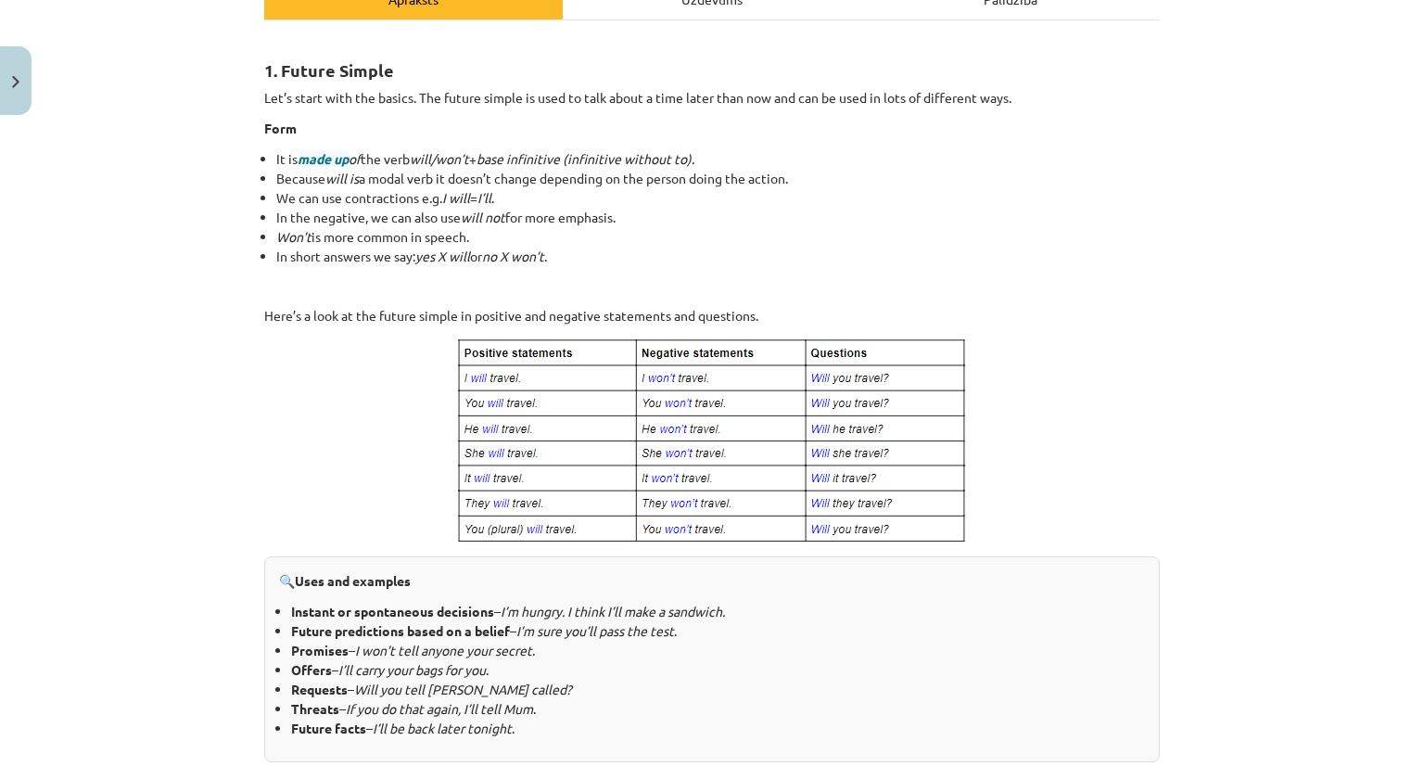
drag, startPoint x: 441, startPoint y: 355, endPoint x: 532, endPoint y: 386, distance: 96.1
click at [575, 417] on p at bounding box center [711, 440] width 895 height 209
click at [477, 361] on img at bounding box center [711, 440] width 513 height 209
click at [513, 505] on img at bounding box center [711, 440] width 513 height 209
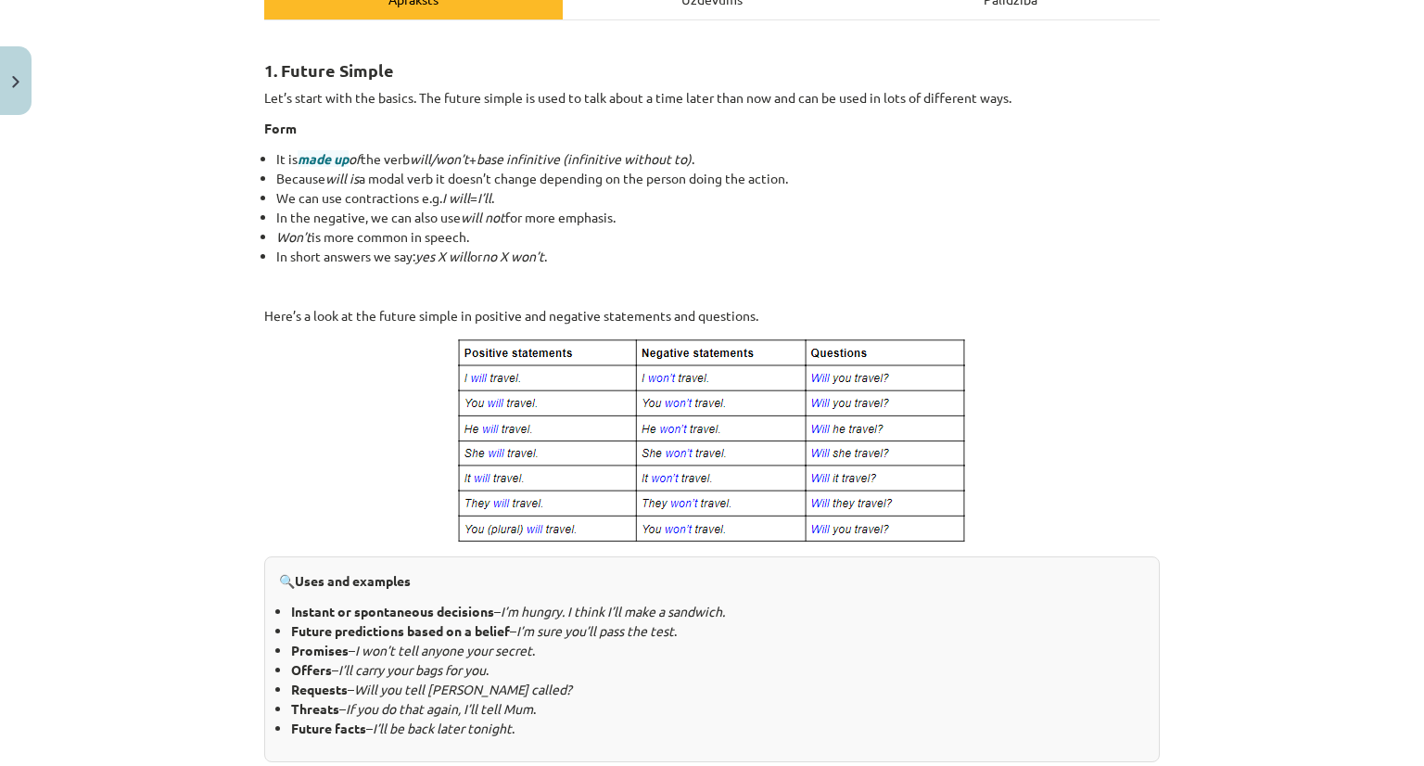
click at [576, 390] on img at bounding box center [711, 440] width 513 height 209
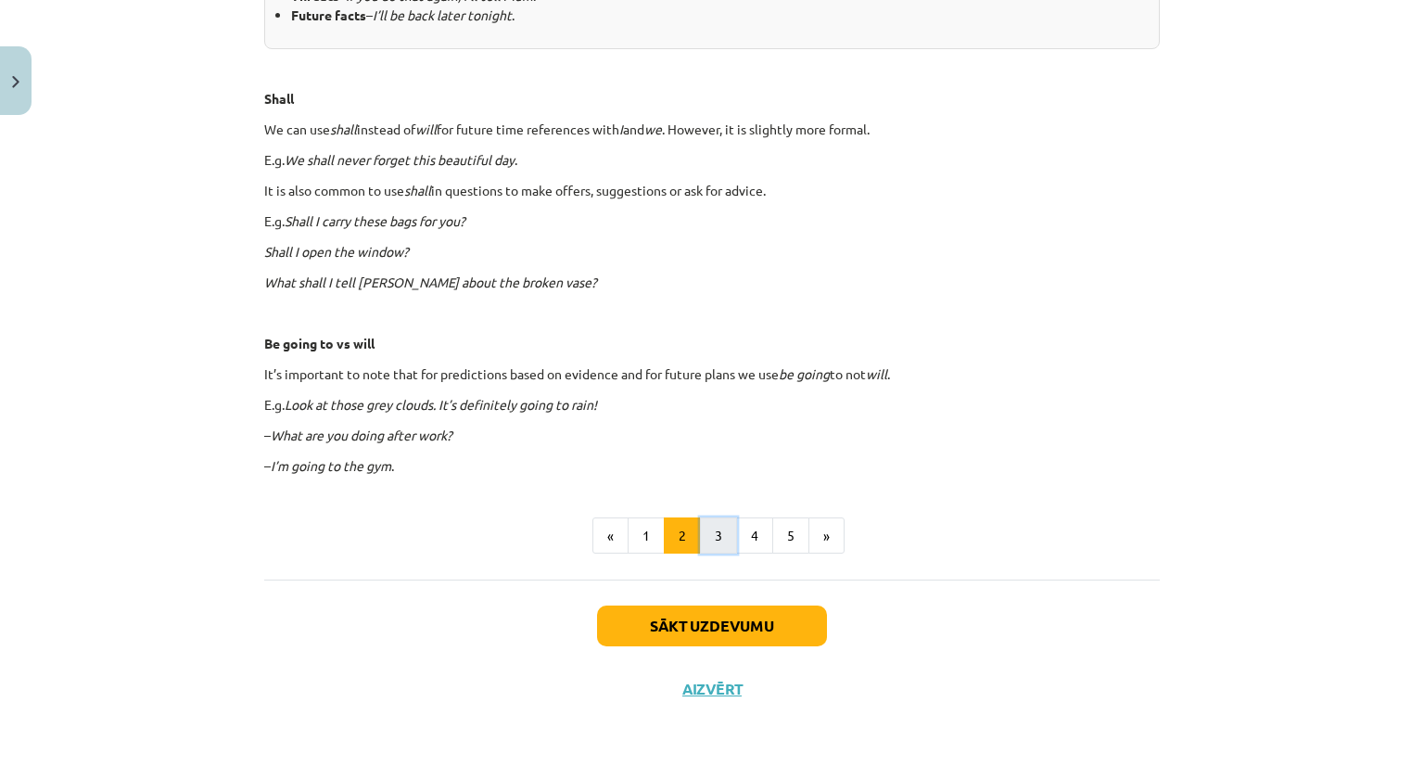
click at [701, 526] on button "3" at bounding box center [718, 535] width 37 height 37
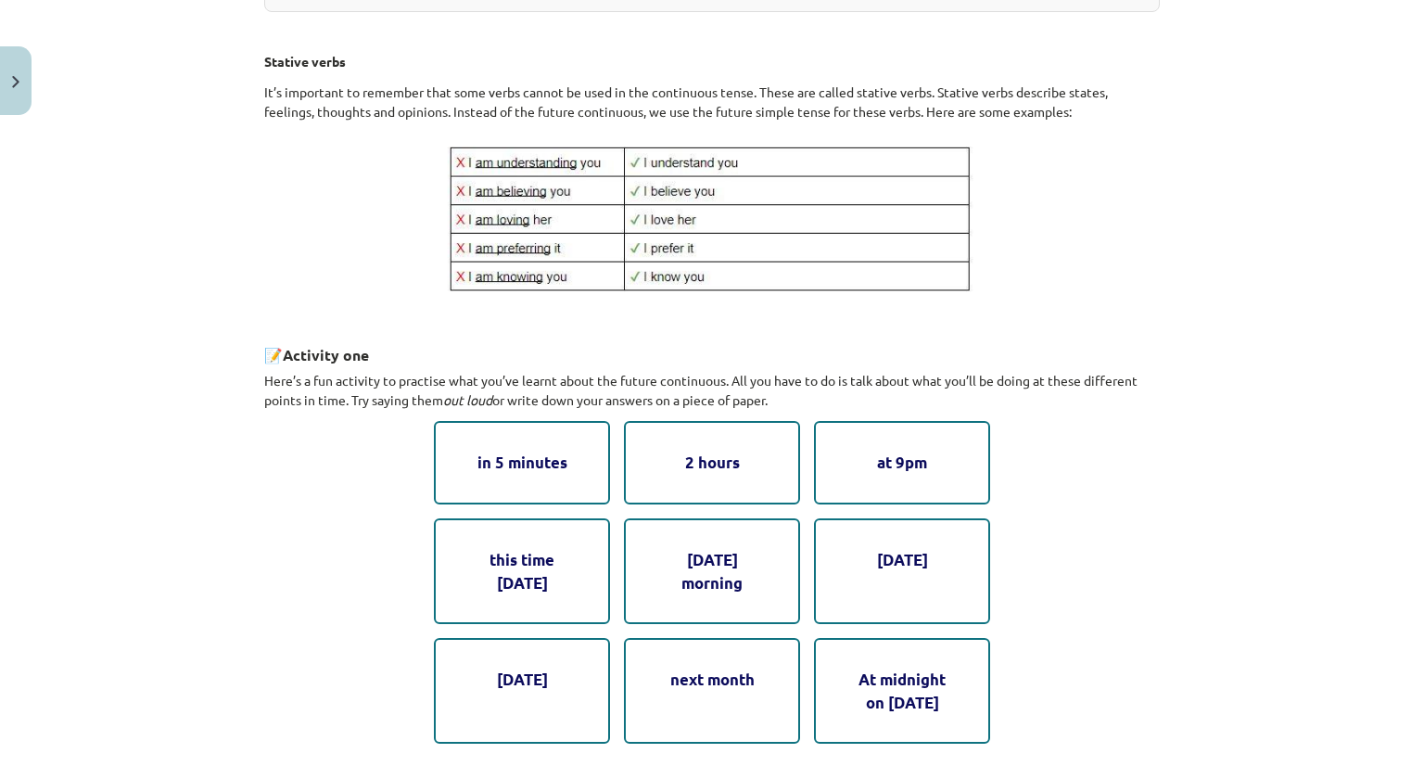
scroll to position [929, 0]
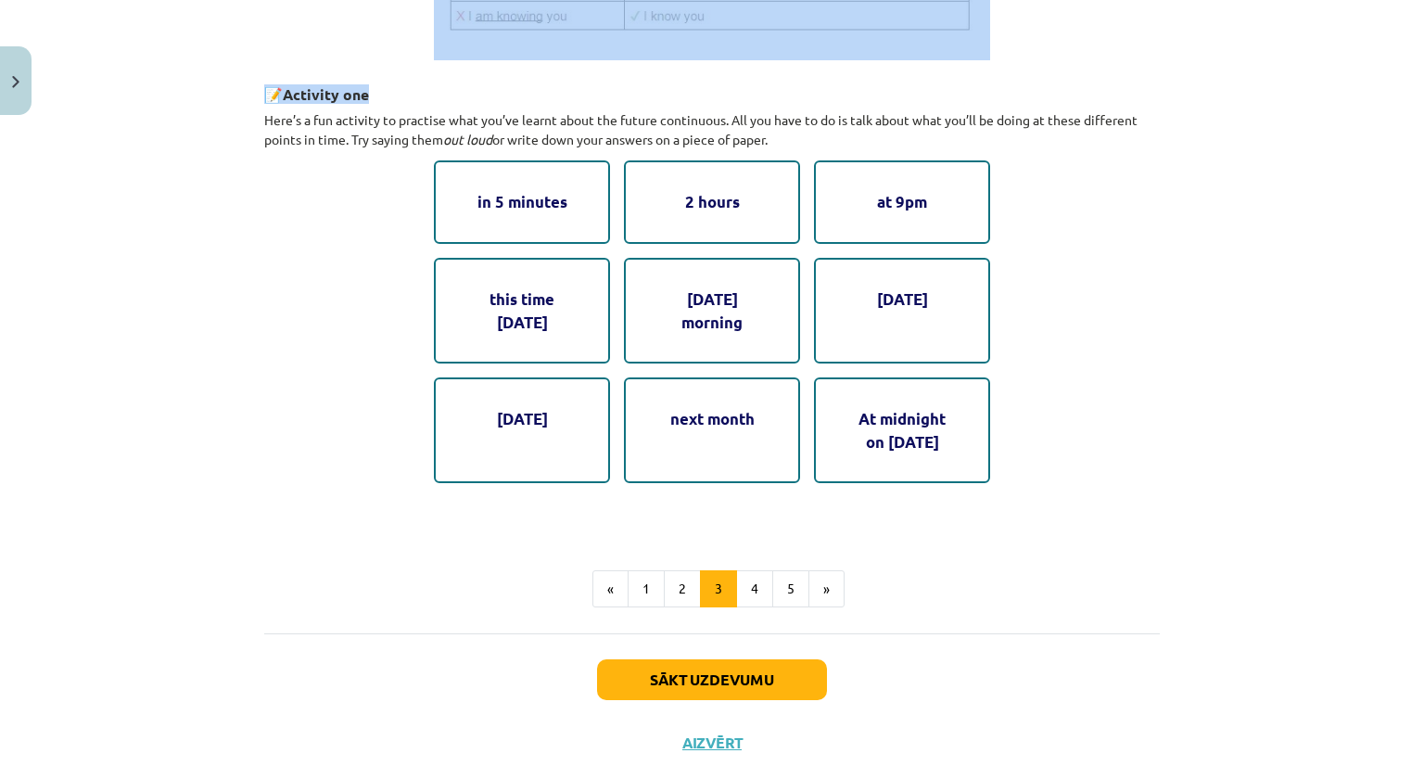
drag, startPoint x: 245, startPoint y: 357, endPoint x: 827, endPoint y: 60, distance: 653.2
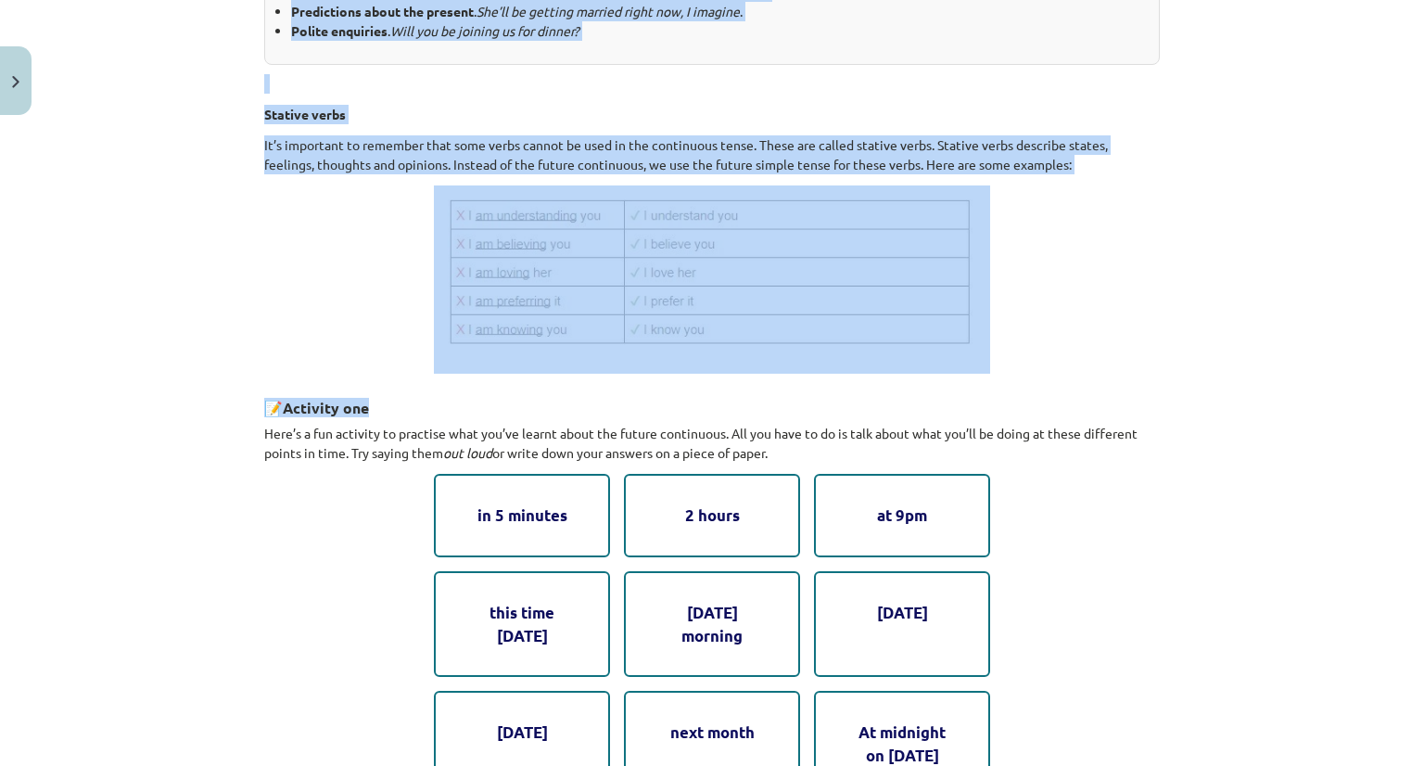
scroll to position [614, 0]
click at [652, 179] on div "2. Future continuous Now let’s move on to the future continuous. Generally, we …" at bounding box center [711, 280] width 895 height 1125
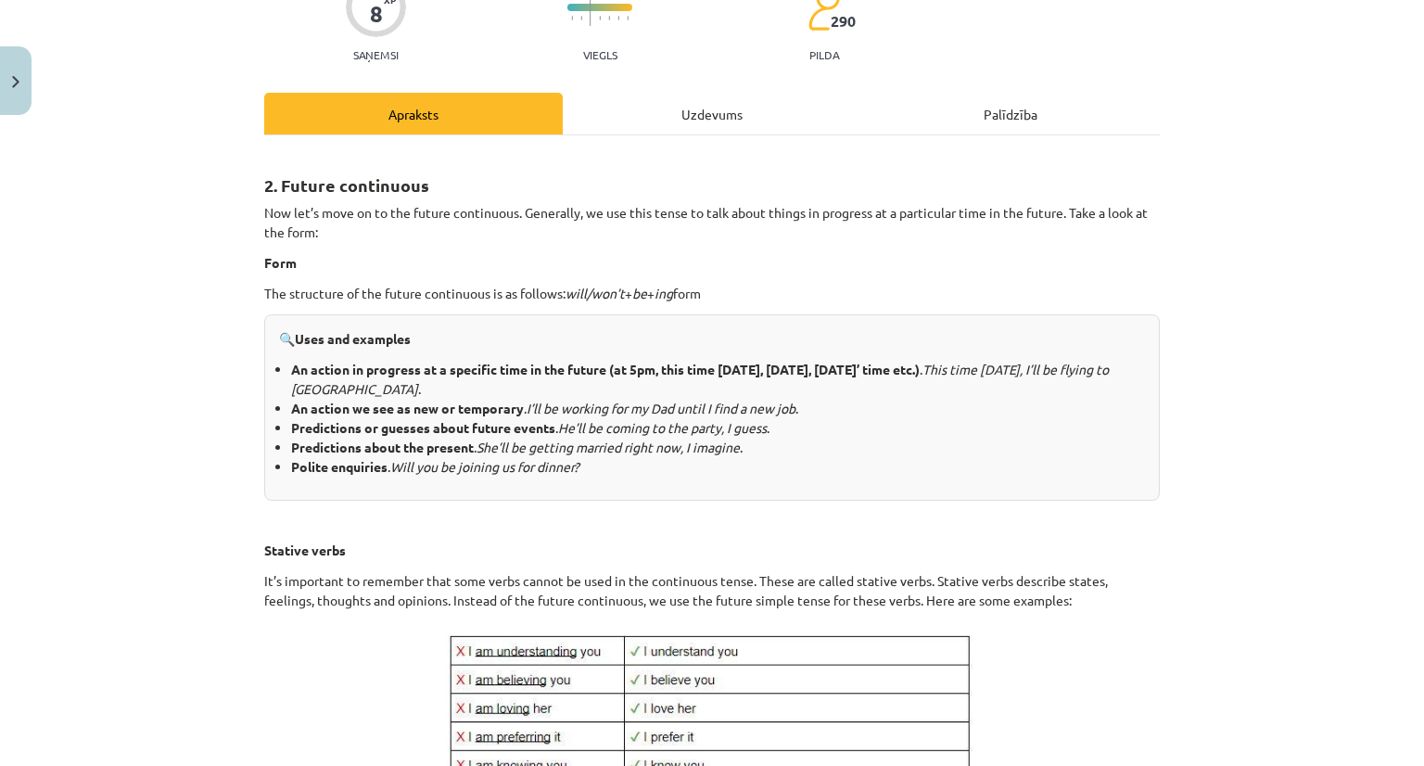
scroll to position [170, 0]
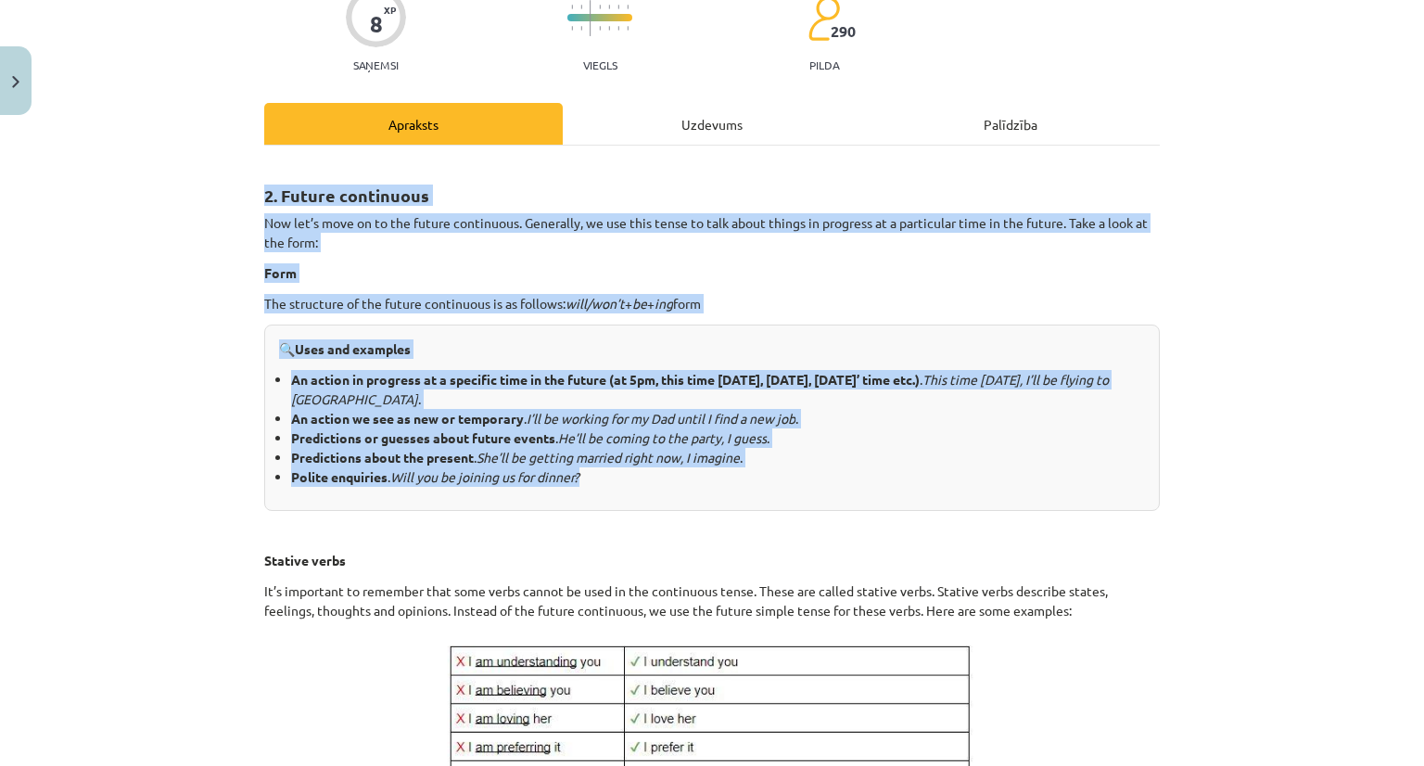
drag, startPoint x: 245, startPoint y: 184, endPoint x: 649, endPoint y: 493, distance: 509.0
click at [649, 493] on div "8 XP Saņemsi Viegls 290 pilda Apraksts Uzdevums Palīdzība 2. Future continuous …" at bounding box center [712, 743] width 918 height 1579
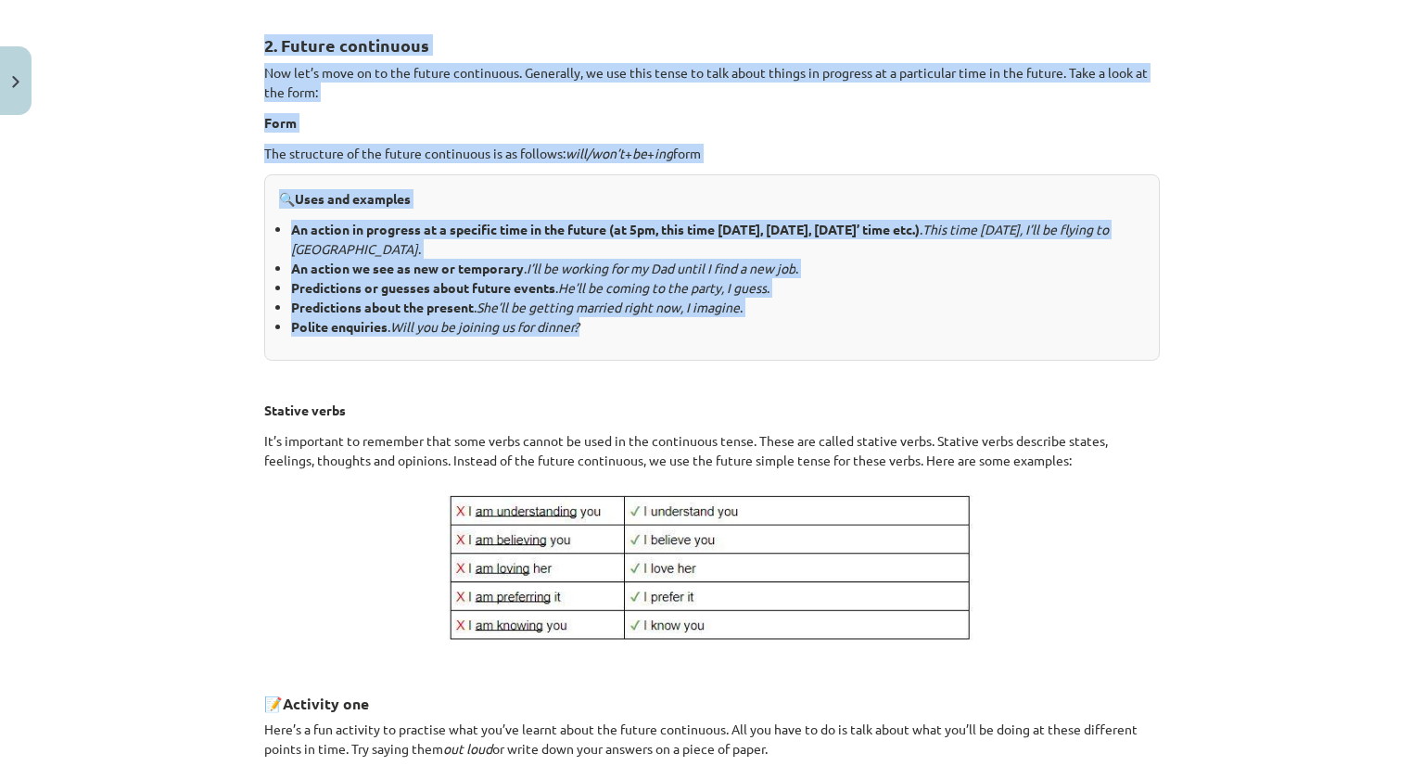
scroll to position [266, 0]
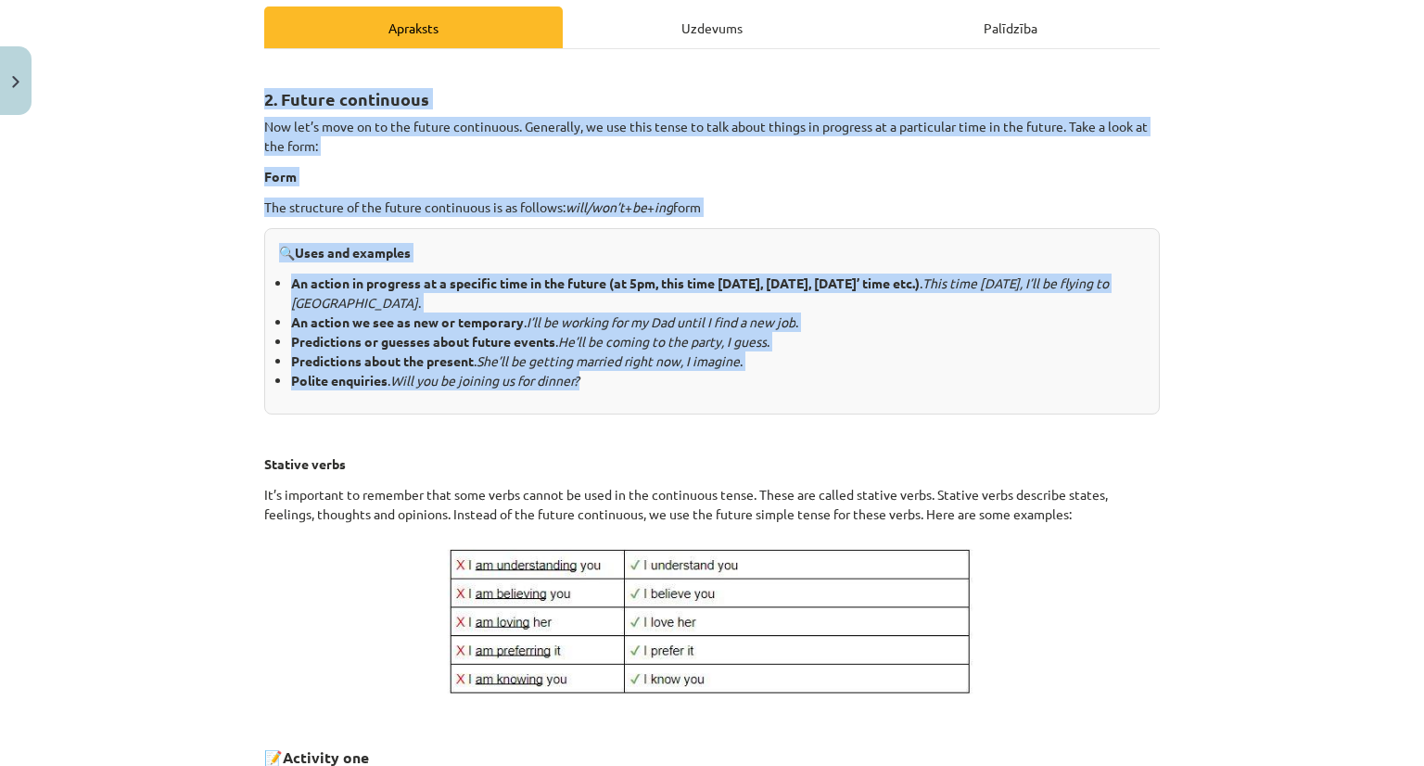
click at [253, 95] on div "8 XP Saņemsi Viegls 290 pilda Apraksts Uzdevums Palīdzība 2. Future continuous …" at bounding box center [712, 646] width 918 height 1579
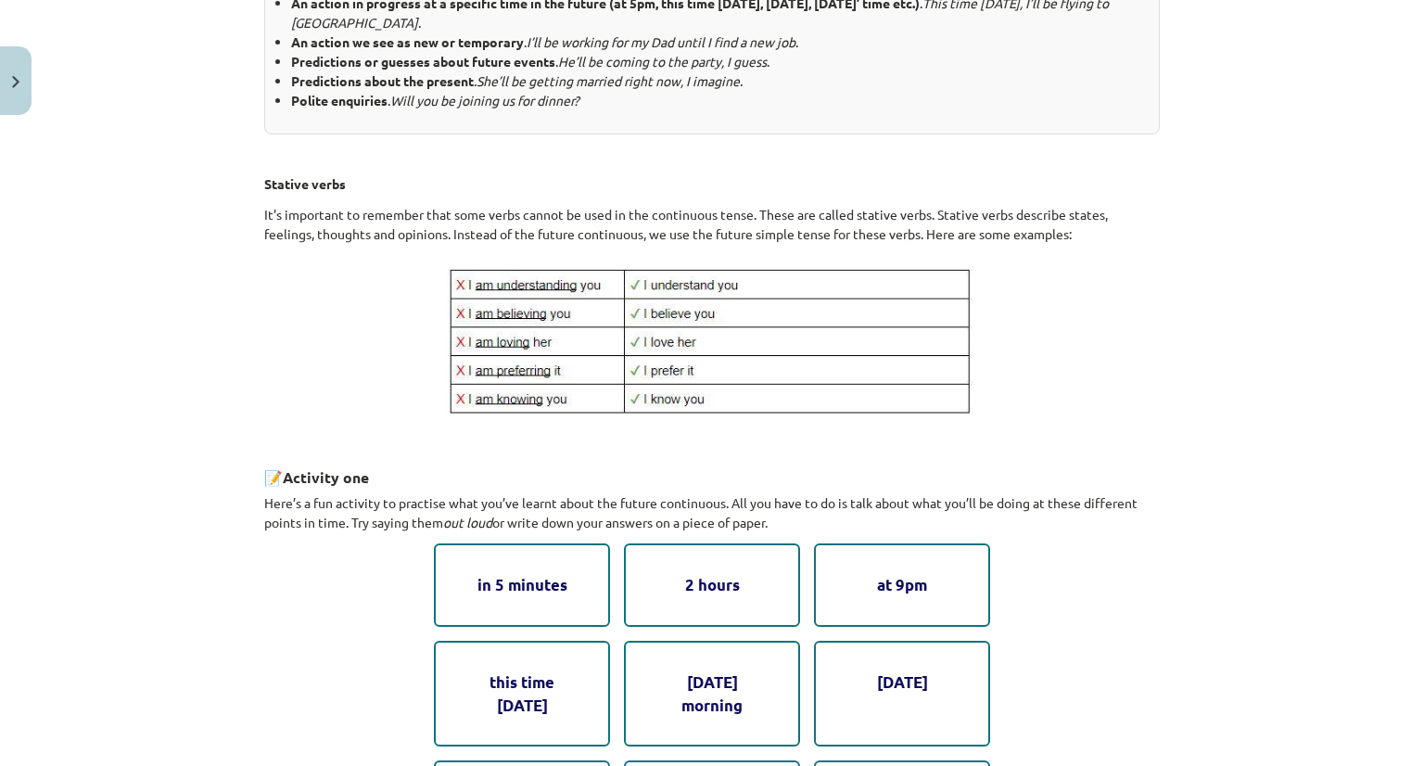
scroll to position [684, 0]
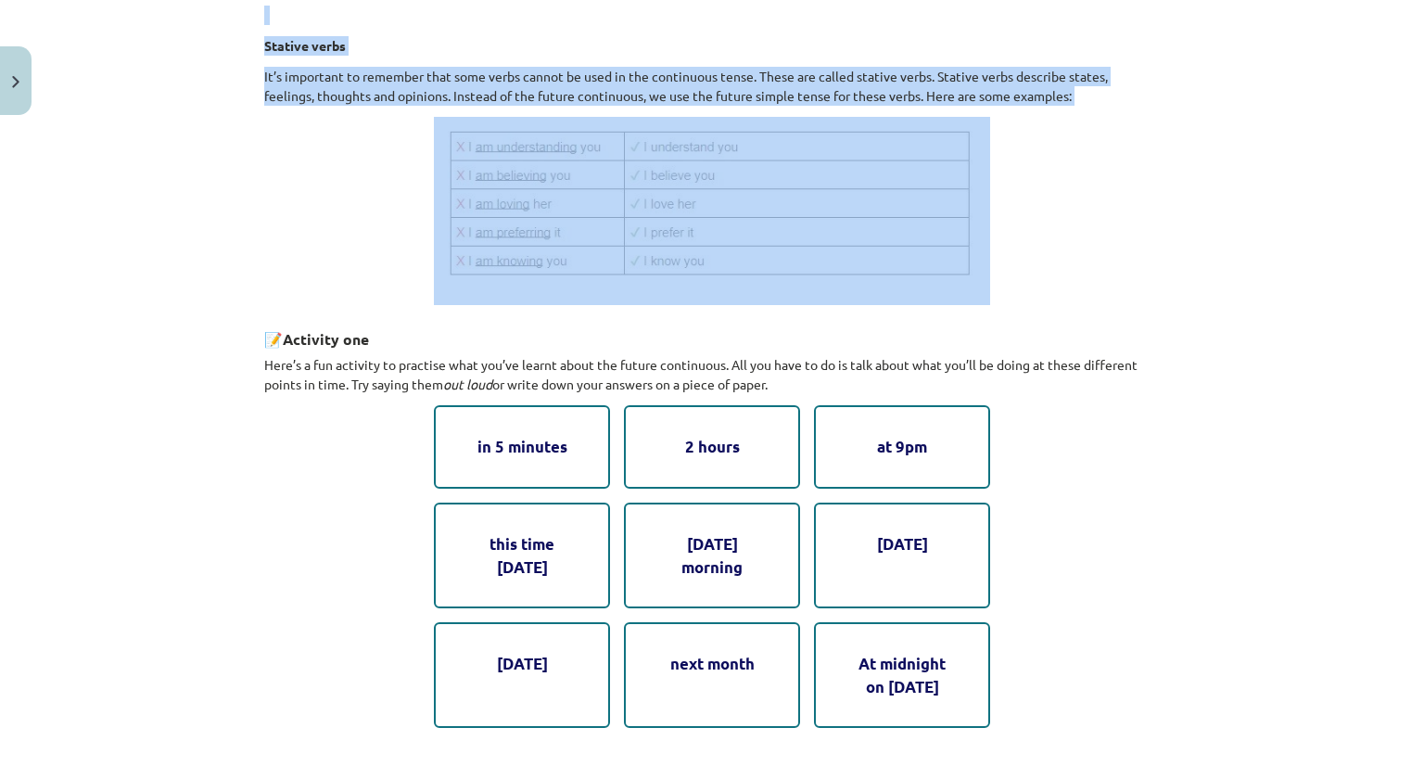
drag, startPoint x: 247, startPoint y: 90, endPoint x: 752, endPoint y: 251, distance: 530.2
click at [752, 251] on div "8 XP Saņemsi Viegls 290 pilda Apraksts Uzdevums Palīdzība 2. Future continuous …" at bounding box center [712, 228] width 918 height 1579
click at [769, 71] on p "It’s important to remember that some verbs cannot be used in the continuous ten…" at bounding box center [711, 86] width 895 height 39
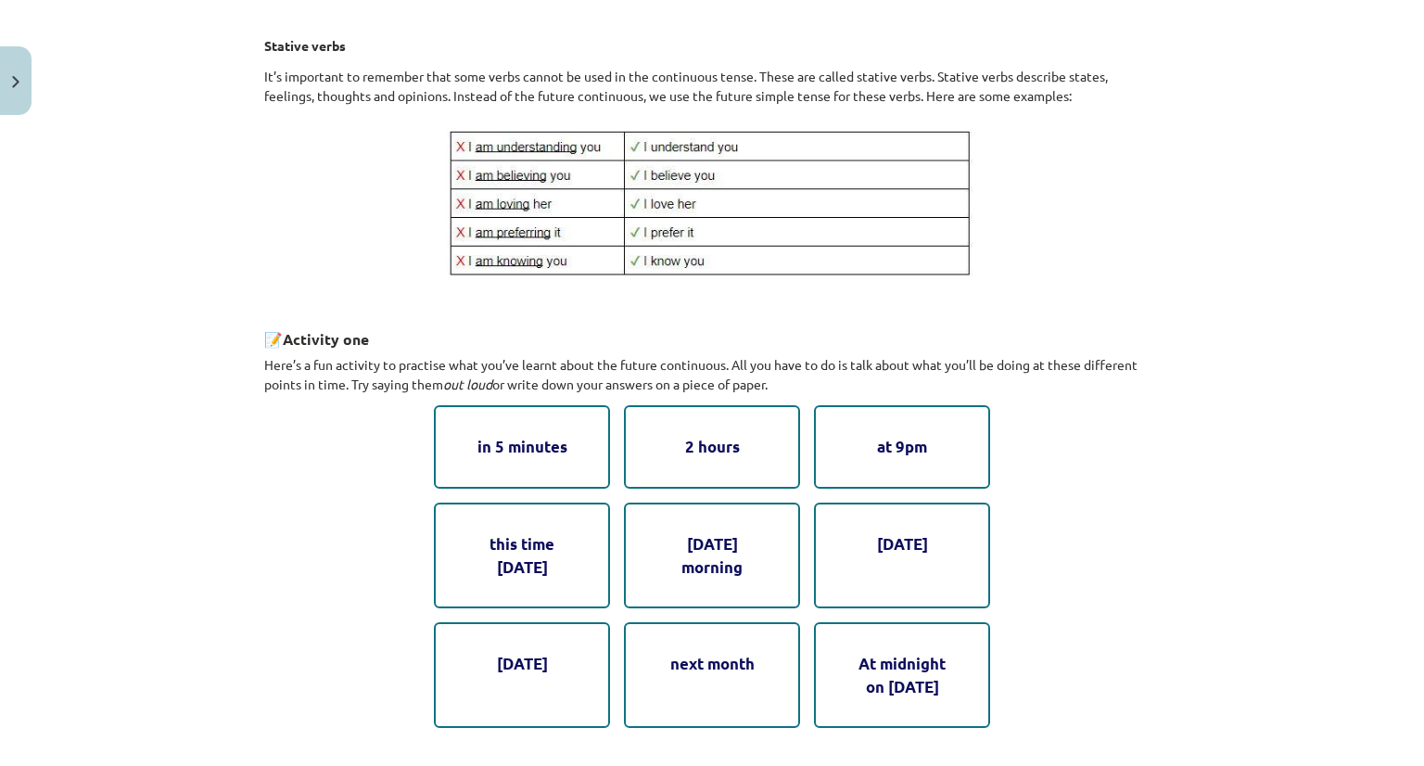
click at [766, 86] on p "It’s important to remember that some verbs cannot be used in the continuous ten…" at bounding box center [711, 86] width 895 height 39
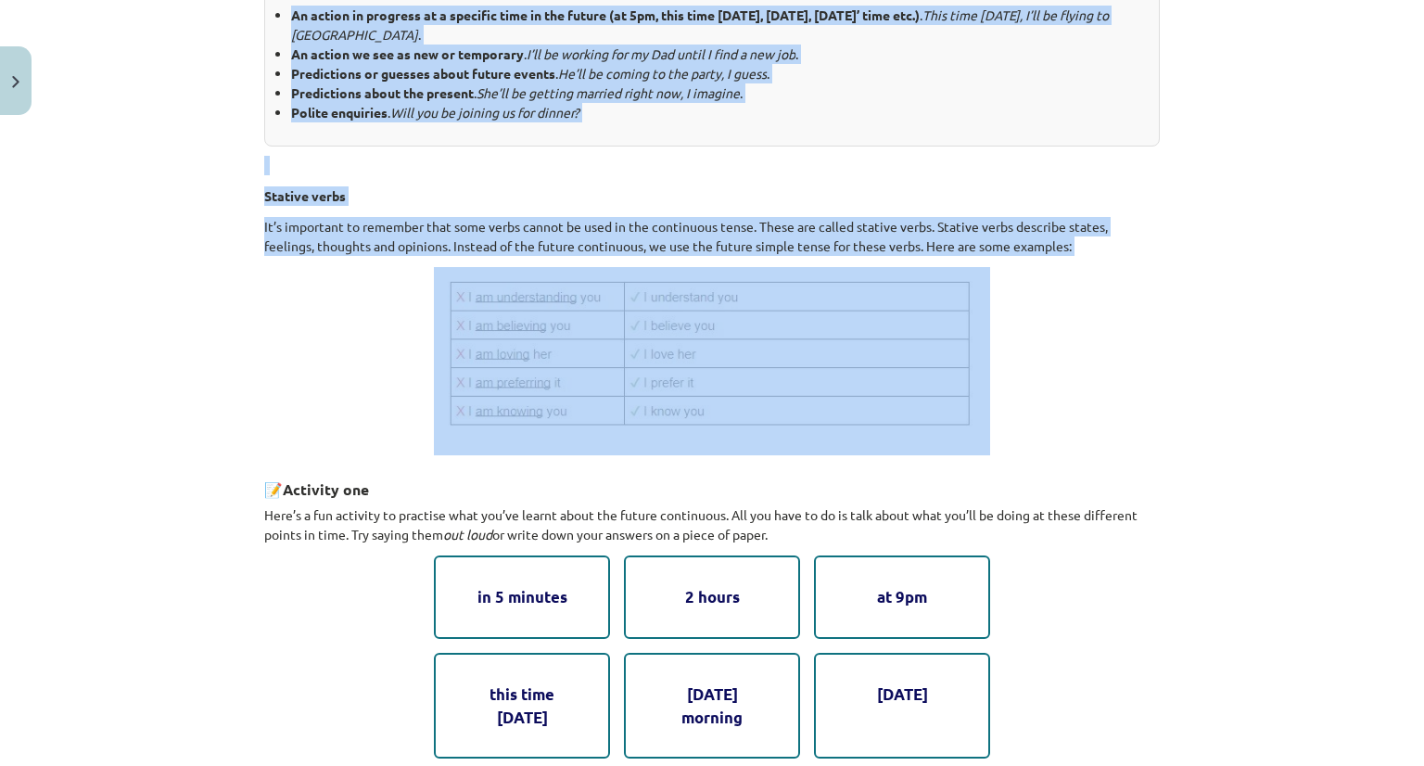
scroll to position [0, 0]
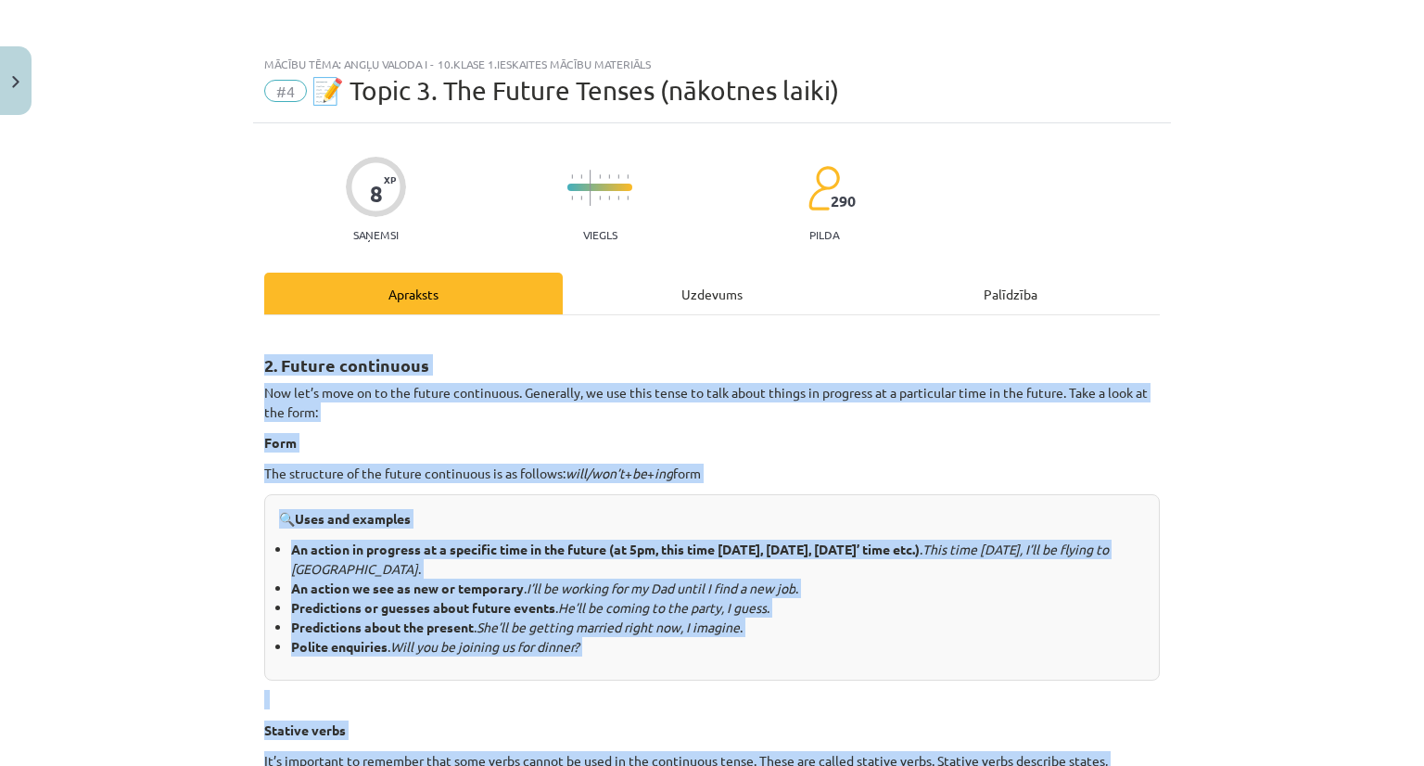
drag, startPoint x: 1089, startPoint y: 107, endPoint x: 231, endPoint y: 358, distance: 894.2
click at [231, 358] on div "Mācību tēma: Angļu valoda i - 10.[PERSON_NAME] 1.ieskaites mācību materiāls #4 …" at bounding box center [712, 383] width 1424 height 766
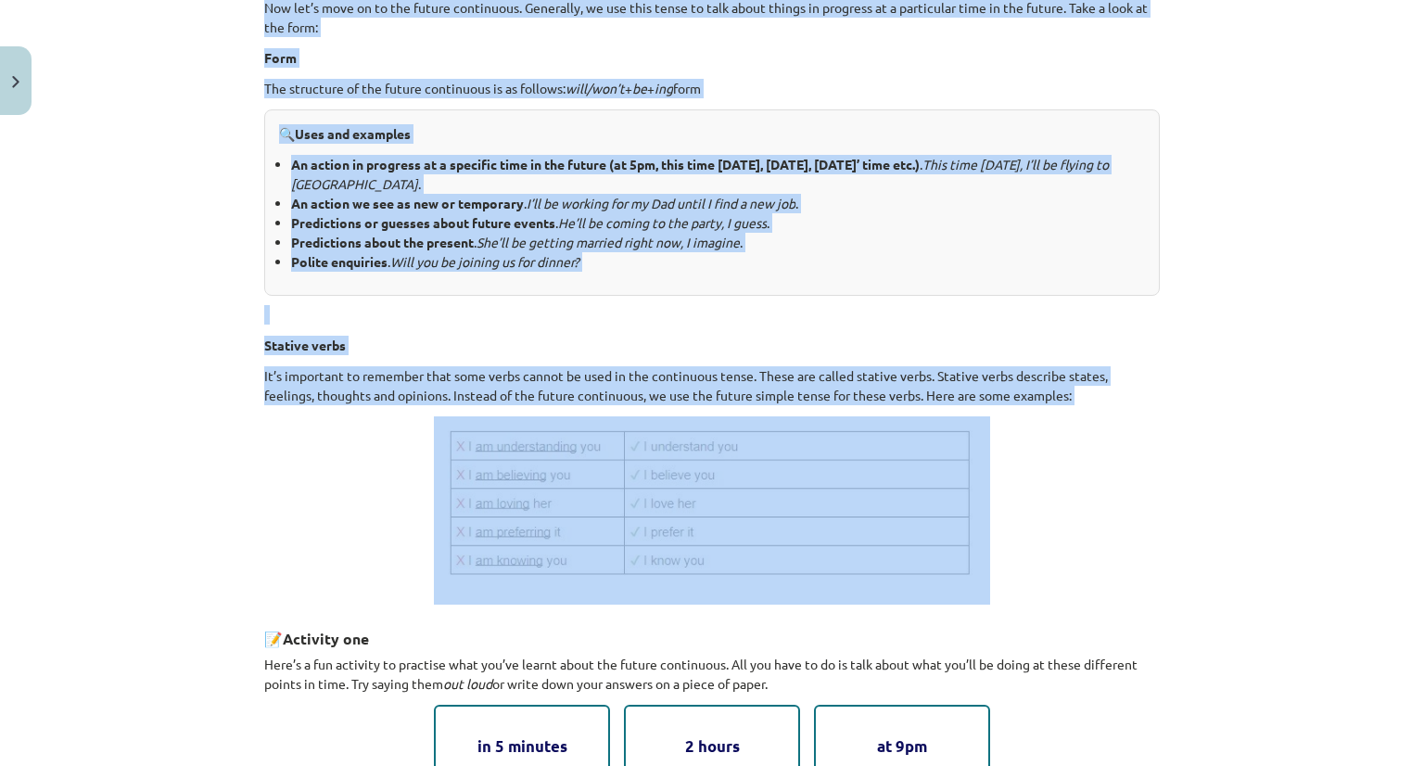
scroll to position [419, 0]
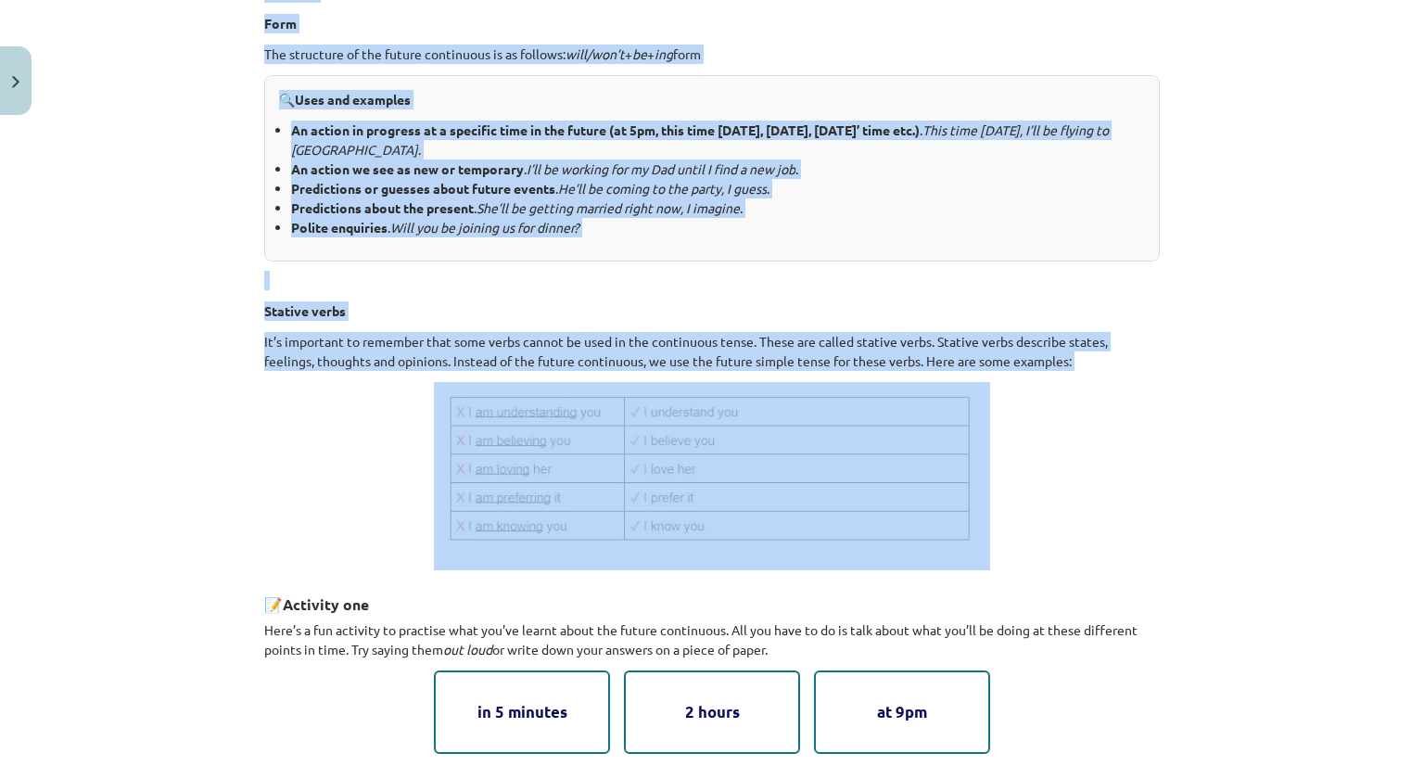
click at [589, 447] on img at bounding box center [712, 476] width 556 height 188
click at [577, 472] on img at bounding box center [712, 476] width 556 height 188
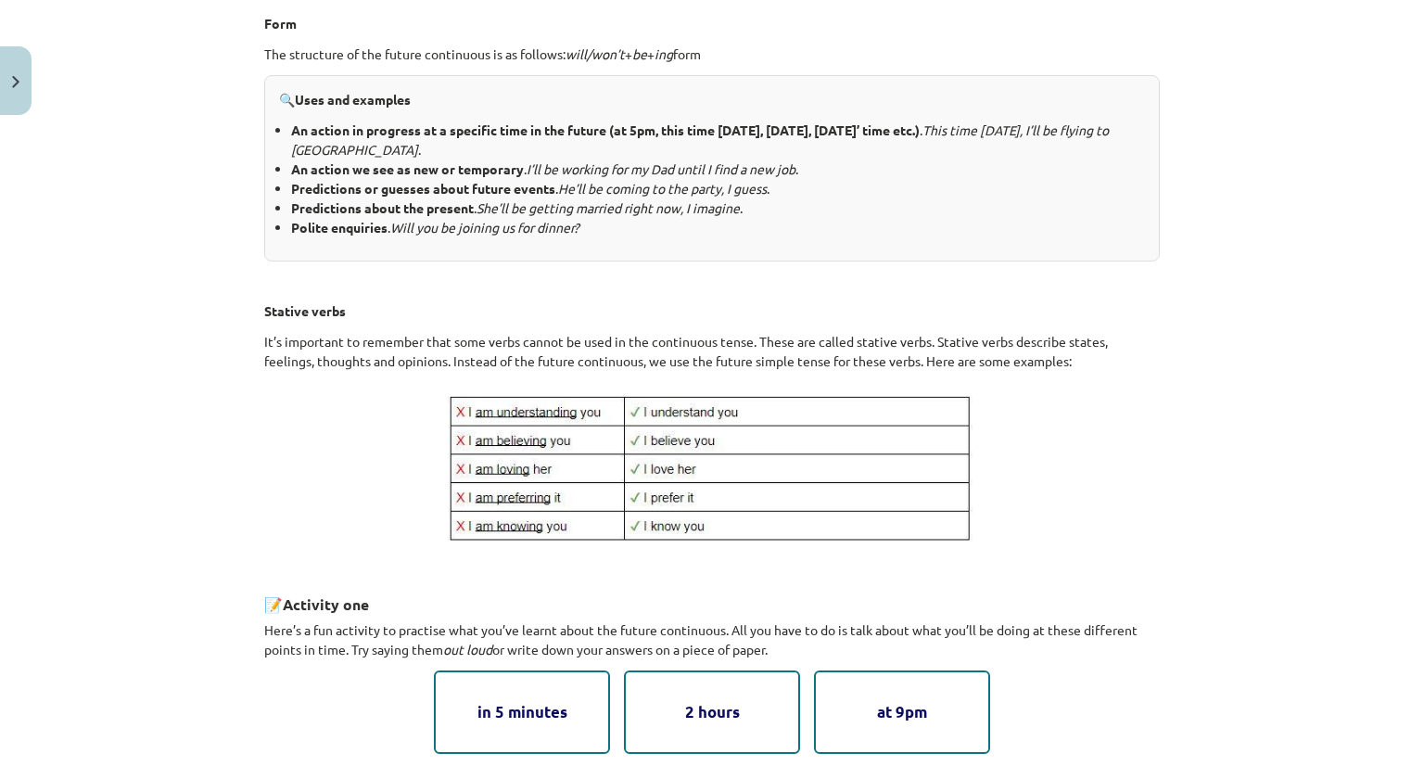
click at [1227, 454] on div "Mācību tēma: Angļu valoda i - 10.[PERSON_NAME] 1.ieskaites mācību materiāls #4 …" at bounding box center [712, 383] width 1424 height 766
click at [722, 468] on img at bounding box center [712, 476] width 556 height 188
drag, startPoint x: 397, startPoint y: 415, endPoint x: 410, endPoint y: 438, distance: 26.6
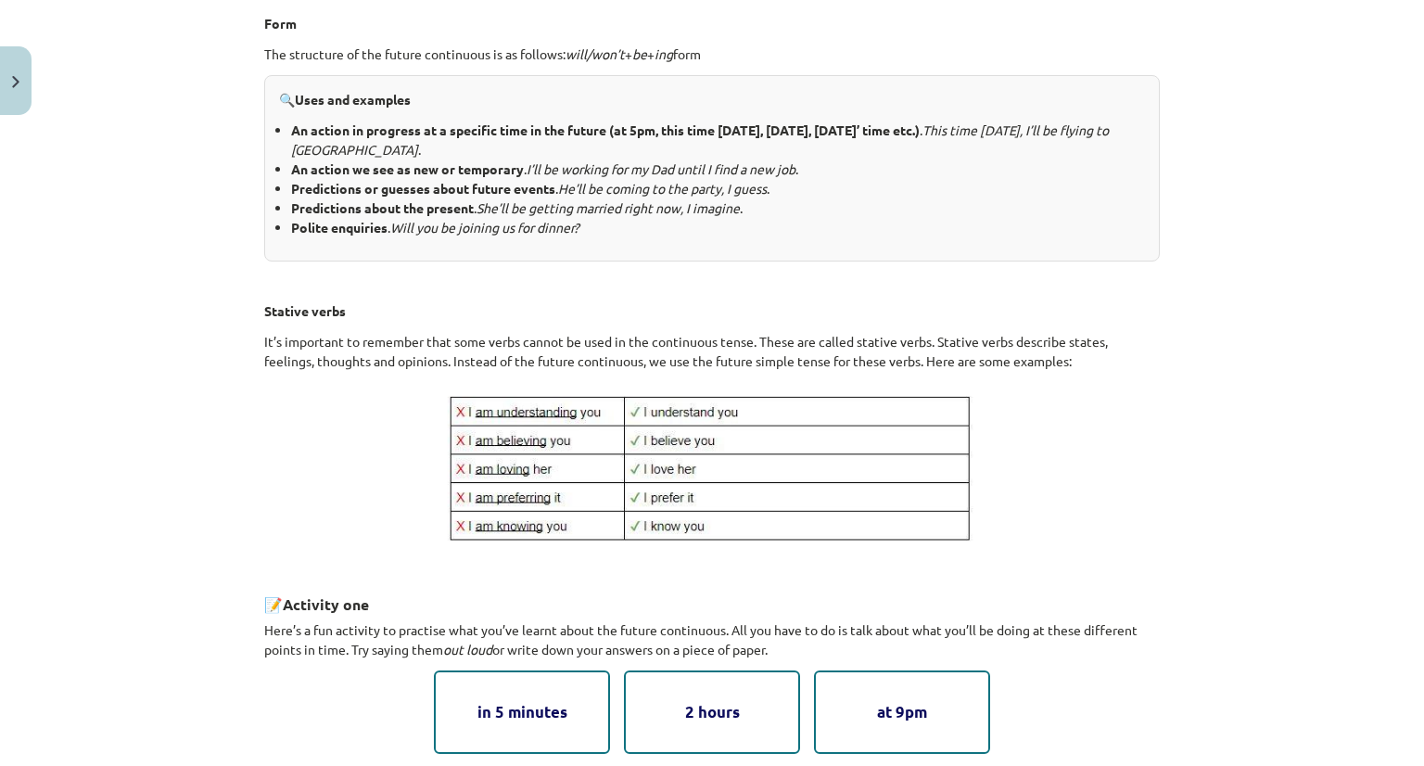
click at [543, 462] on p at bounding box center [711, 476] width 895 height 188
drag, startPoint x: 279, startPoint y: 396, endPoint x: 404, endPoint y: 350, distance: 133.1
click at [449, 370] on div "2. Future continuous Now let’s move on to the future continuous. Generally, we …" at bounding box center [711, 475] width 895 height 1125
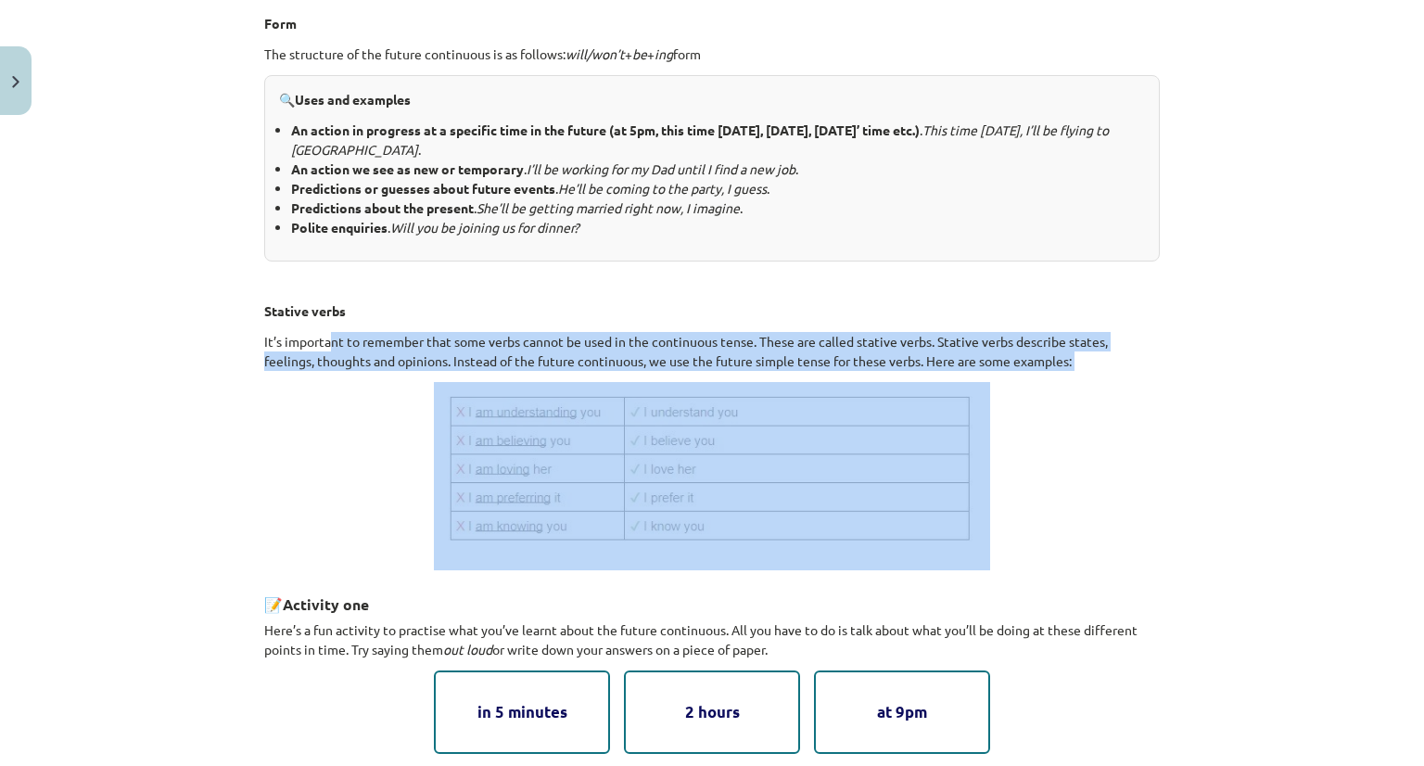
drag, startPoint x: 326, startPoint y: 326, endPoint x: 419, endPoint y: 404, distance: 121.0
click at [437, 383] on div "2. Future continuous Now let’s move on to the future continuous. Generally, we …" at bounding box center [711, 475] width 895 height 1125
click at [419, 404] on p at bounding box center [711, 476] width 895 height 188
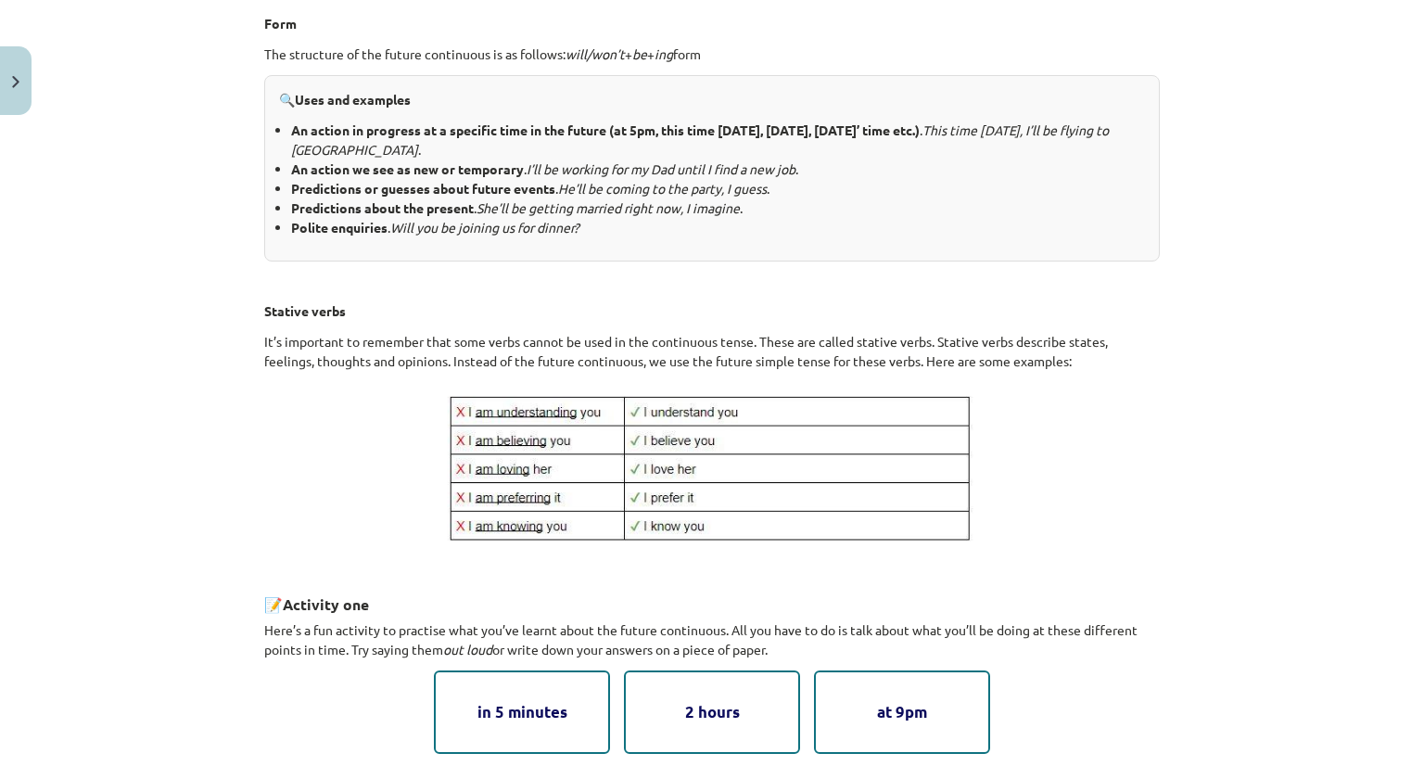
drag, startPoint x: 419, startPoint y: 404, endPoint x: 545, endPoint y: 433, distance: 129.3
click at [545, 433] on p at bounding box center [711, 476] width 895 height 188
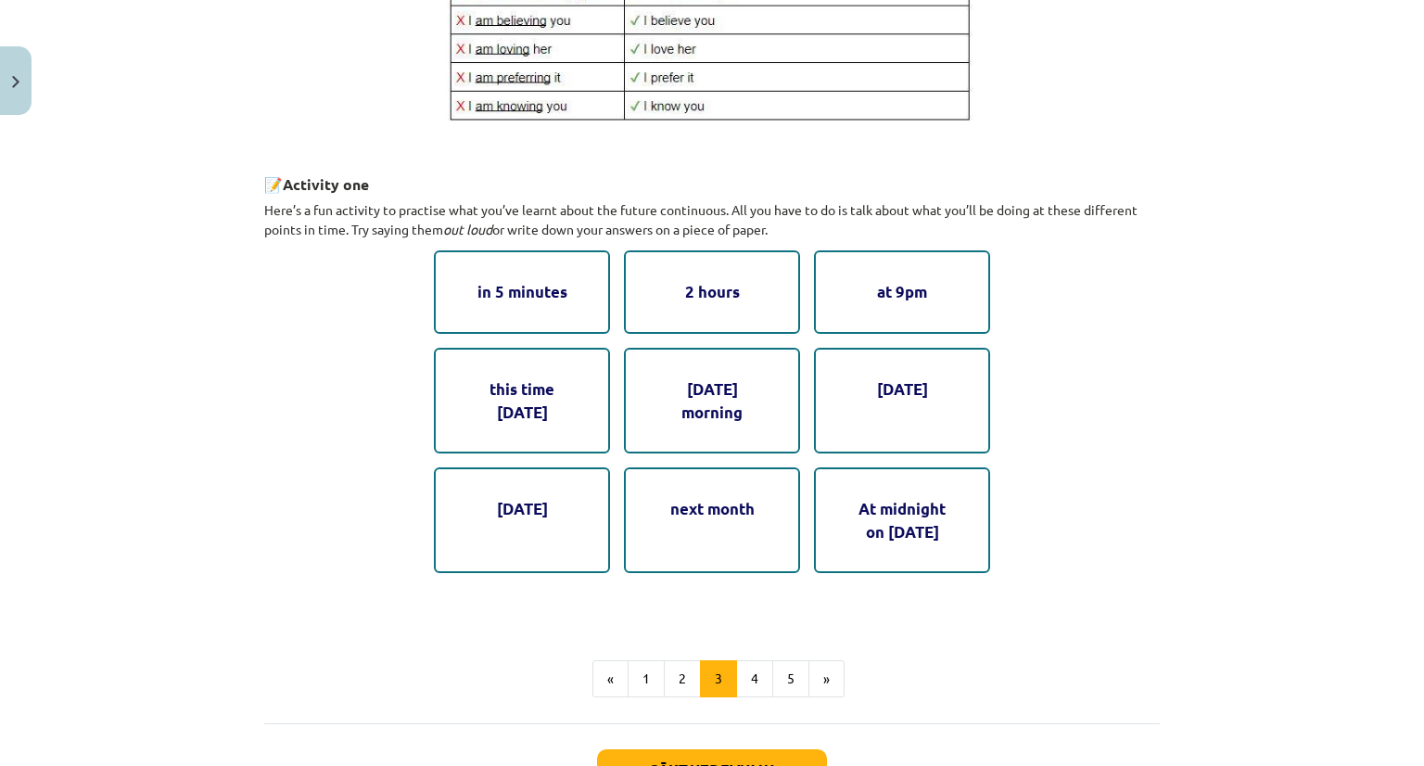
scroll to position [840, 0]
drag, startPoint x: 568, startPoint y: 342, endPoint x: 646, endPoint y: 383, distance: 87.9
click at [646, 383] on div "in 5 minutes 2 hours at 9pm this time [DATE] [DATE] morning [DATE] next month A…" at bounding box center [712, 410] width 556 height 323
click at [715, 456] on div "in 5 minutes 2 hours at 9pm this time [DATE] [DATE] morning [DATE] next month A…" at bounding box center [712, 410] width 556 height 323
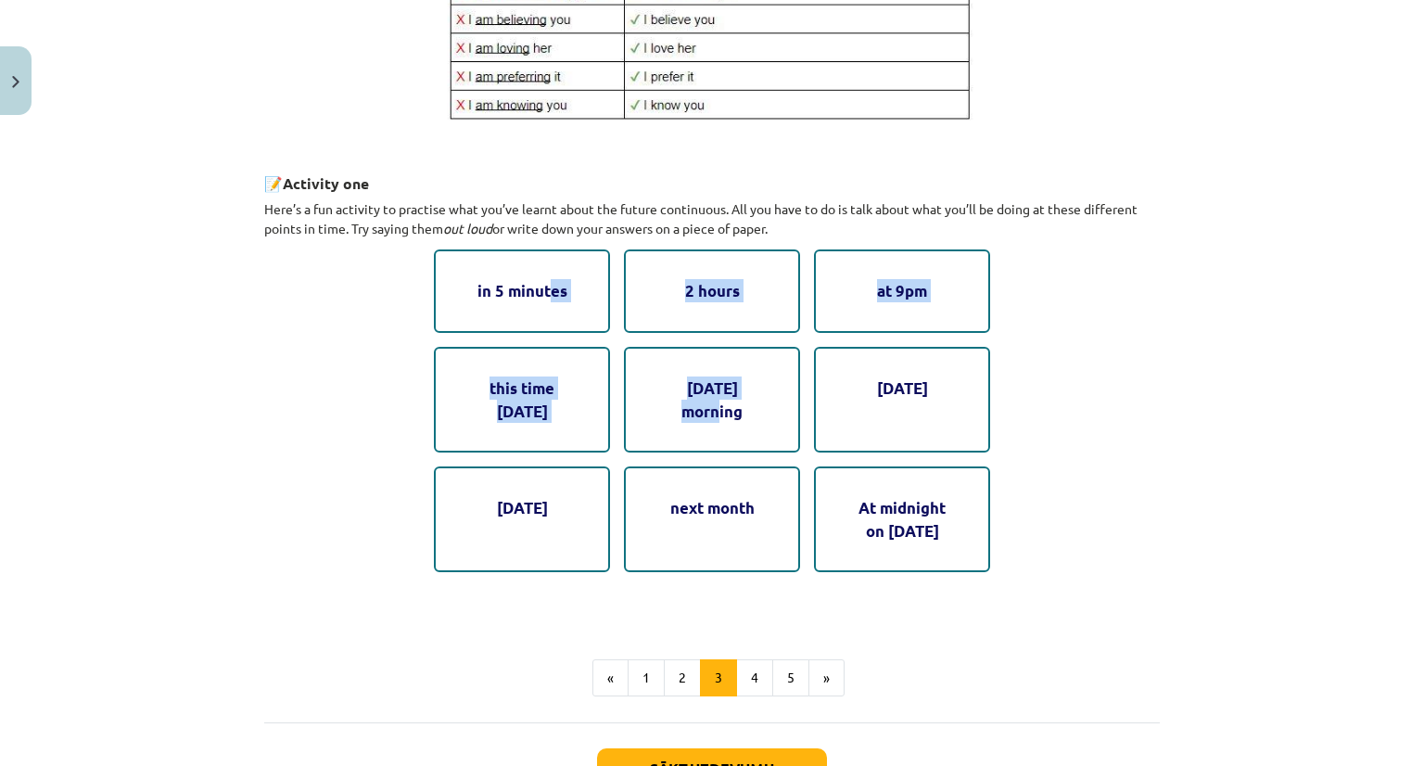
drag, startPoint x: 701, startPoint y: 409, endPoint x: 558, endPoint y: 336, distance: 160.0
click at [558, 336] on div "in 5 minutes 2 hours at 9pm this time [DATE] [DATE] morning [DATE] next month A…" at bounding box center [712, 410] width 556 height 323
click at [388, 235] on p "Here’s a fun activity to practise what you’ve learnt about the future continuou…" at bounding box center [711, 218] width 895 height 39
click at [416, 502] on div "2. Future continuous Now let’s move on to the future continuous. Generally, we …" at bounding box center [711, 54] width 895 height 1125
click at [741, 659] on button "4" at bounding box center [754, 677] width 37 height 37
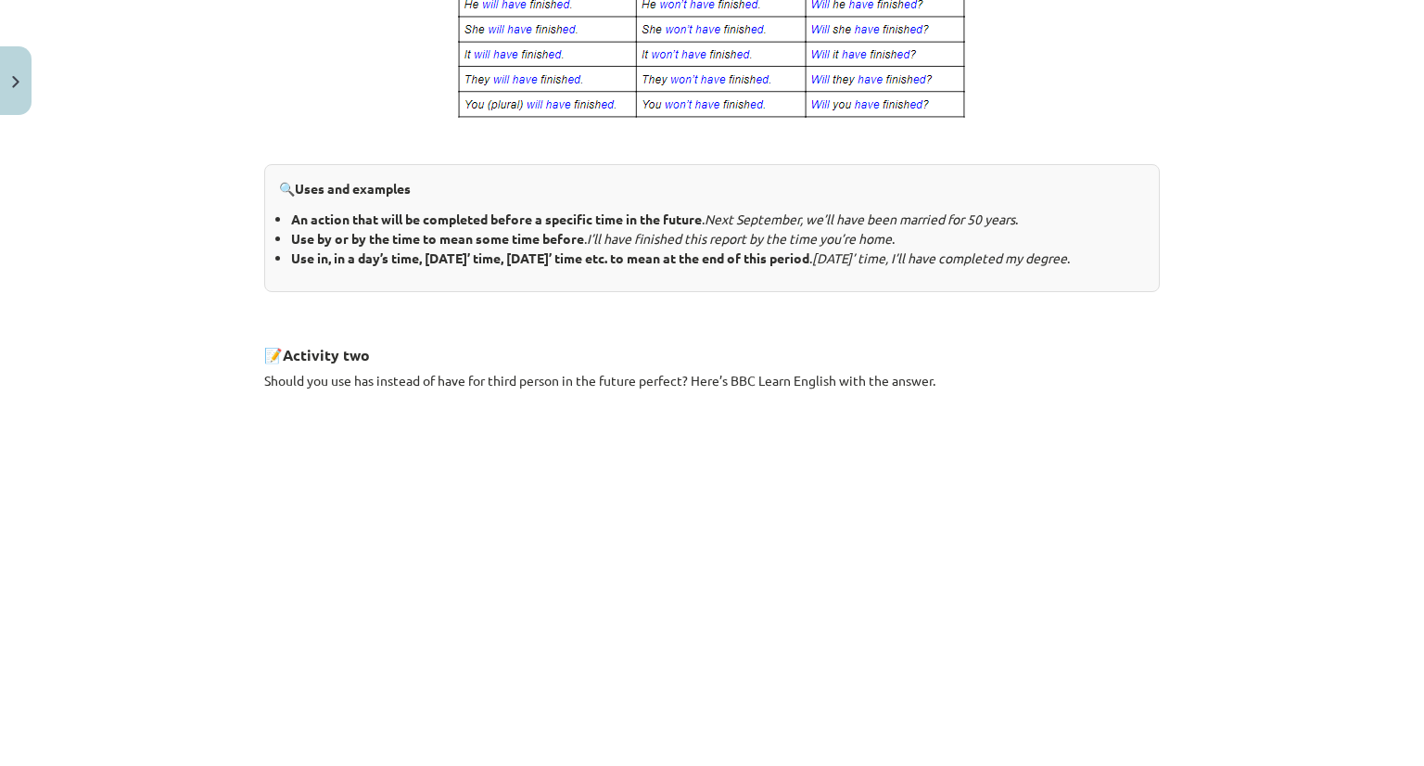
scroll to position [513, 0]
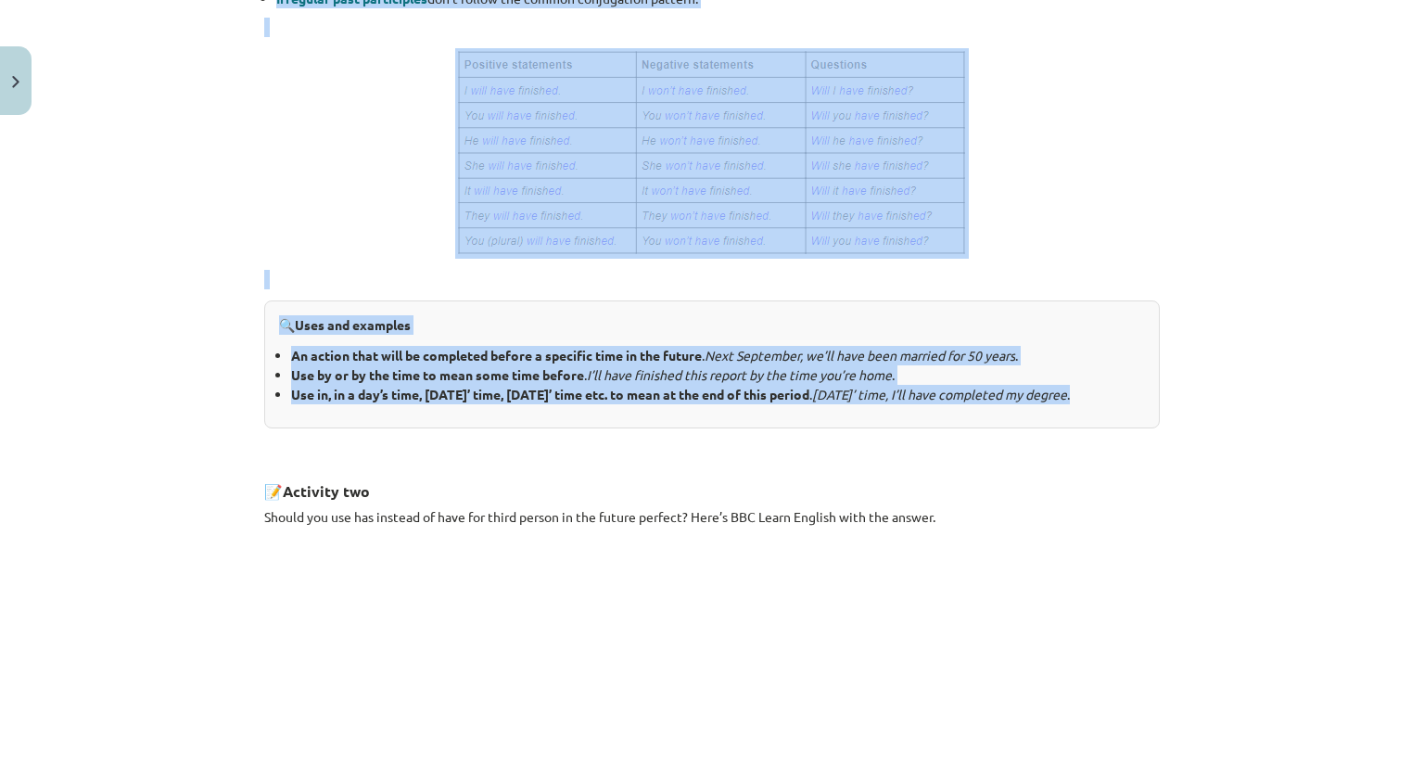
drag, startPoint x: 260, startPoint y: 341, endPoint x: 488, endPoint y: 403, distance: 236.3
click at [488, 403] on div "3. Future perfect Once you’ve mastered the future continuous, it’s time to lear…" at bounding box center [711, 362] width 895 height 1088
